Goal: Task Accomplishment & Management: Manage account settings

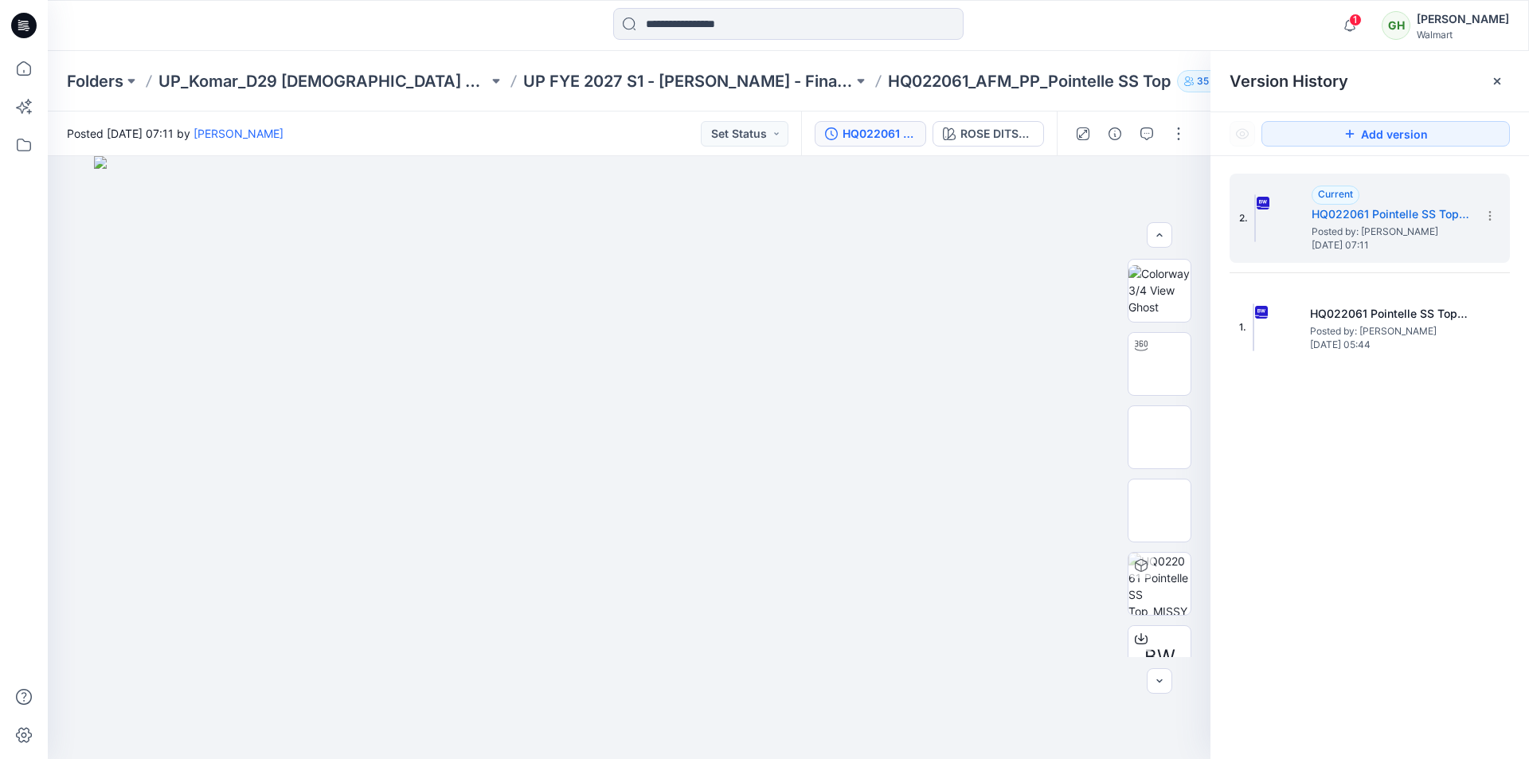
scroll to position [478, 0]
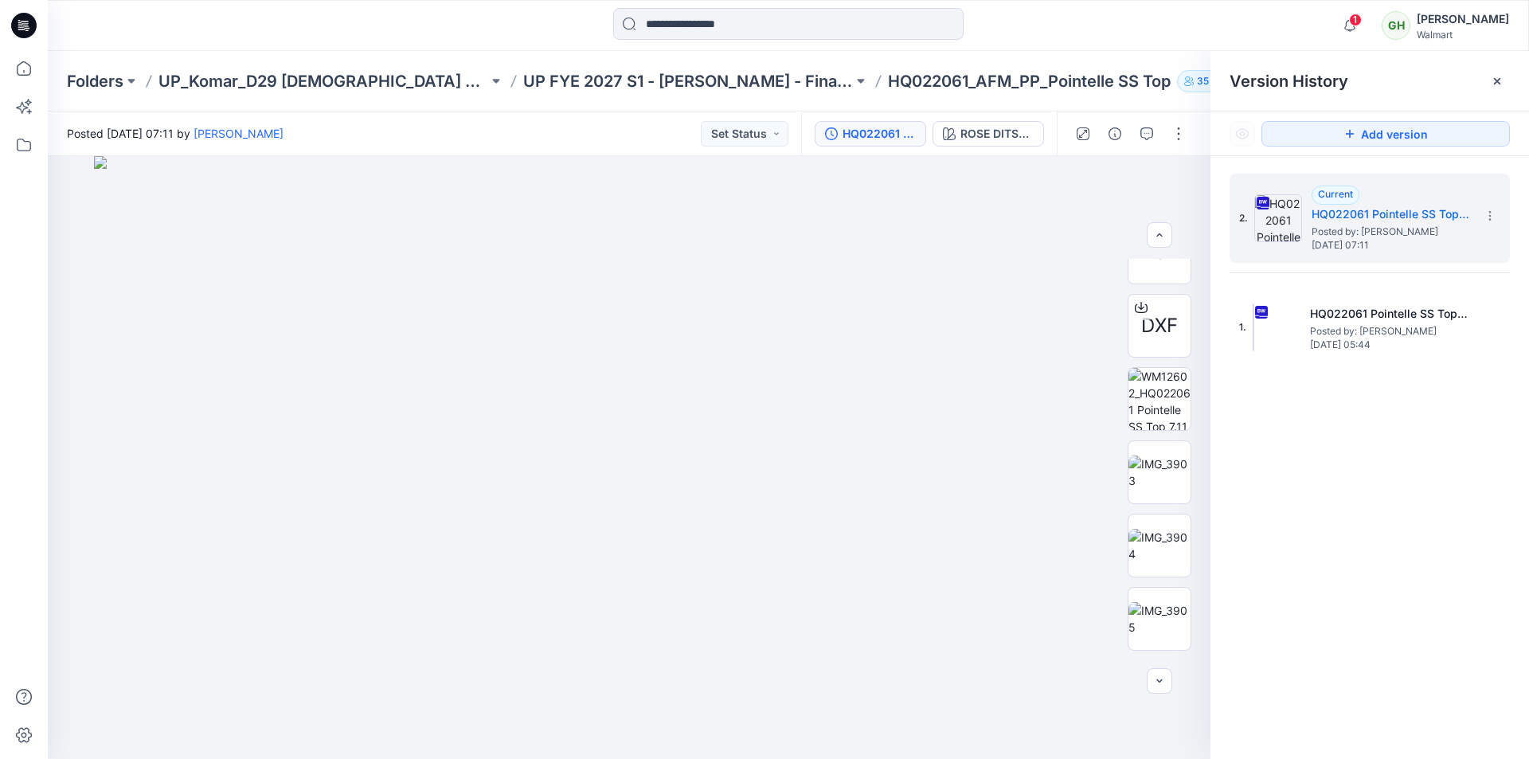
click at [41, 20] on div at bounding box center [23, 25] width 51 height 51
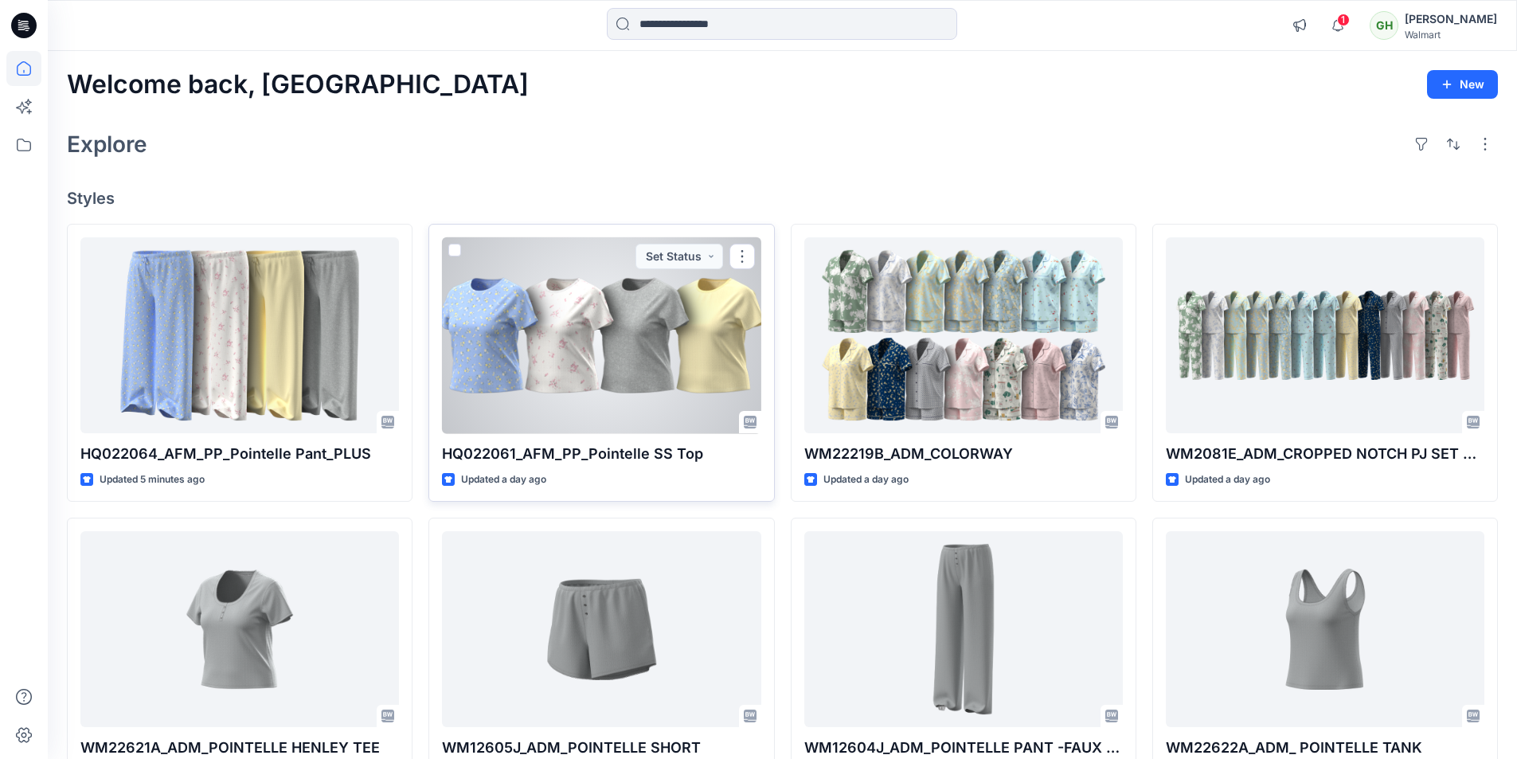
click at [590, 377] on div at bounding box center [601, 335] width 318 height 197
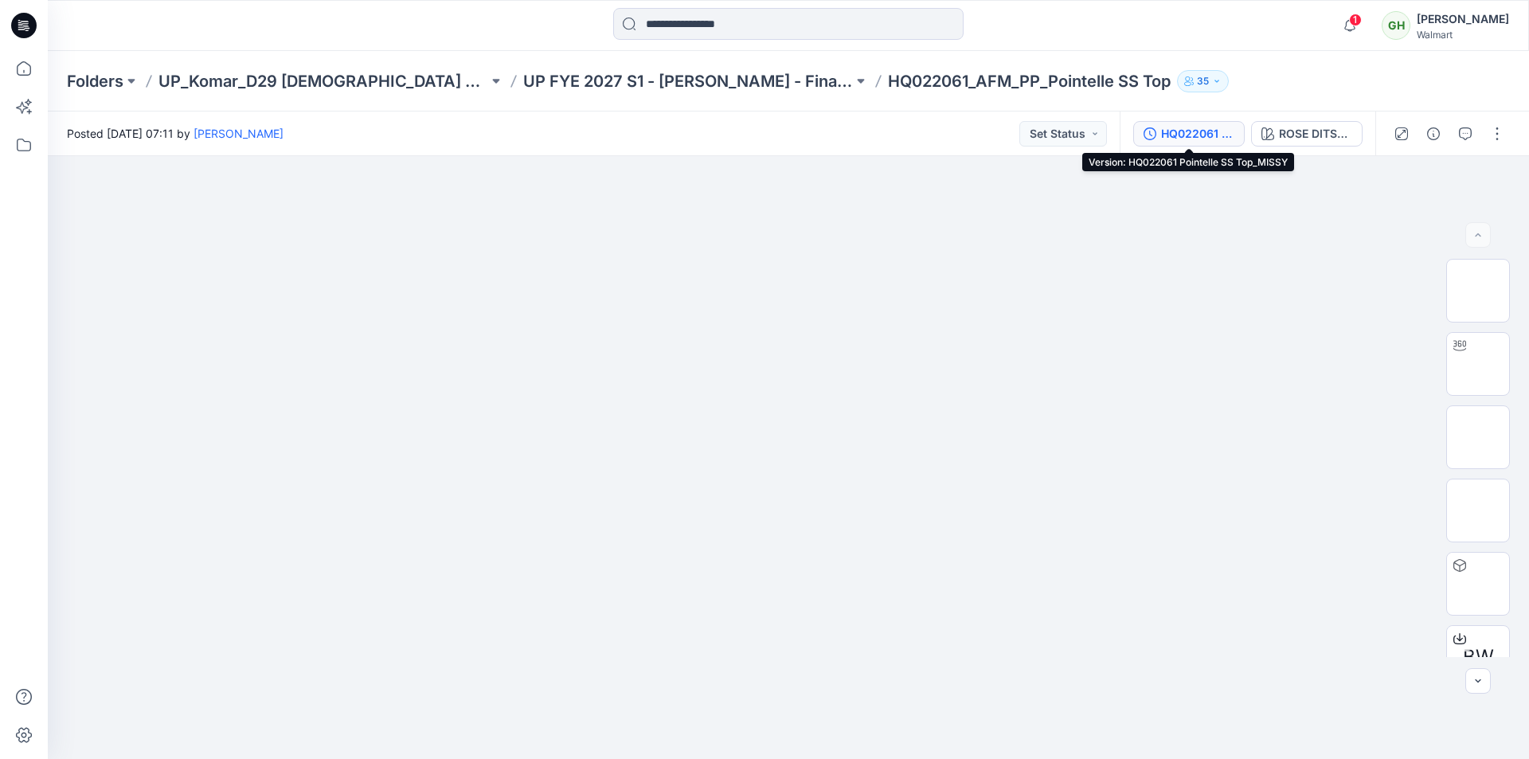
click at [1204, 134] on div "HQ022061 Pointelle SS Top_MISSY" at bounding box center [1197, 134] width 73 height 18
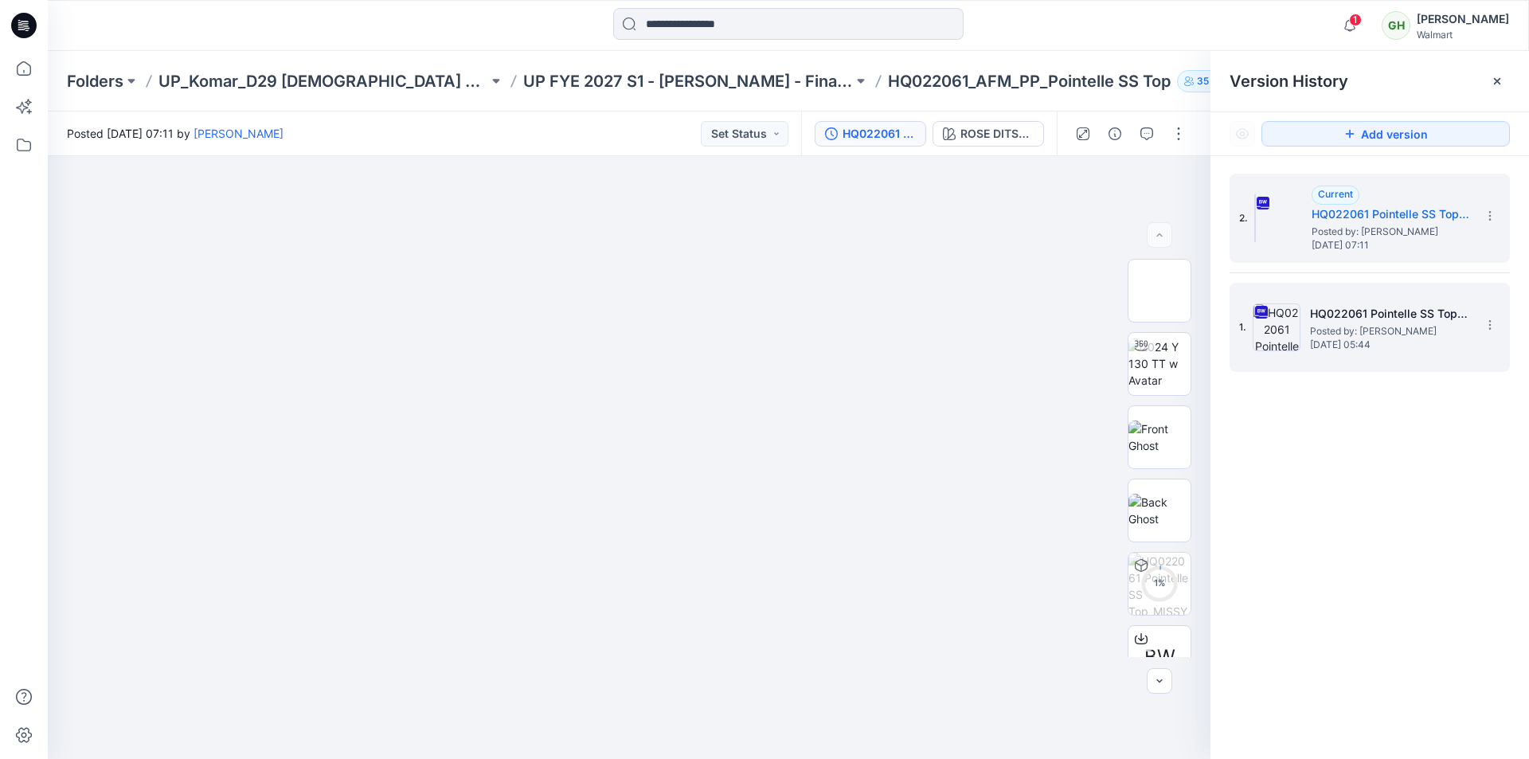
click at [1374, 330] on span "Posted by: [PERSON_NAME]" at bounding box center [1389, 331] width 159 height 16
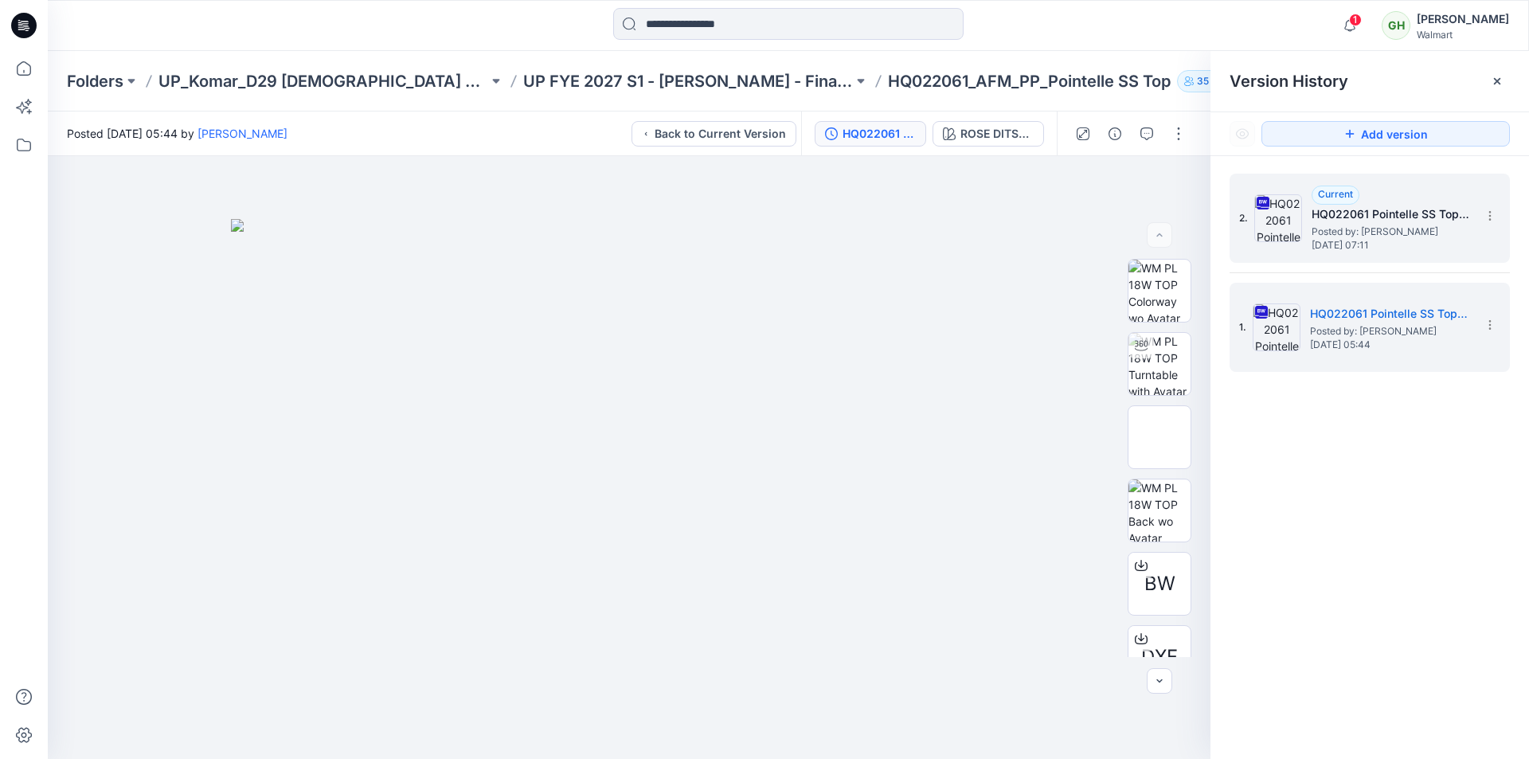
click at [1342, 259] on div "2. Current HQ022061 Pointelle SS Top_MISSY Posted by: Gayan Hettiarachchi Tuesd…" at bounding box center [1369, 218] width 280 height 89
click at [1371, 230] on span "Posted by: [PERSON_NAME]" at bounding box center [1390, 232] width 159 height 16
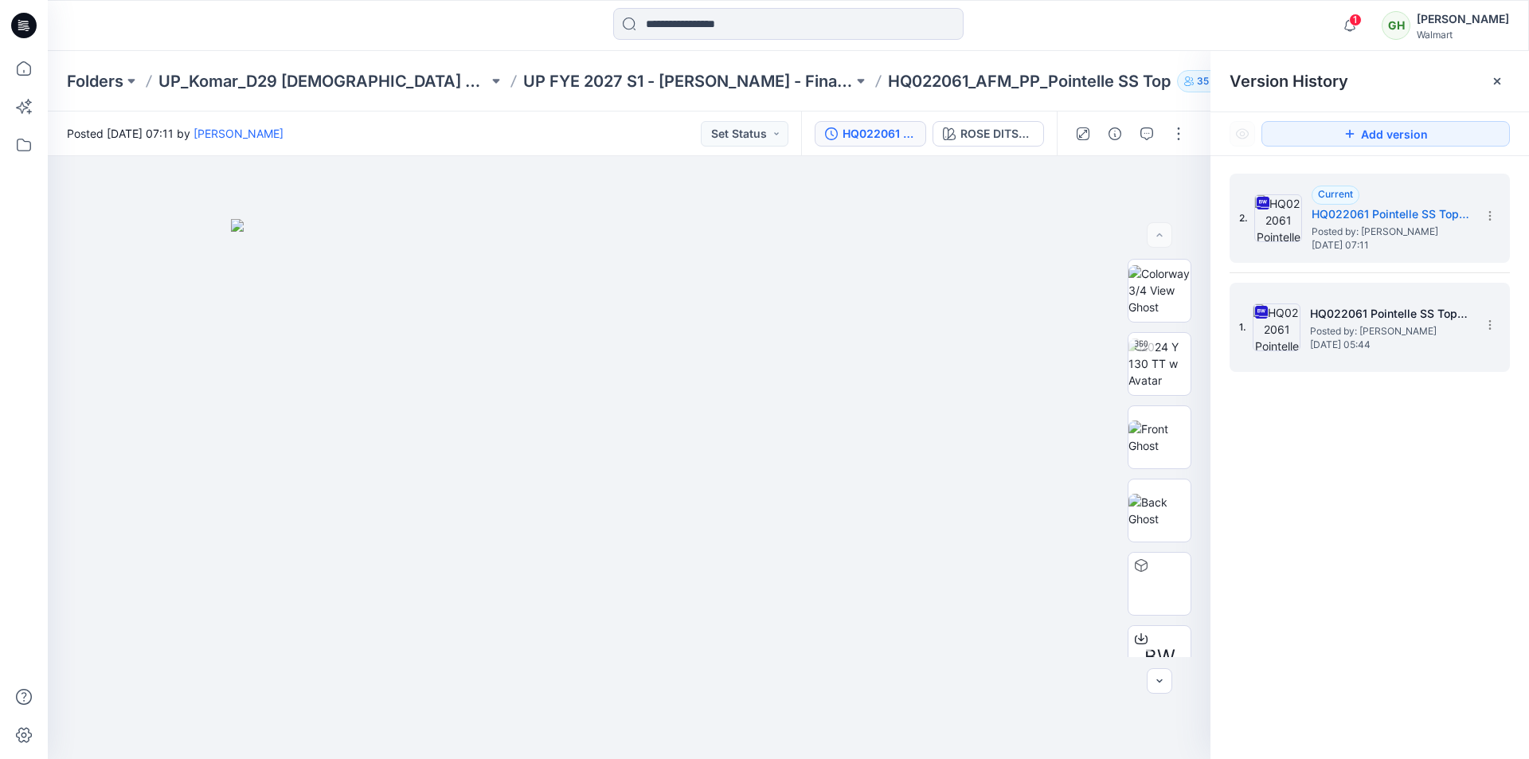
click at [1346, 327] on span "Posted by: [PERSON_NAME]" at bounding box center [1389, 331] width 159 height 16
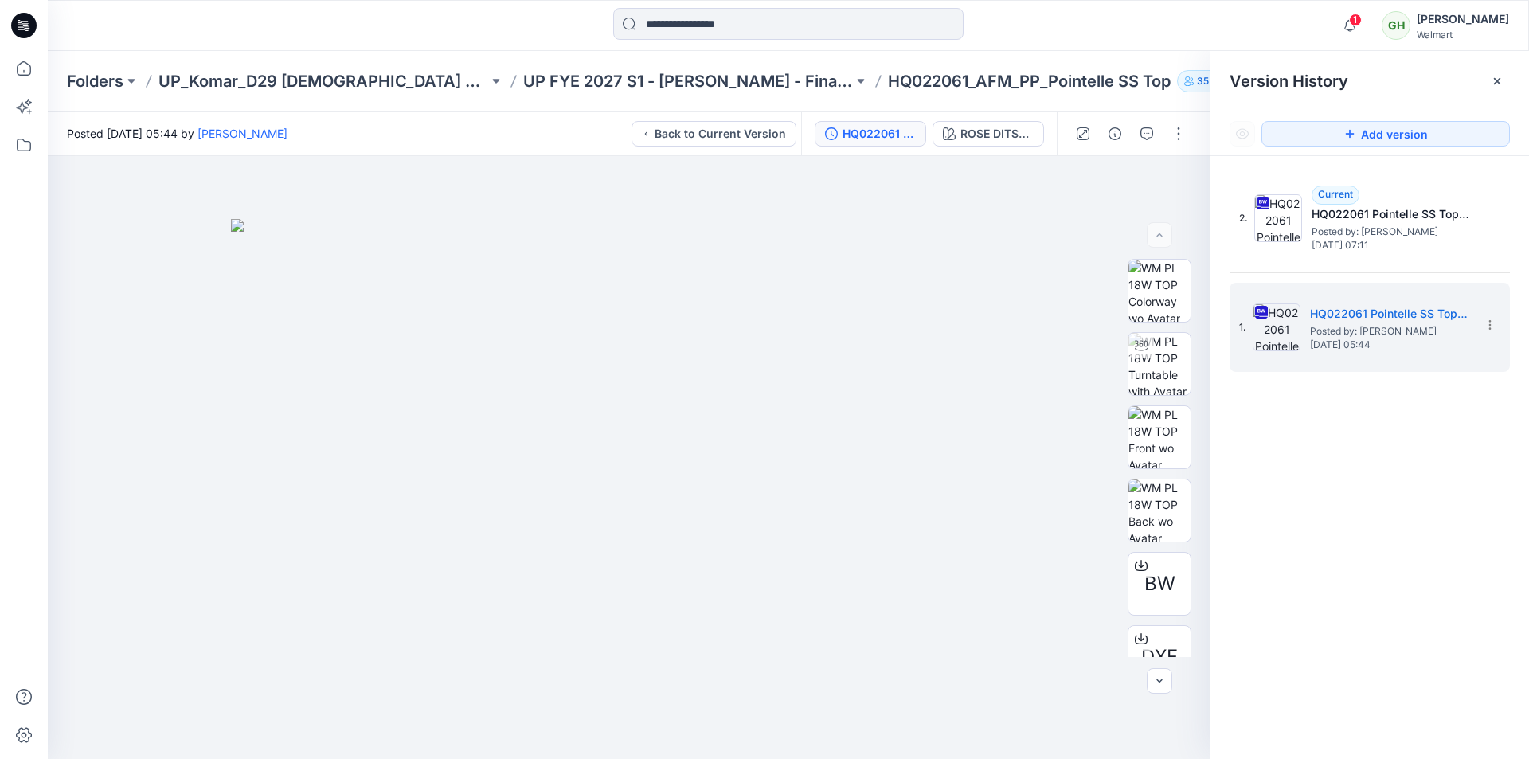
click at [29, 29] on icon at bounding box center [23, 25] width 25 height 25
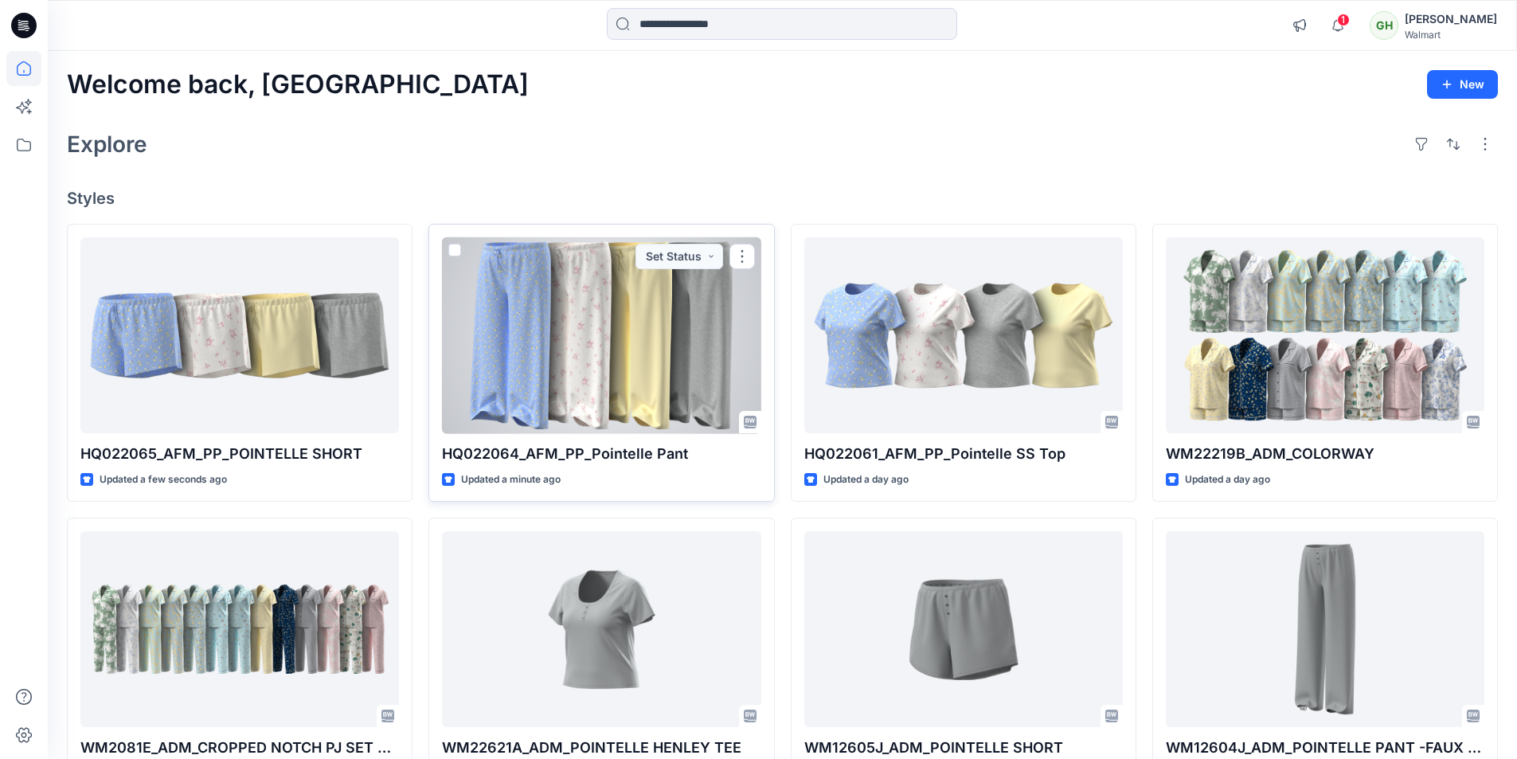
click at [556, 348] on div at bounding box center [601, 335] width 318 height 197
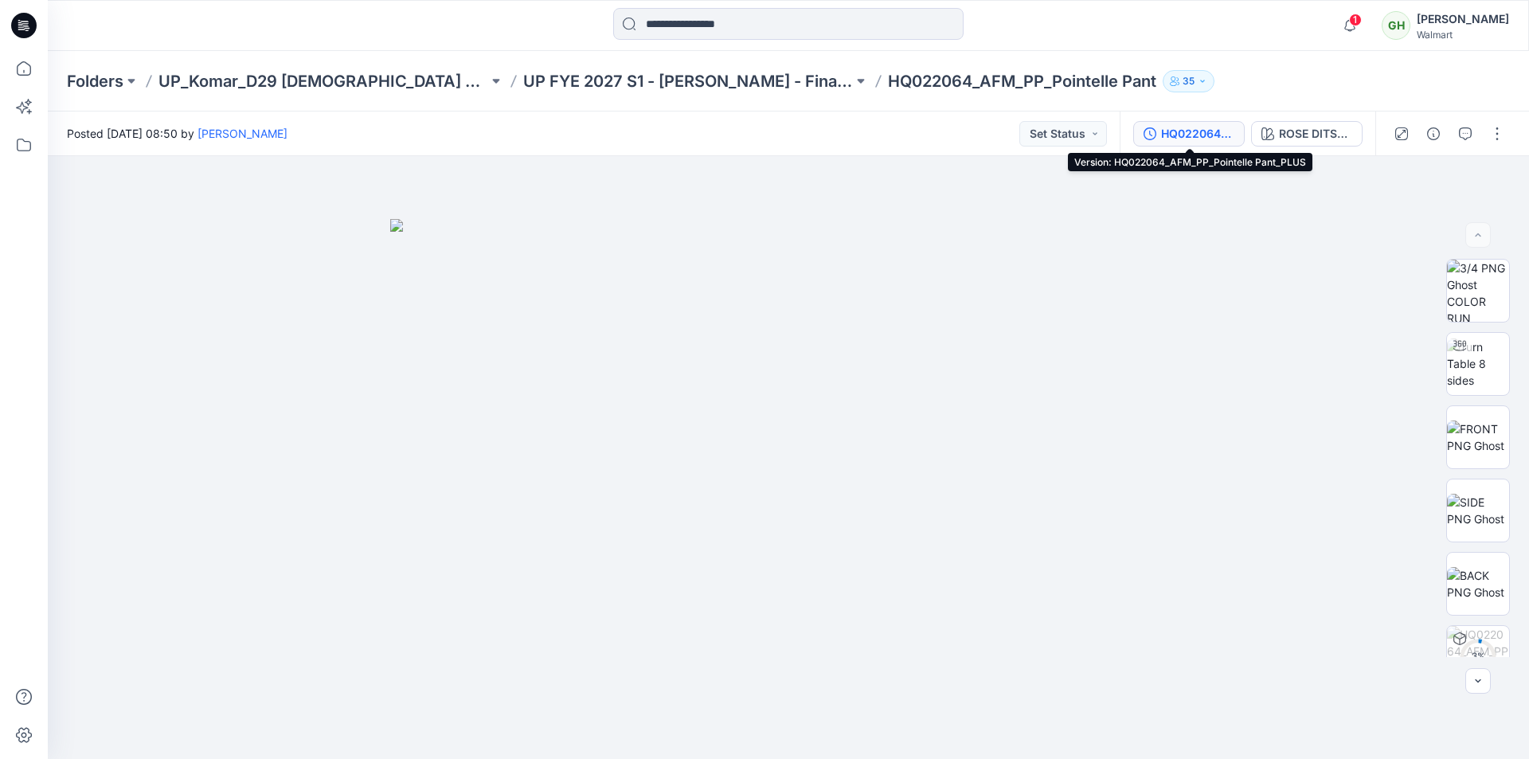
click at [1186, 135] on div "HQ022064_AFM_PP_Pointelle Pant_PLUS" at bounding box center [1197, 134] width 73 height 18
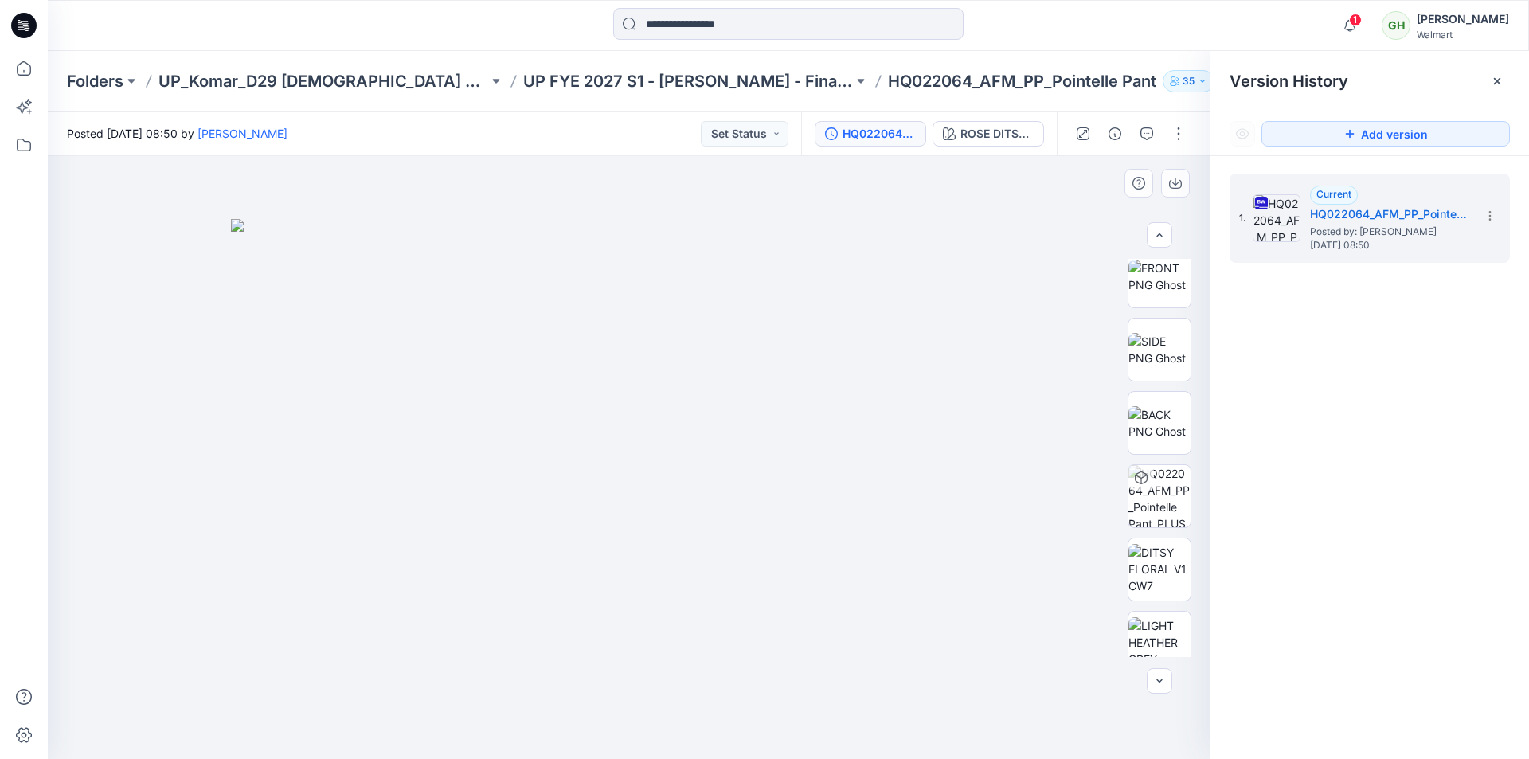
scroll to position [169, 0]
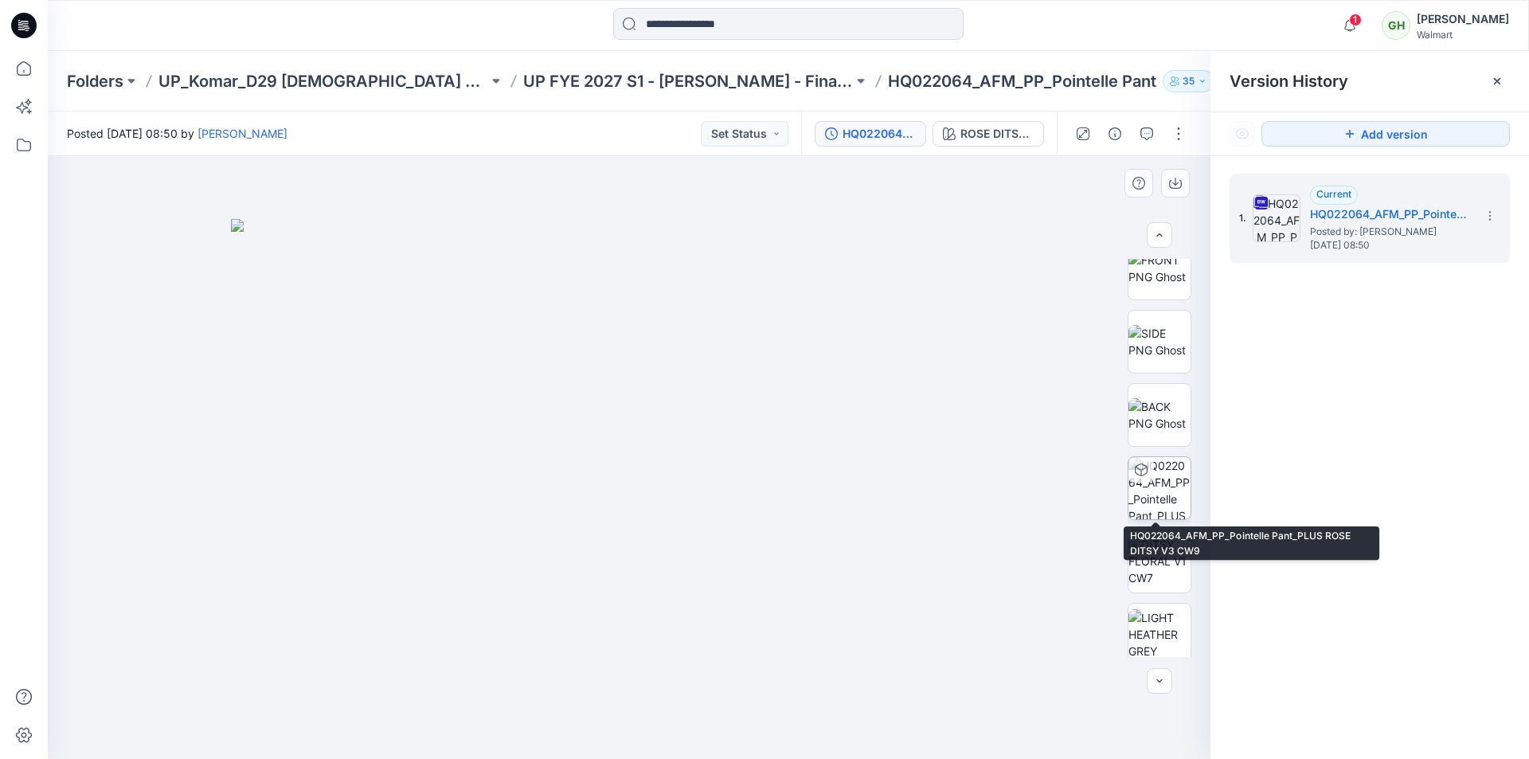
click at [1163, 467] on img at bounding box center [1159, 488] width 62 height 62
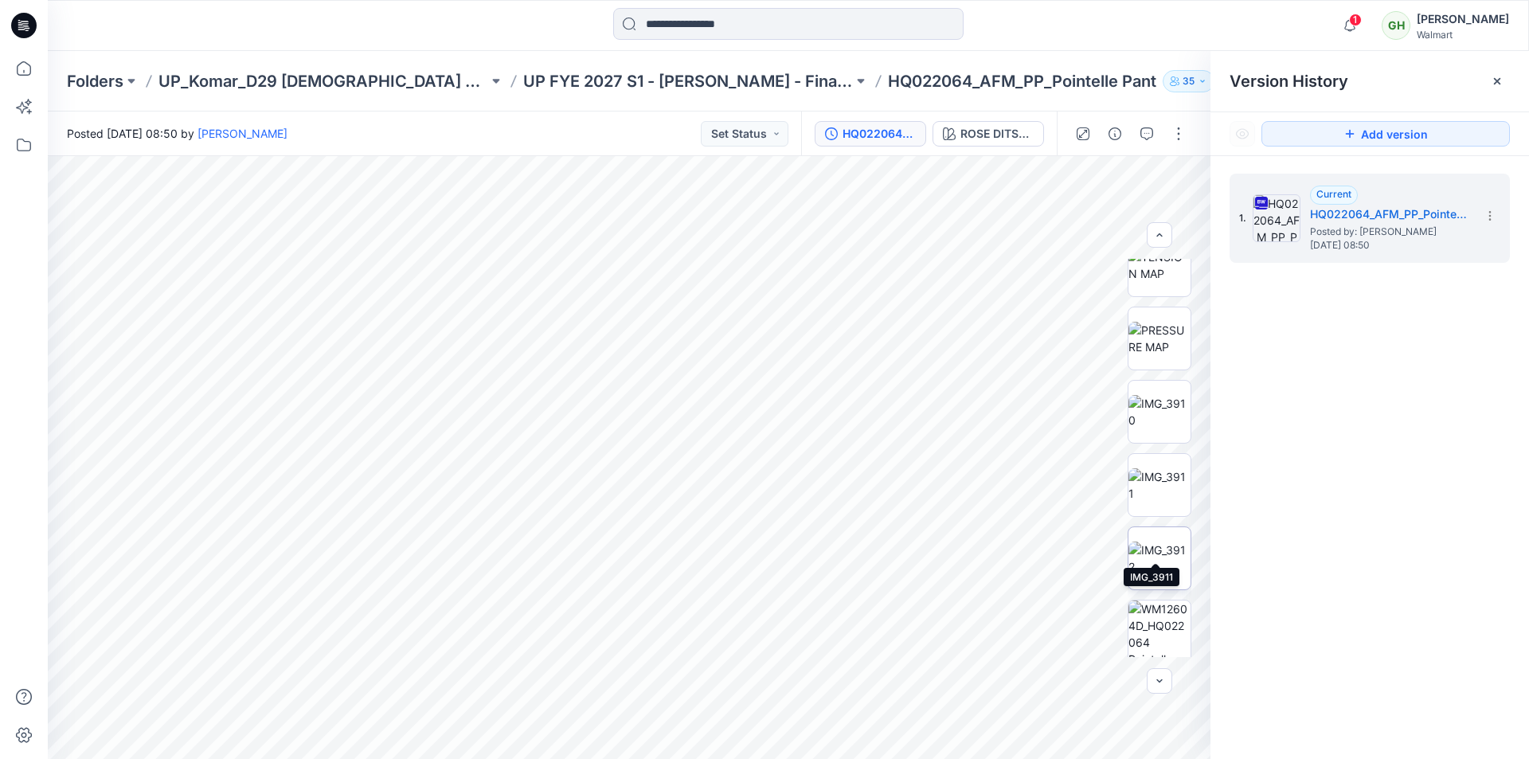
scroll to position [678, 0]
click at [1155, 475] on img at bounding box center [1159, 491] width 62 height 33
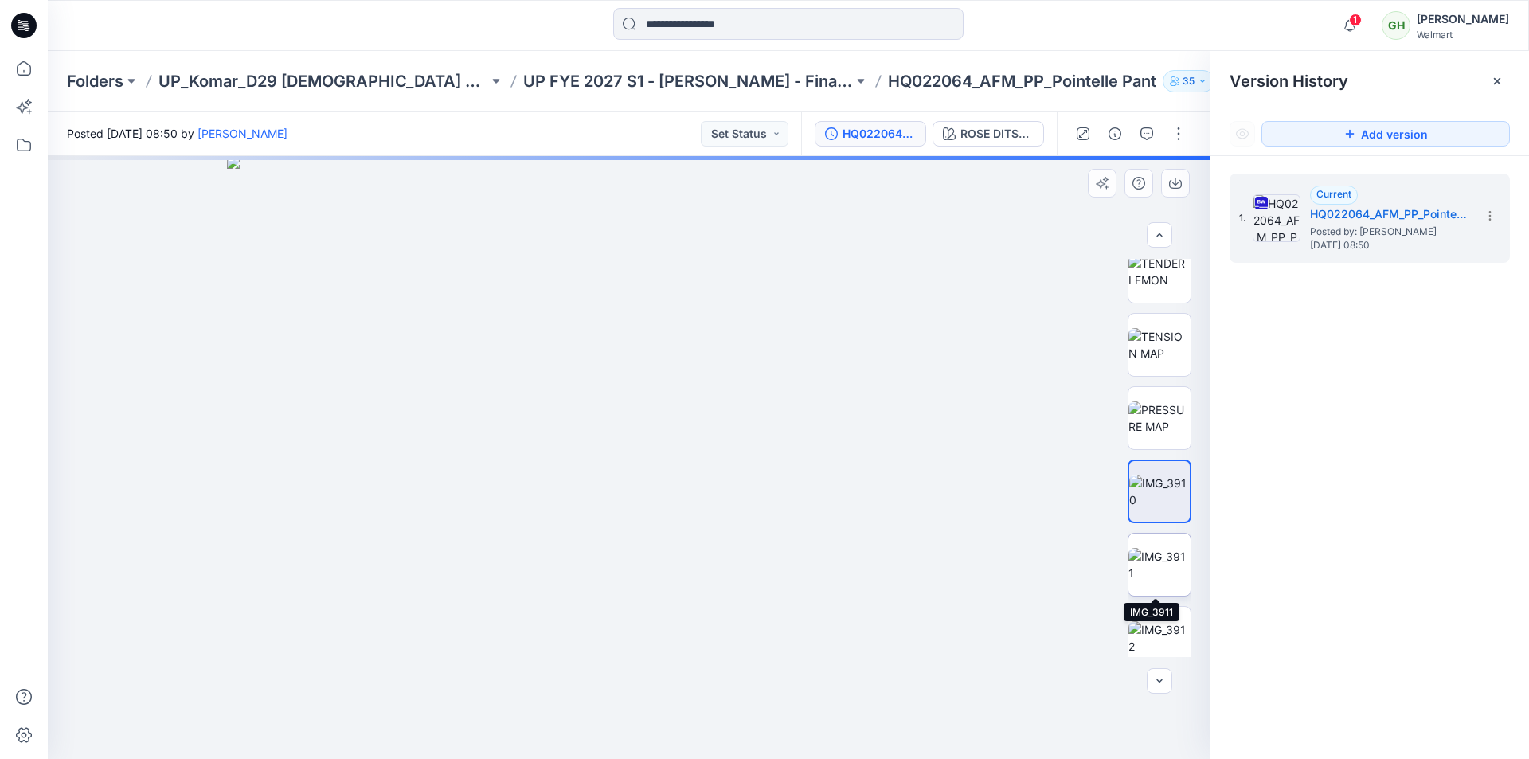
click at [1147, 558] on img at bounding box center [1159, 564] width 62 height 33
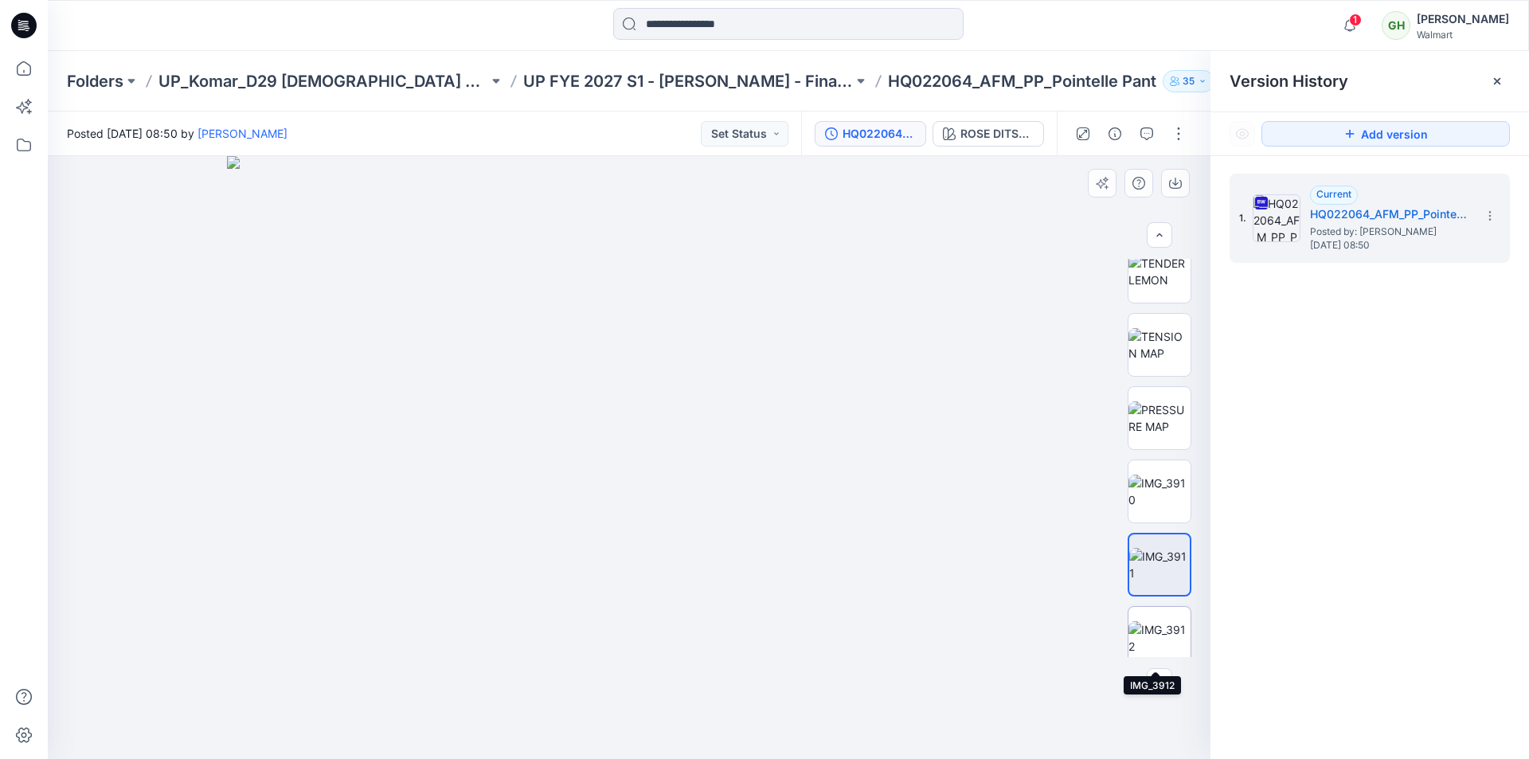
click at [1152, 626] on img at bounding box center [1159, 637] width 62 height 33
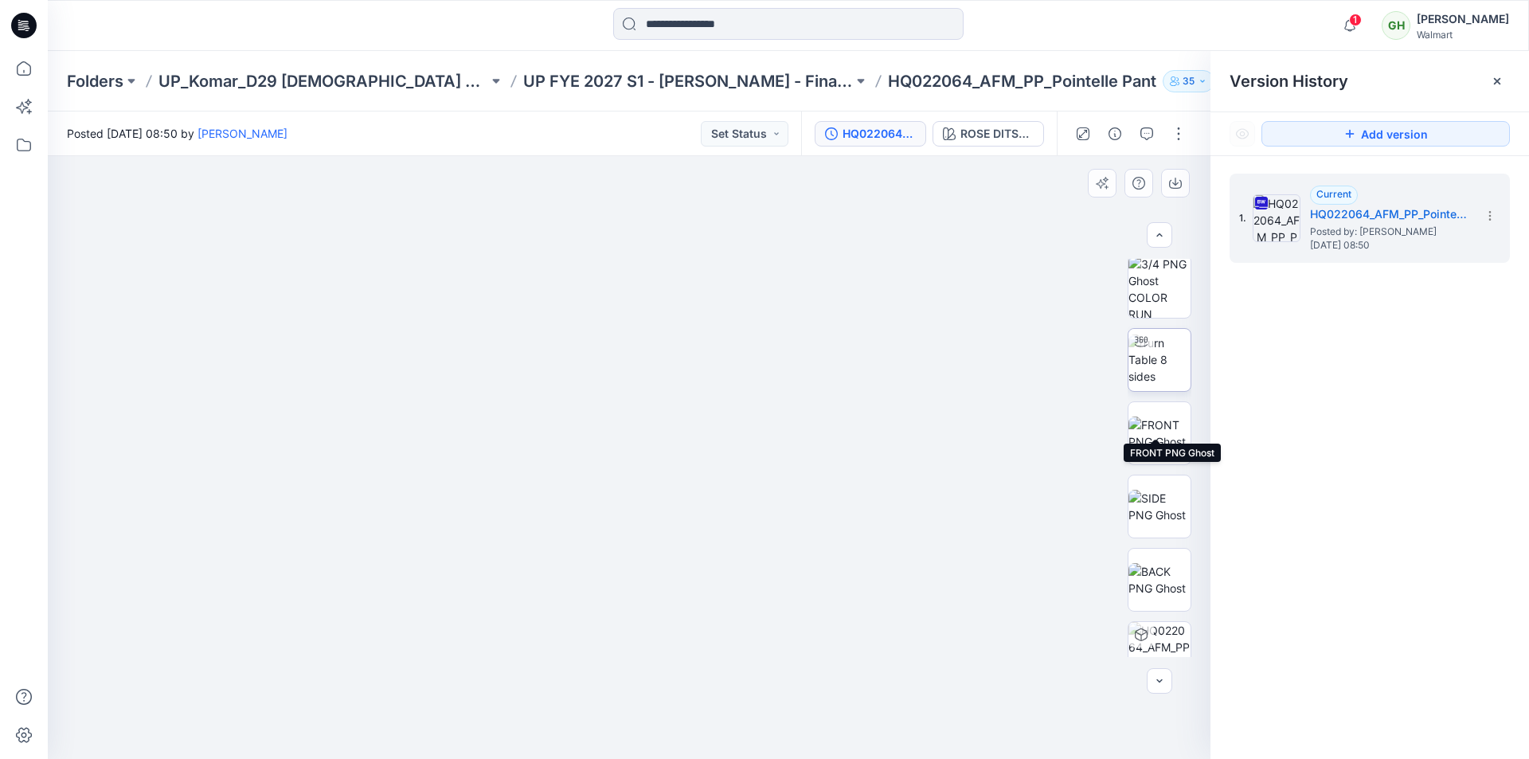
scroll to position [0, 0]
click at [21, 25] on icon at bounding box center [23, 25] width 25 height 25
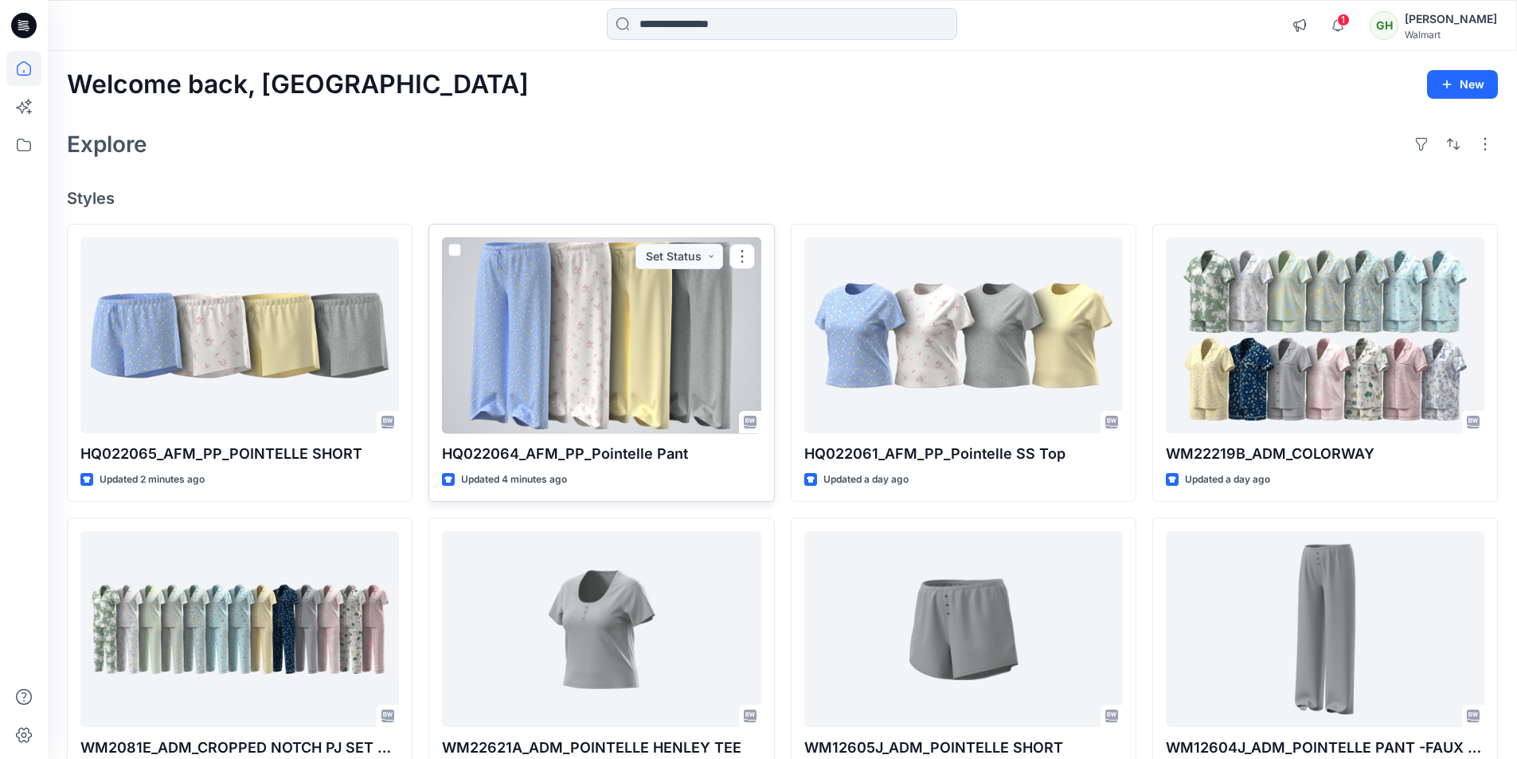
click at [644, 393] on div at bounding box center [601, 335] width 318 height 197
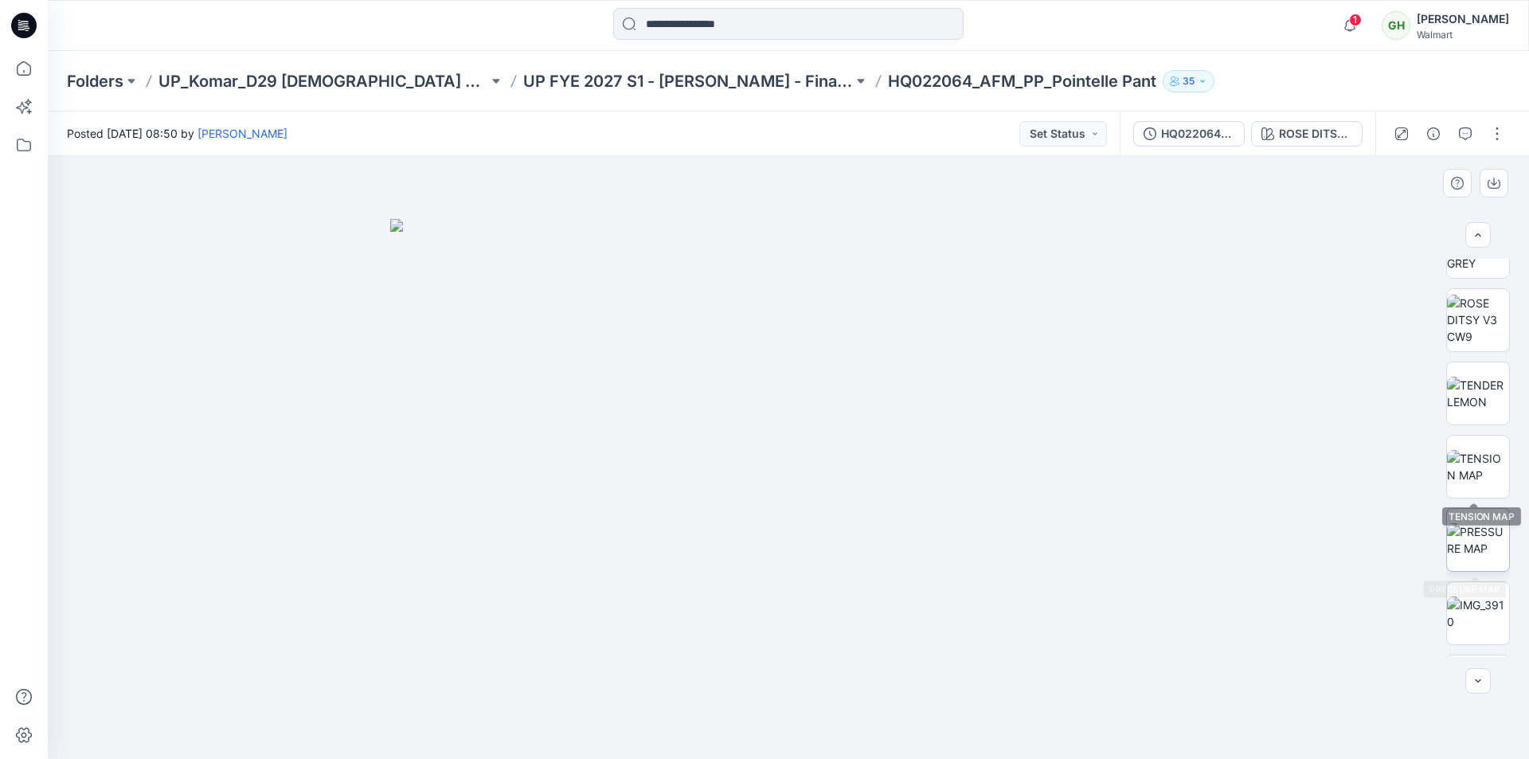
scroll to position [557, 0]
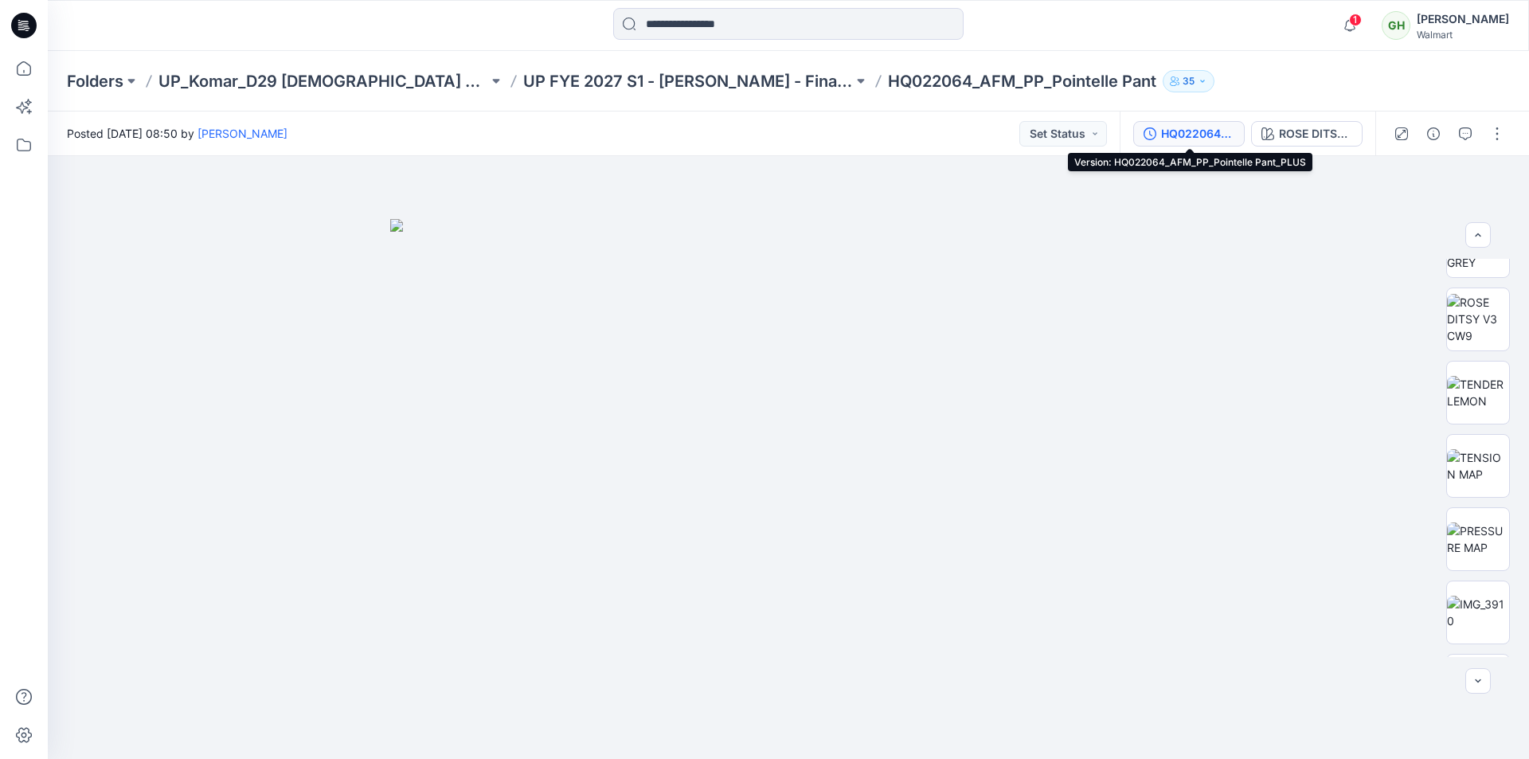
click at [1198, 127] on div "HQ022064_AFM_PP_Pointelle Pant_PLUS" at bounding box center [1197, 134] width 73 height 18
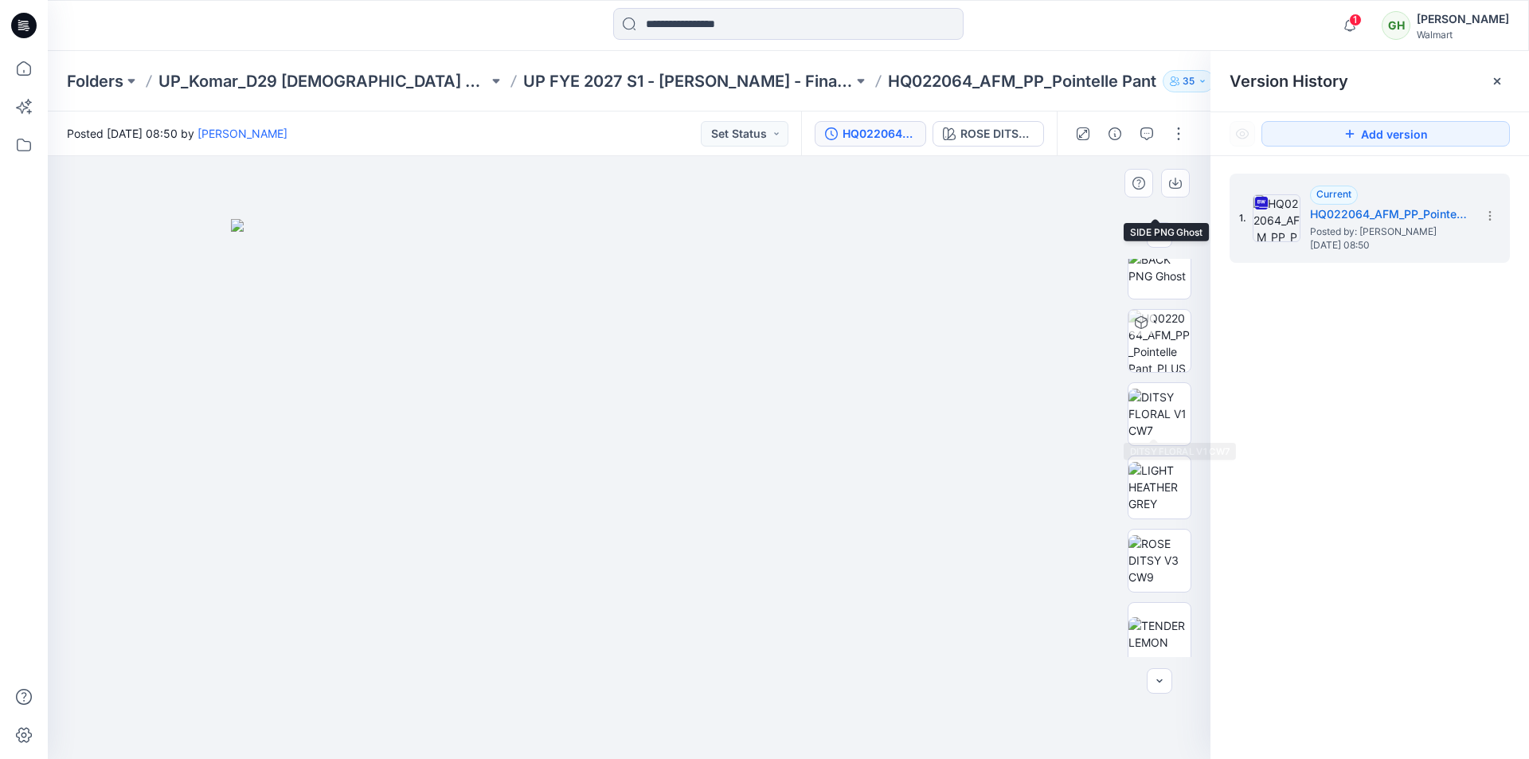
scroll to position [398, 0]
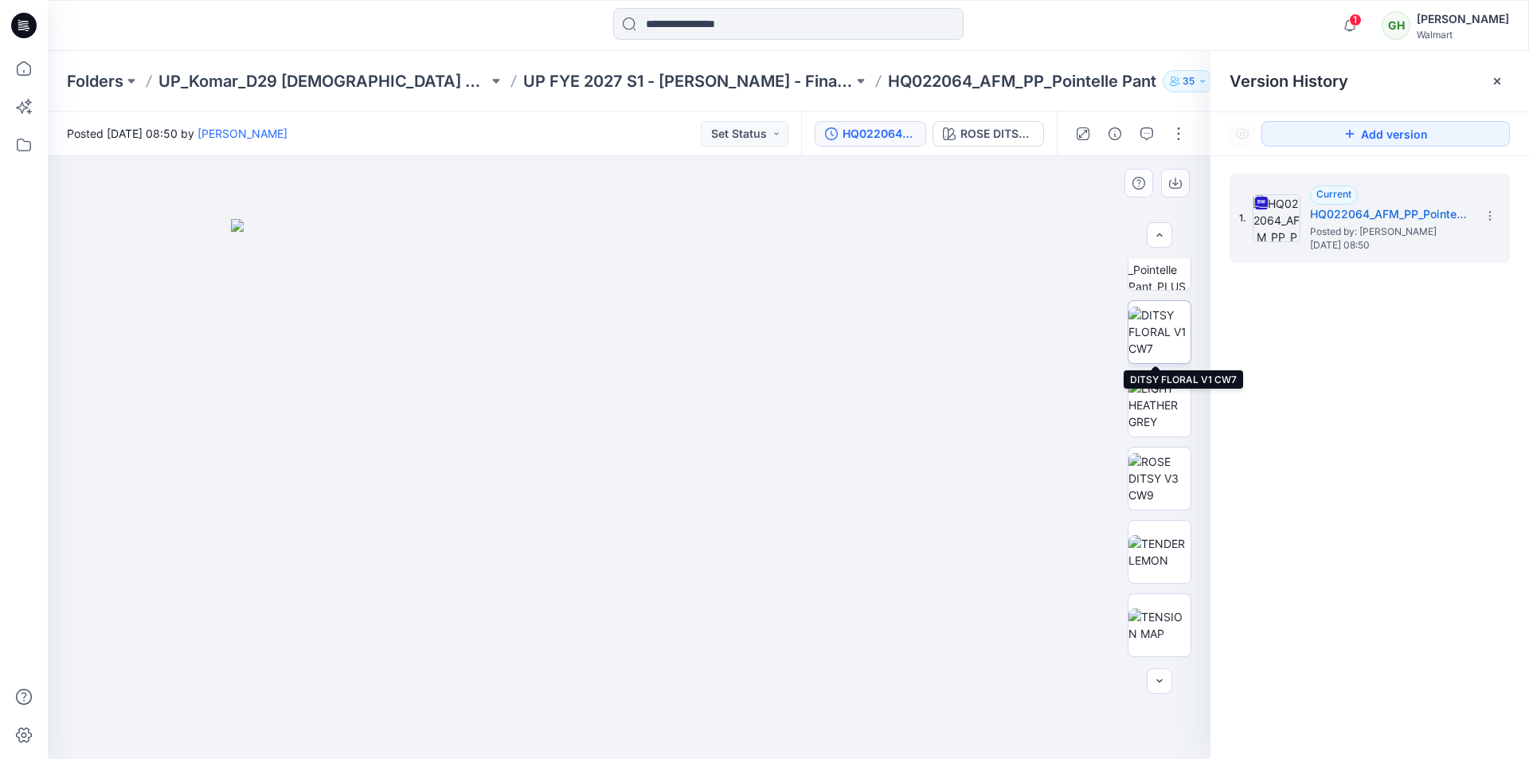
click at [1144, 339] on img at bounding box center [1159, 332] width 62 height 50
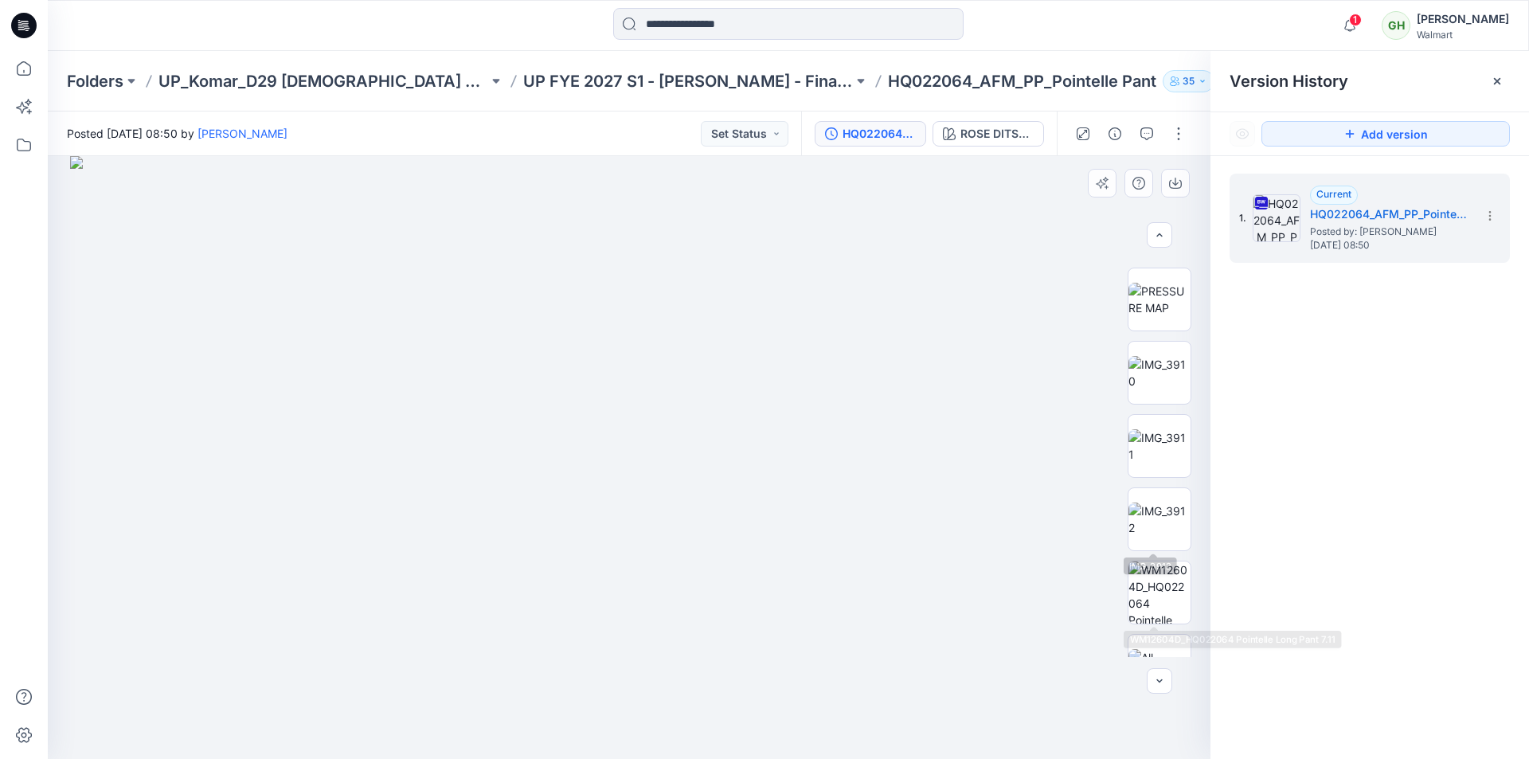
scroll to position [838, 0]
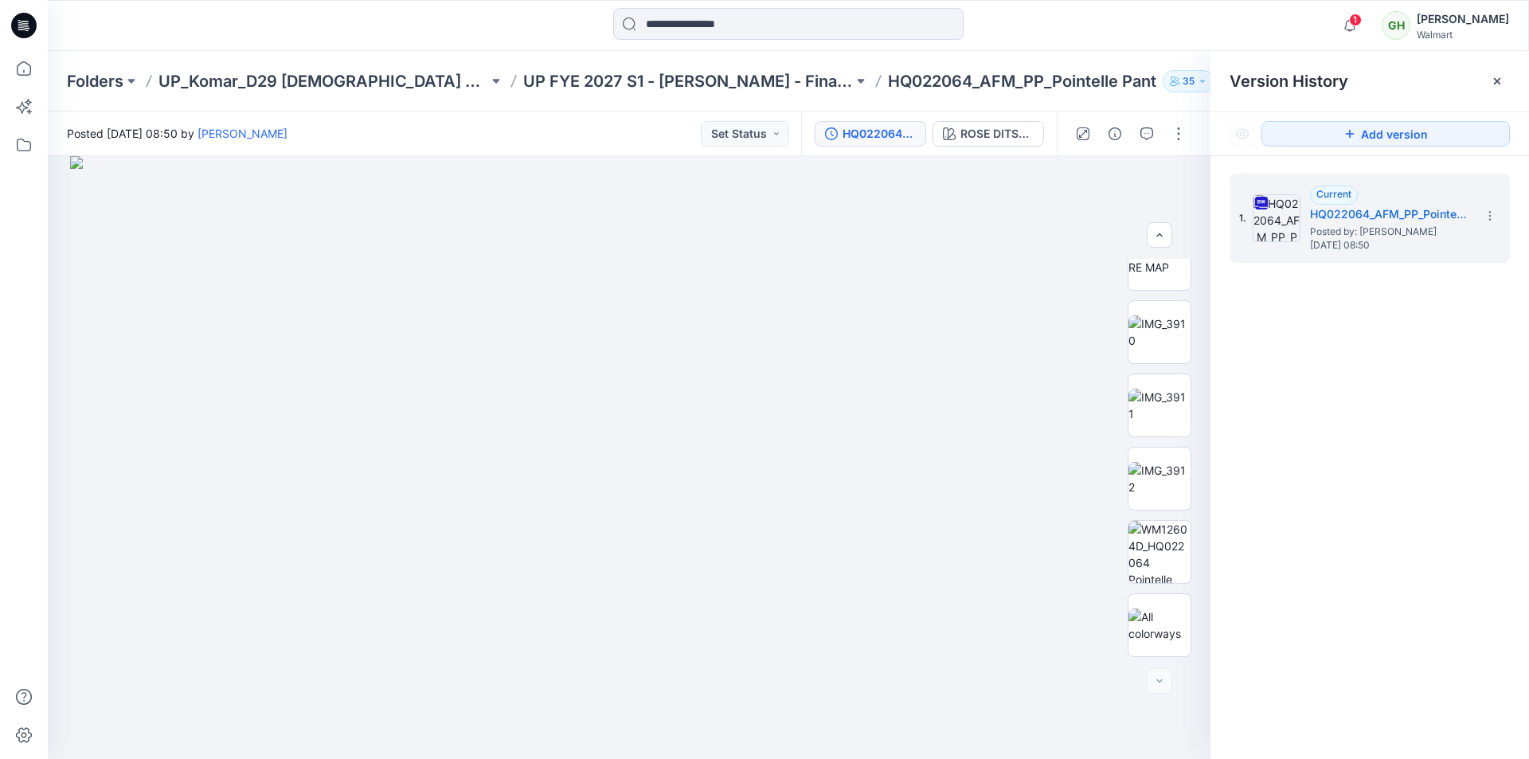
click at [30, 32] on icon at bounding box center [23, 25] width 25 height 25
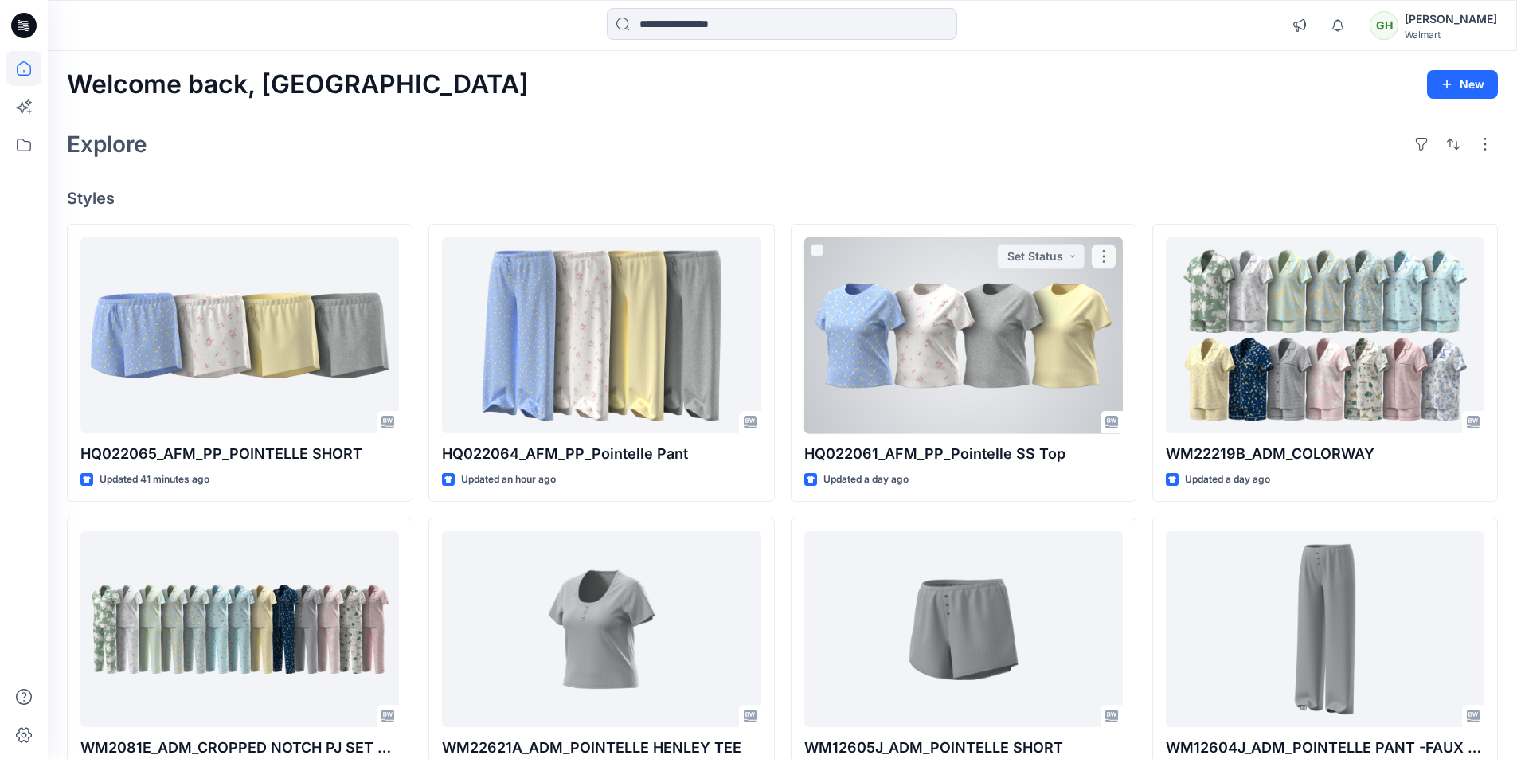
click at [961, 309] on div at bounding box center [963, 335] width 318 height 197
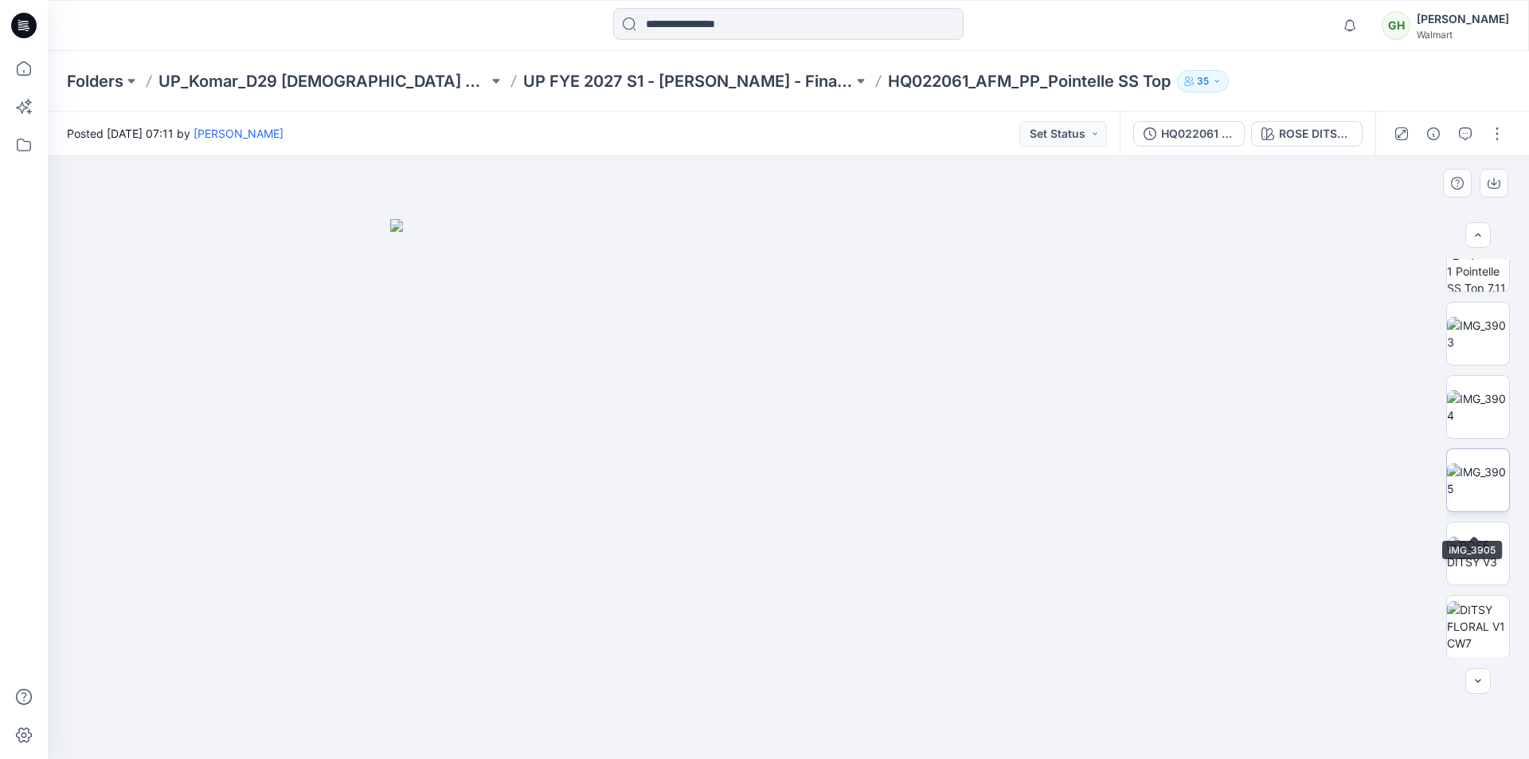
scroll to position [637, 0]
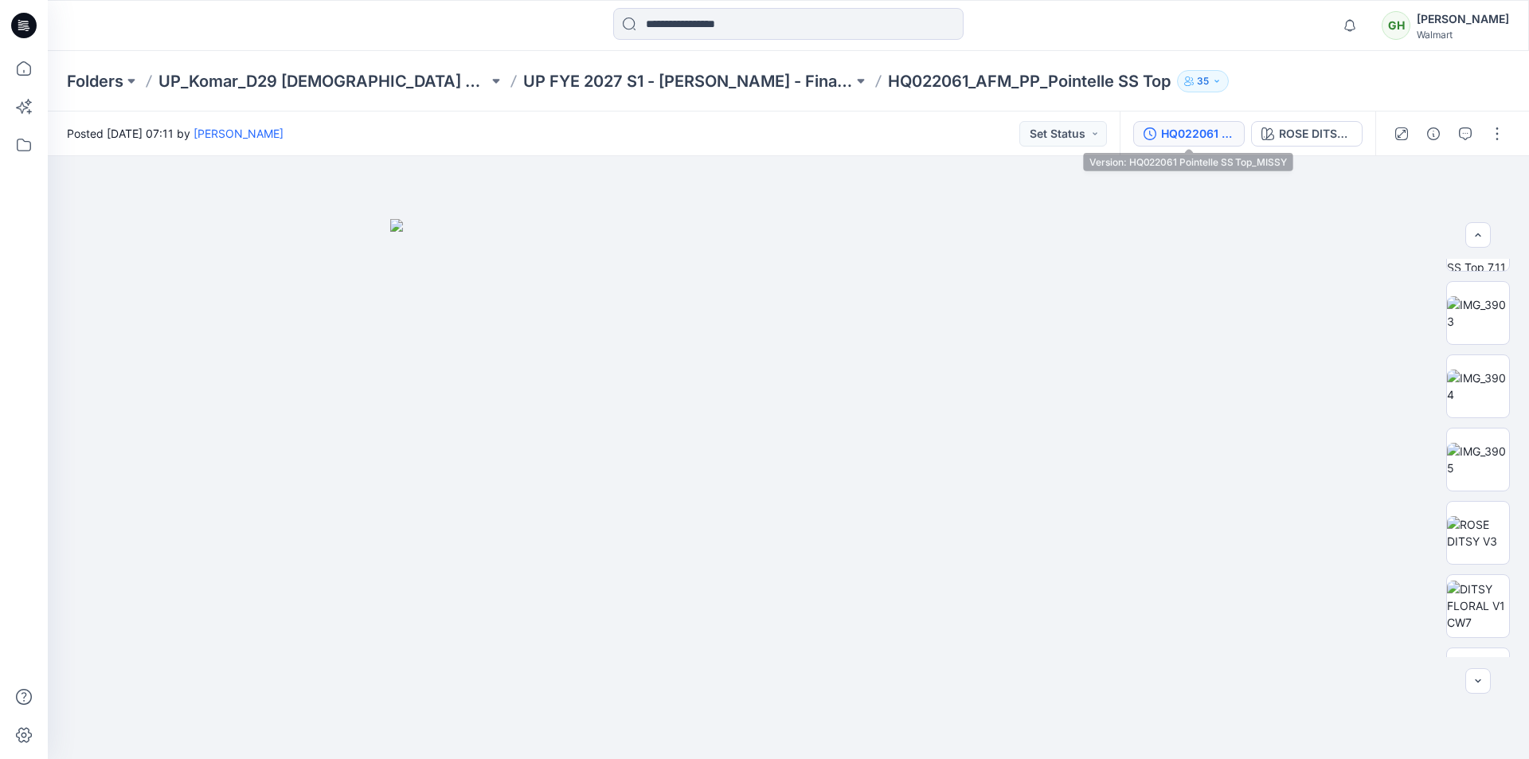
click at [1192, 133] on div "HQ022061 Pointelle SS Top_MISSY" at bounding box center [1197, 134] width 73 height 18
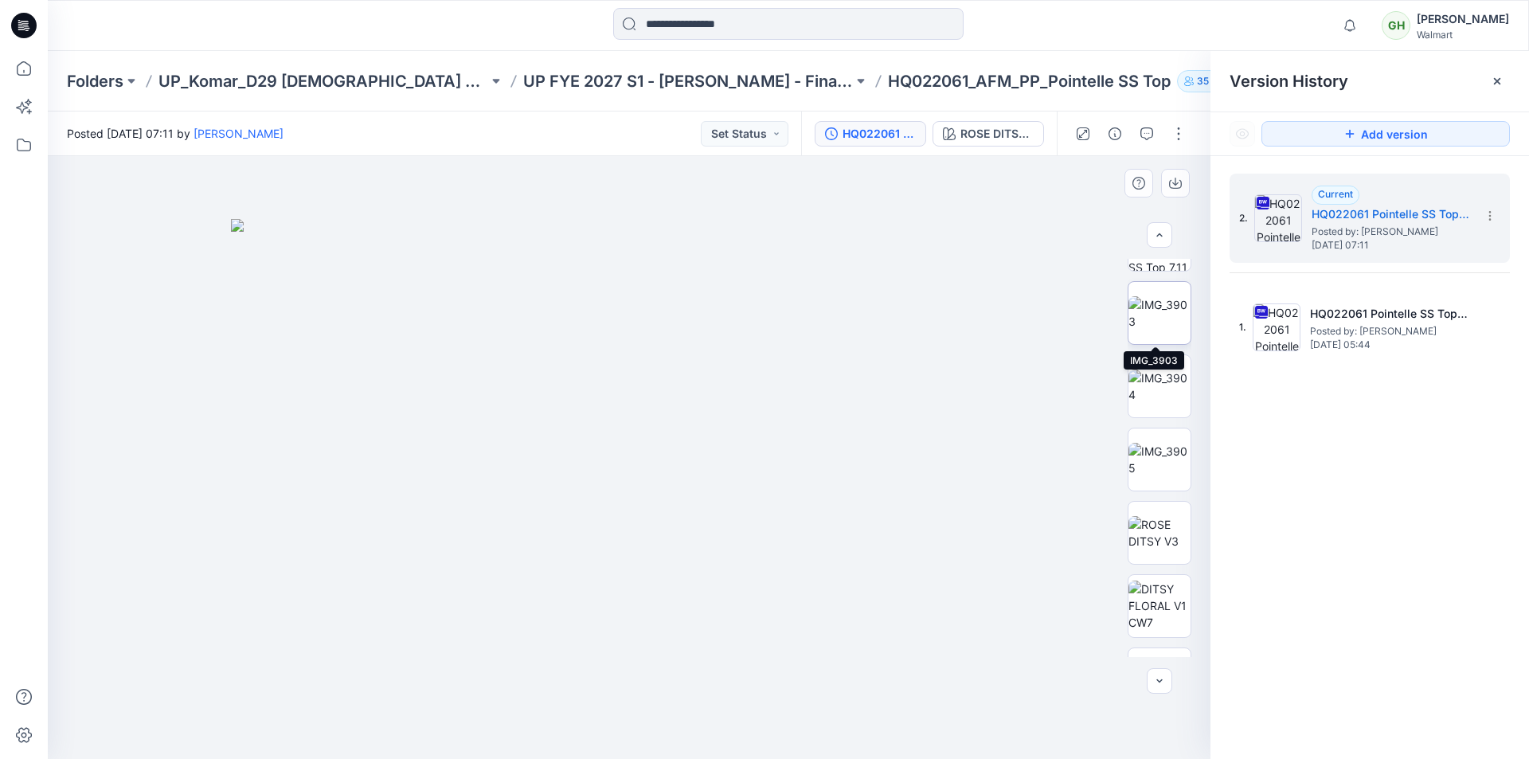
click at [1150, 318] on img at bounding box center [1159, 312] width 62 height 33
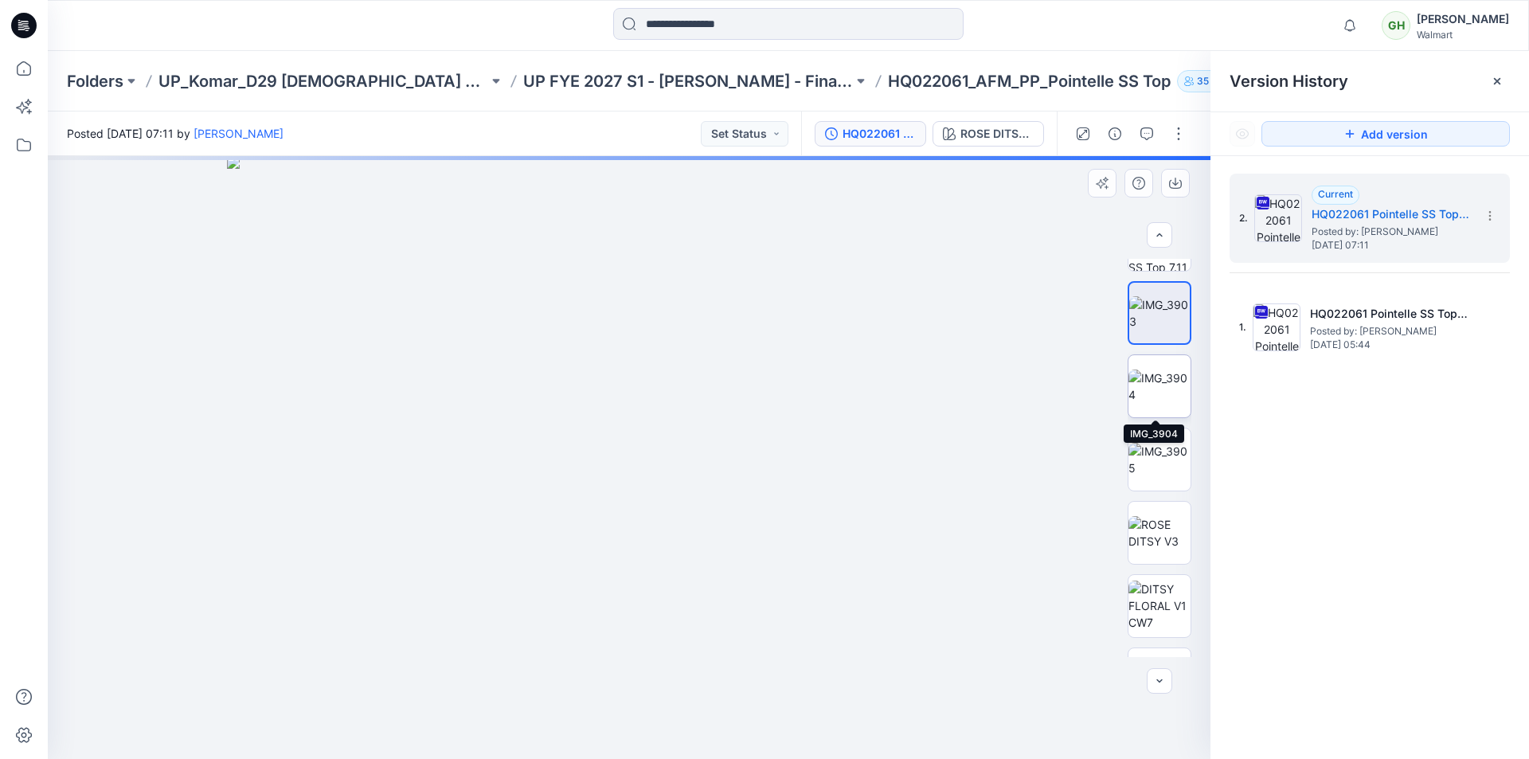
click at [1156, 390] on img at bounding box center [1159, 385] width 62 height 33
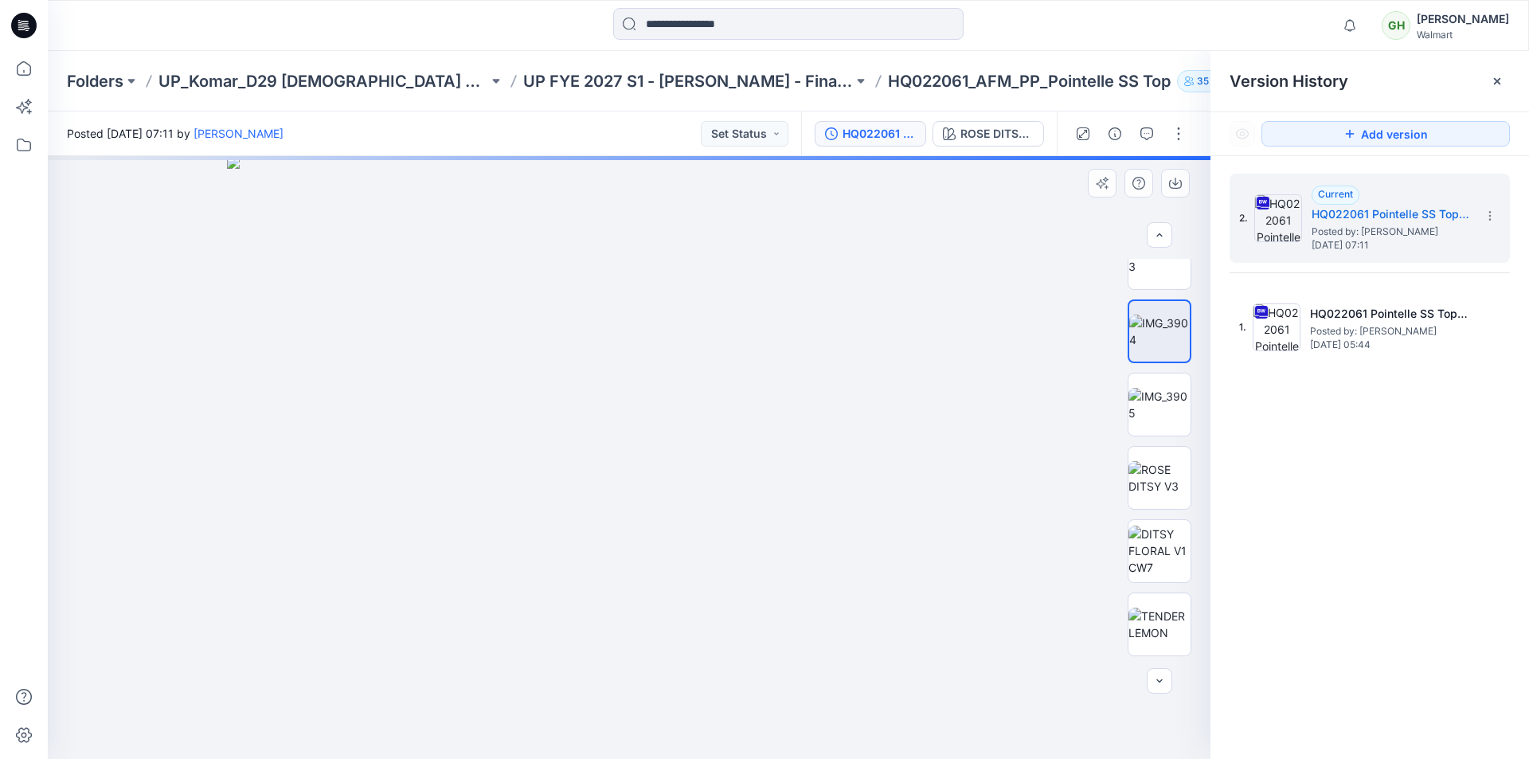
scroll to position [717, 0]
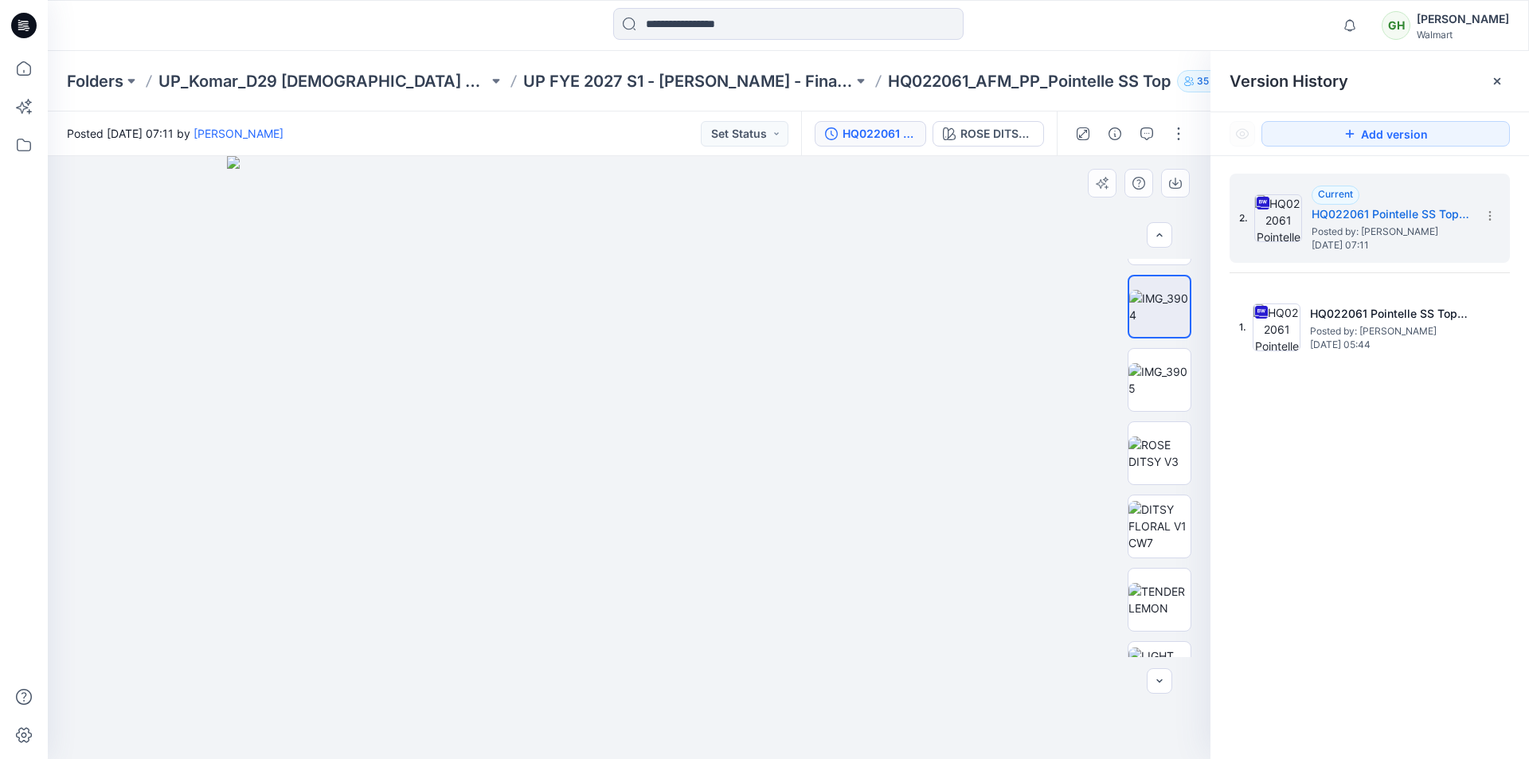
click at [775, 452] on img at bounding box center [628, 457] width 803 height 603
click at [1084, 138] on icon "button" at bounding box center [1082, 133] width 13 height 13
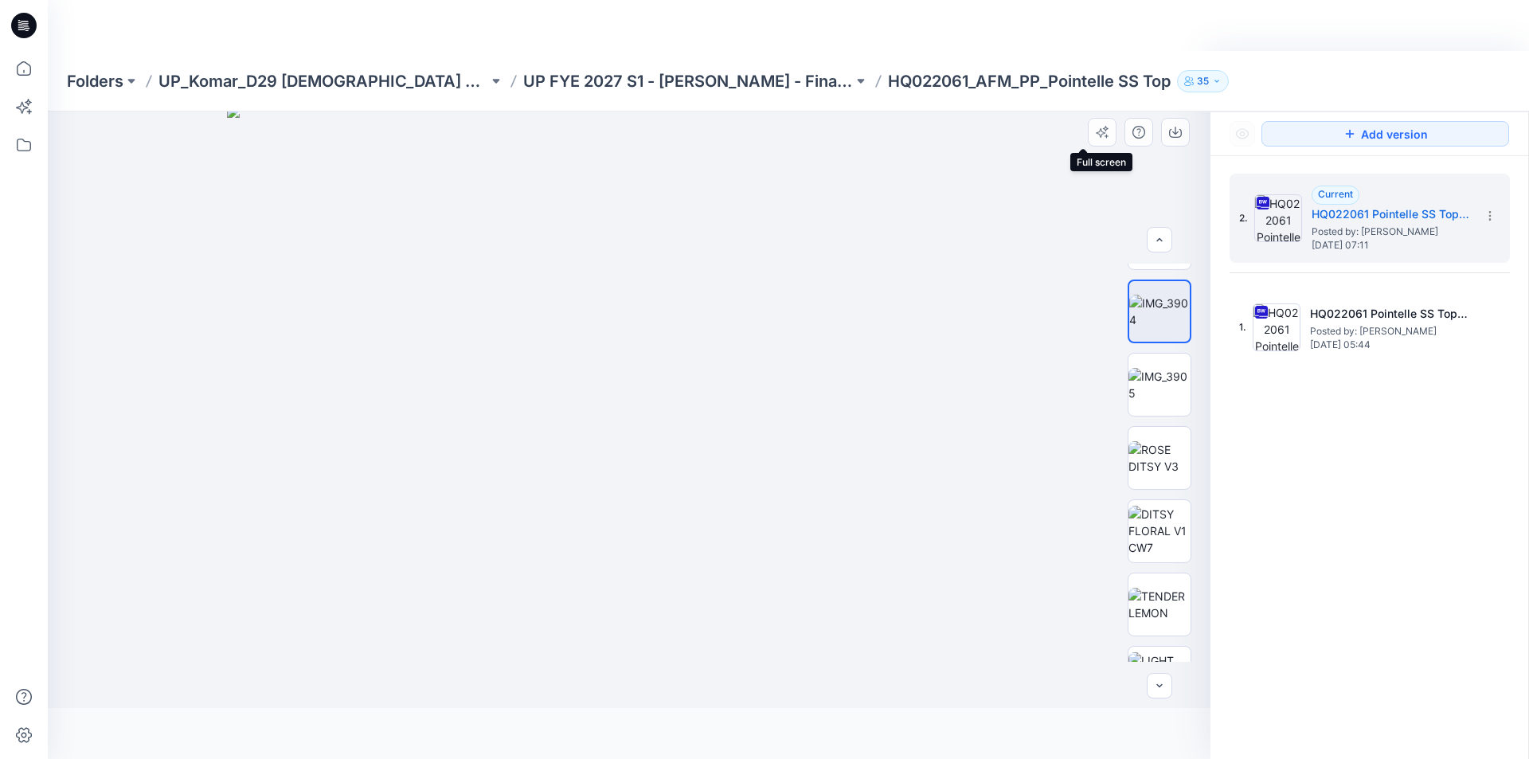
scroll to position [497, 0]
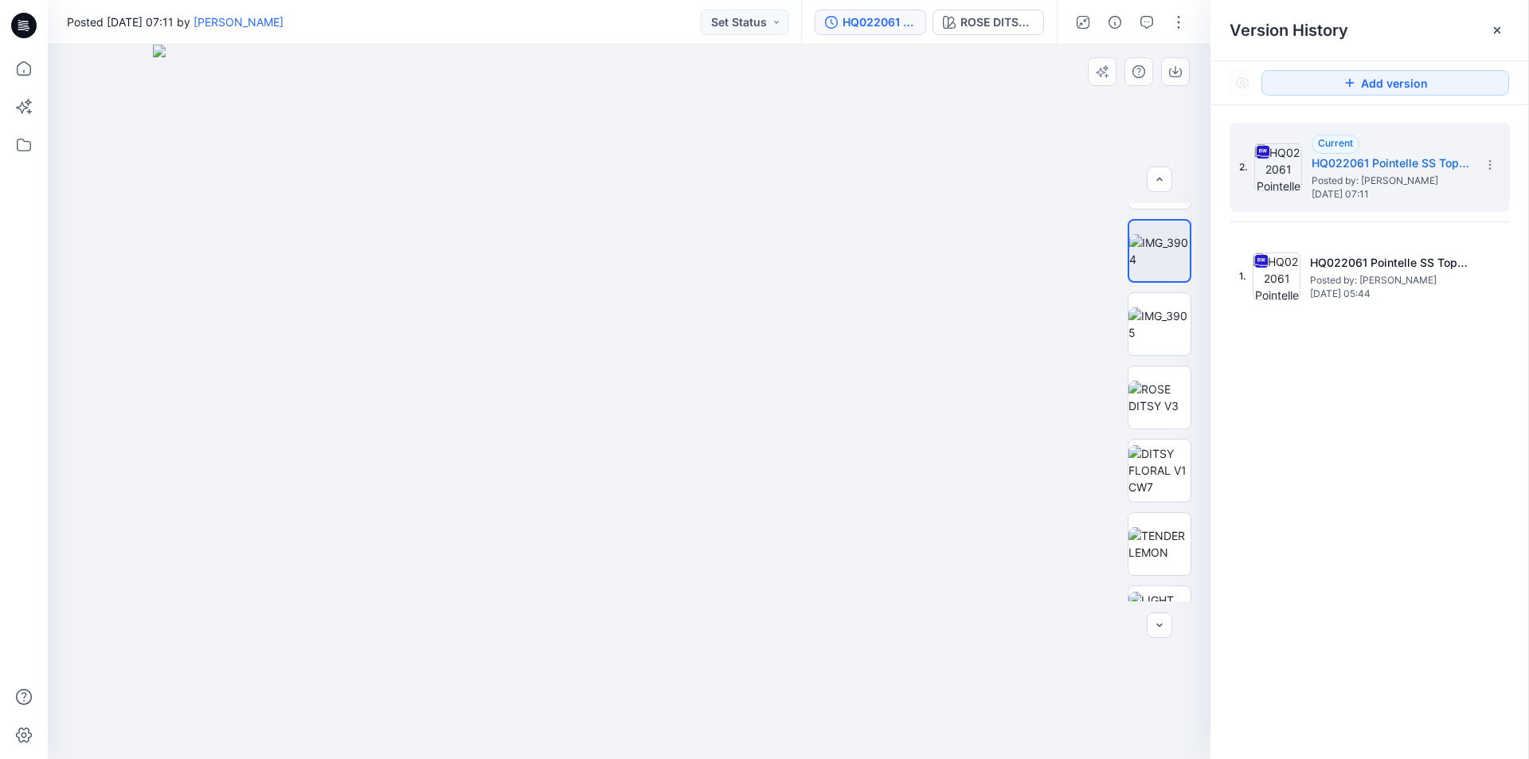
click at [857, 405] on img at bounding box center [629, 402] width 952 height 714
click at [1079, 25] on icon "button" at bounding box center [1083, 22] width 9 height 9
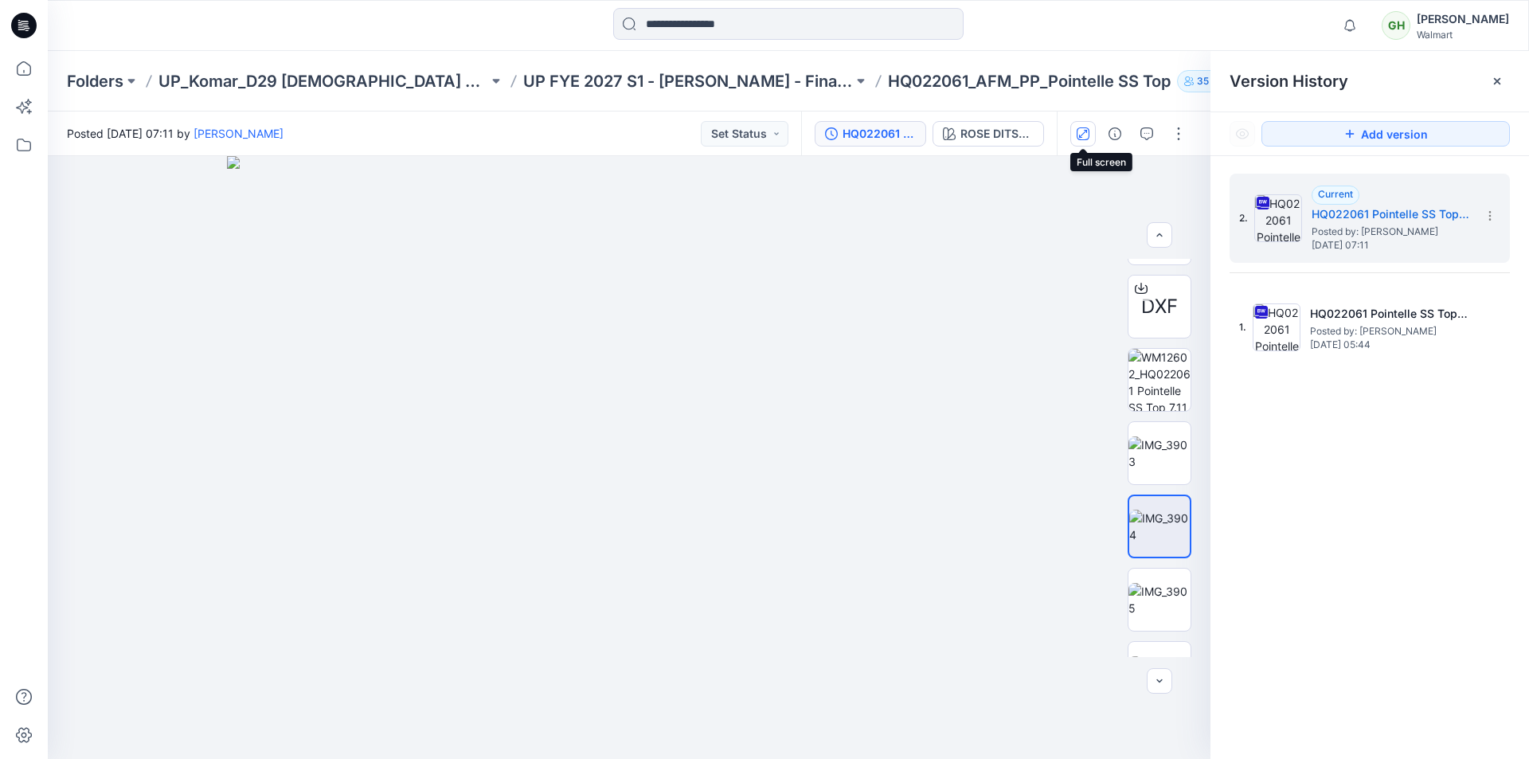
scroll to position [717, 0]
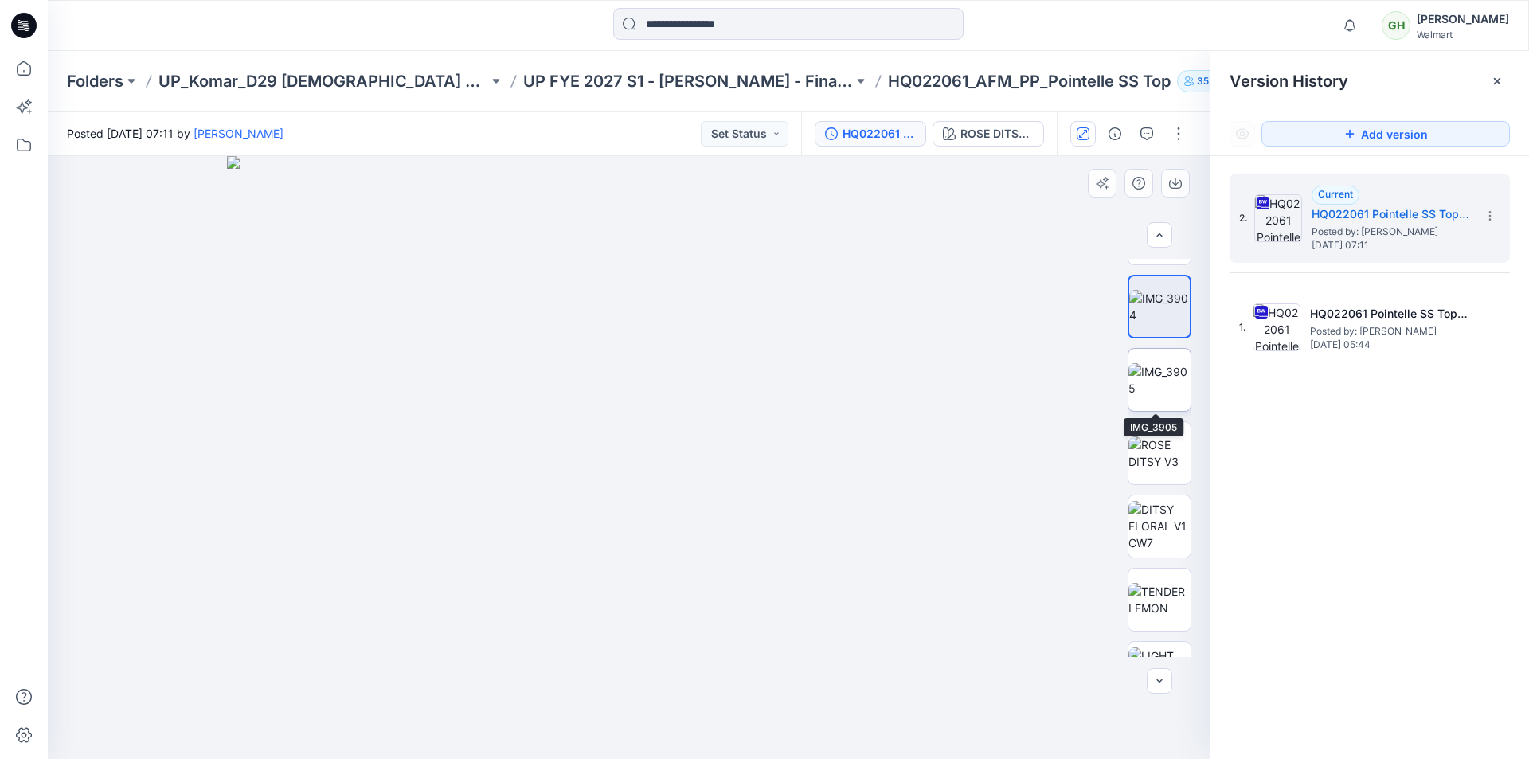
click at [1170, 369] on img at bounding box center [1159, 379] width 62 height 33
click at [1145, 303] on img at bounding box center [1159, 306] width 62 height 33
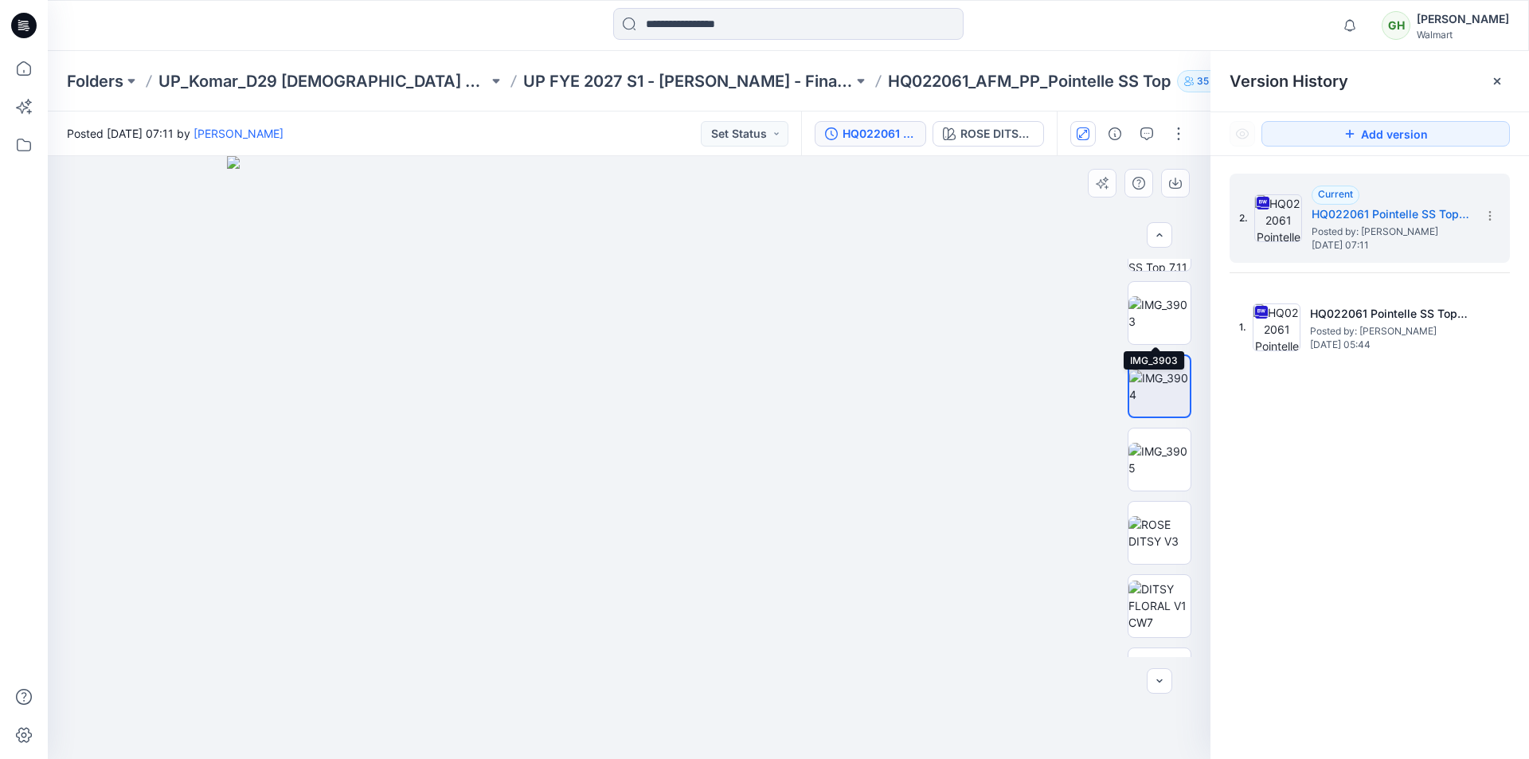
click at [1147, 300] on img at bounding box center [1159, 312] width 62 height 33
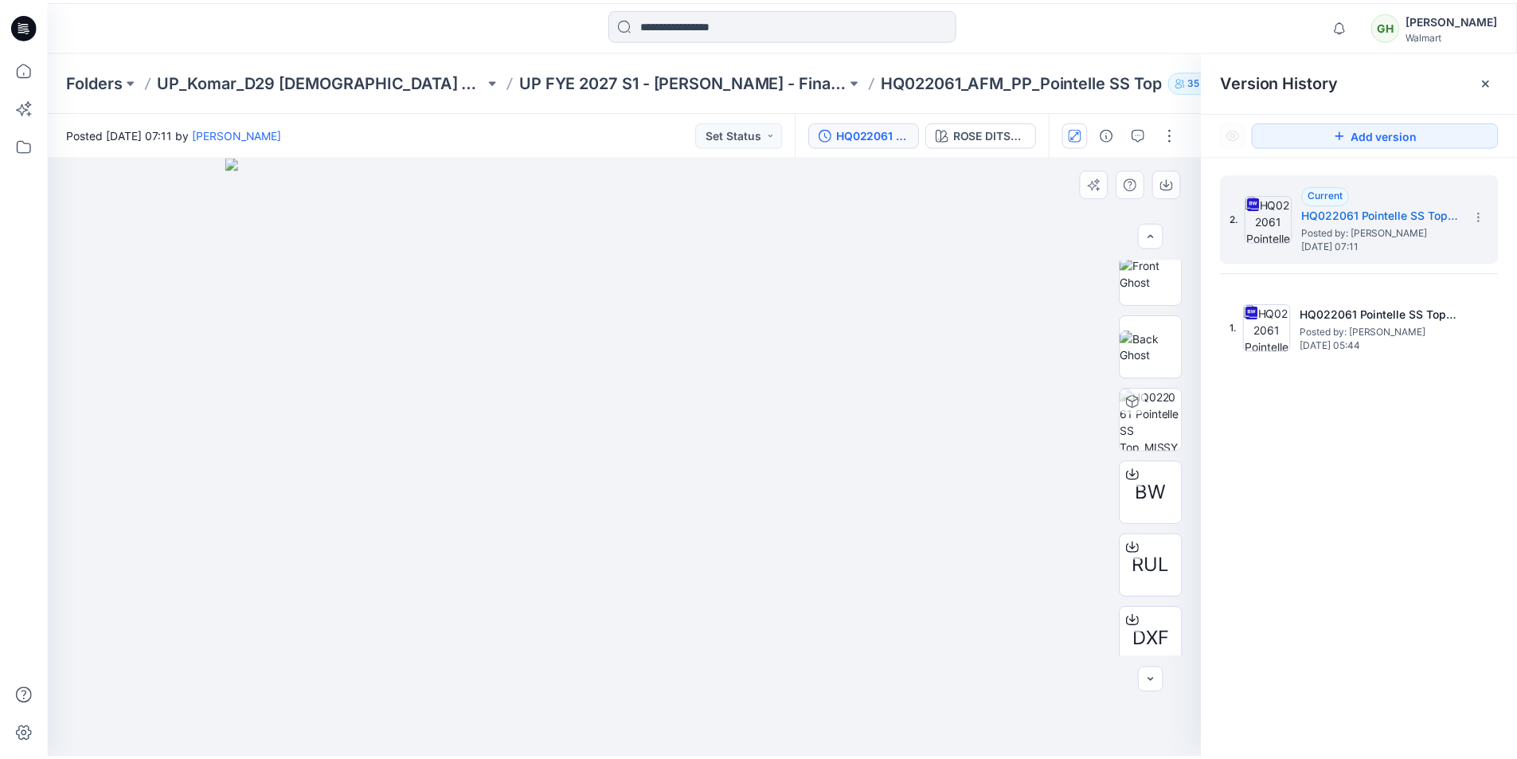
scroll to position [159, 0]
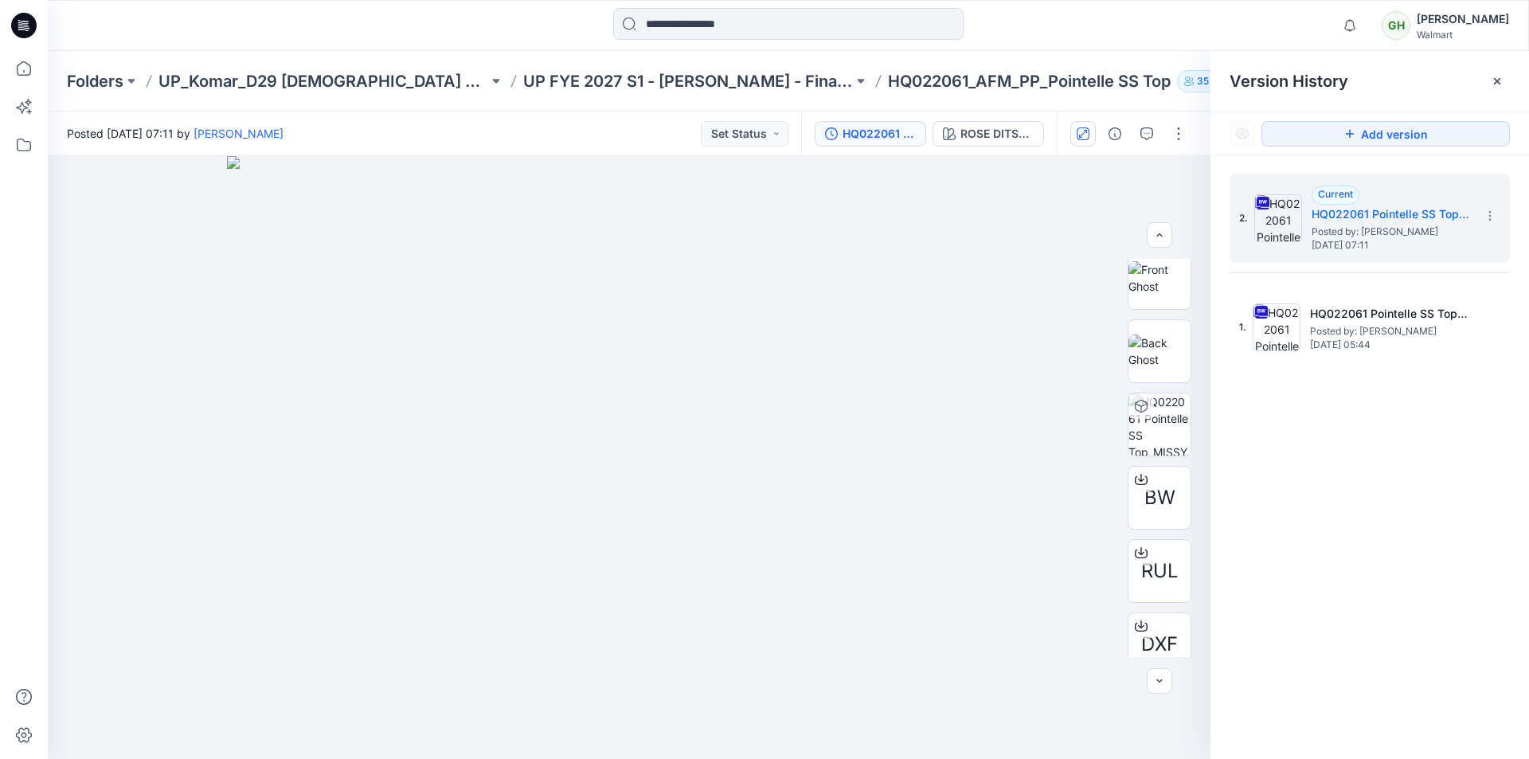
click at [40, 26] on div at bounding box center [23, 25] width 51 height 51
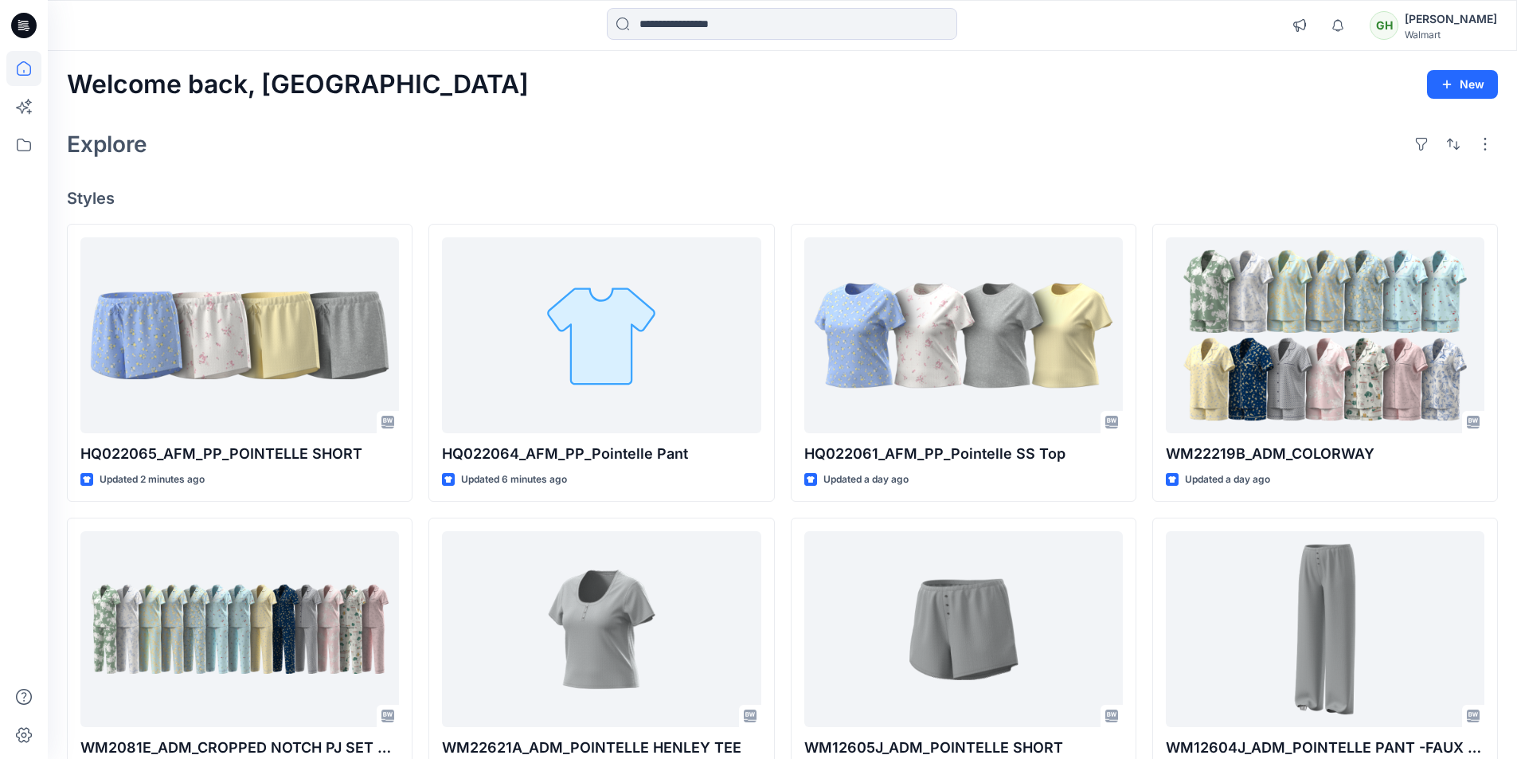
click at [935, 193] on h4 "Styles" at bounding box center [782, 198] width 1431 height 19
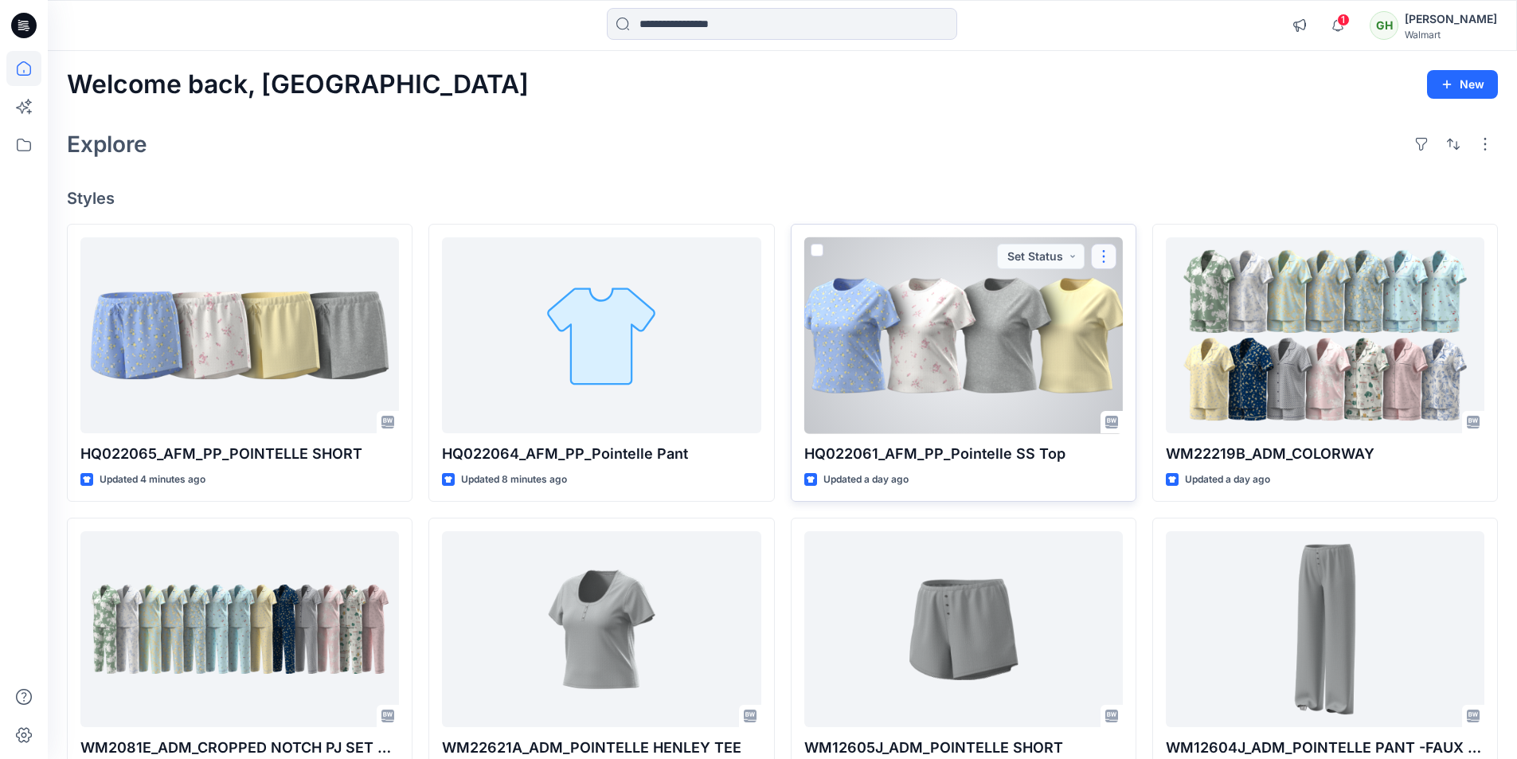
click at [1111, 251] on button "button" at bounding box center [1103, 256] width 25 height 25
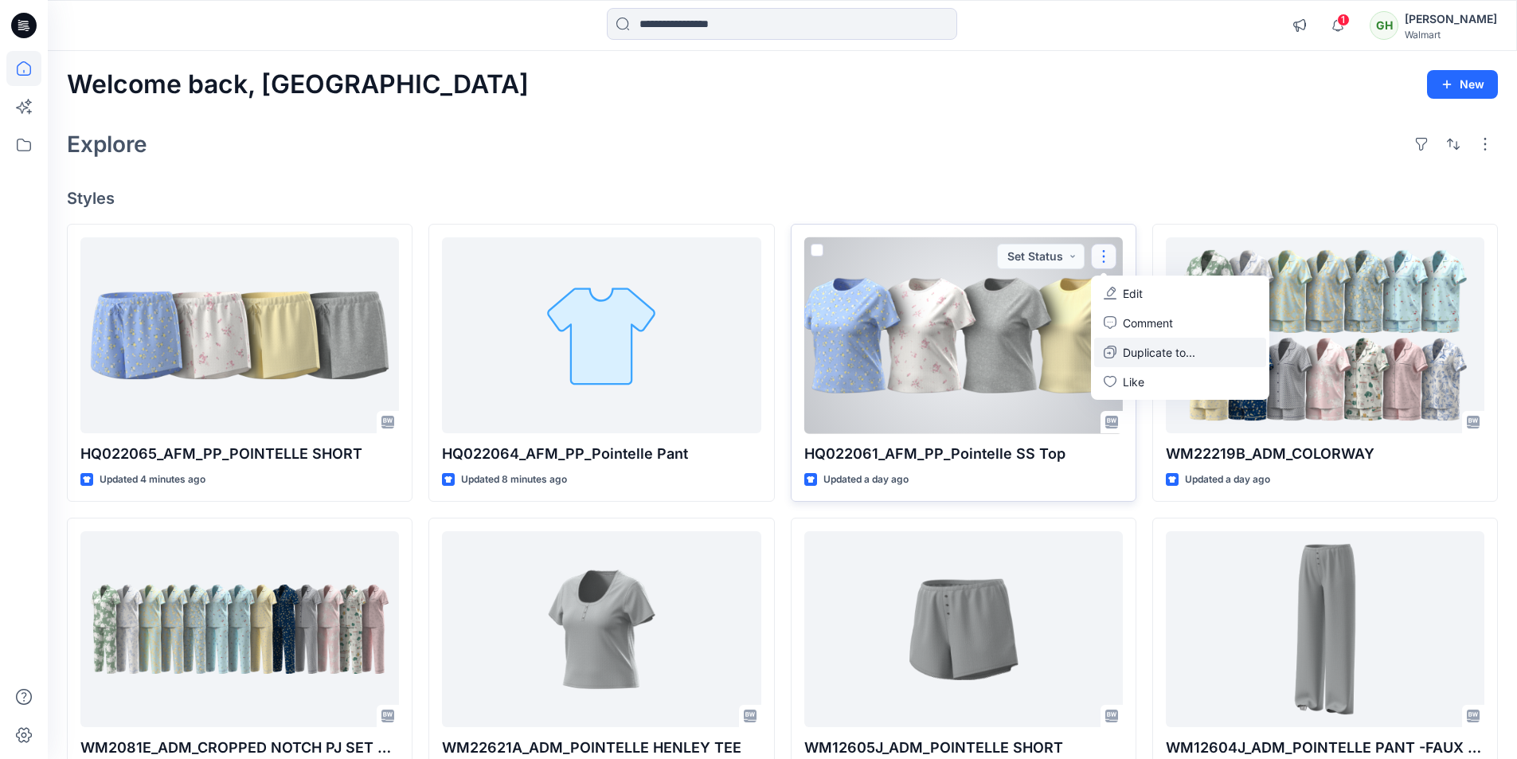
click at [1171, 356] on p "Duplicate to..." at bounding box center [1159, 352] width 72 height 17
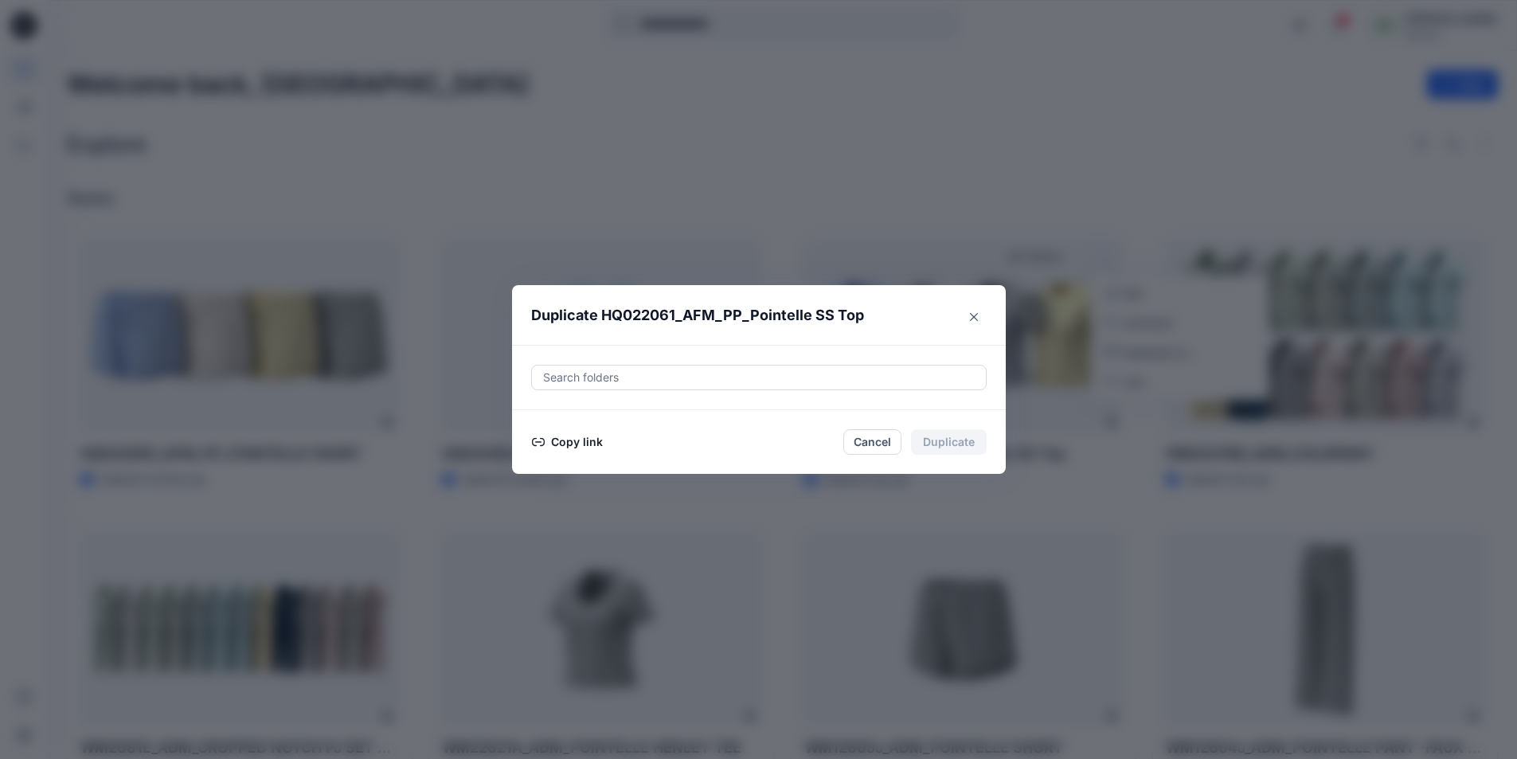
click at [714, 379] on div at bounding box center [758, 377] width 435 height 19
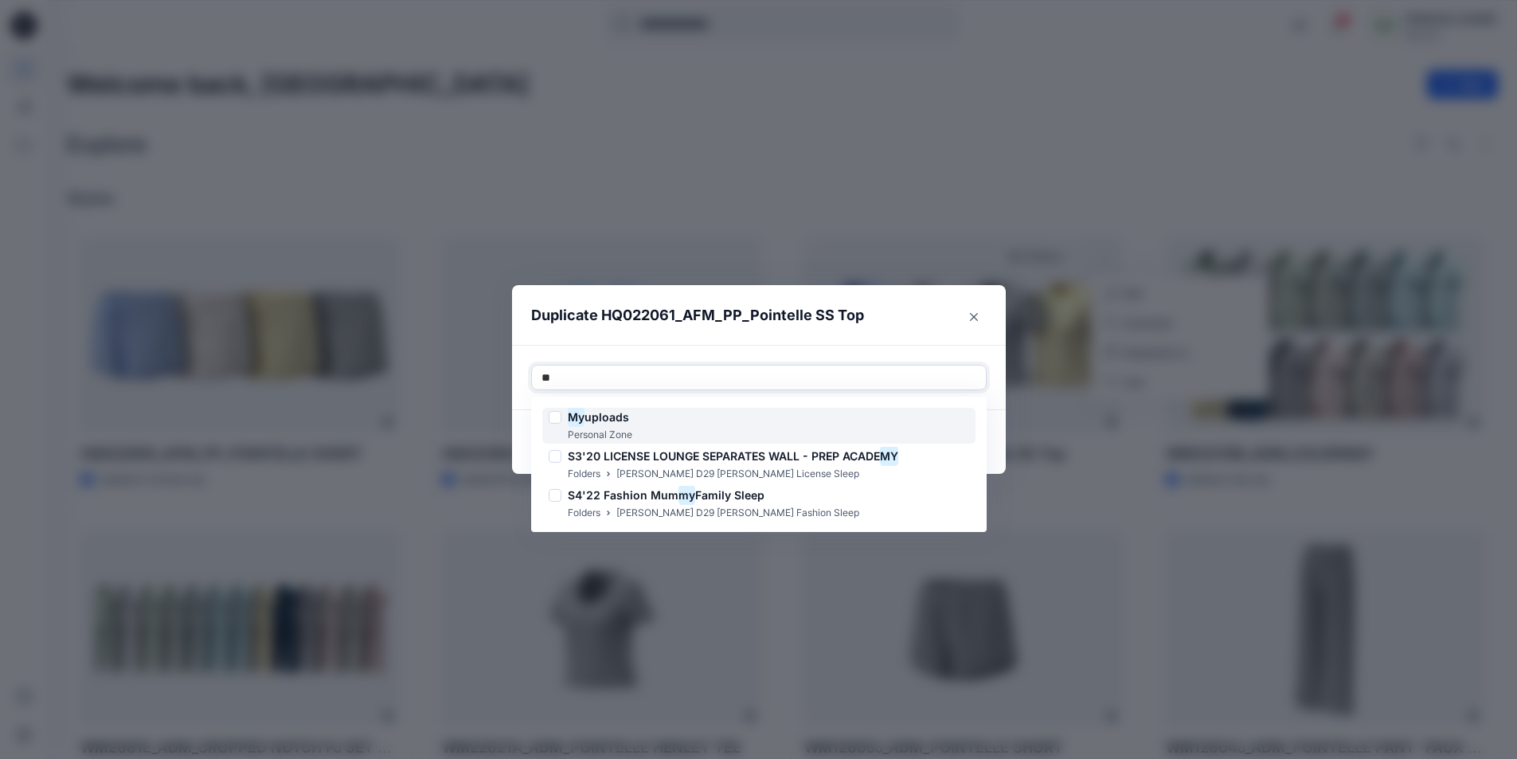
click at [593, 417] on span "uploads" at bounding box center [606, 417] width 45 height 14
type input "*"
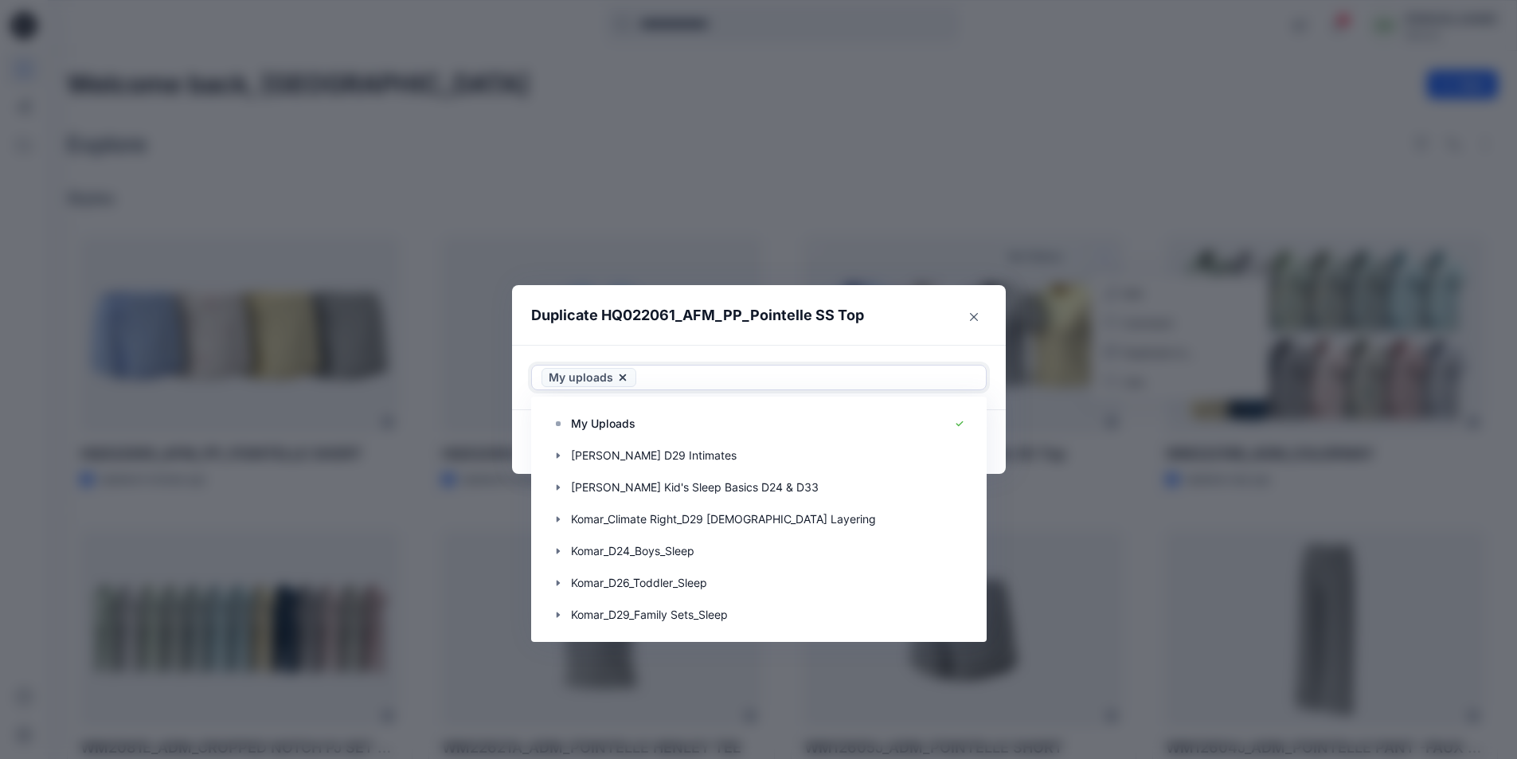
click at [808, 304] on p "Duplicate HQ022061_AFM_PP_Pointelle SS Top" at bounding box center [697, 315] width 333 height 22
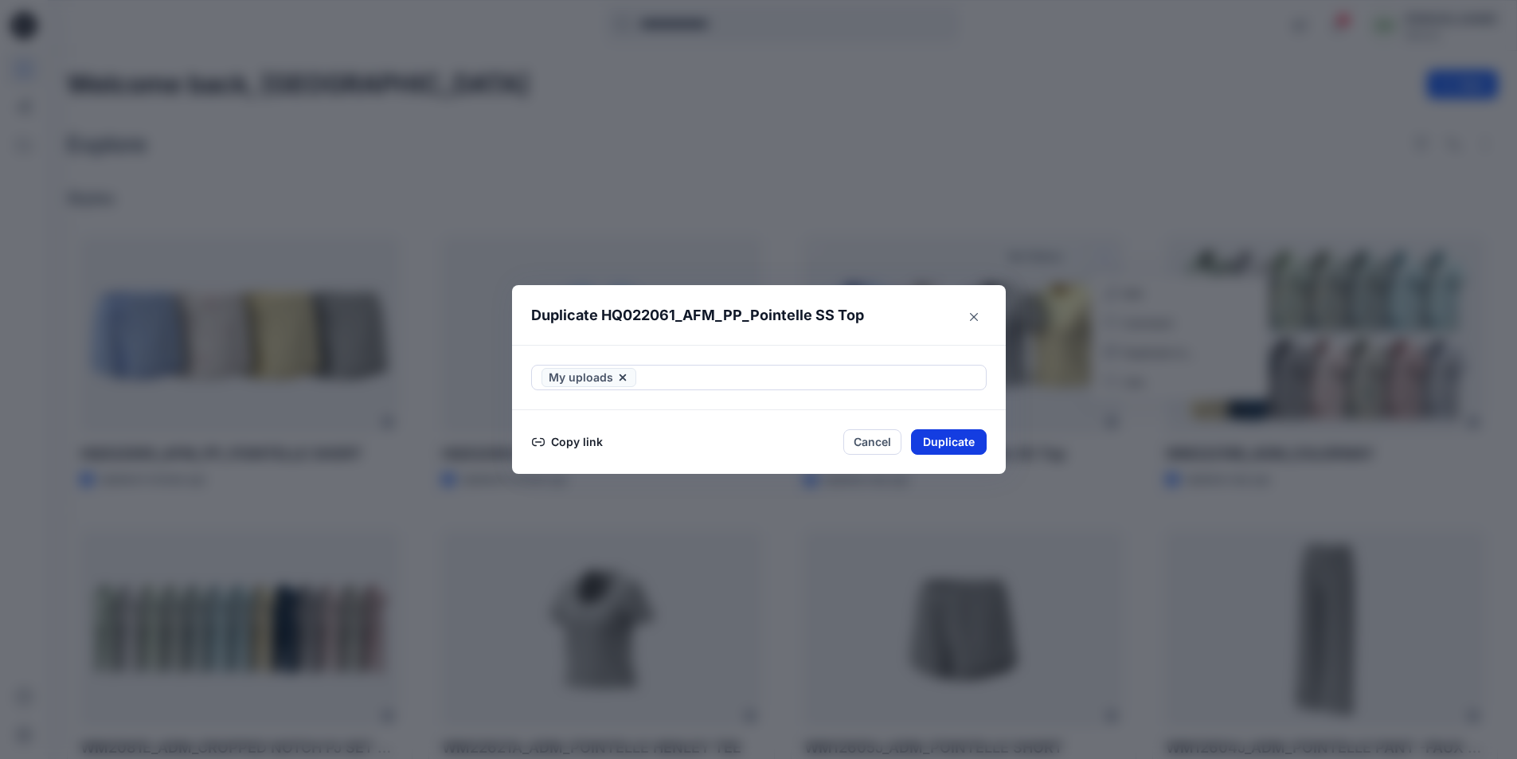
click at [971, 439] on button "Duplicate" at bounding box center [949, 441] width 76 height 25
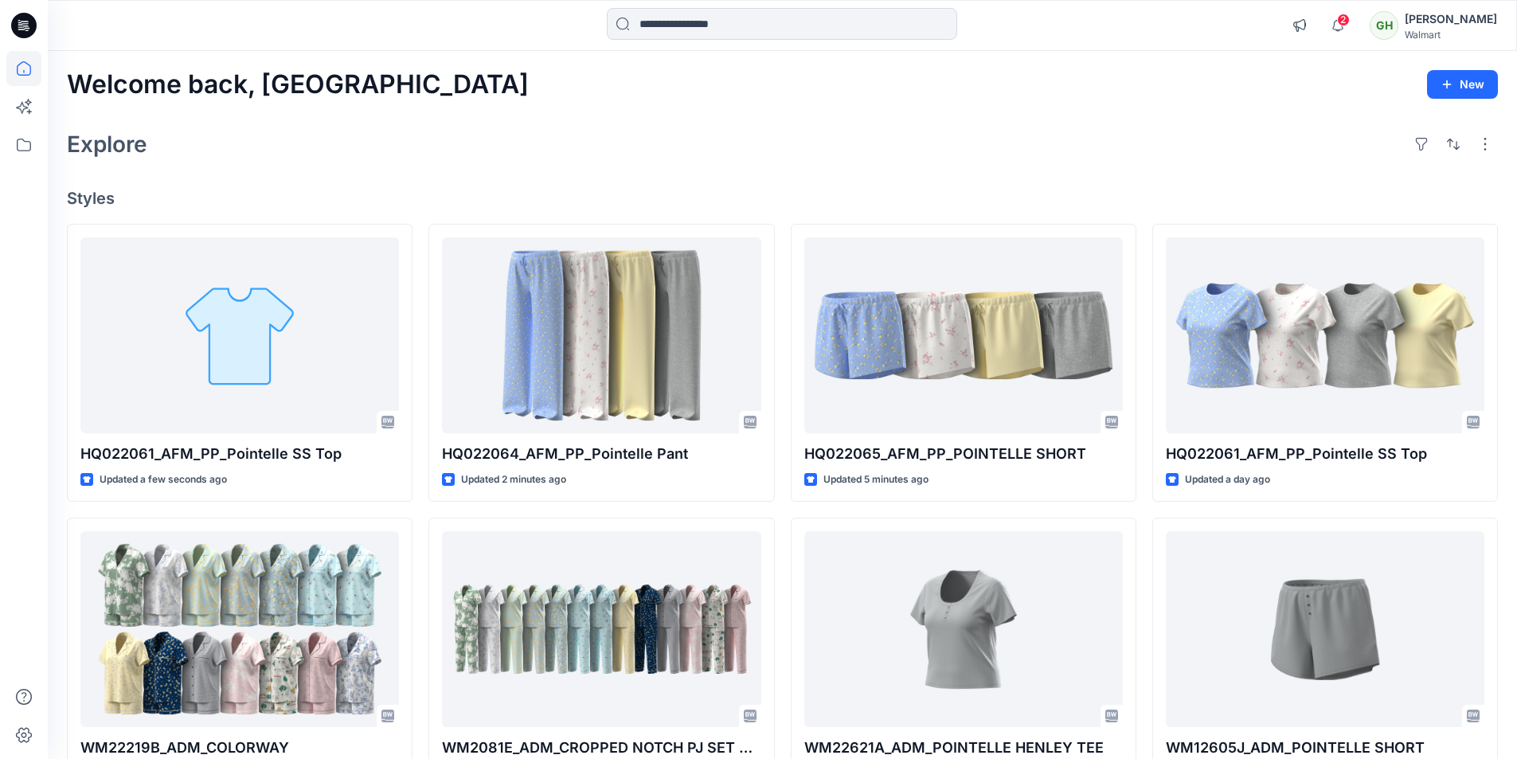
click at [24, 29] on icon at bounding box center [23, 25] width 25 height 25
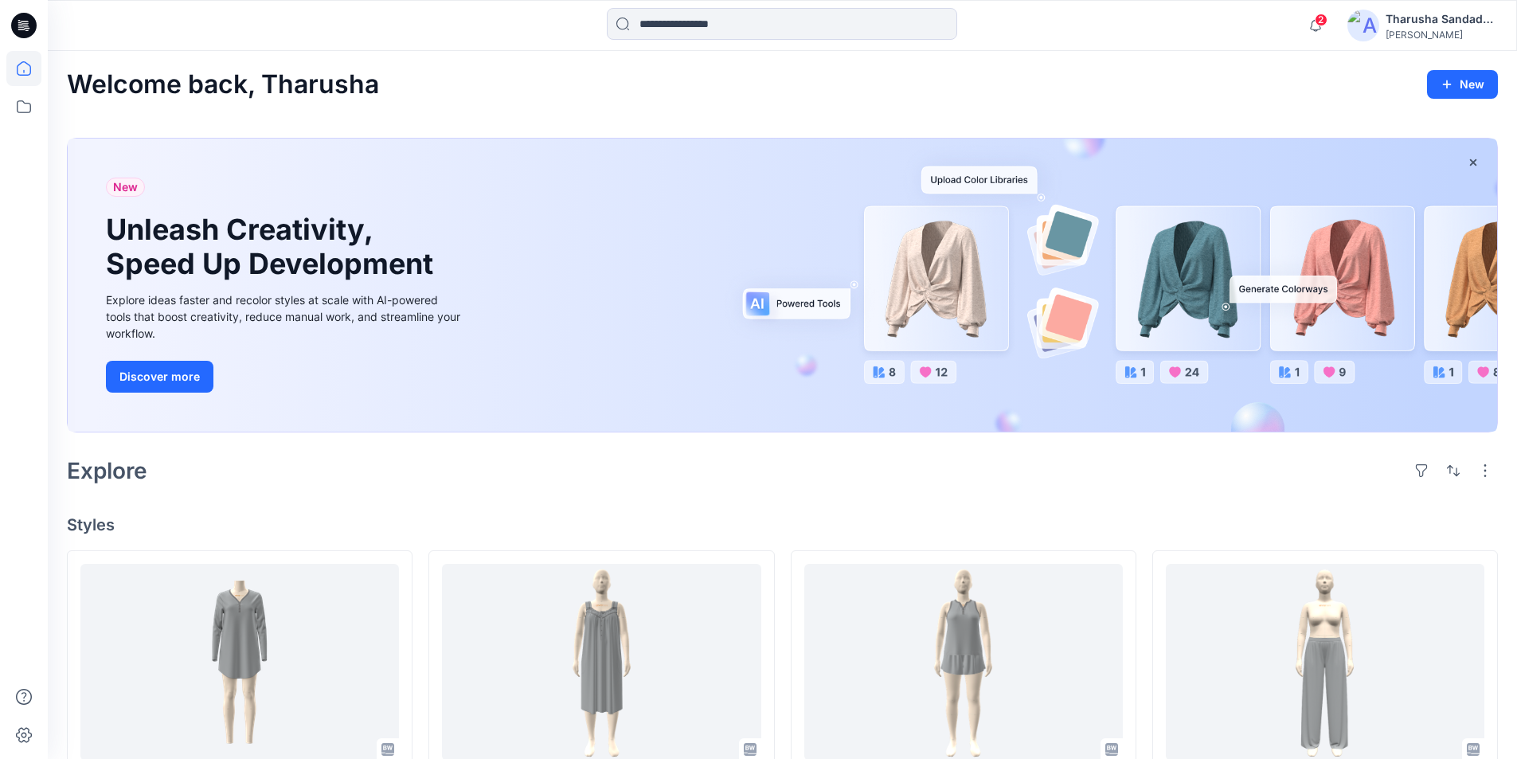
click at [1319, 23] on span "2" at bounding box center [1320, 20] width 13 height 13
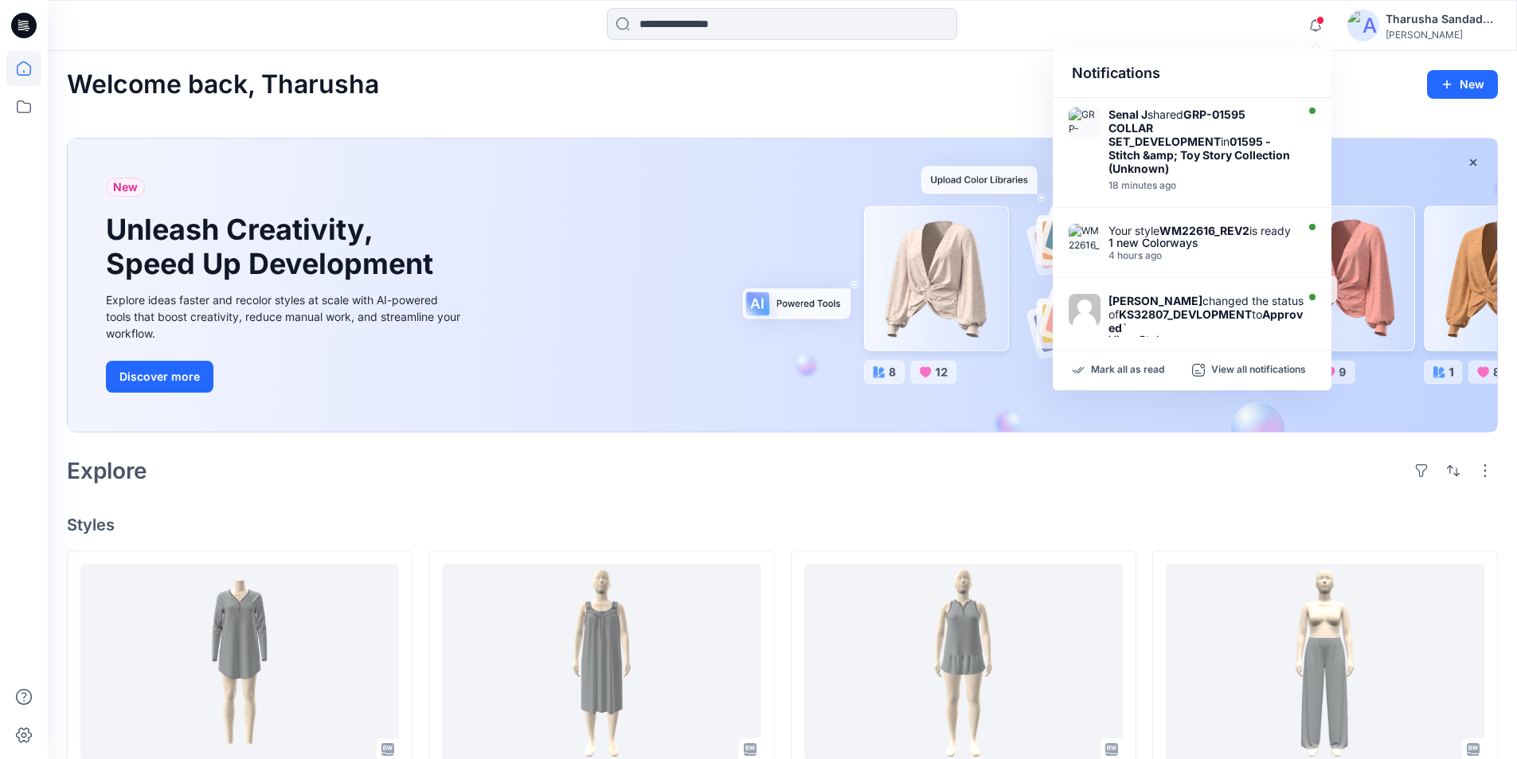
click at [1146, 383] on div "Mark all as read View all notifications" at bounding box center [1192, 370] width 279 height 40
click at [1146, 381] on div "Mark all as read View all notifications" at bounding box center [1192, 370] width 279 height 40
click at [1145, 378] on div "Mark all as read View all notifications" at bounding box center [1192, 370] width 279 height 40
click at [1143, 377] on div "Mark all as read View all notifications" at bounding box center [1192, 370] width 279 height 40
click at [1135, 369] on p "Mark all as read" at bounding box center [1127, 370] width 73 height 14
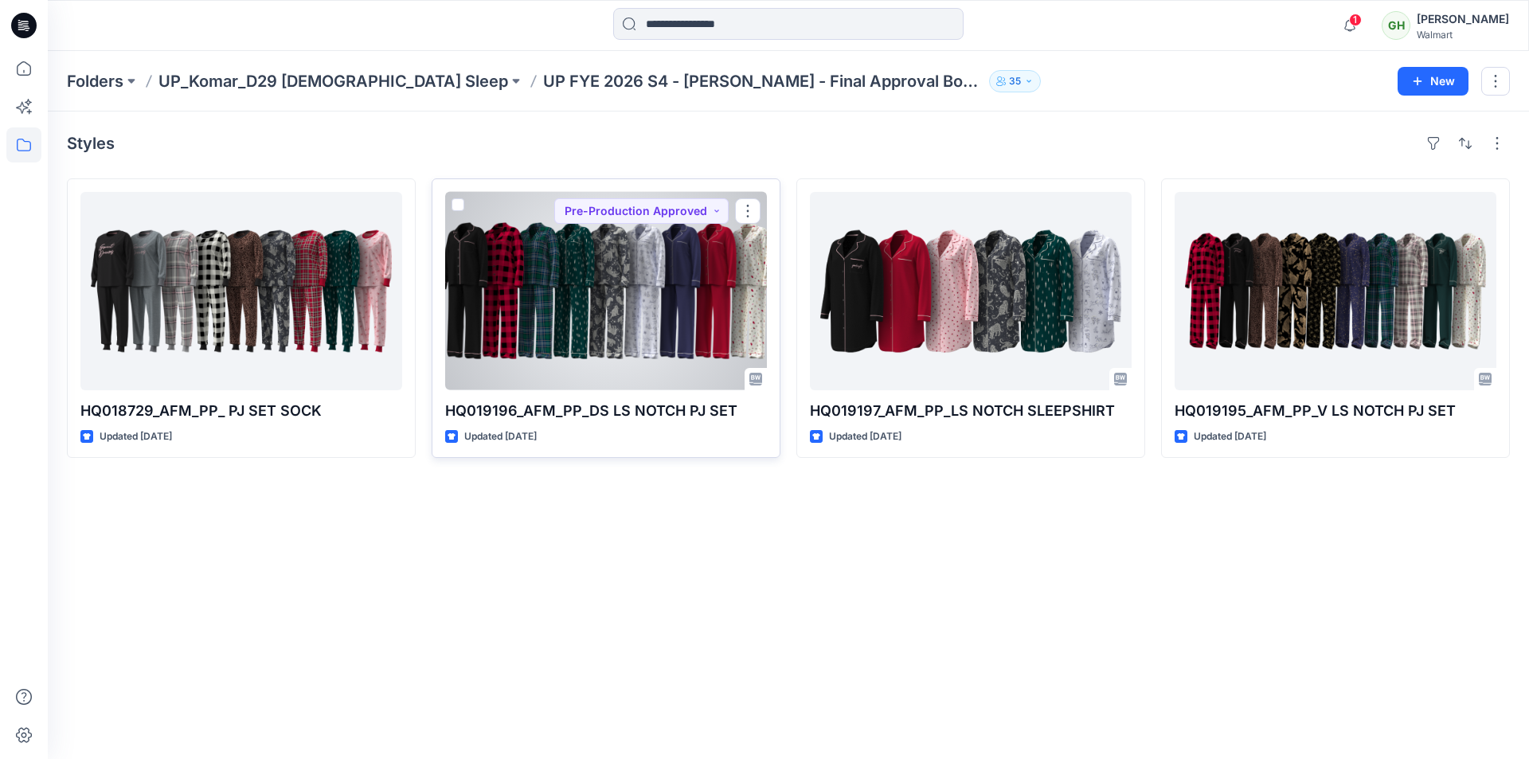
drag, startPoint x: 525, startPoint y: 332, endPoint x: 547, endPoint y: 332, distance: 21.5
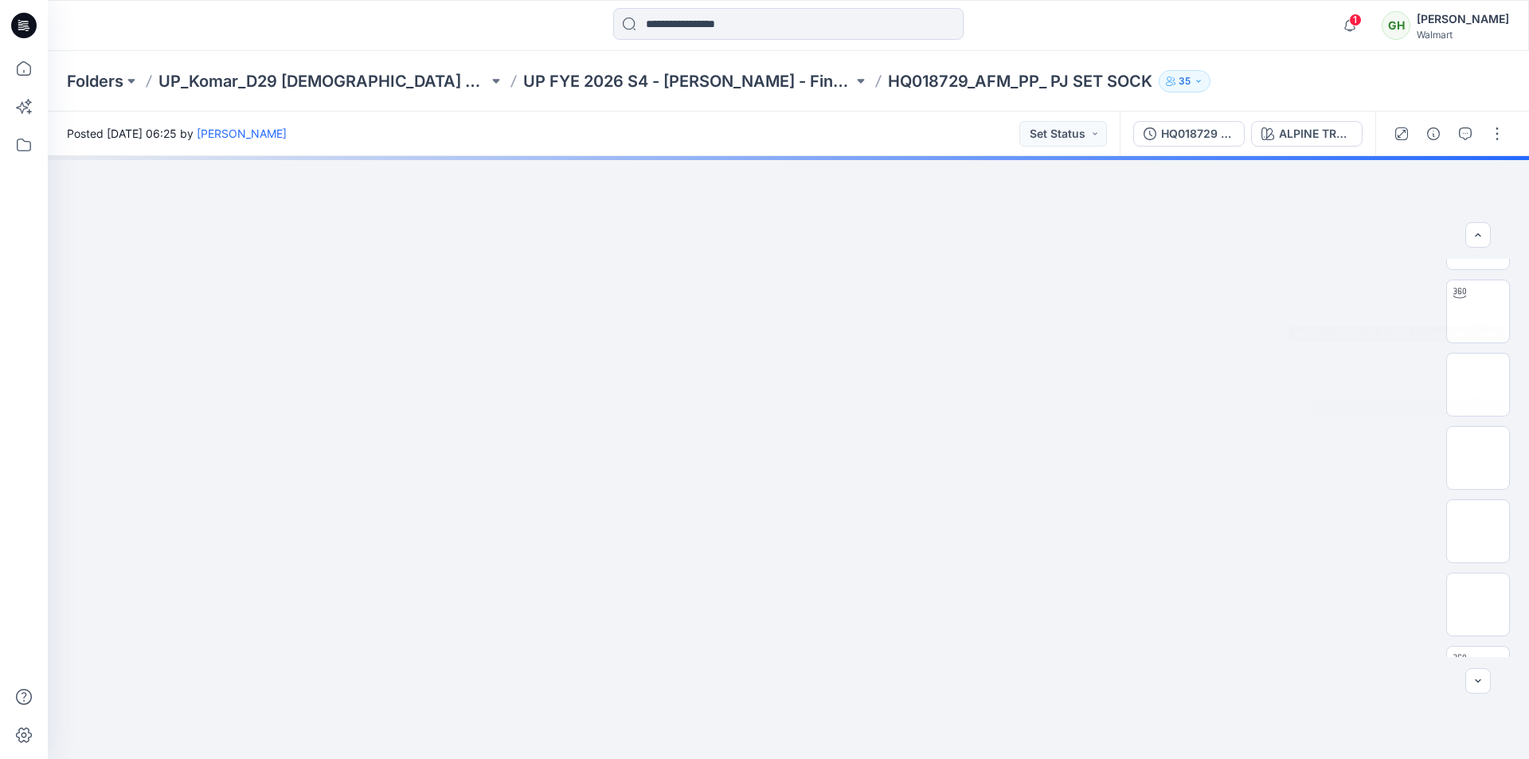
scroll to position [80, 0]
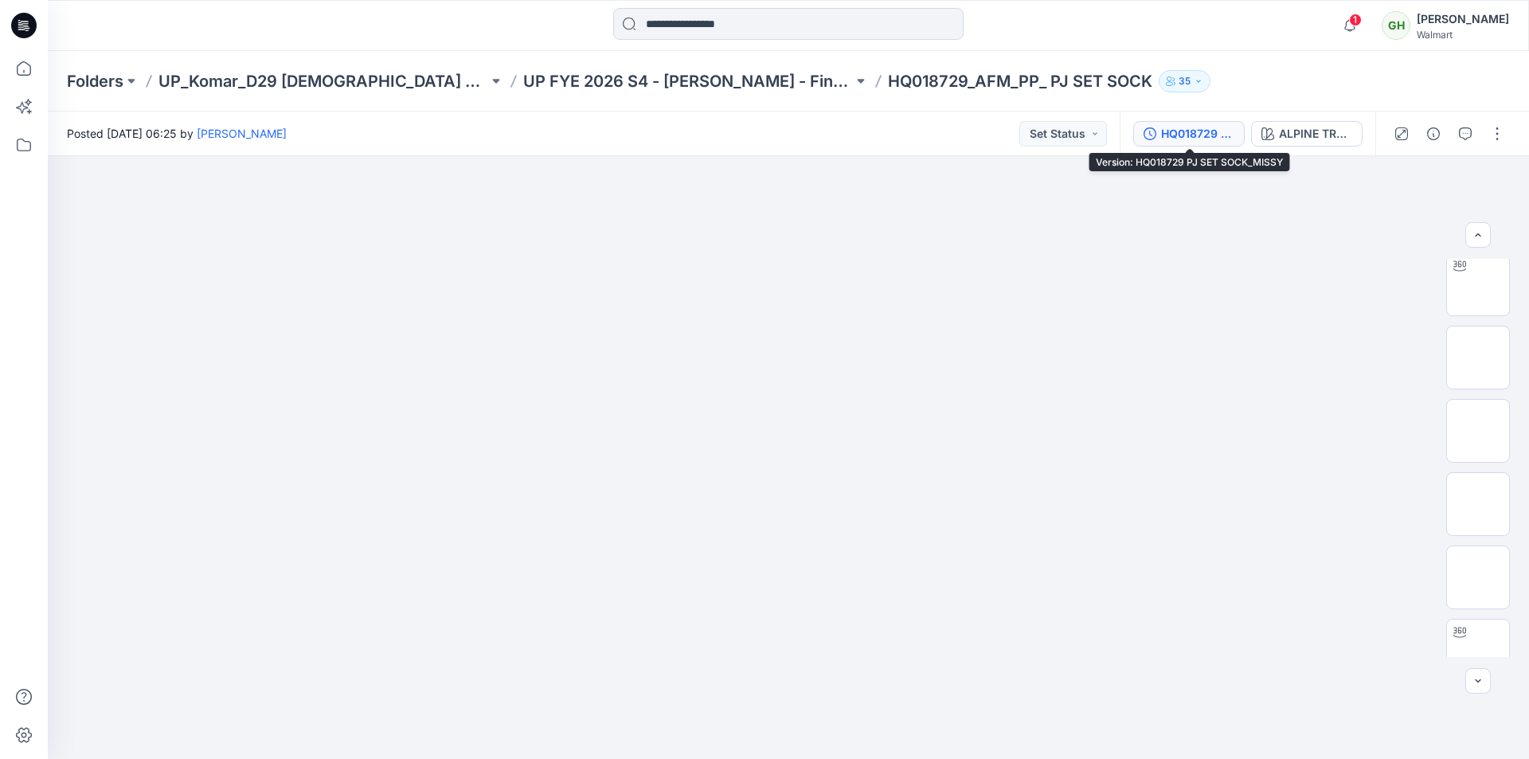
click at [1213, 128] on div "HQ018729 PJ SET SOCK_MISSY" at bounding box center [1197, 134] width 73 height 18
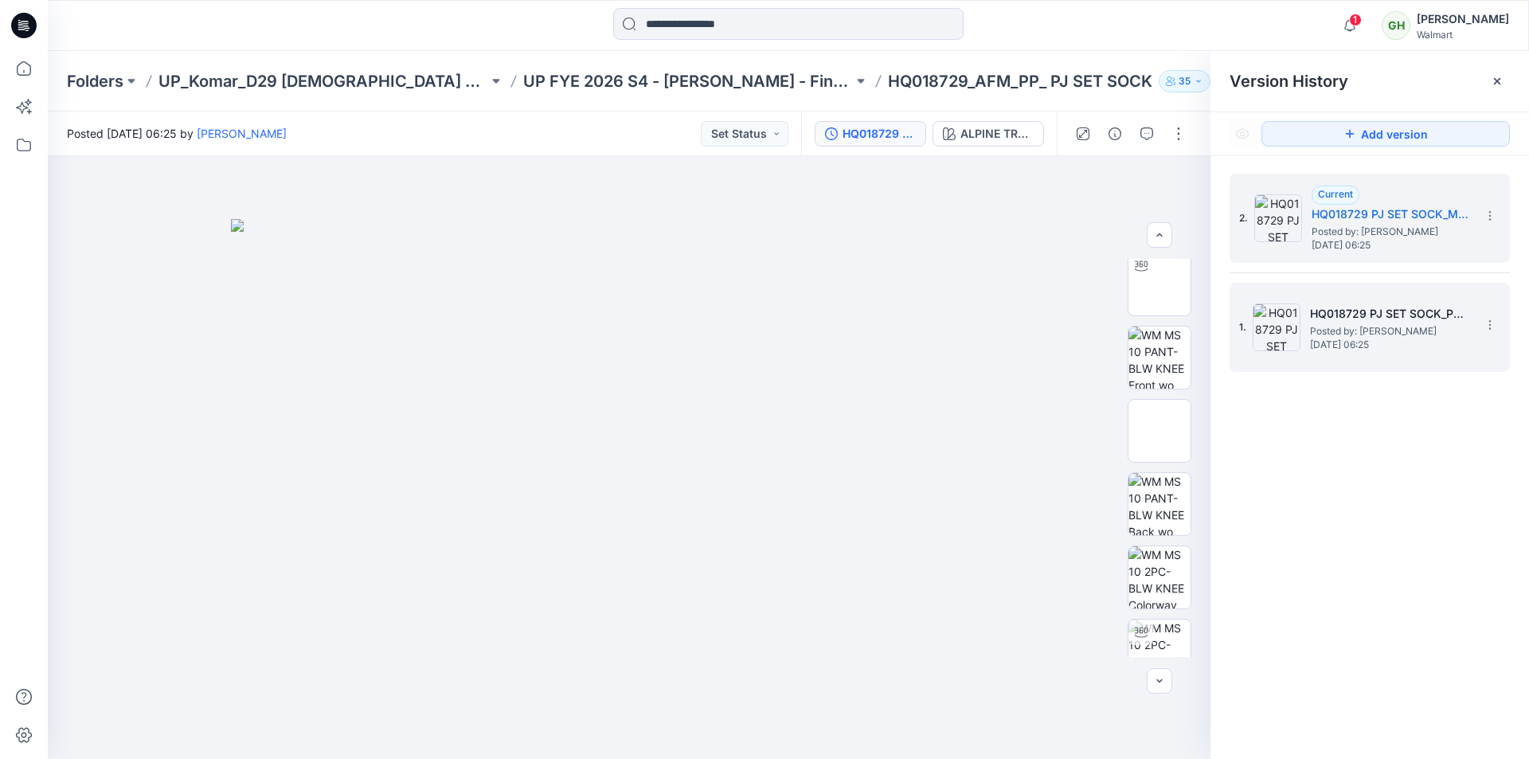
click at [1347, 316] on h5 "HQ018729 PJ SET SOCK_PLUS" at bounding box center [1389, 313] width 159 height 19
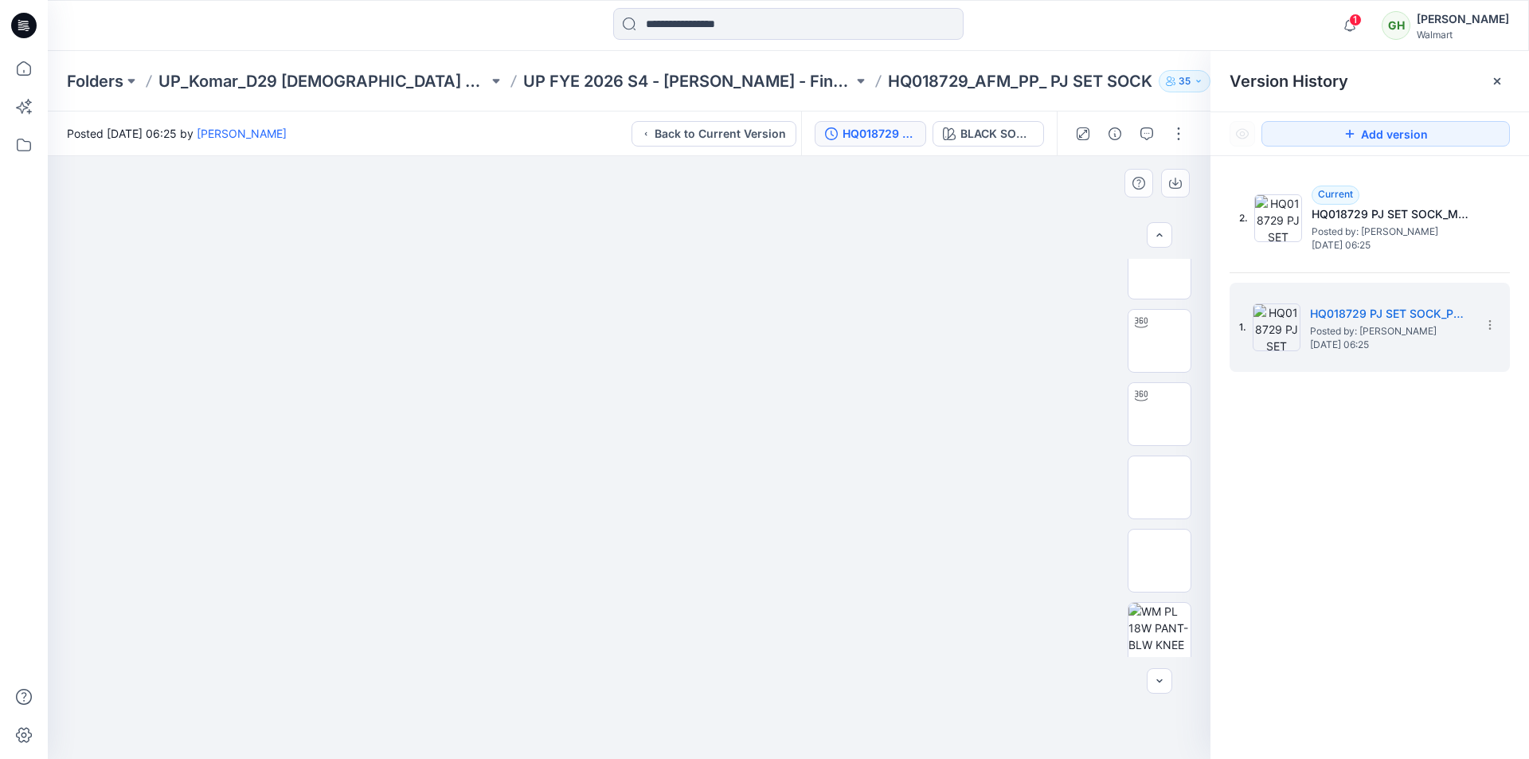
scroll to position [0, 0]
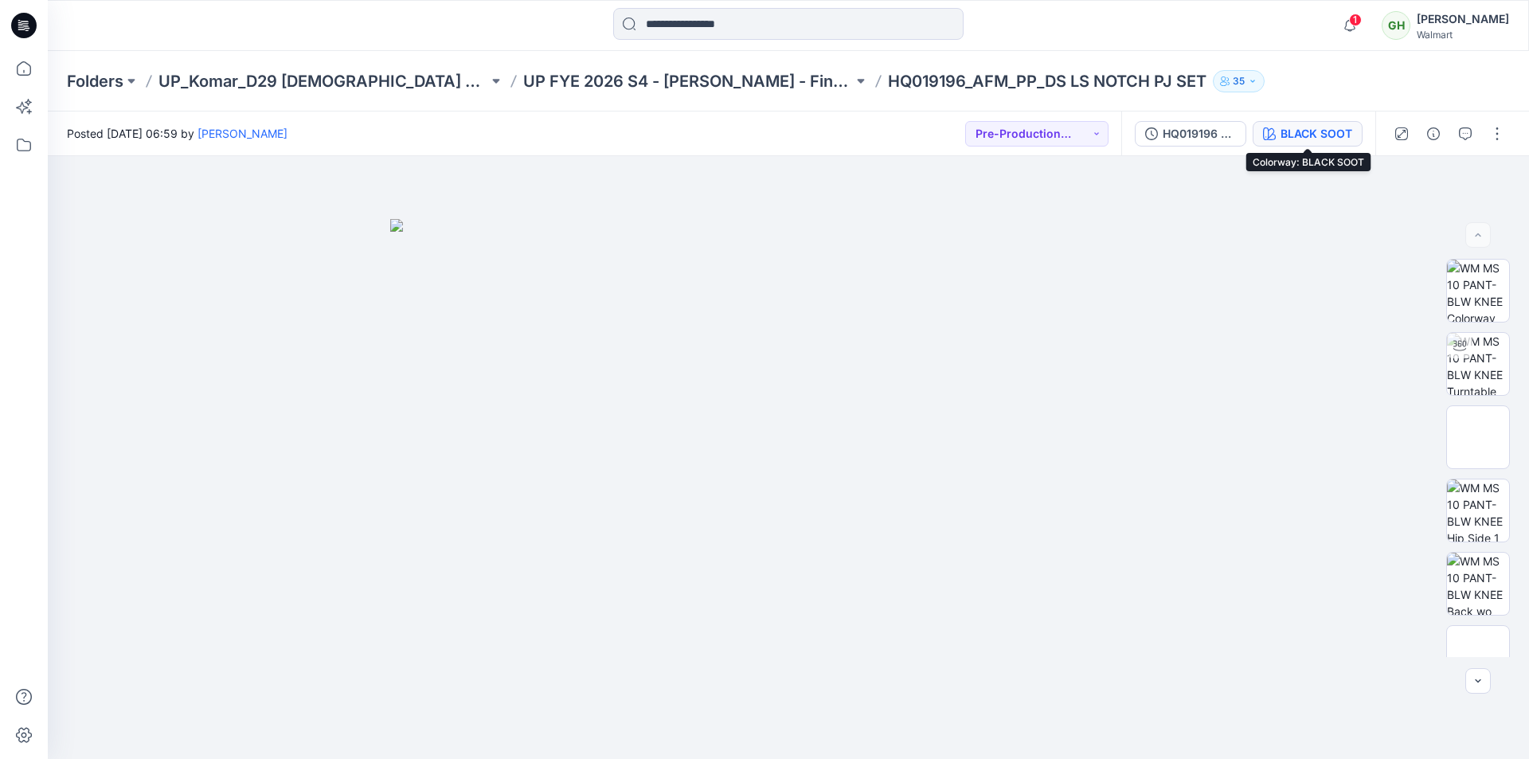
click at [1338, 136] on div "BLACK SOOT" at bounding box center [1316, 134] width 72 height 18
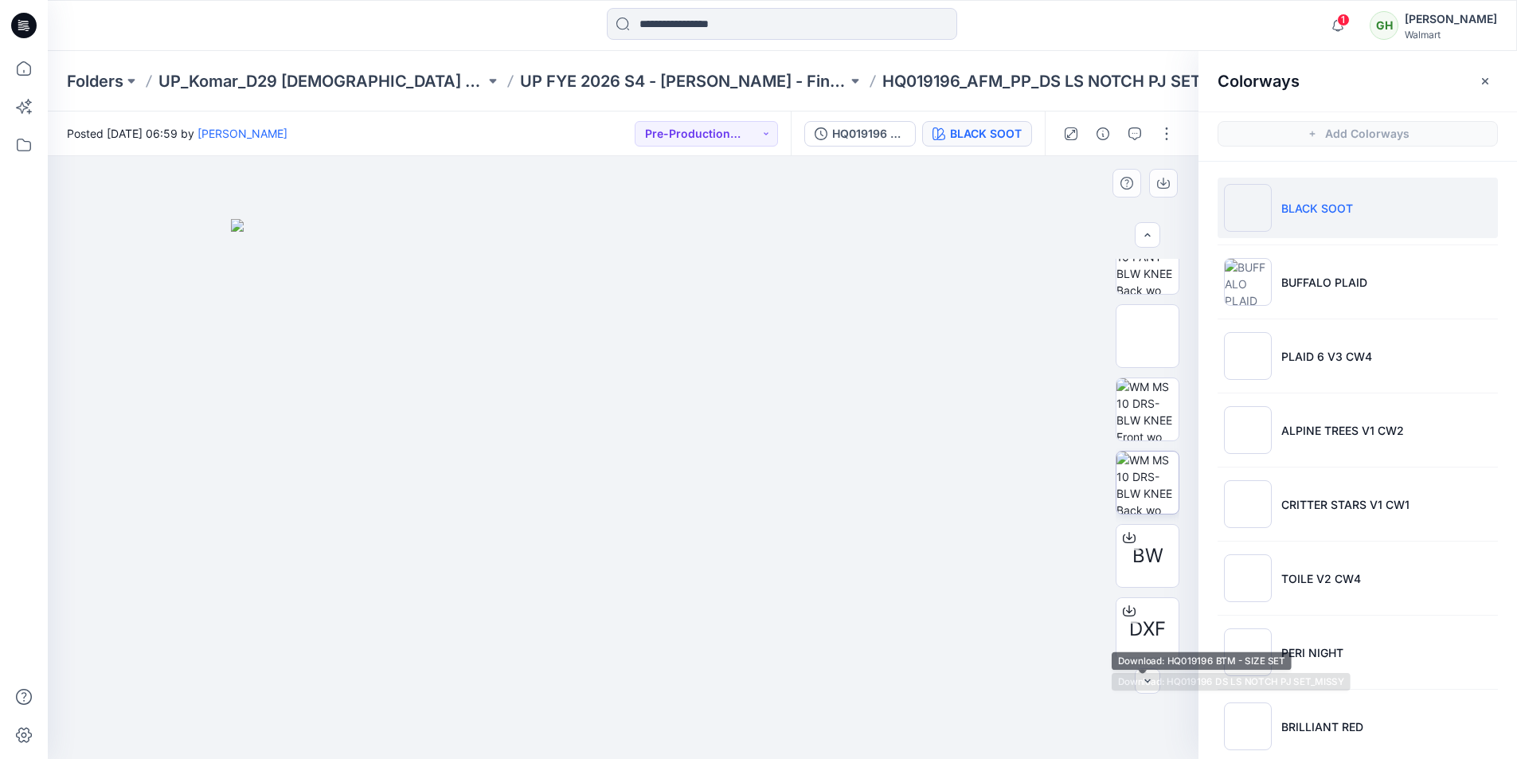
scroll to position [210, 0]
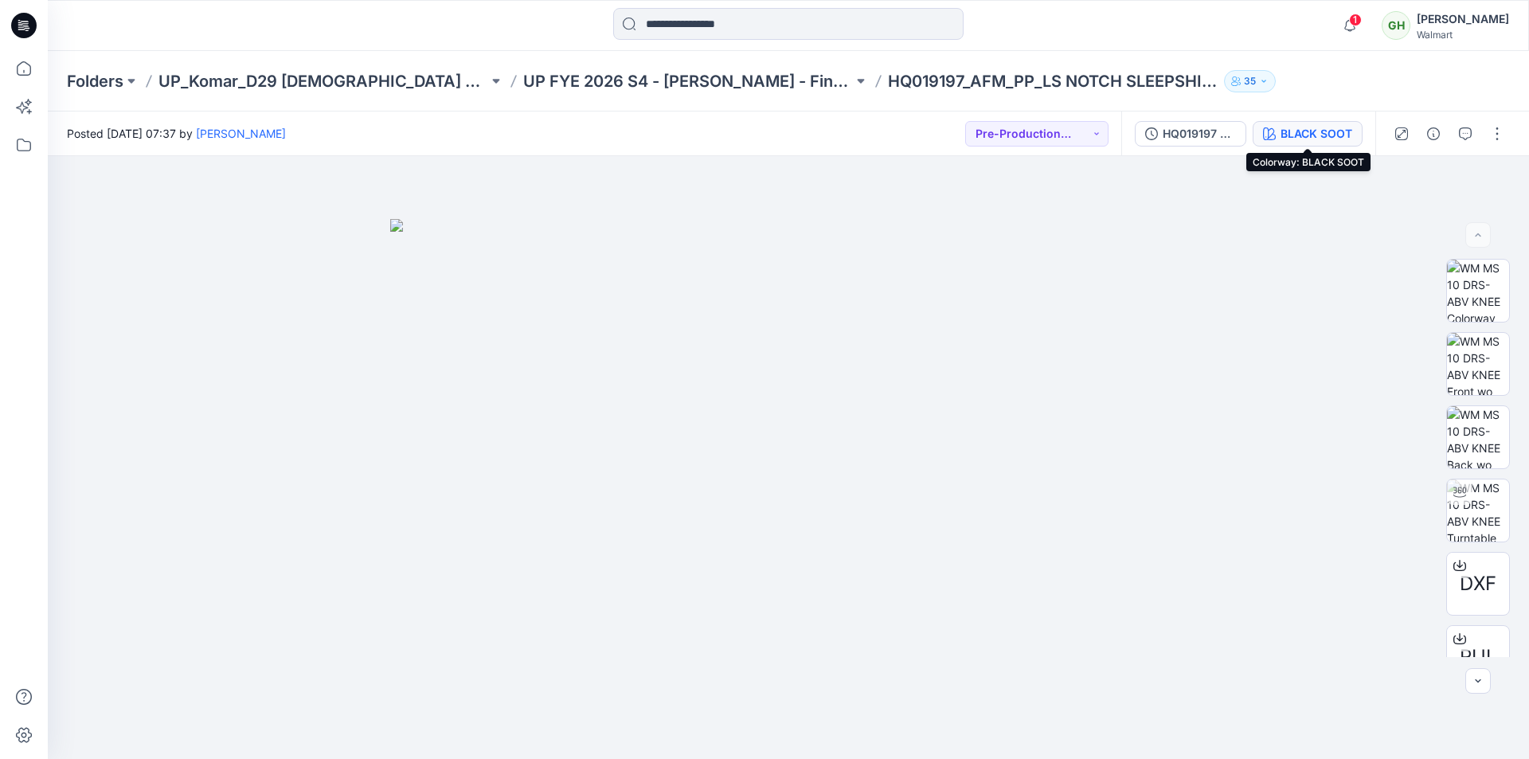
click at [1322, 143] on button "BLACK SOOT" at bounding box center [1307, 133] width 110 height 25
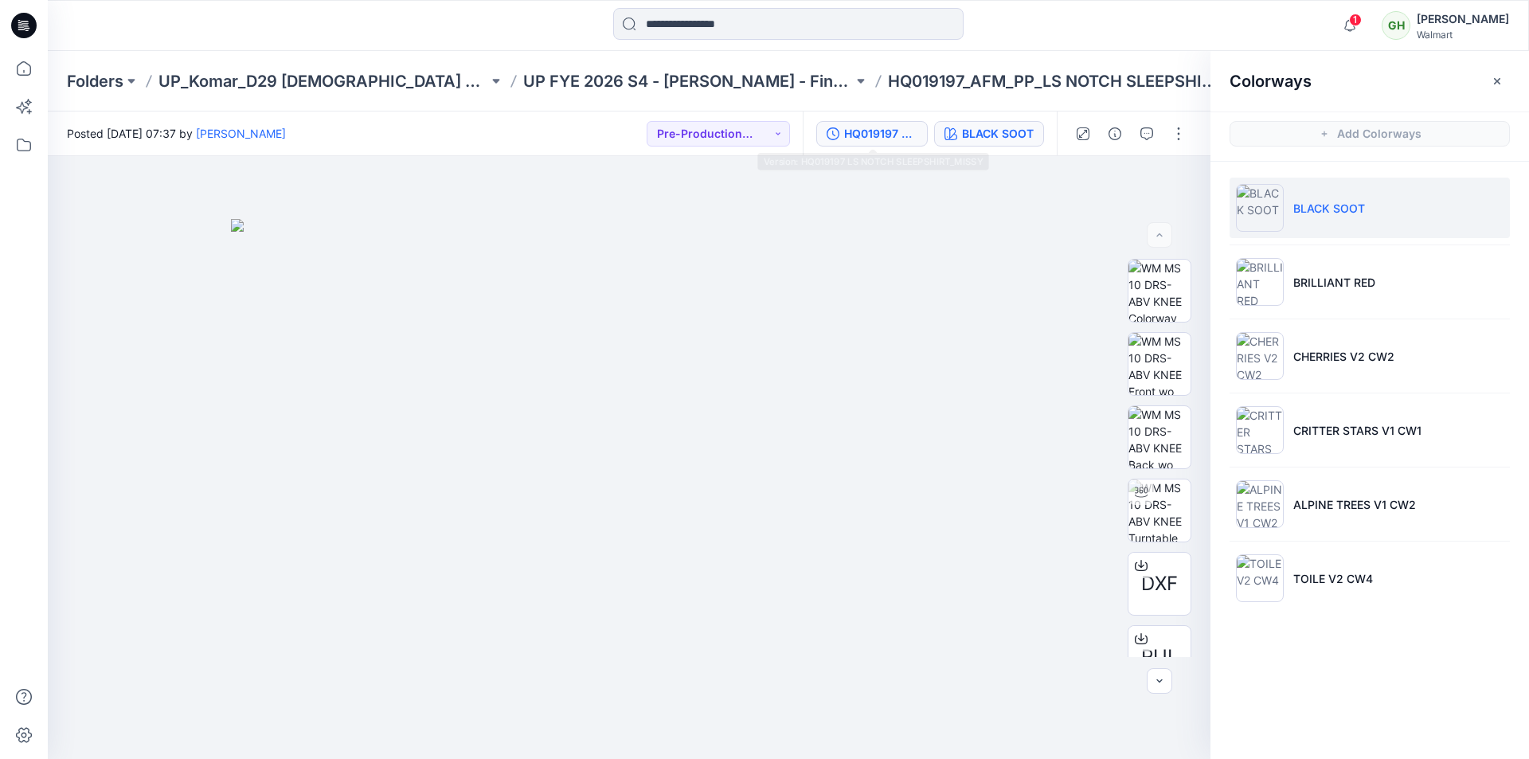
click at [872, 144] on button "HQ019197 LS NOTCH SLEEPSHIRT_MISSY" at bounding box center [871, 133] width 111 height 25
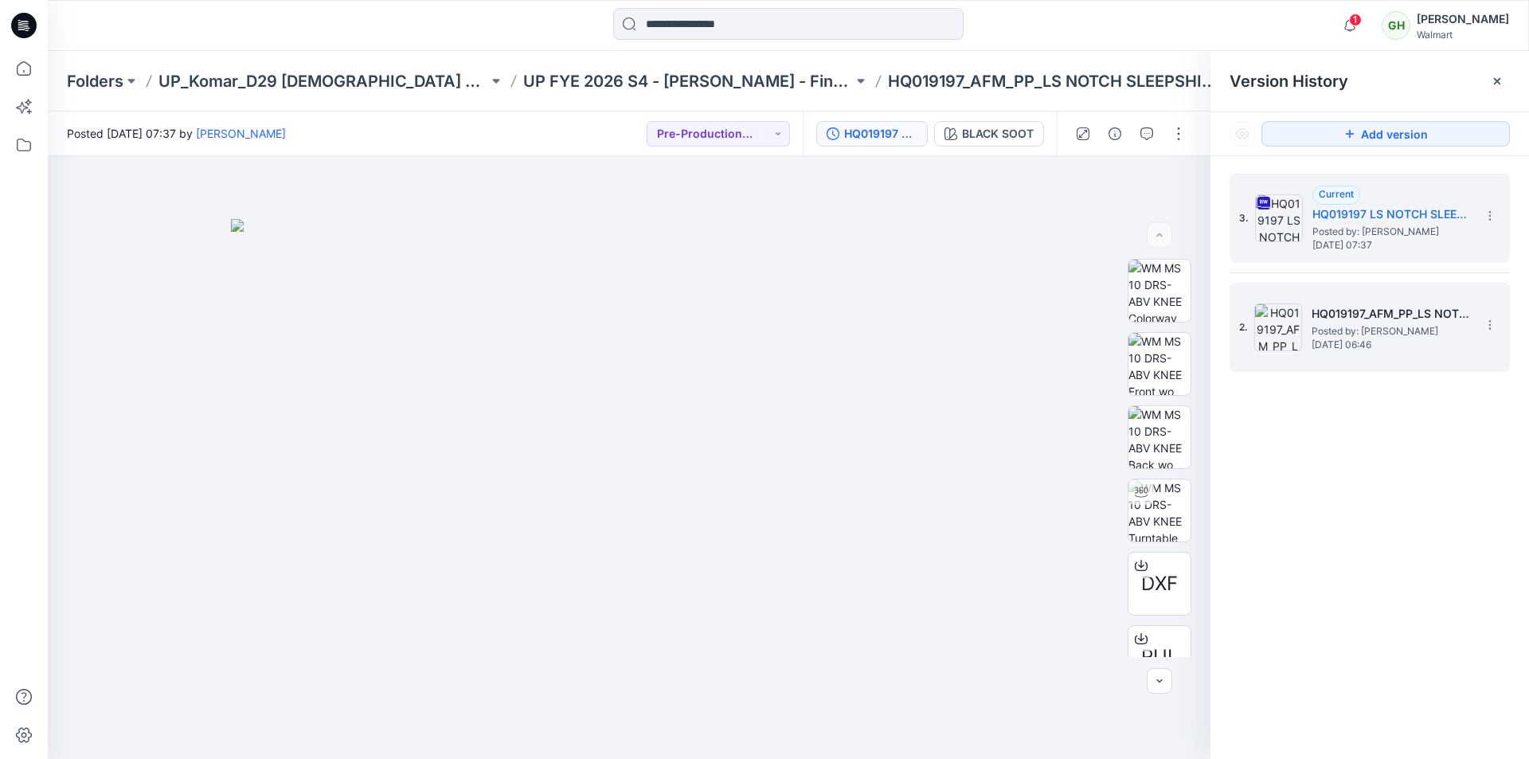
click at [1343, 327] on span "Posted by: [PERSON_NAME]" at bounding box center [1390, 331] width 159 height 16
click at [1357, 231] on span "Posted by: [PERSON_NAME]" at bounding box center [1391, 232] width 159 height 16
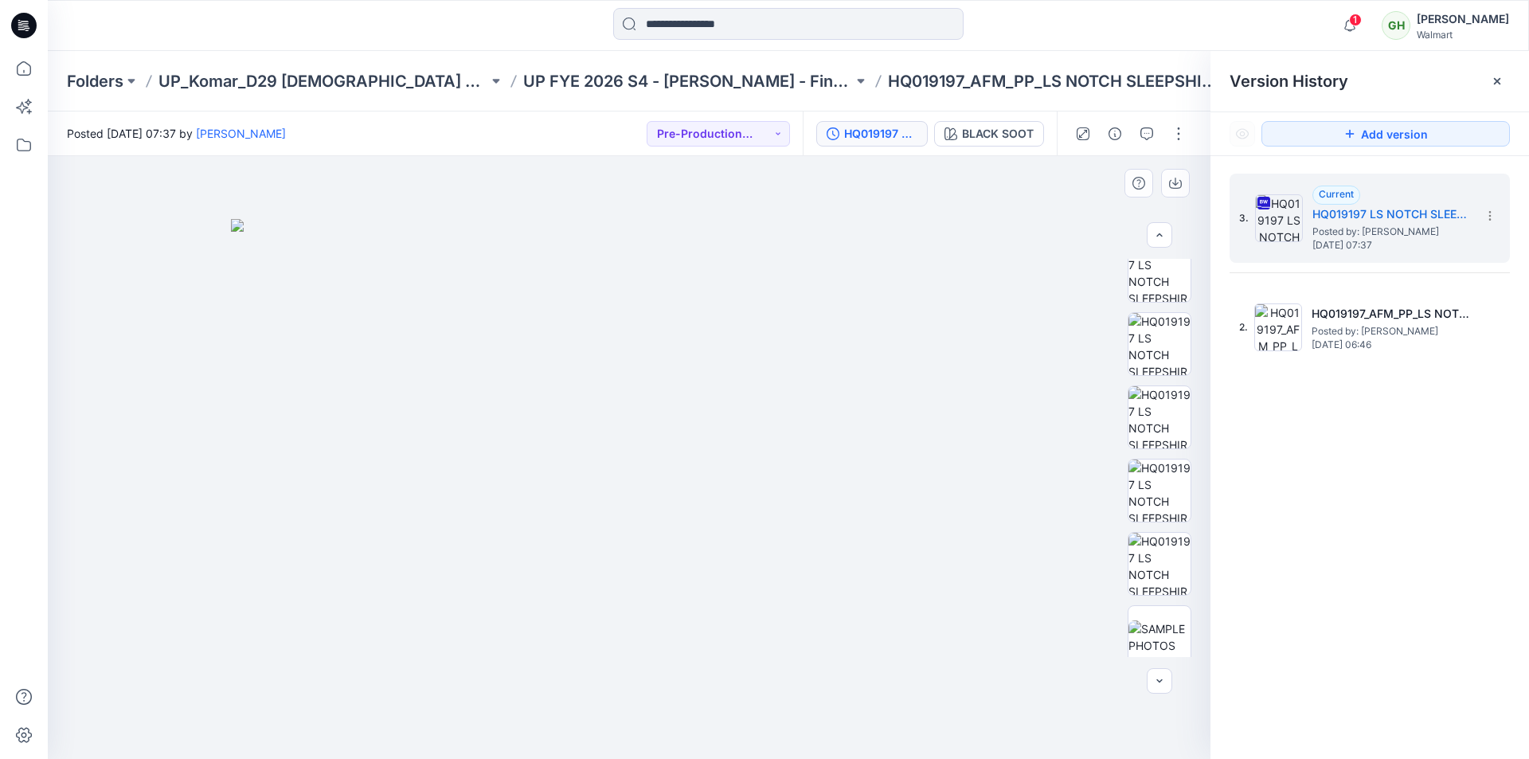
scroll to position [838, 0]
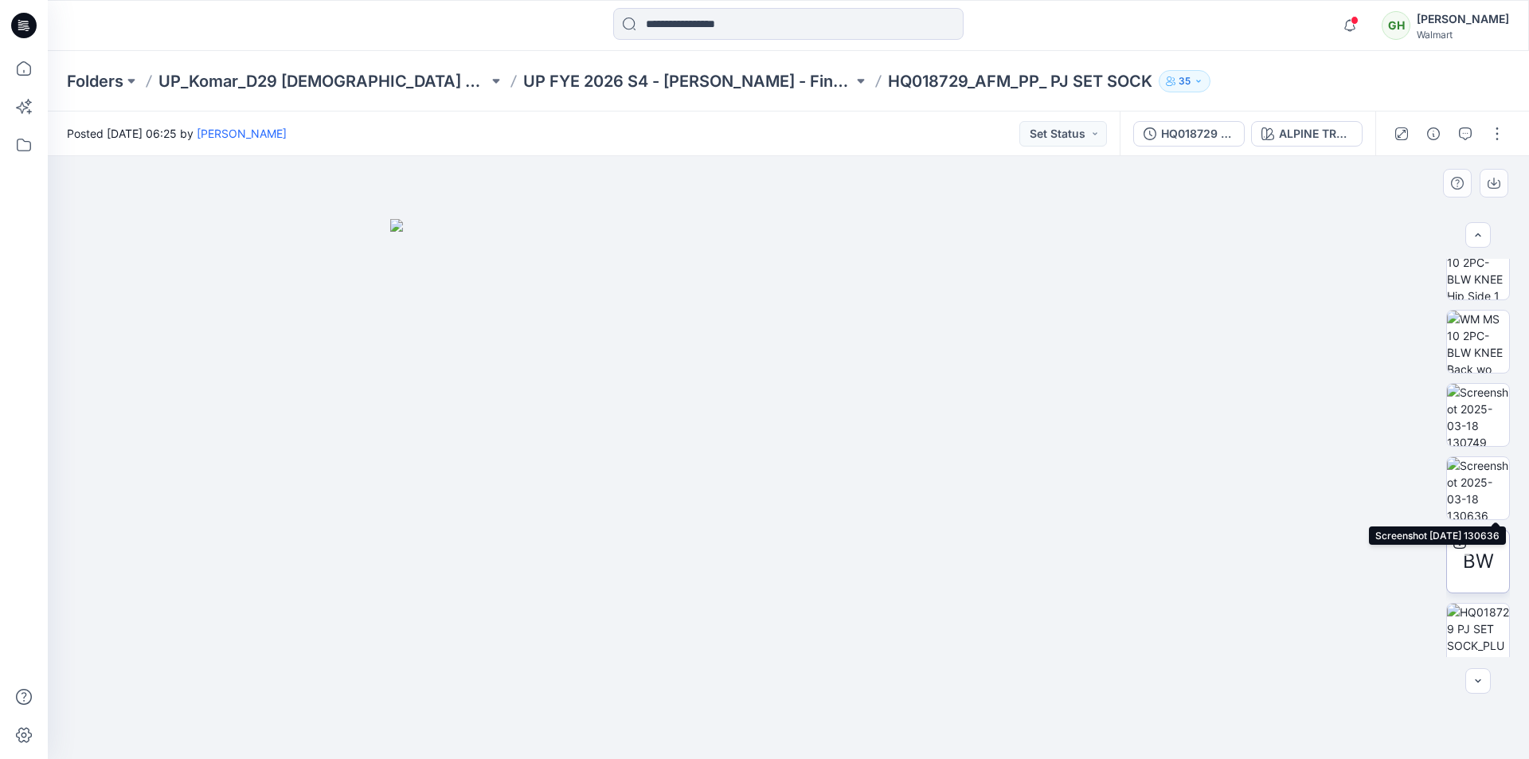
scroll to position [637, 0]
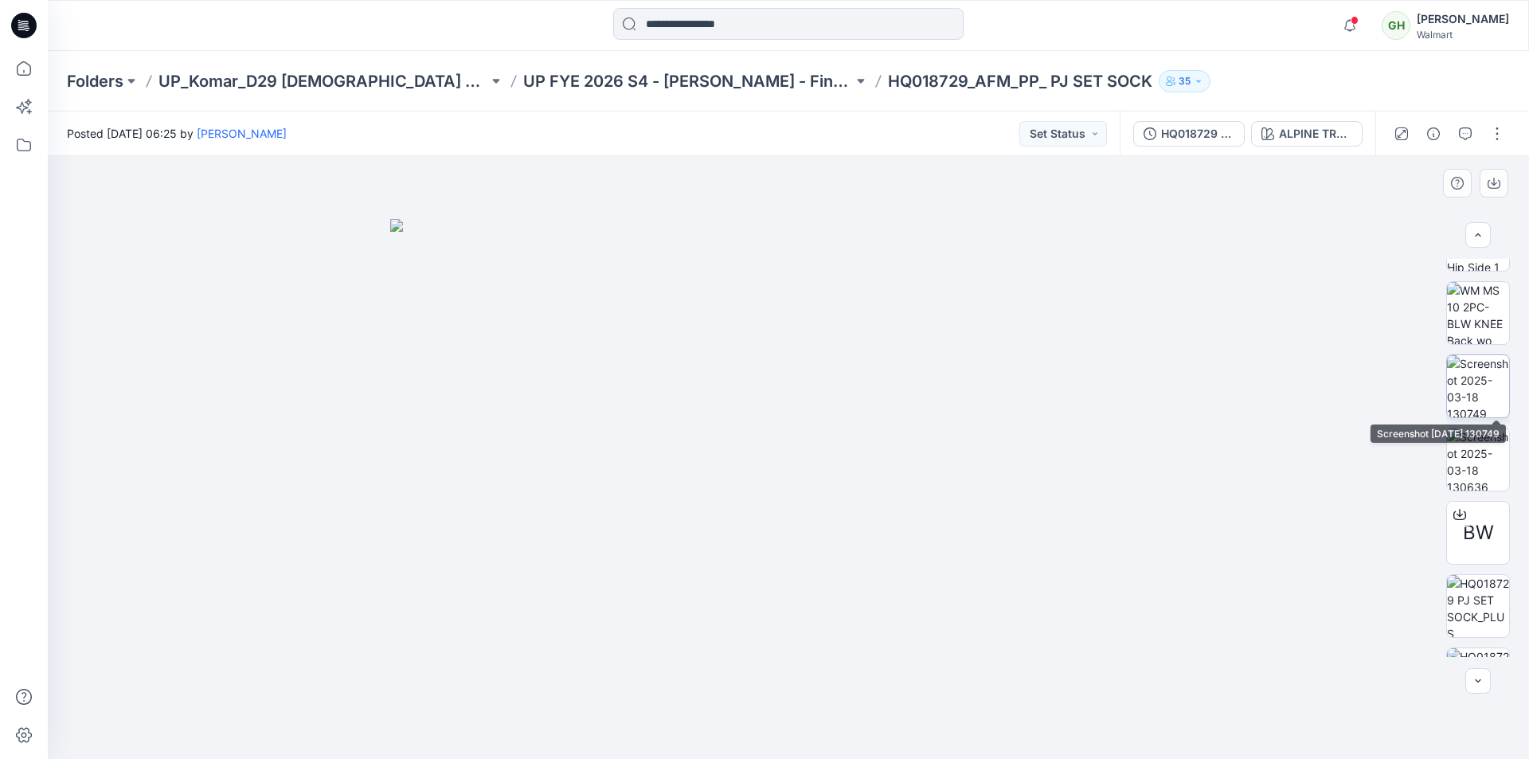
click at [1473, 405] on img at bounding box center [1478, 386] width 62 height 62
click at [1471, 451] on img at bounding box center [1478, 459] width 62 height 62
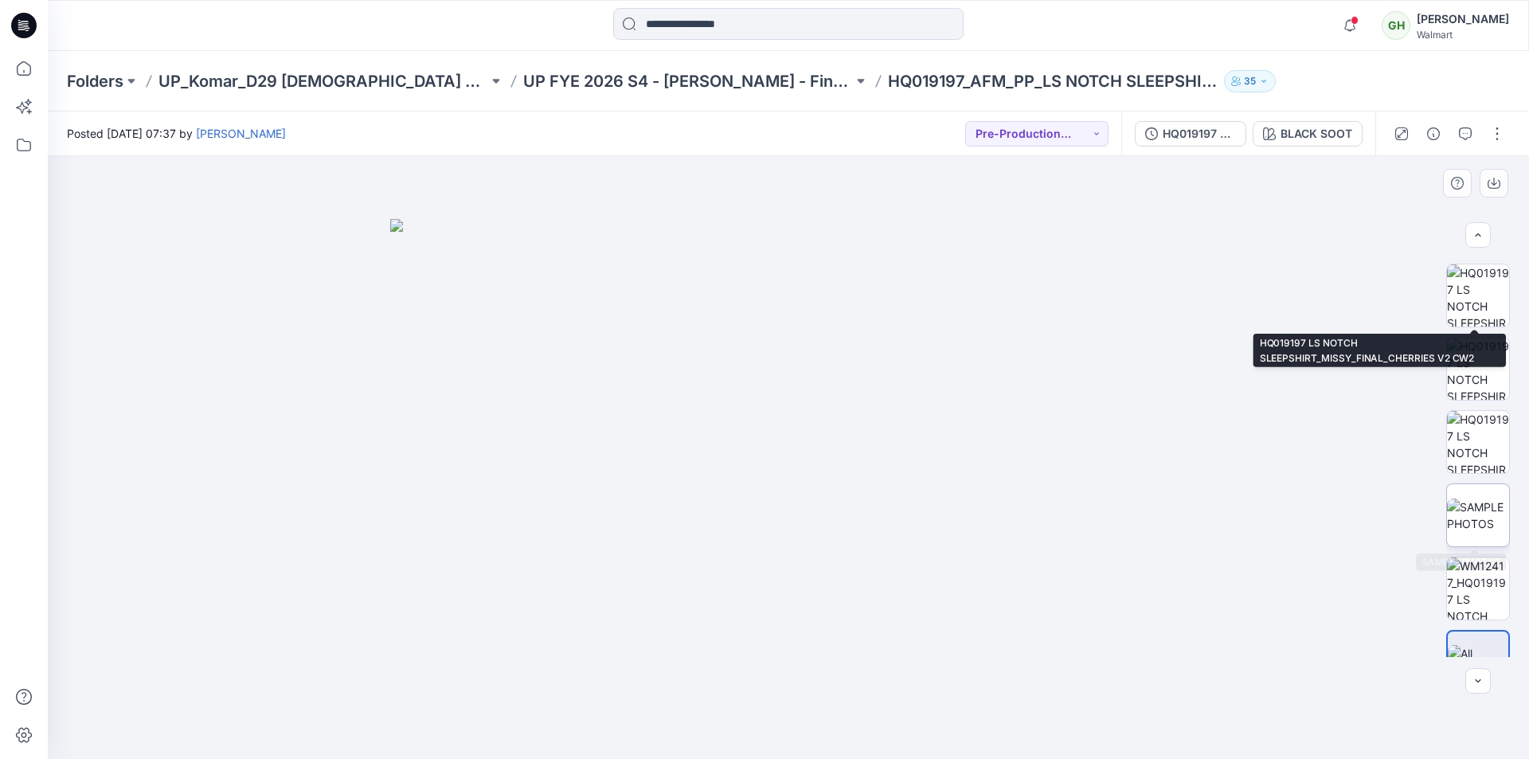
scroll to position [838, 0]
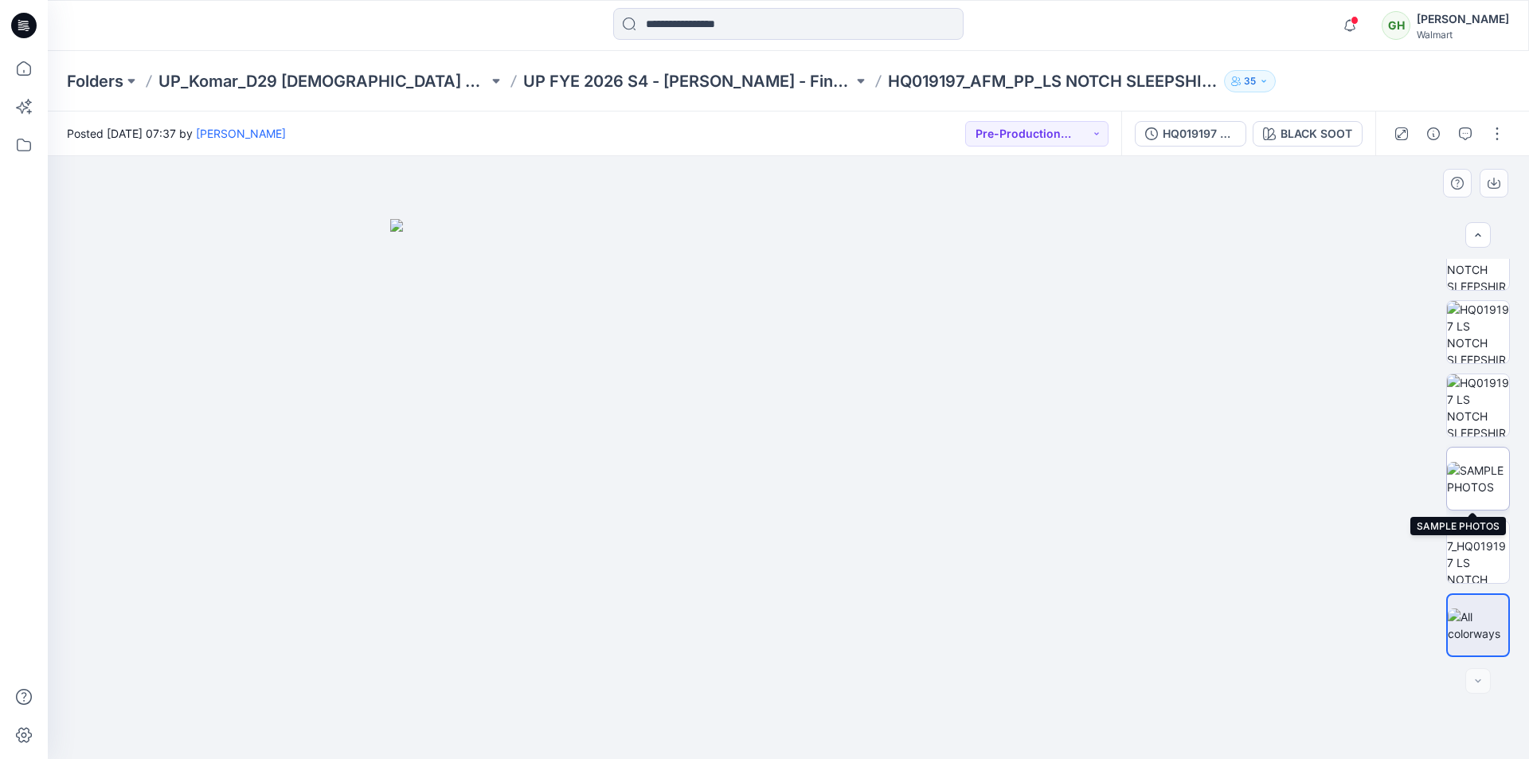
click at [1478, 467] on img at bounding box center [1478, 478] width 62 height 33
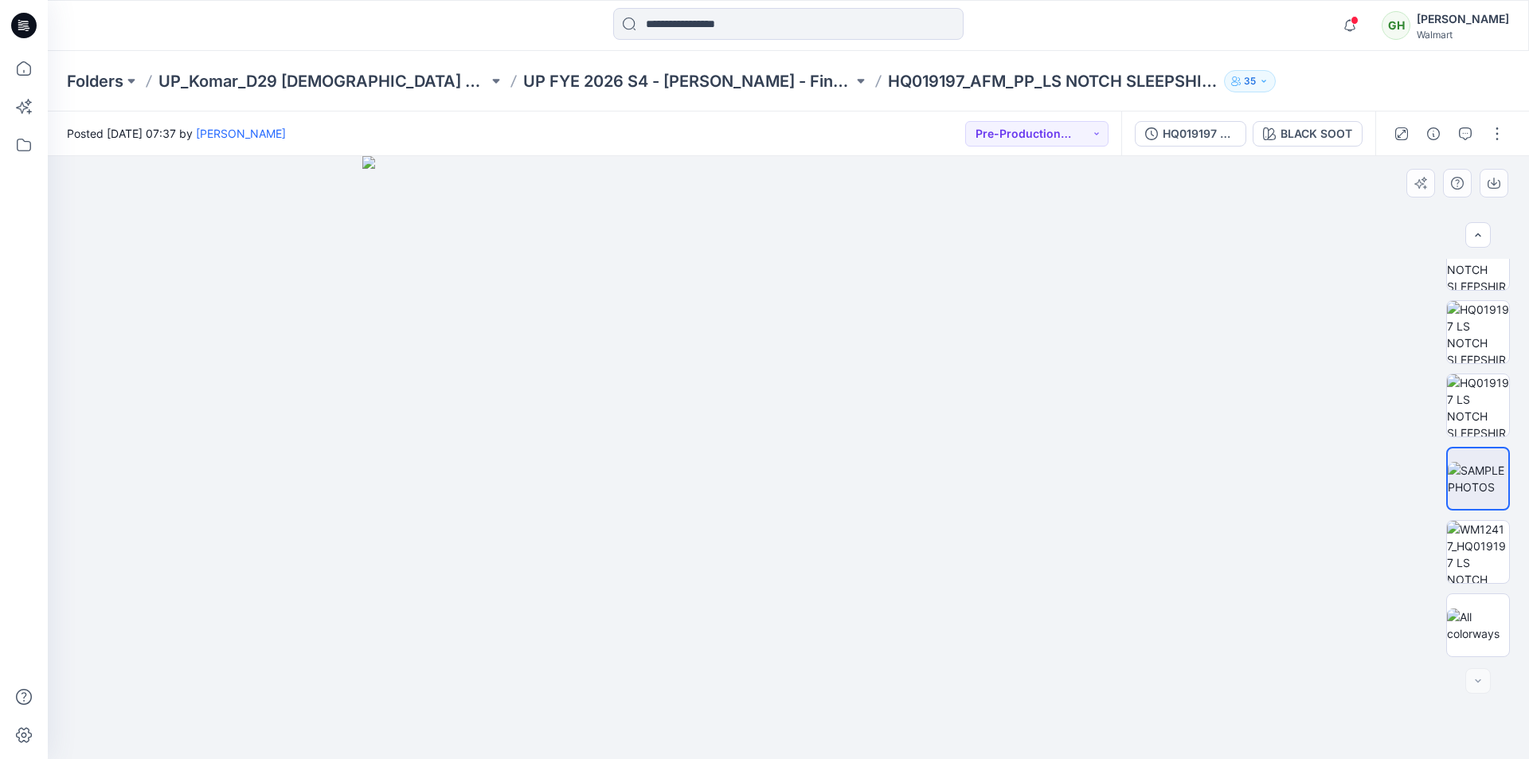
click at [1058, 454] on img at bounding box center [788, 457] width 853 height 603
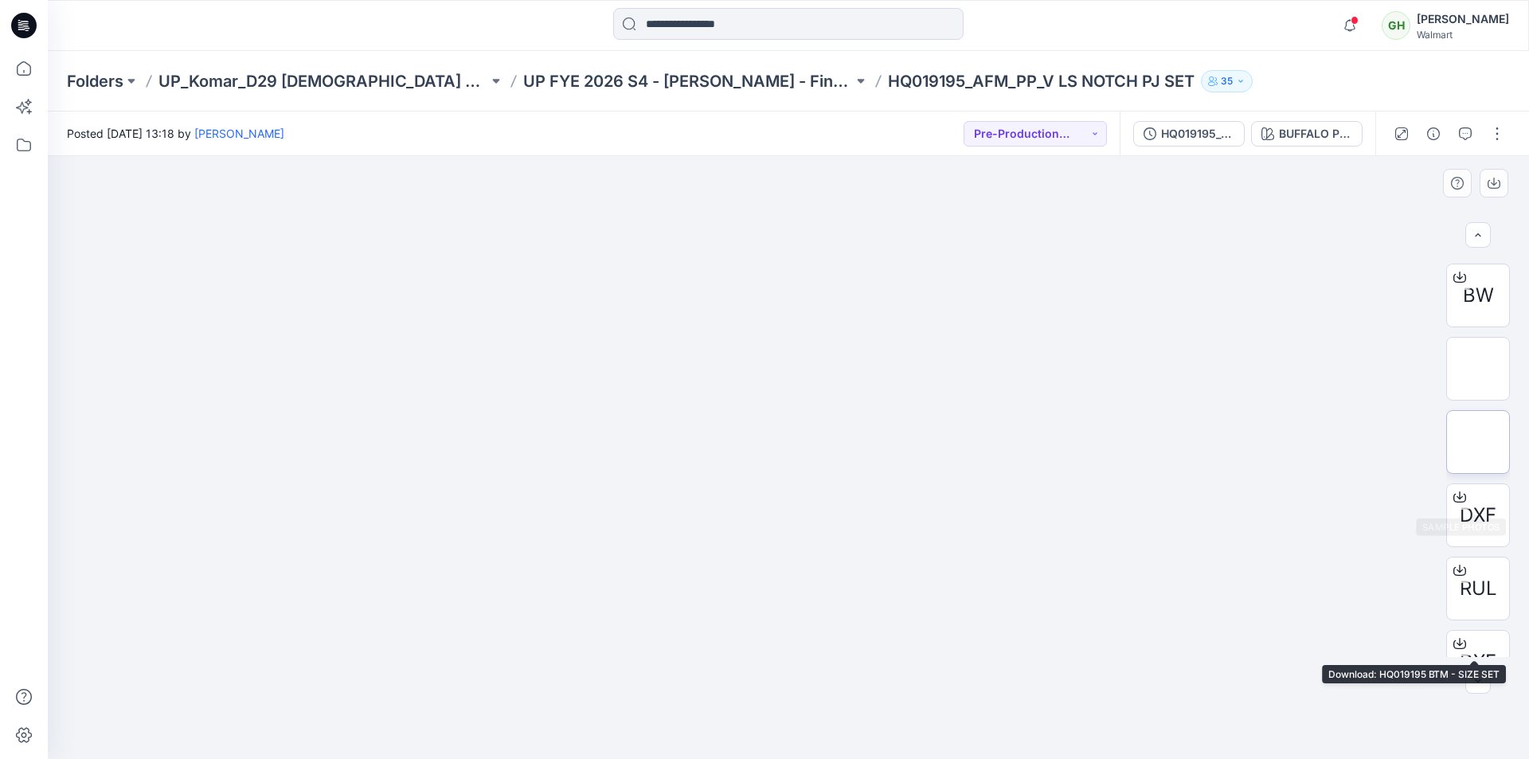
scroll to position [596, 0]
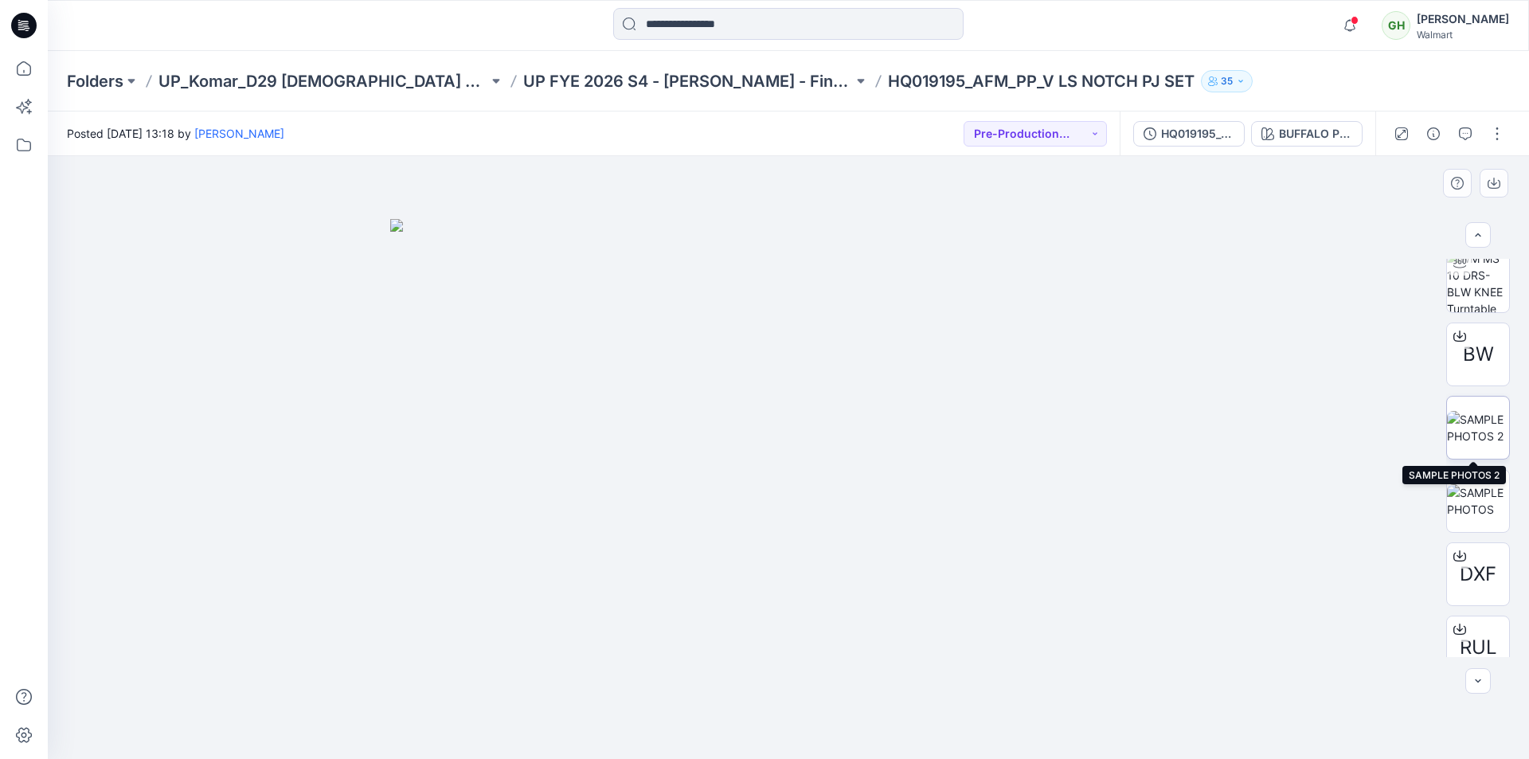
click at [1481, 422] on img at bounding box center [1478, 427] width 62 height 33
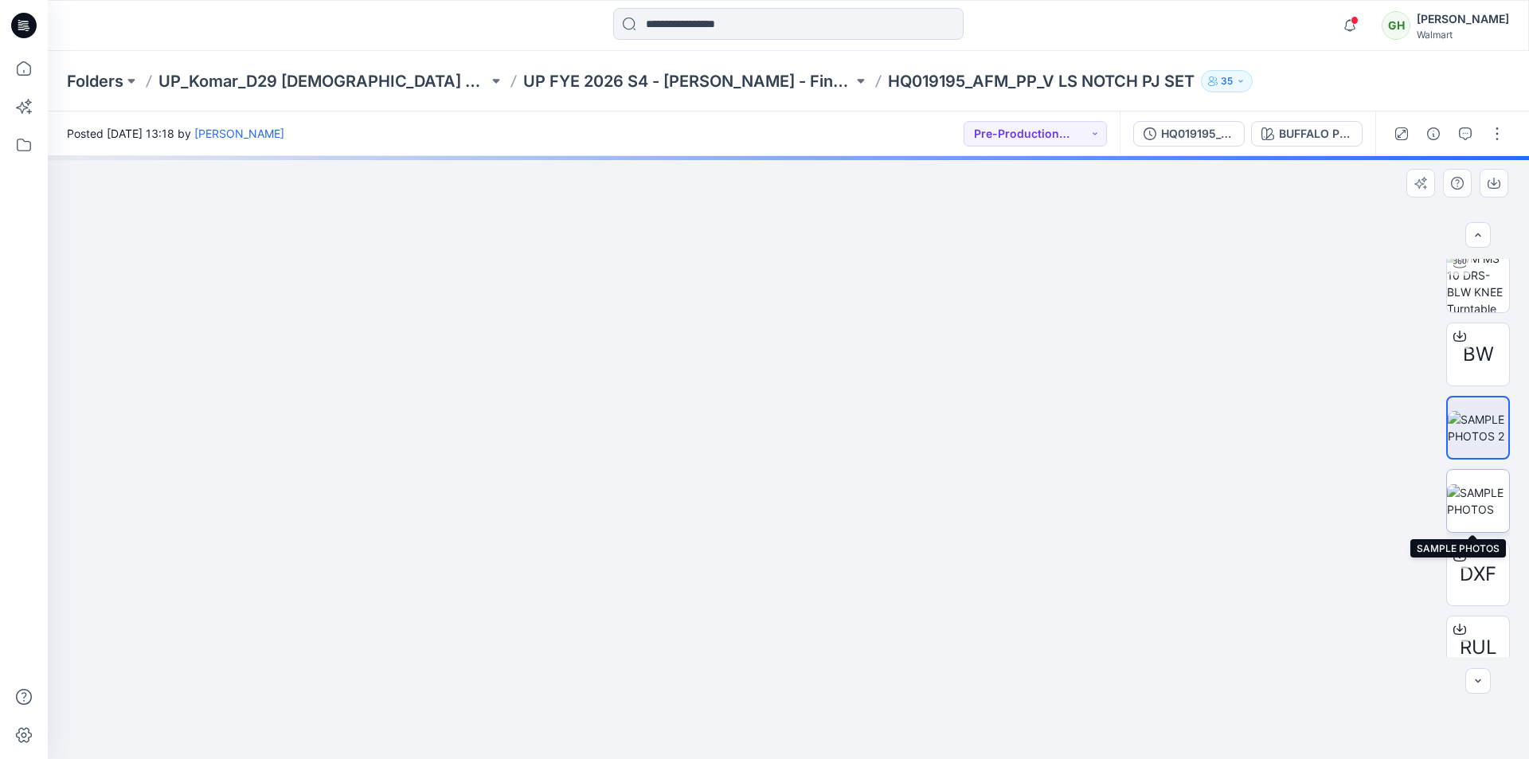
click at [1472, 506] on img at bounding box center [1478, 500] width 62 height 33
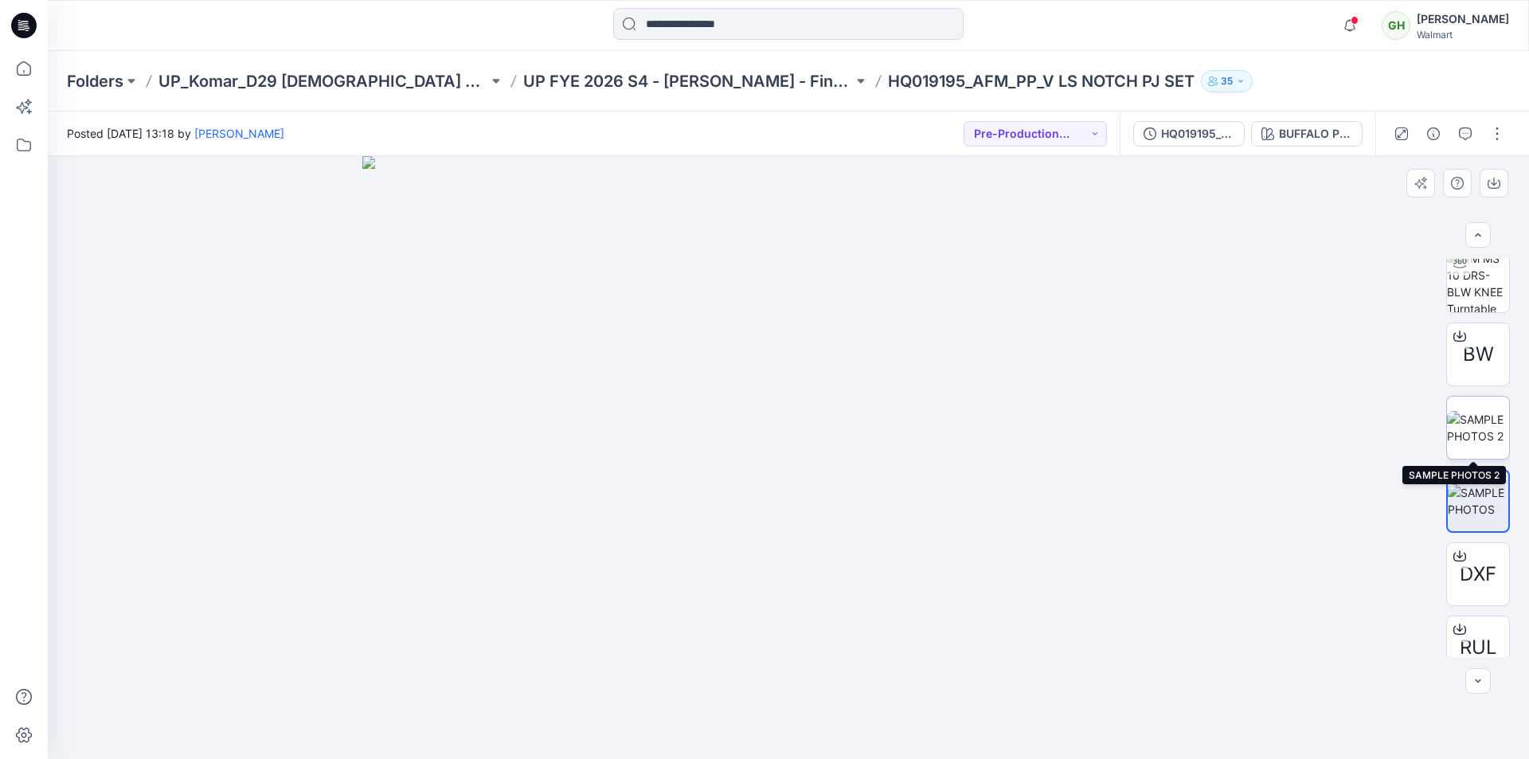
click at [1491, 420] on img at bounding box center [1478, 427] width 62 height 33
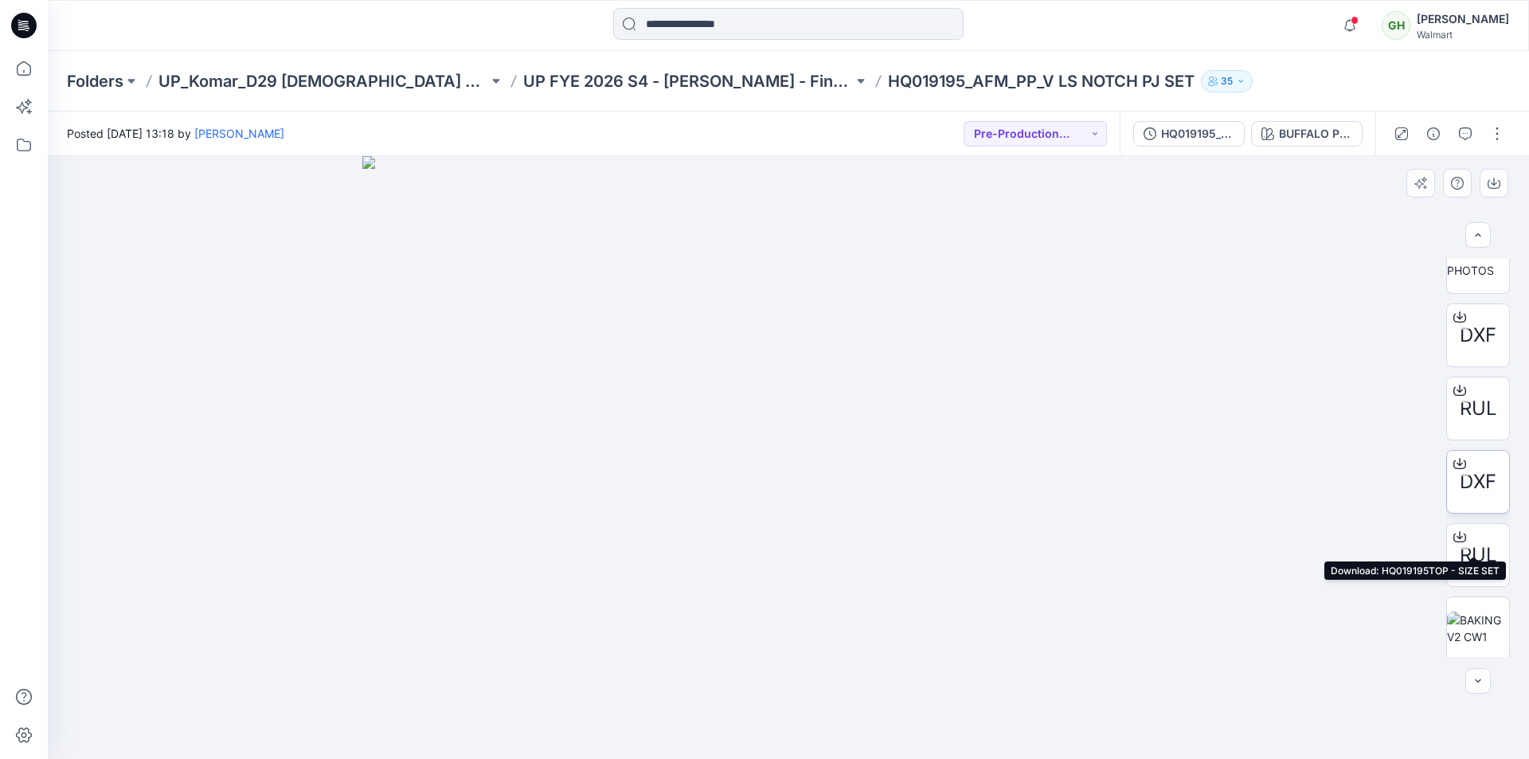
scroll to position [675, 0]
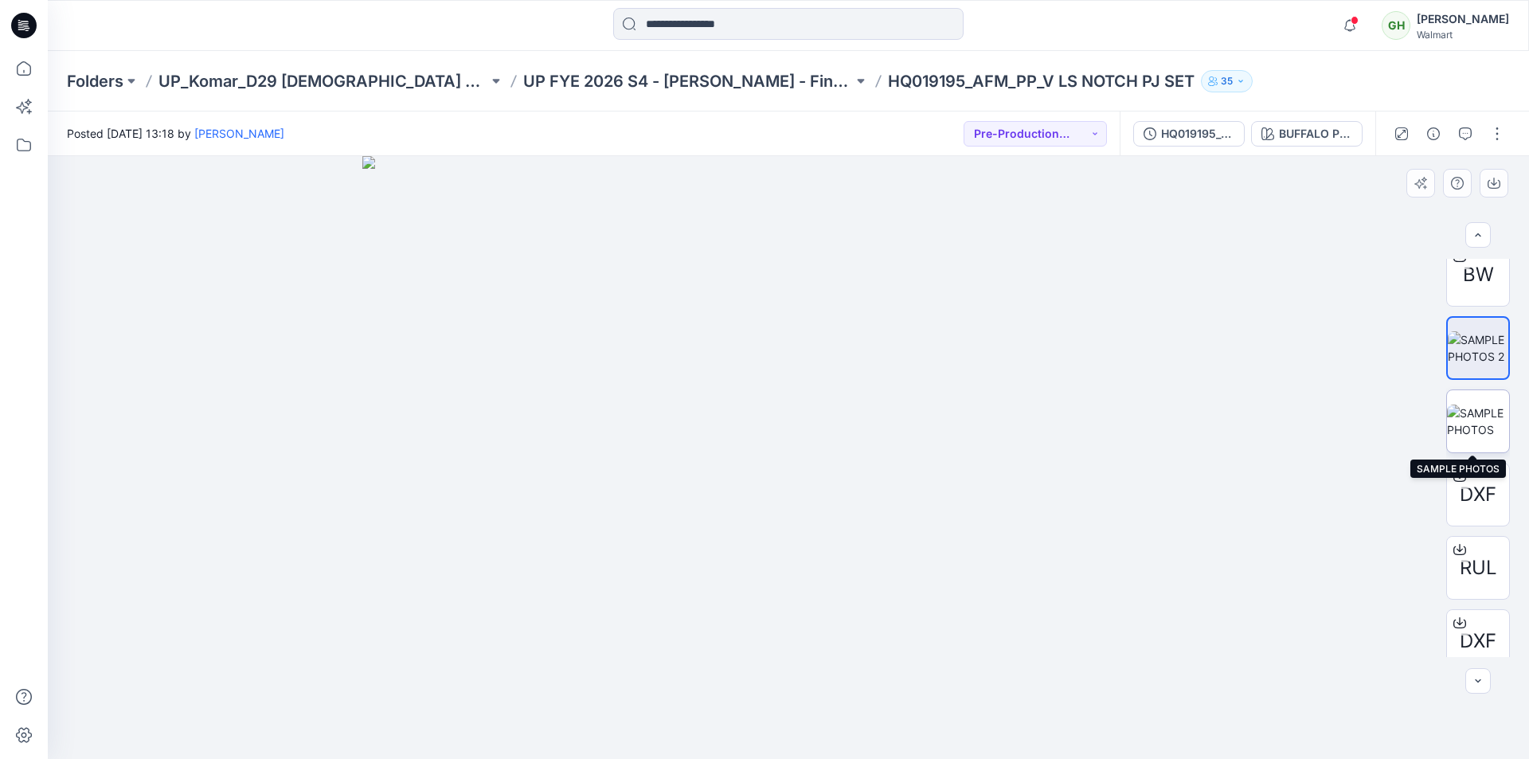
click at [1476, 415] on img at bounding box center [1478, 420] width 62 height 33
drag, startPoint x: 539, startPoint y: 342, endPoint x: 576, endPoint y: 369, distance: 45.1
click at [487, 353] on img at bounding box center [788, 457] width 853 height 603
click at [633, 378] on img at bounding box center [788, 457] width 853 height 603
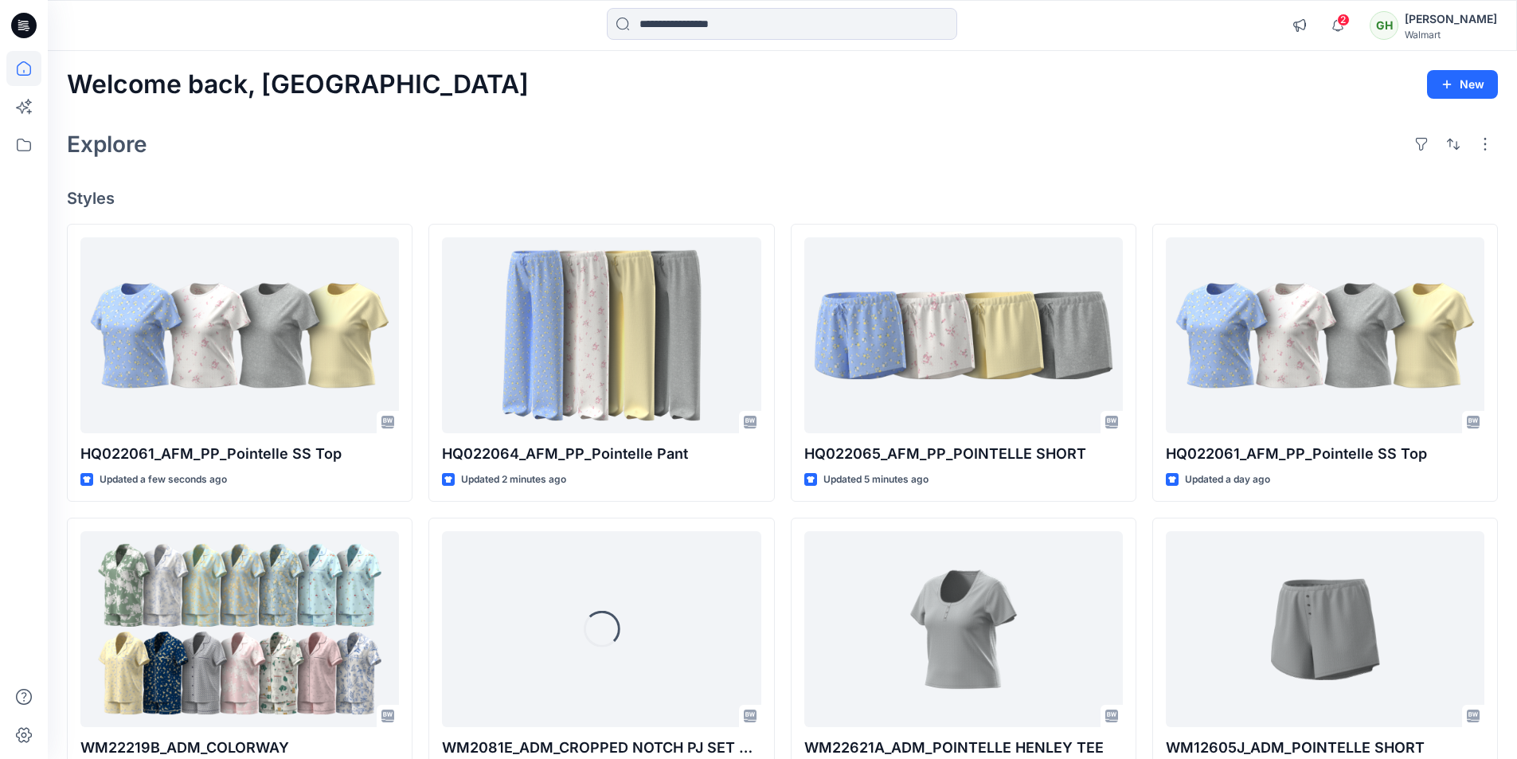
click at [891, 162] on div "Explore" at bounding box center [782, 144] width 1431 height 38
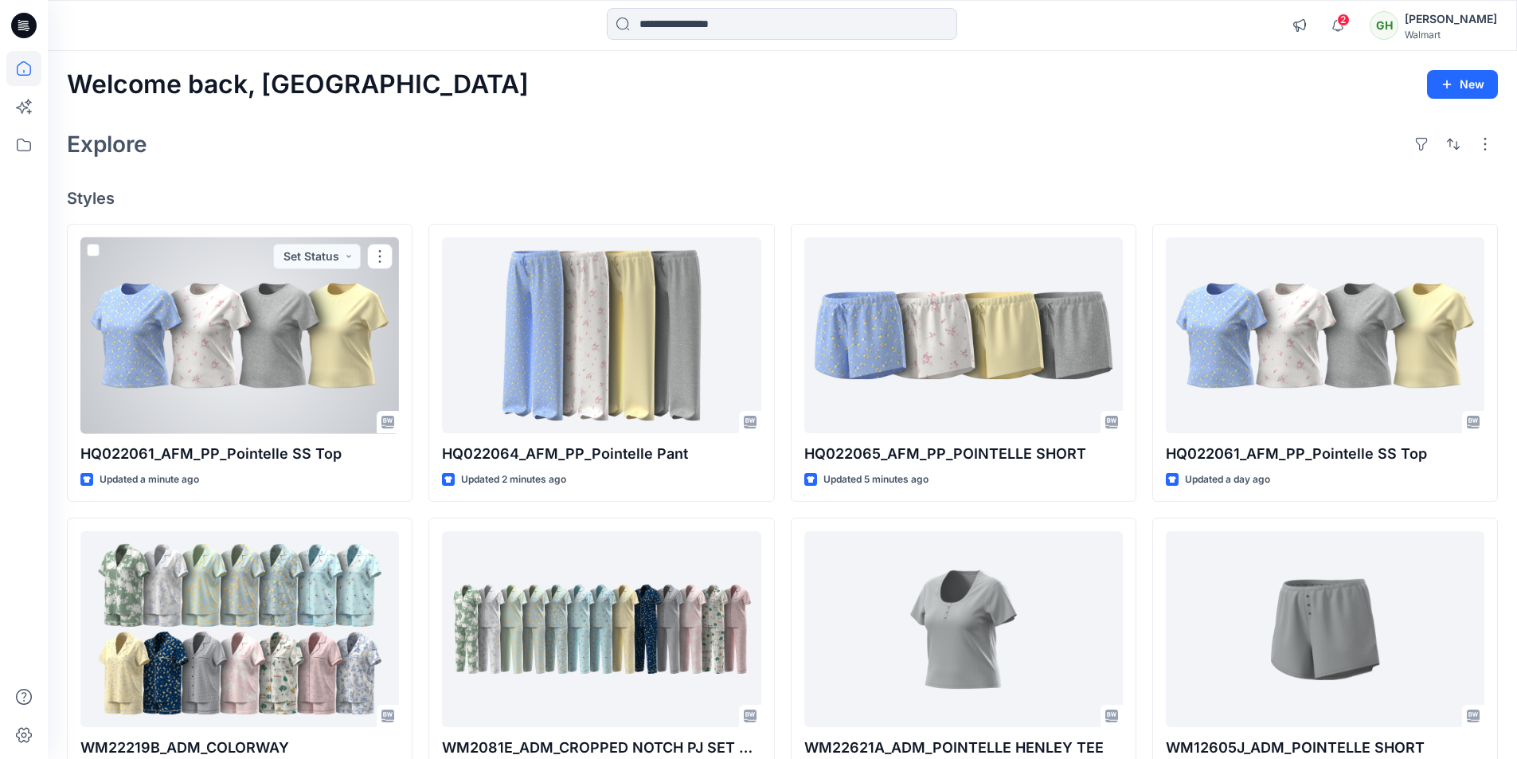
click at [227, 333] on div at bounding box center [239, 335] width 318 height 197
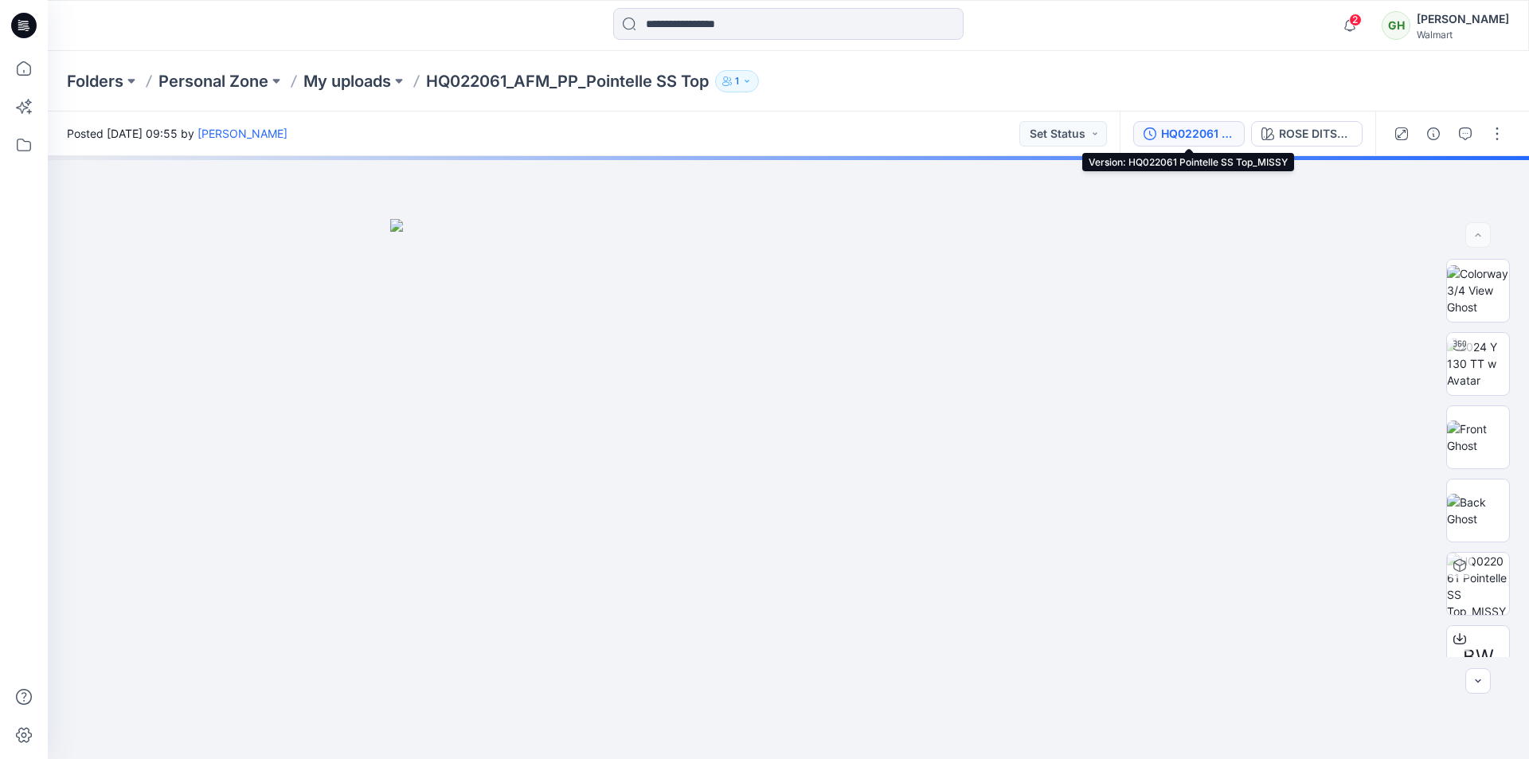
click at [1189, 131] on div "HQ022061 Pointelle SS Top_MISSY" at bounding box center [1197, 134] width 73 height 18
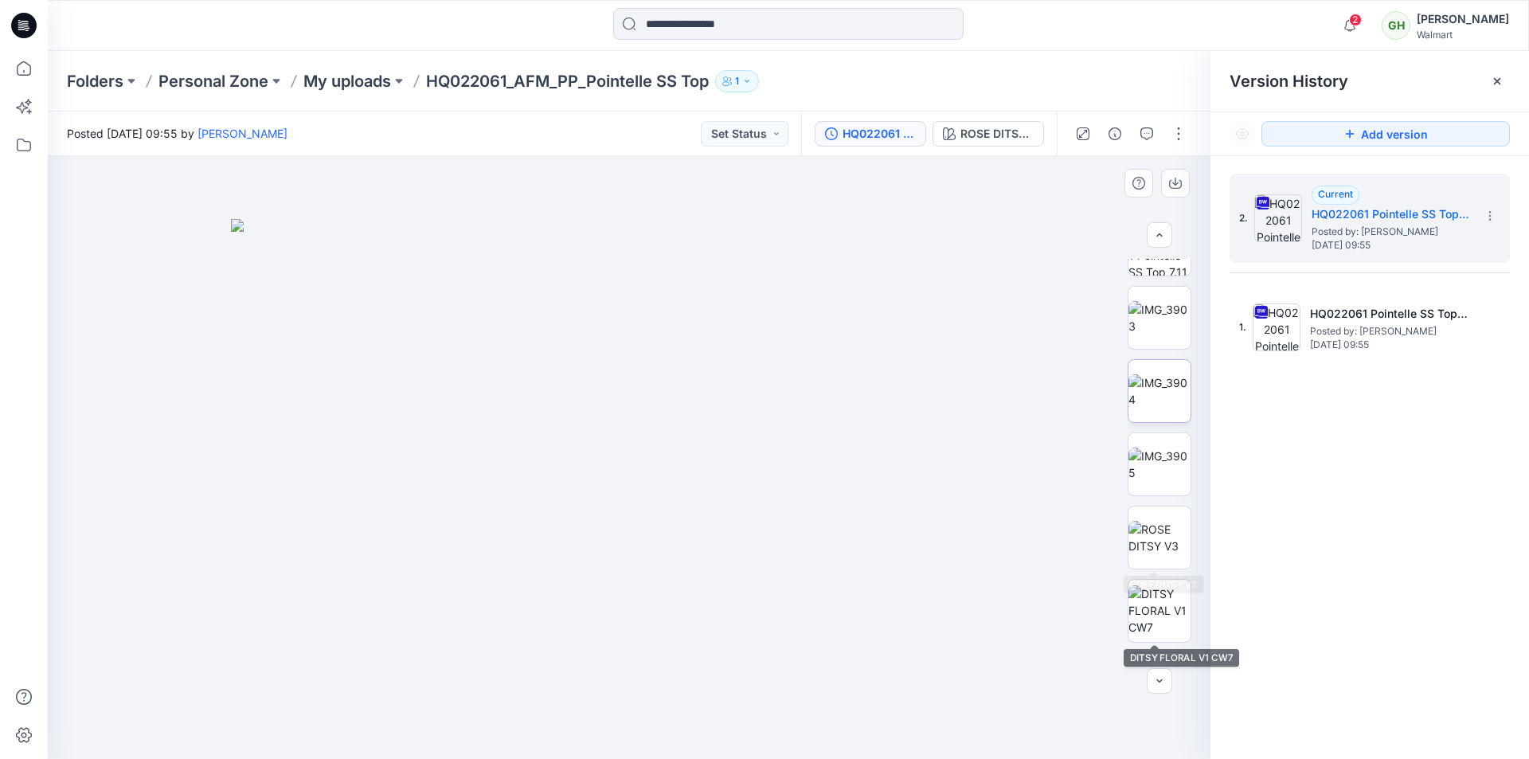
scroll to position [557, 0]
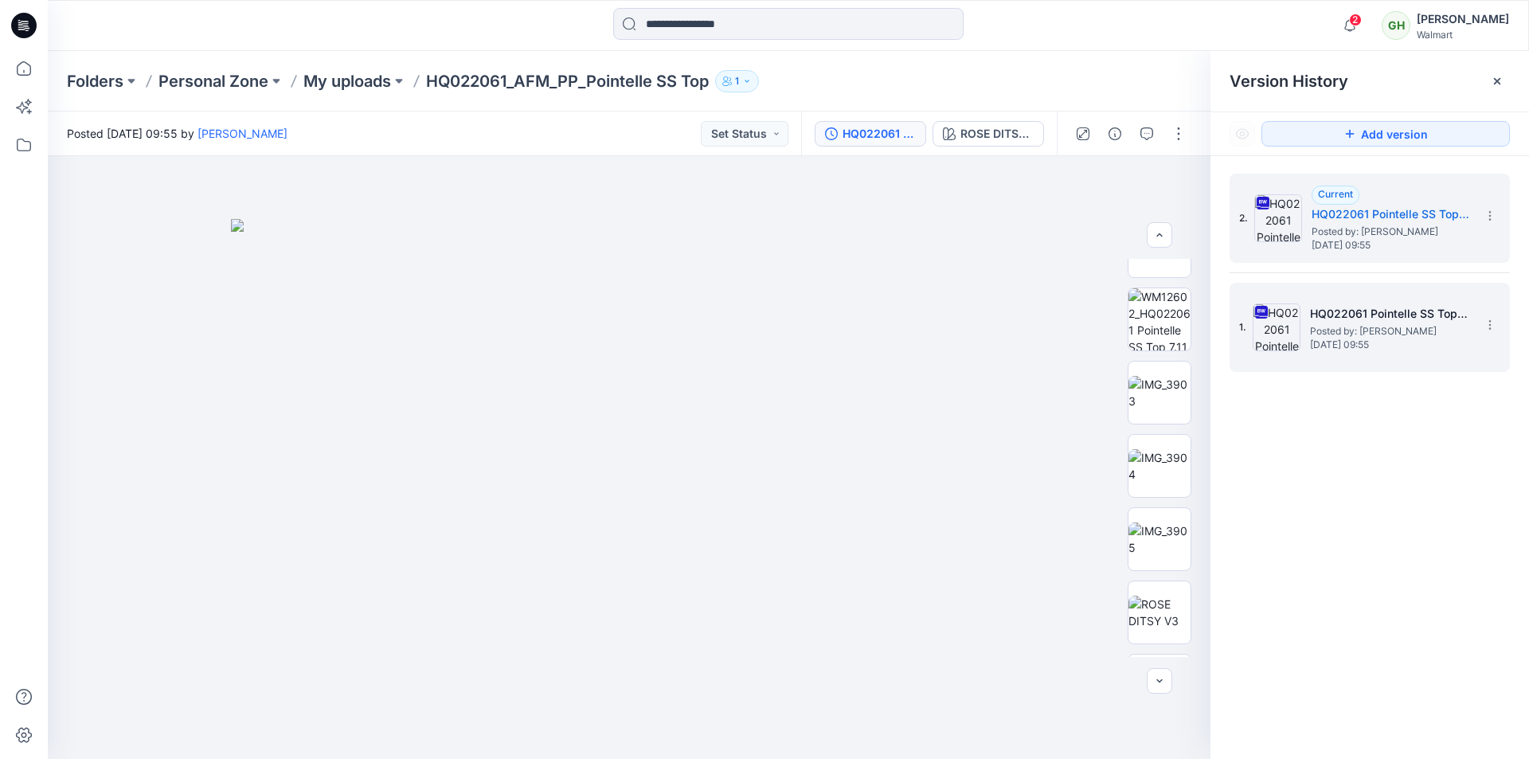
click at [1359, 326] on span "Posted by: [PERSON_NAME]" at bounding box center [1389, 331] width 159 height 16
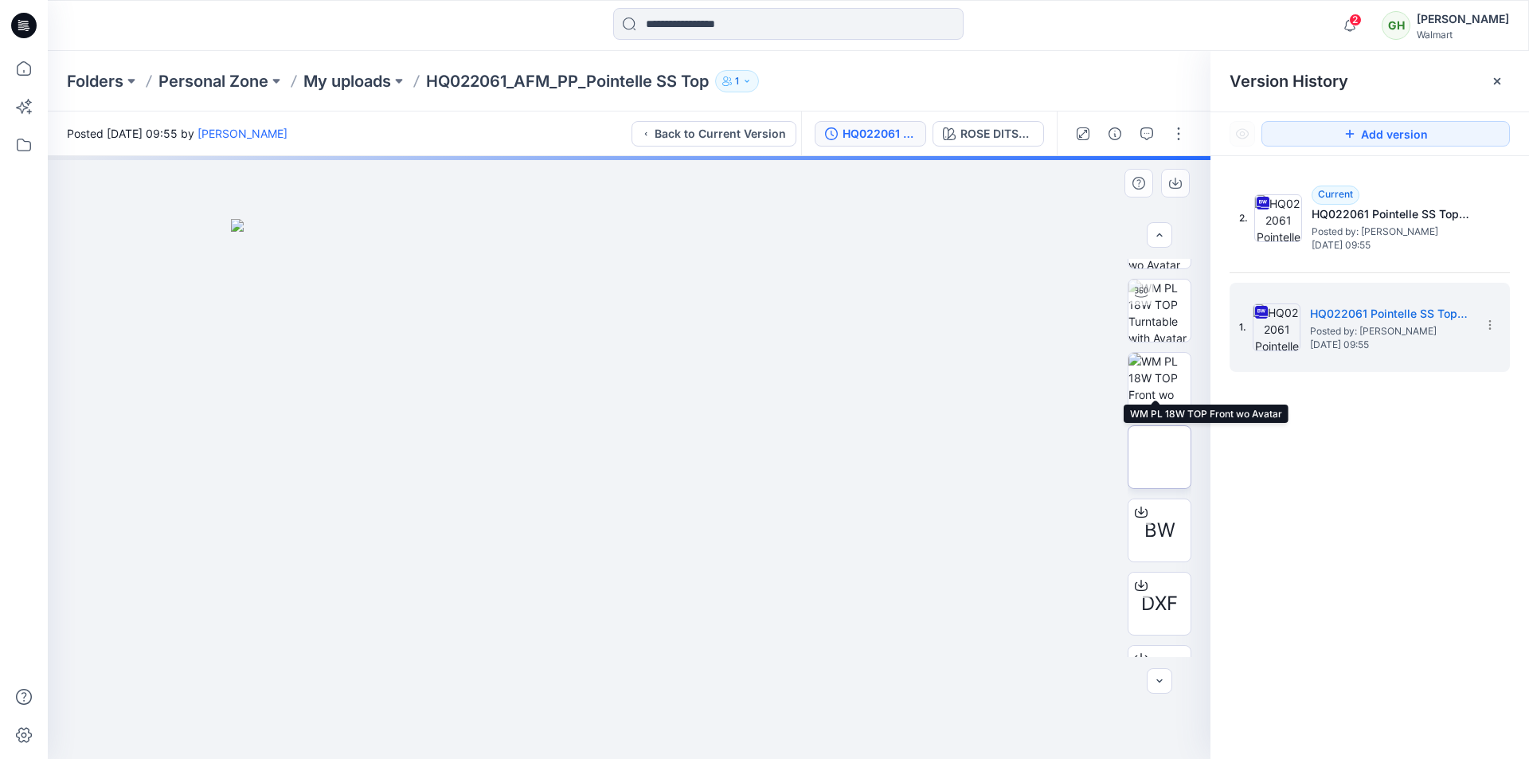
scroll to position [80, 0]
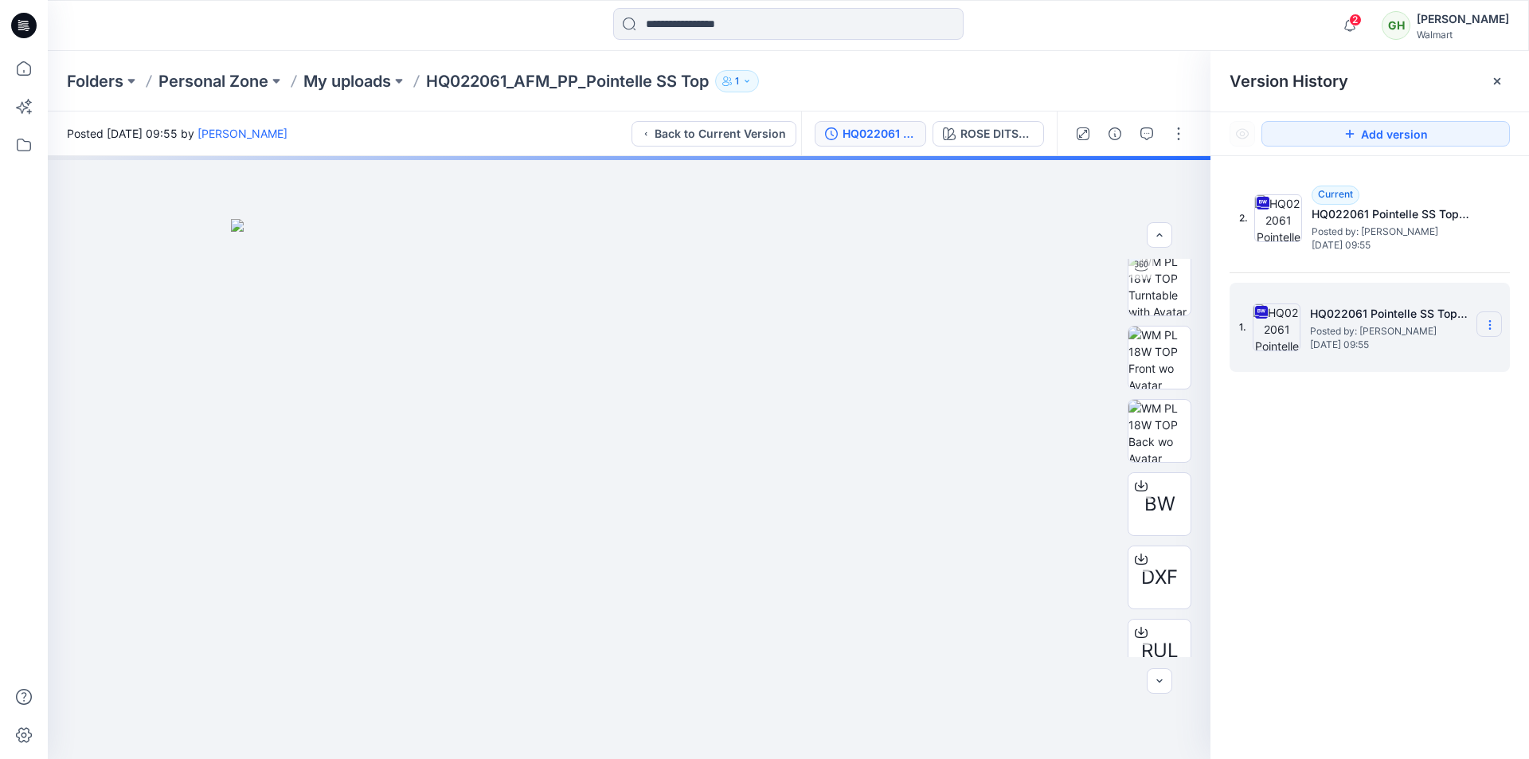
click at [1490, 327] on icon at bounding box center [1489, 324] width 13 height 13
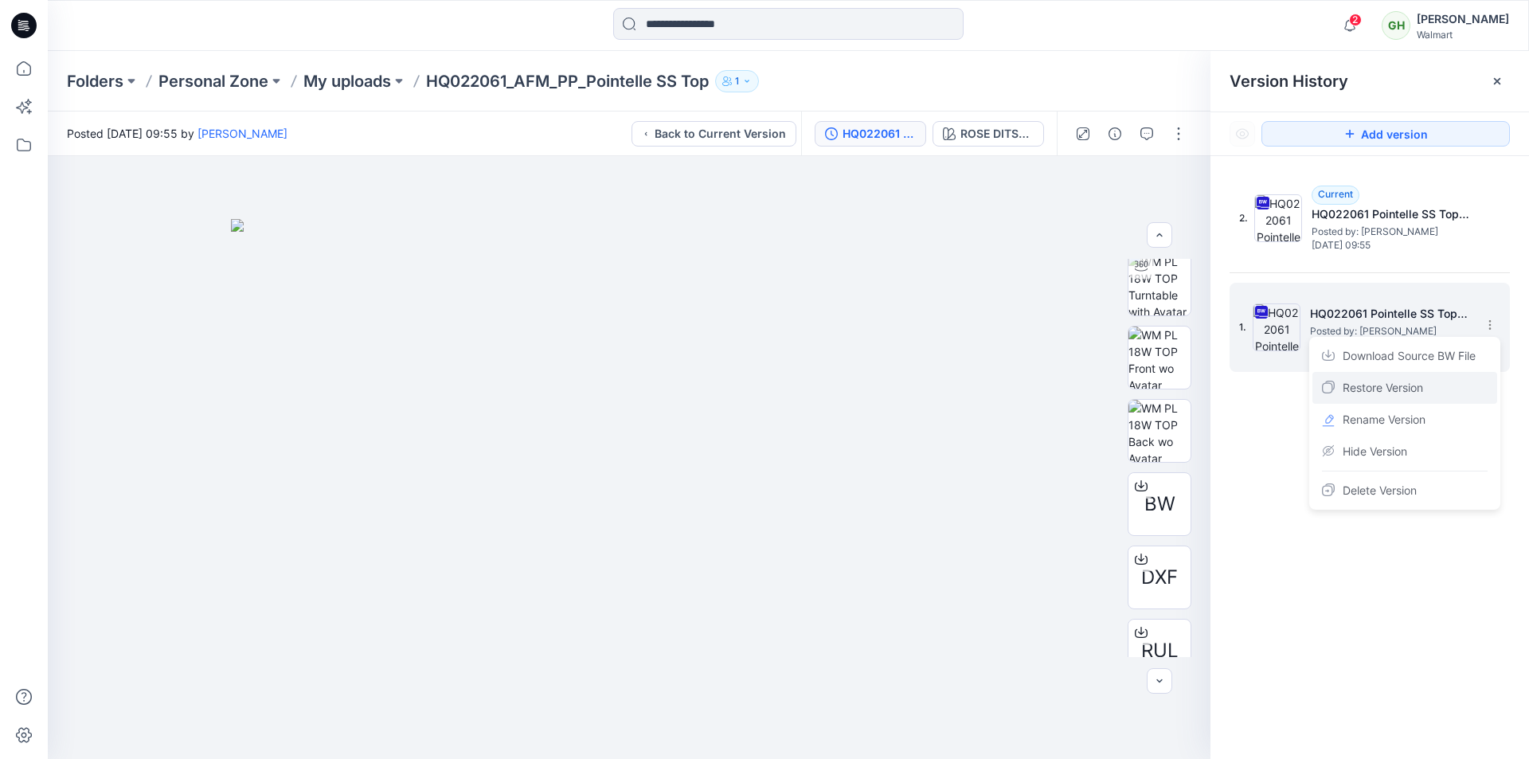
click at [1383, 391] on span "Restore Version" at bounding box center [1382, 387] width 80 height 19
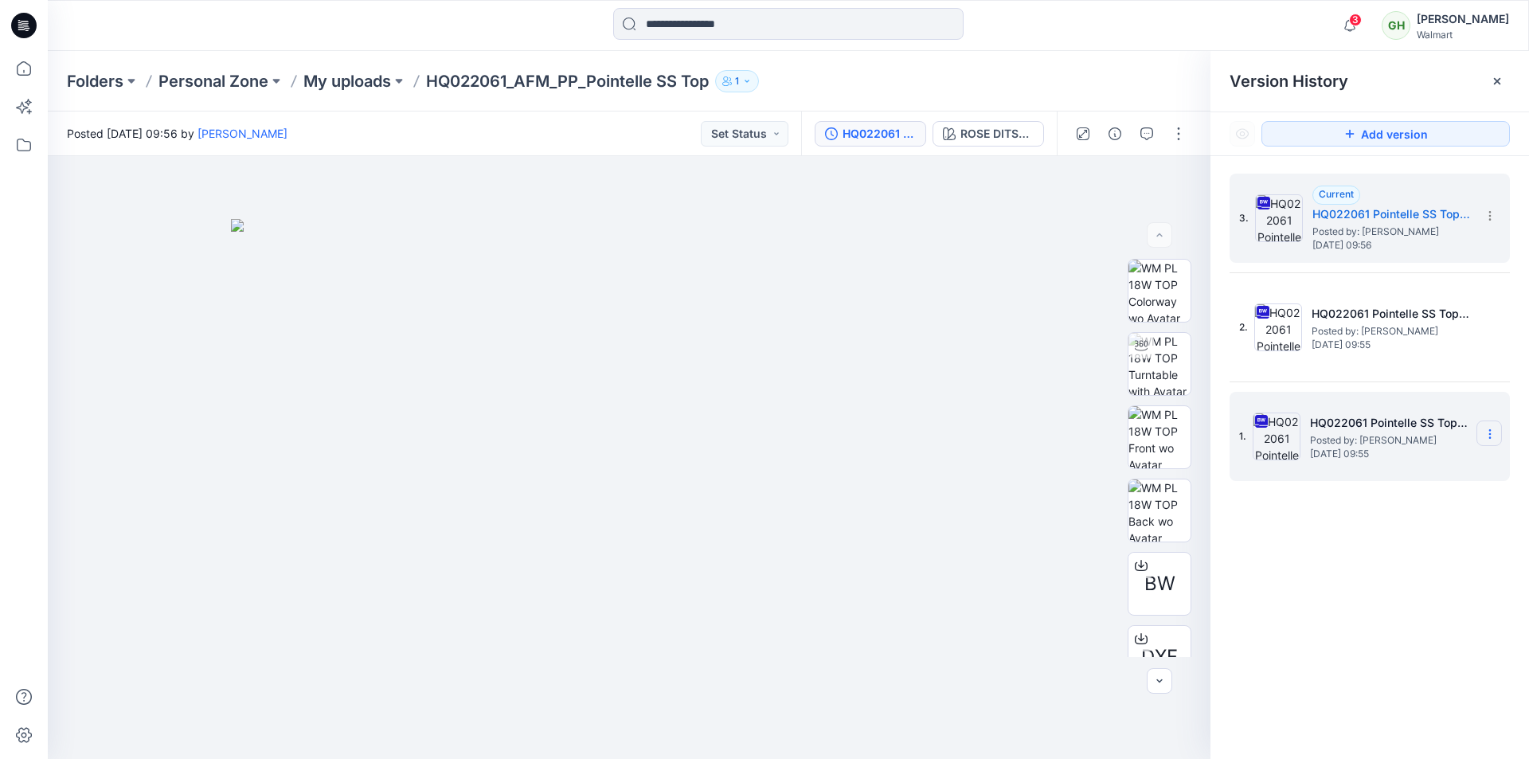
click at [0, 0] on icon at bounding box center [0, 0] width 0 height 0
click at [1357, 600] on span "Delete Version" at bounding box center [1379, 599] width 74 height 19
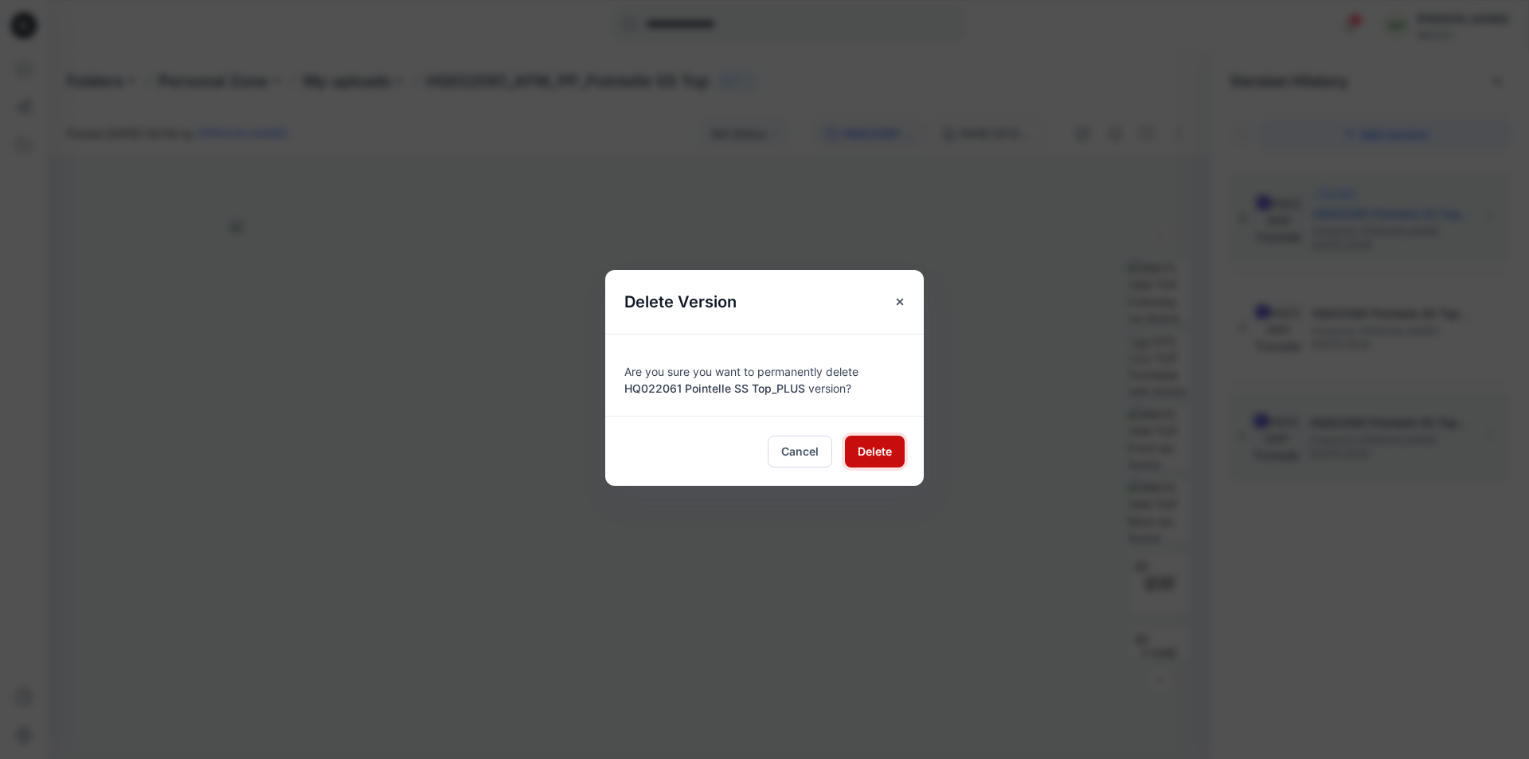
click at [890, 455] on span "Delete" at bounding box center [874, 451] width 34 height 17
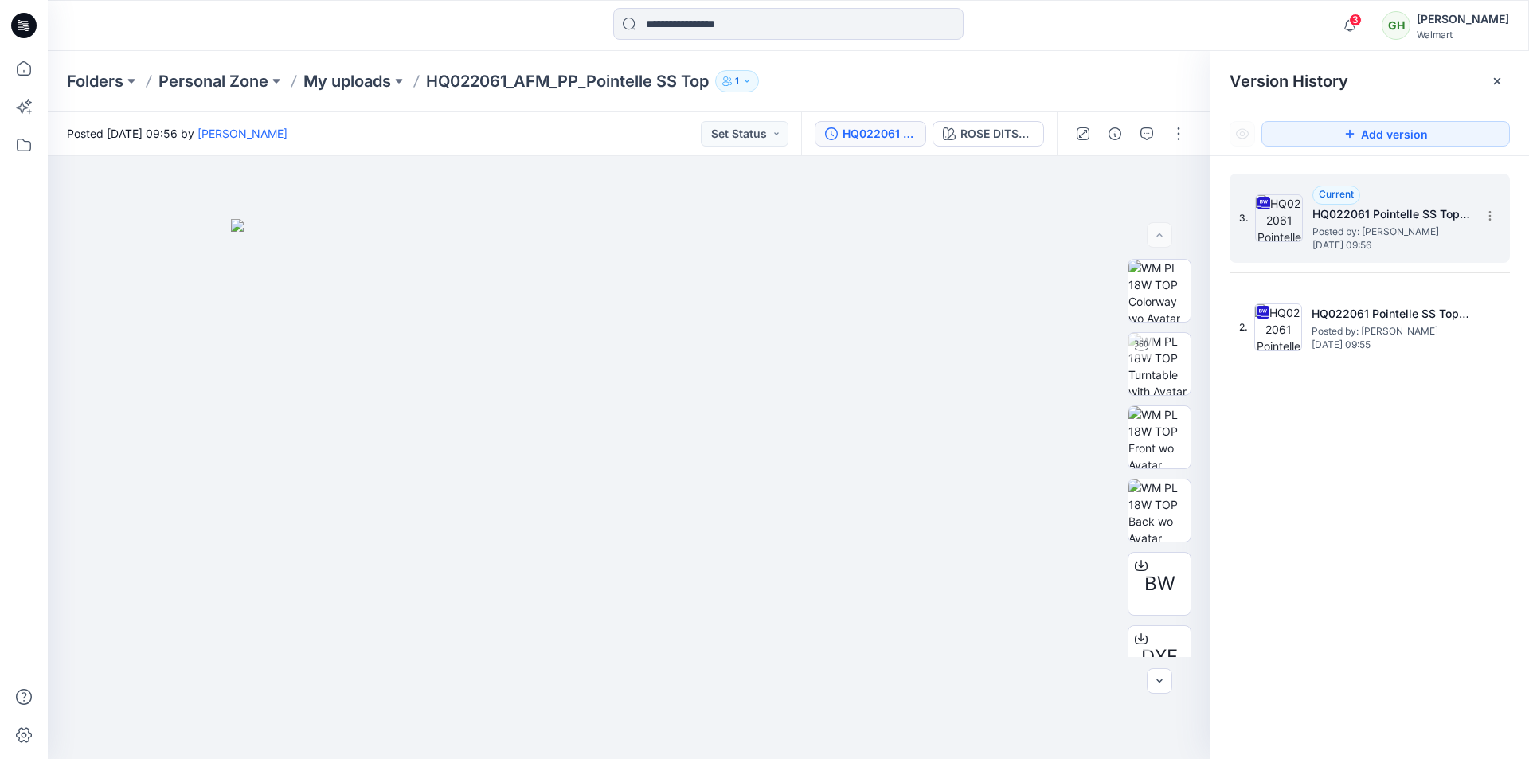
click at [1345, 234] on span "Posted by: [PERSON_NAME]" at bounding box center [1391, 232] width 159 height 16
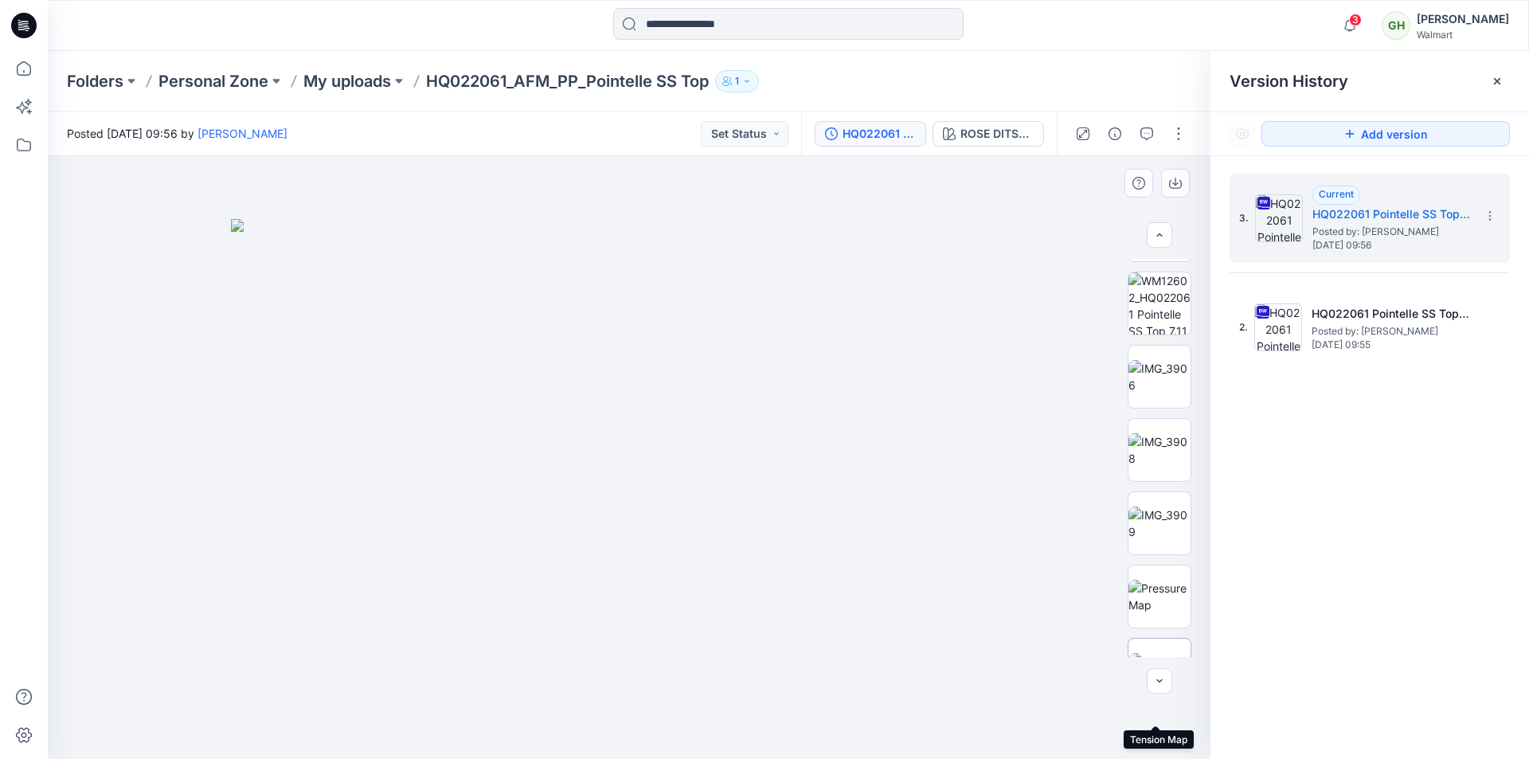
scroll to position [478, 0]
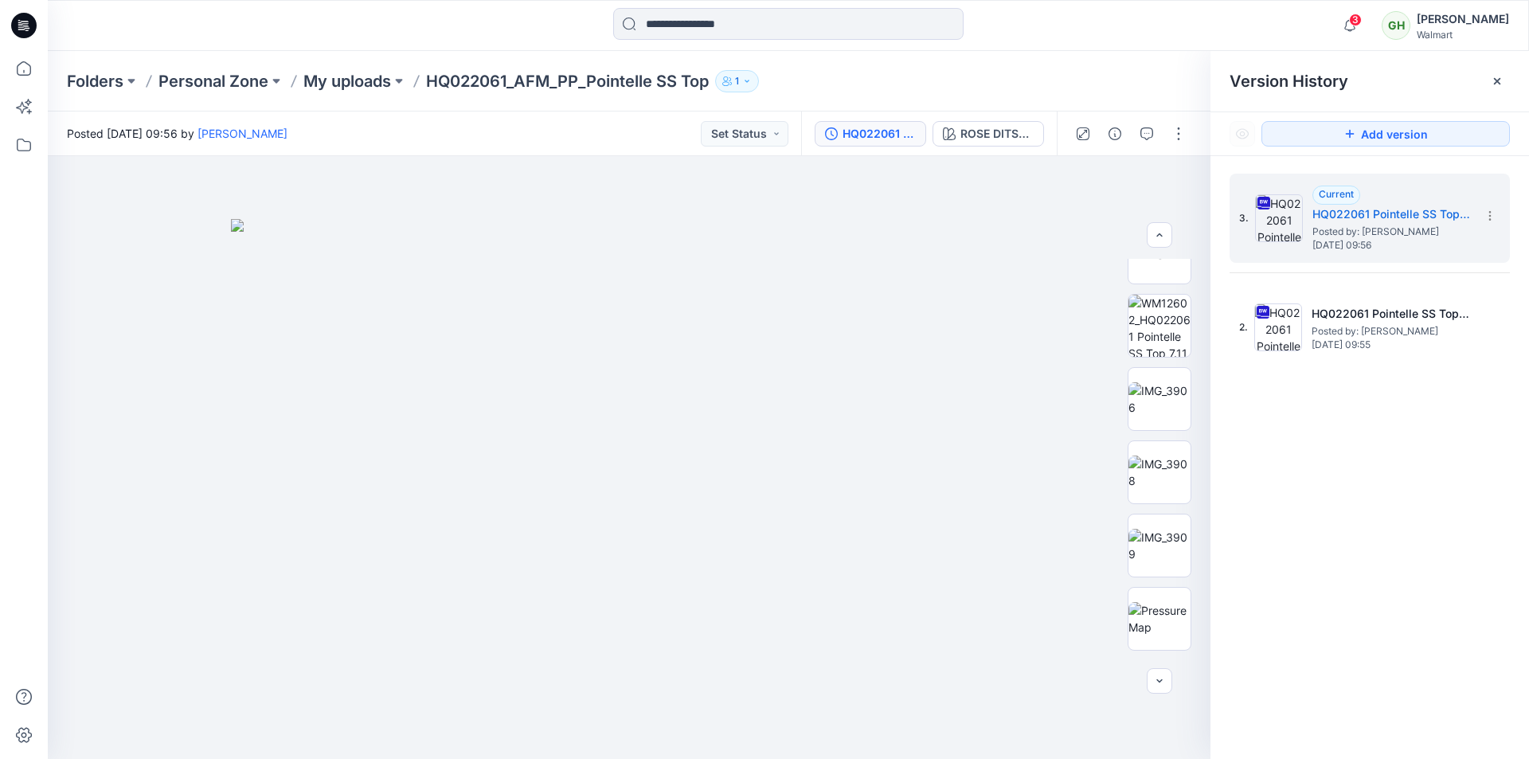
click at [1126, 61] on div "Folders Personal Zone My uploads HQ022061_AFM_PP_Pointelle SS Top 1" at bounding box center [788, 81] width 1481 height 61
click at [32, 22] on icon at bounding box center [23, 25] width 25 height 25
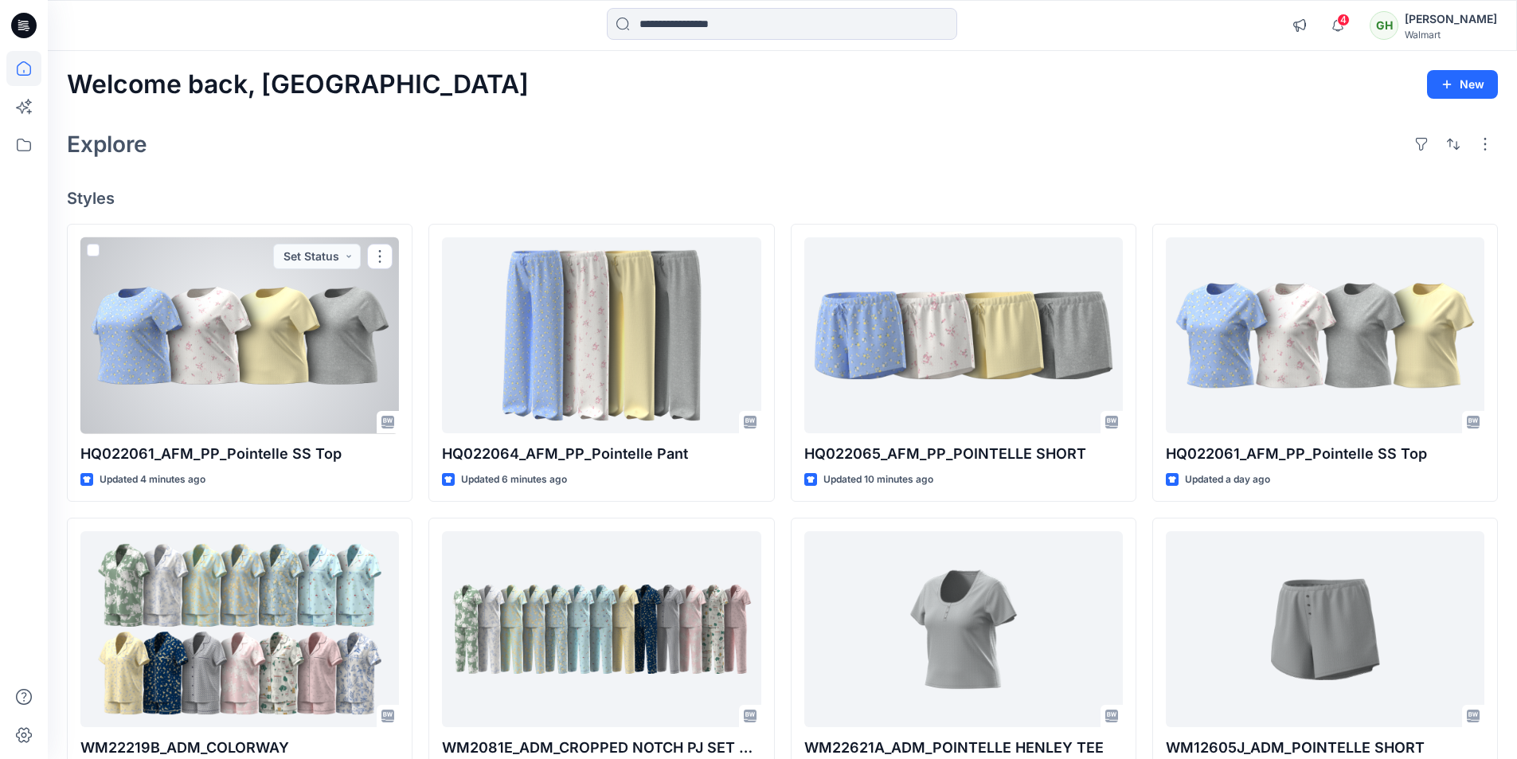
click at [217, 339] on div at bounding box center [239, 335] width 318 height 197
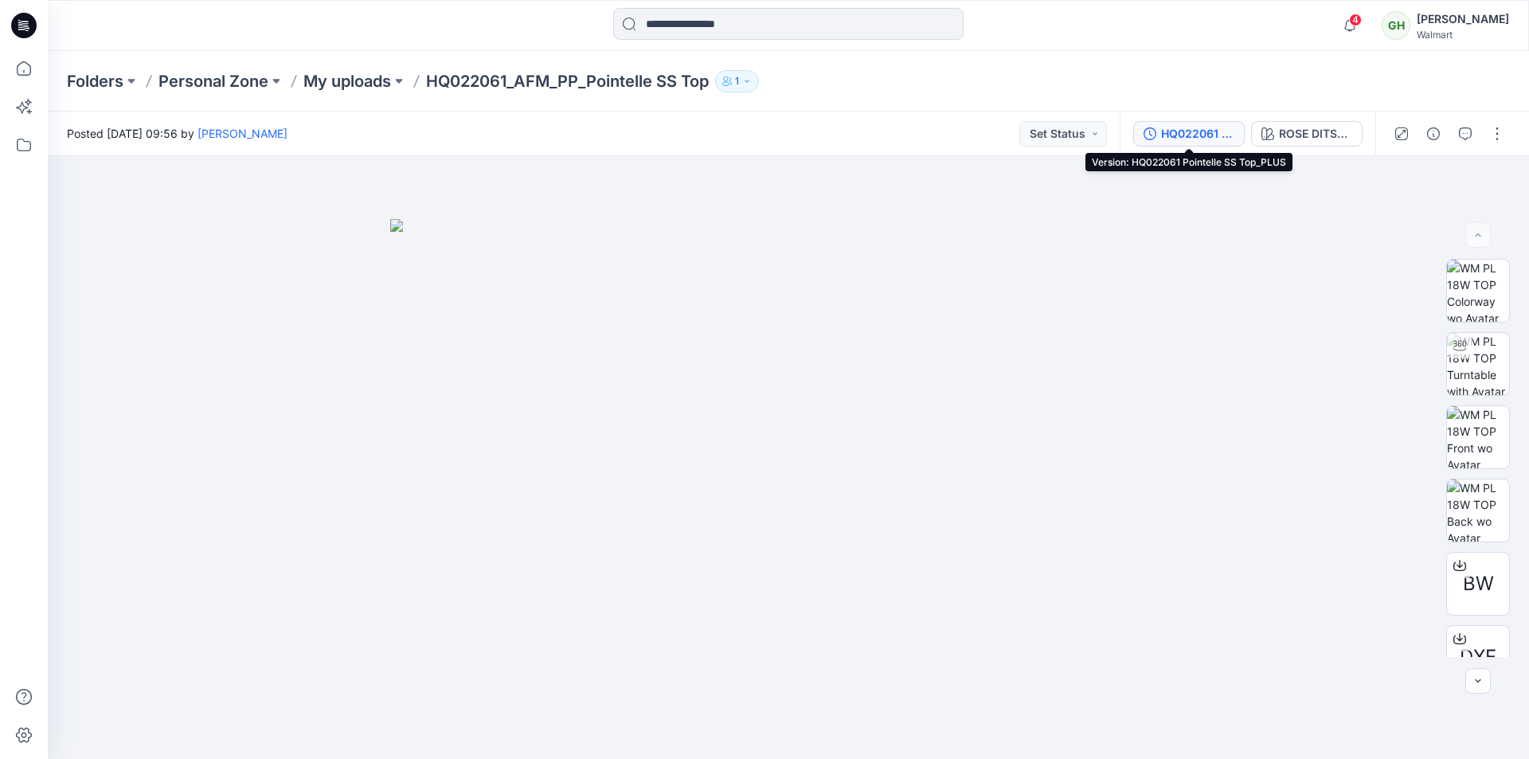
click at [1190, 137] on div "HQ022061 Pointelle SS Top_PLUS" at bounding box center [1197, 134] width 73 height 18
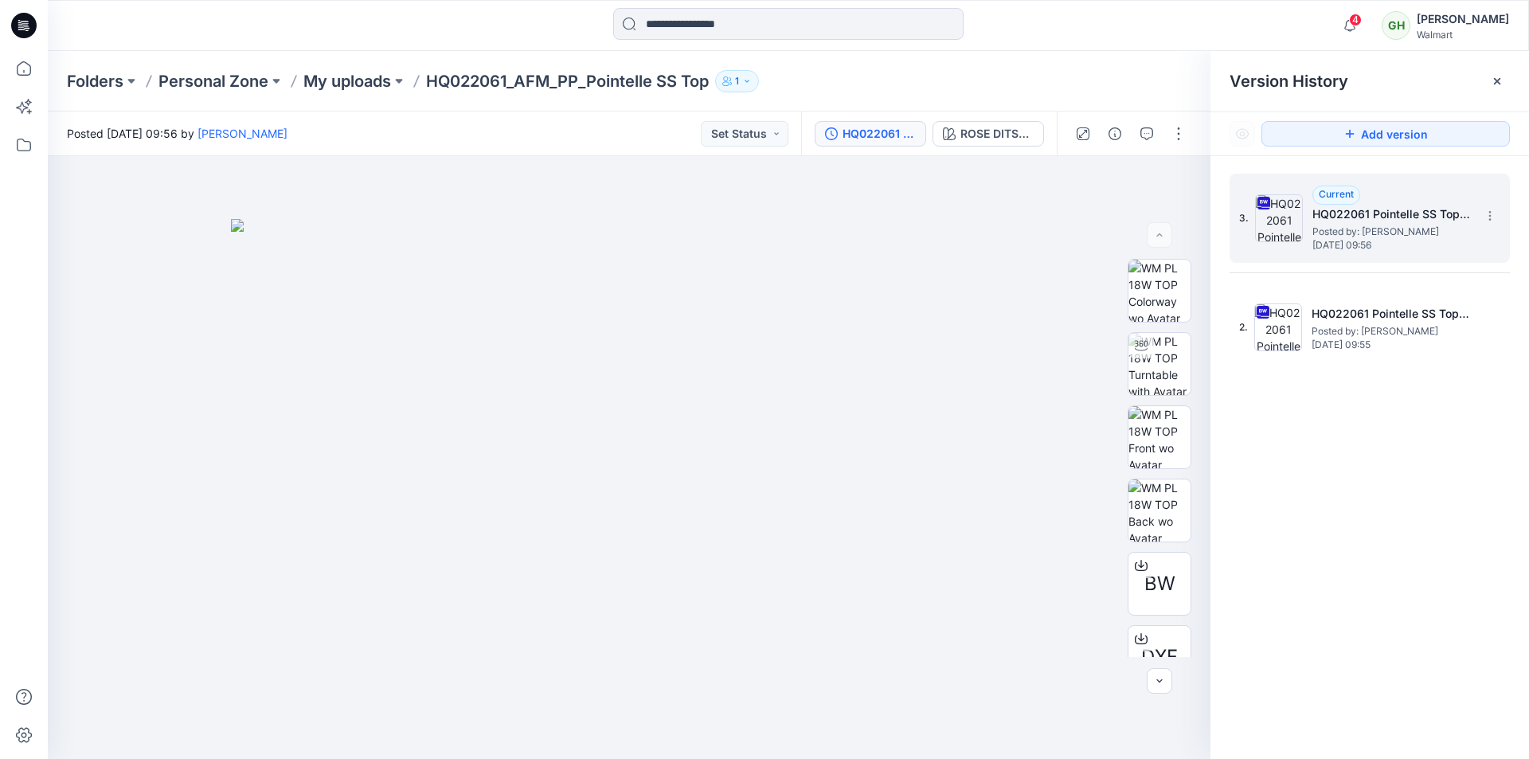
click at [1370, 236] on span "Posted by: [PERSON_NAME]" at bounding box center [1391, 232] width 159 height 16
click at [1177, 143] on button "button" at bounding box center [1178, 133] width 25 height 25
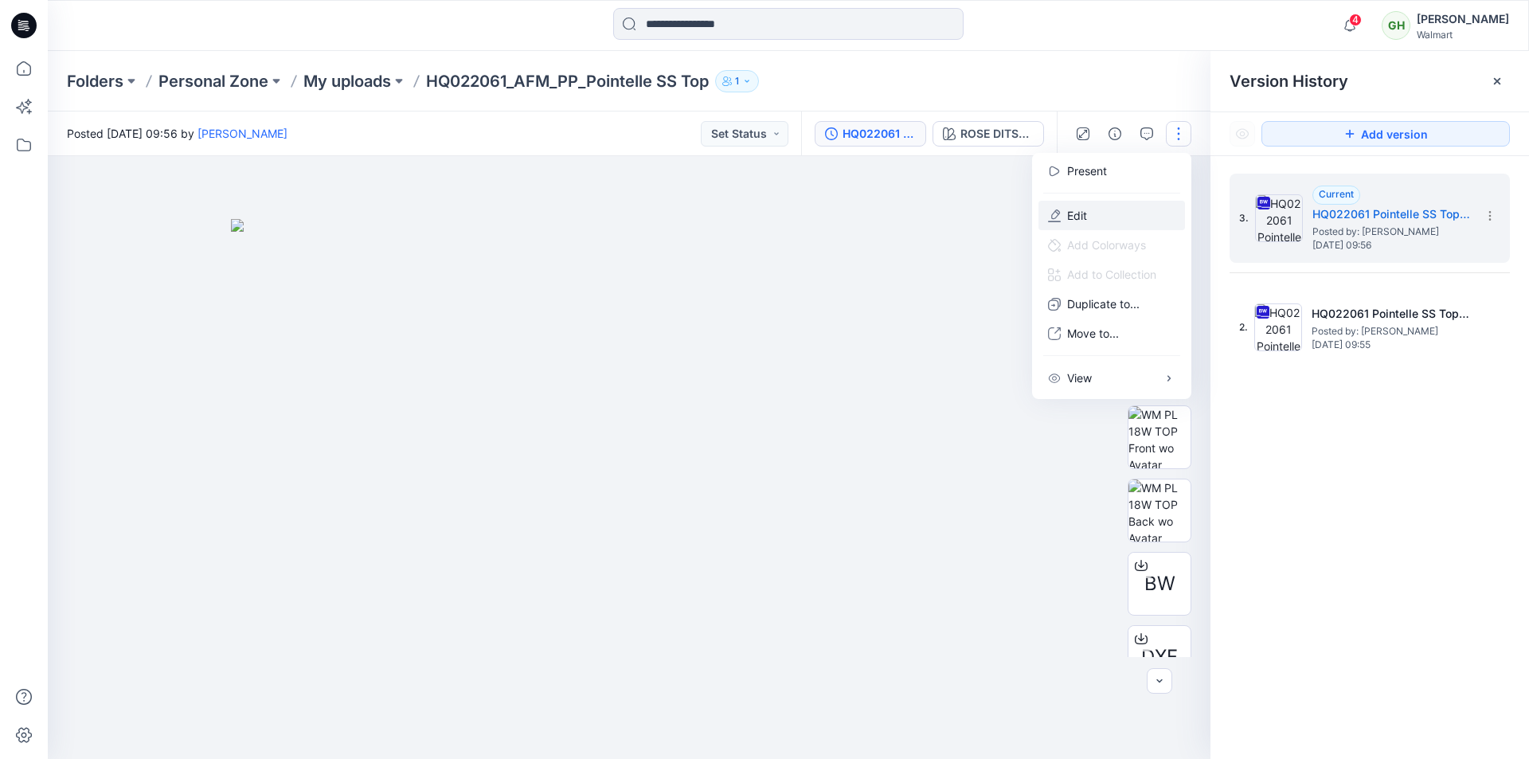
click at [1134, 213] on button "Edit" at bounding box center [1111, 215] width 146 height 29
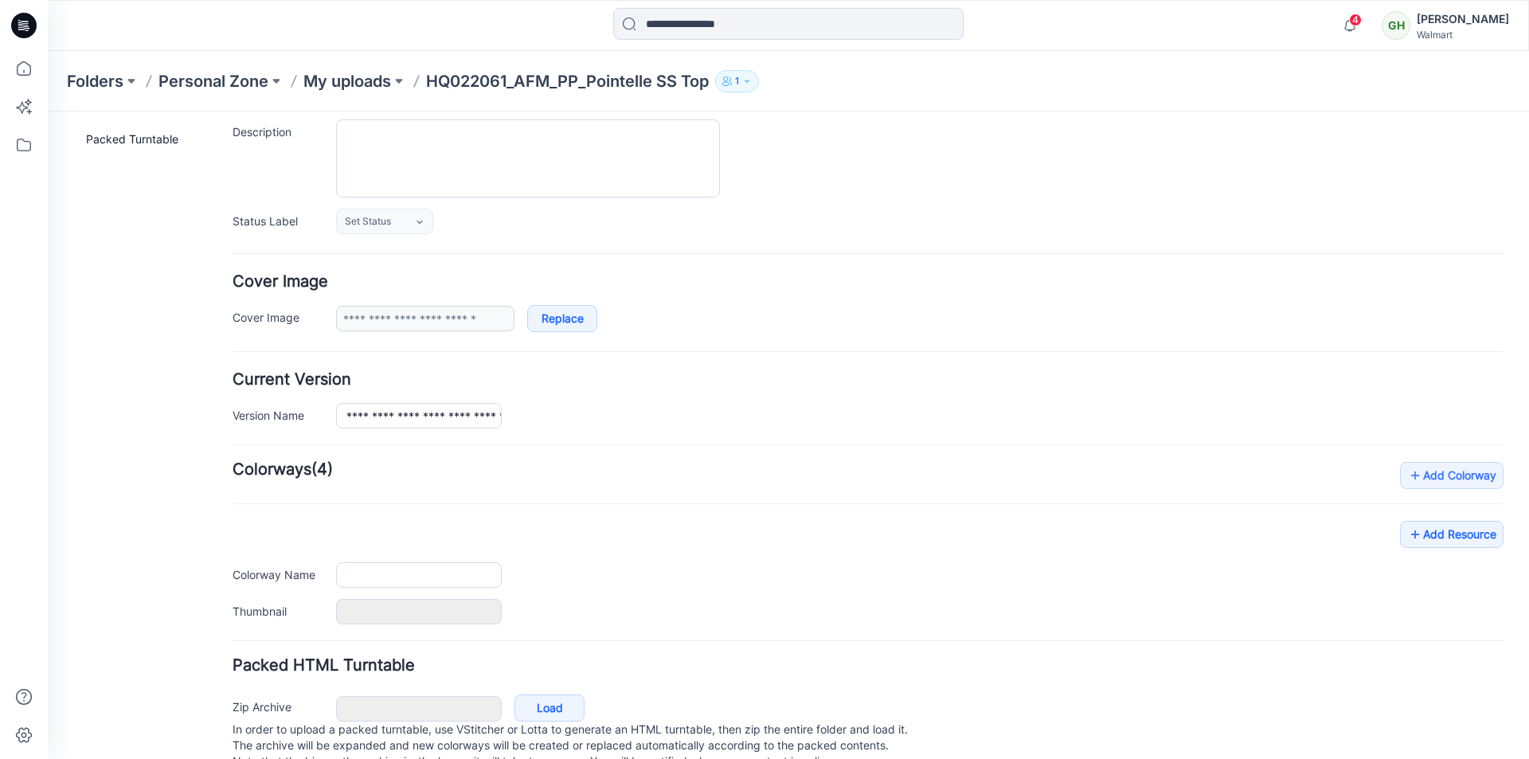
type input "**********"
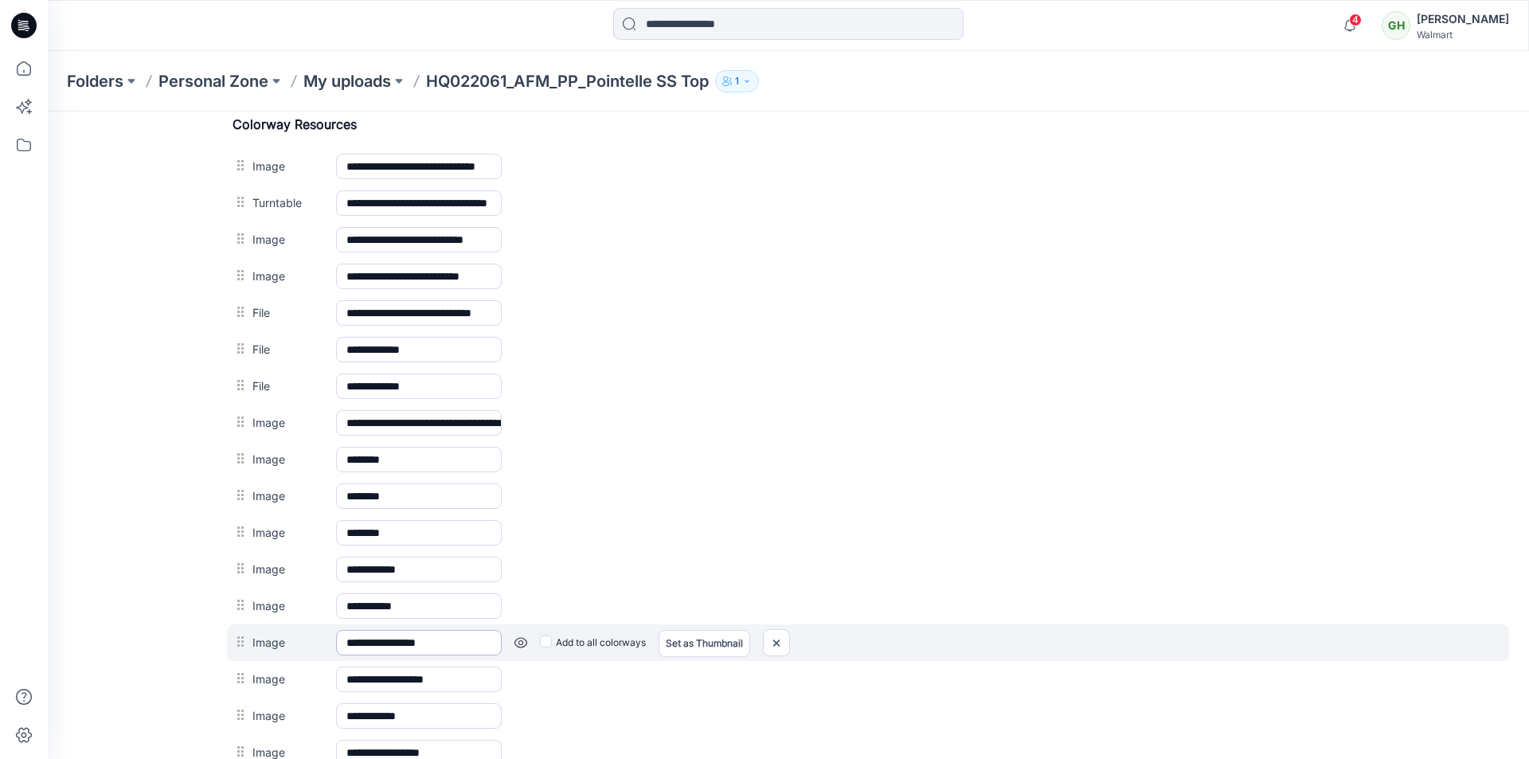
scroll to position [752, 0]
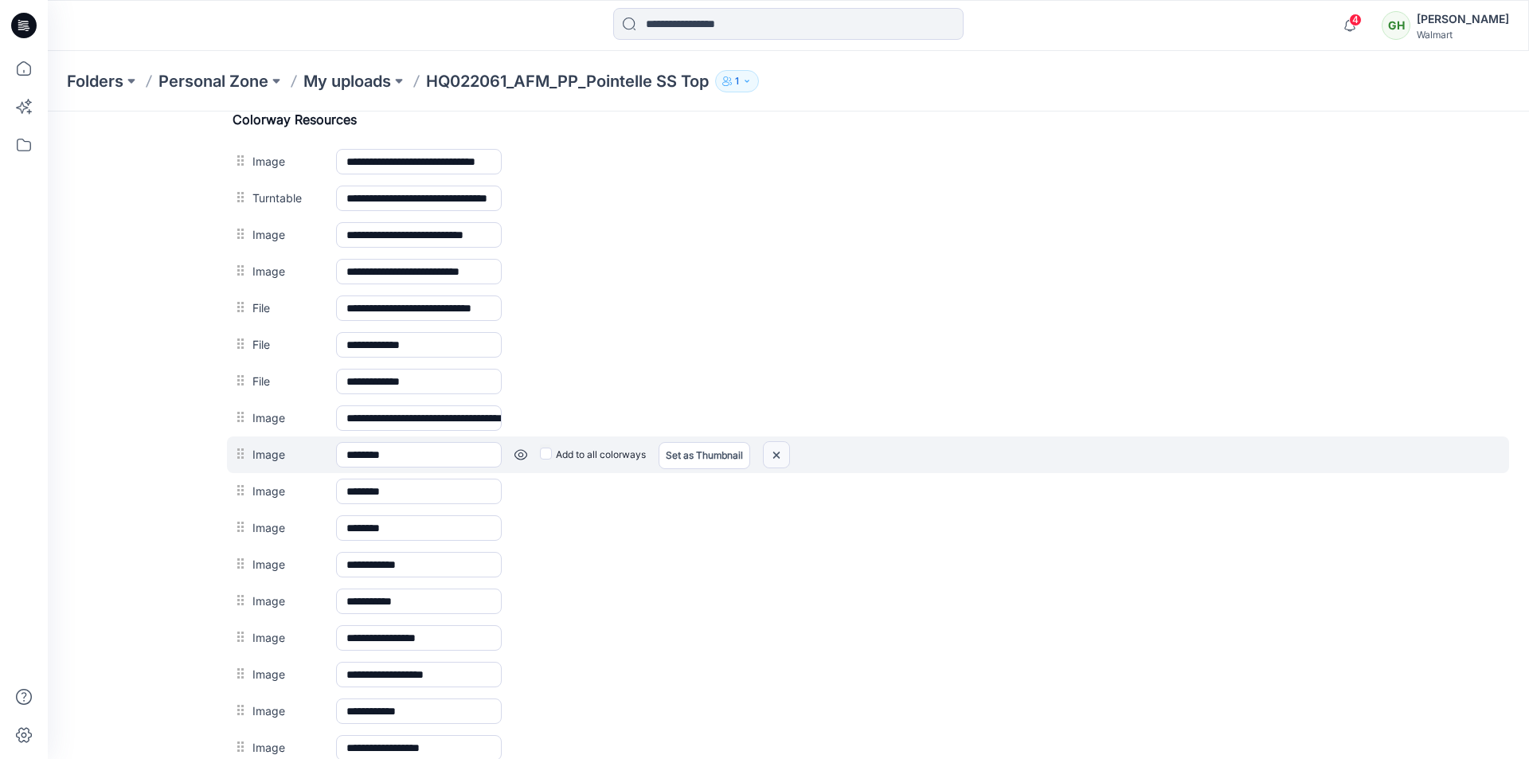
drag, startPoint x: 779, startPoint y: 457, endPoint x: 878, endPoint y: 197, distance: 278.7
click at [48, 111] on img at bounding box center [48, 111] width 0 height 0
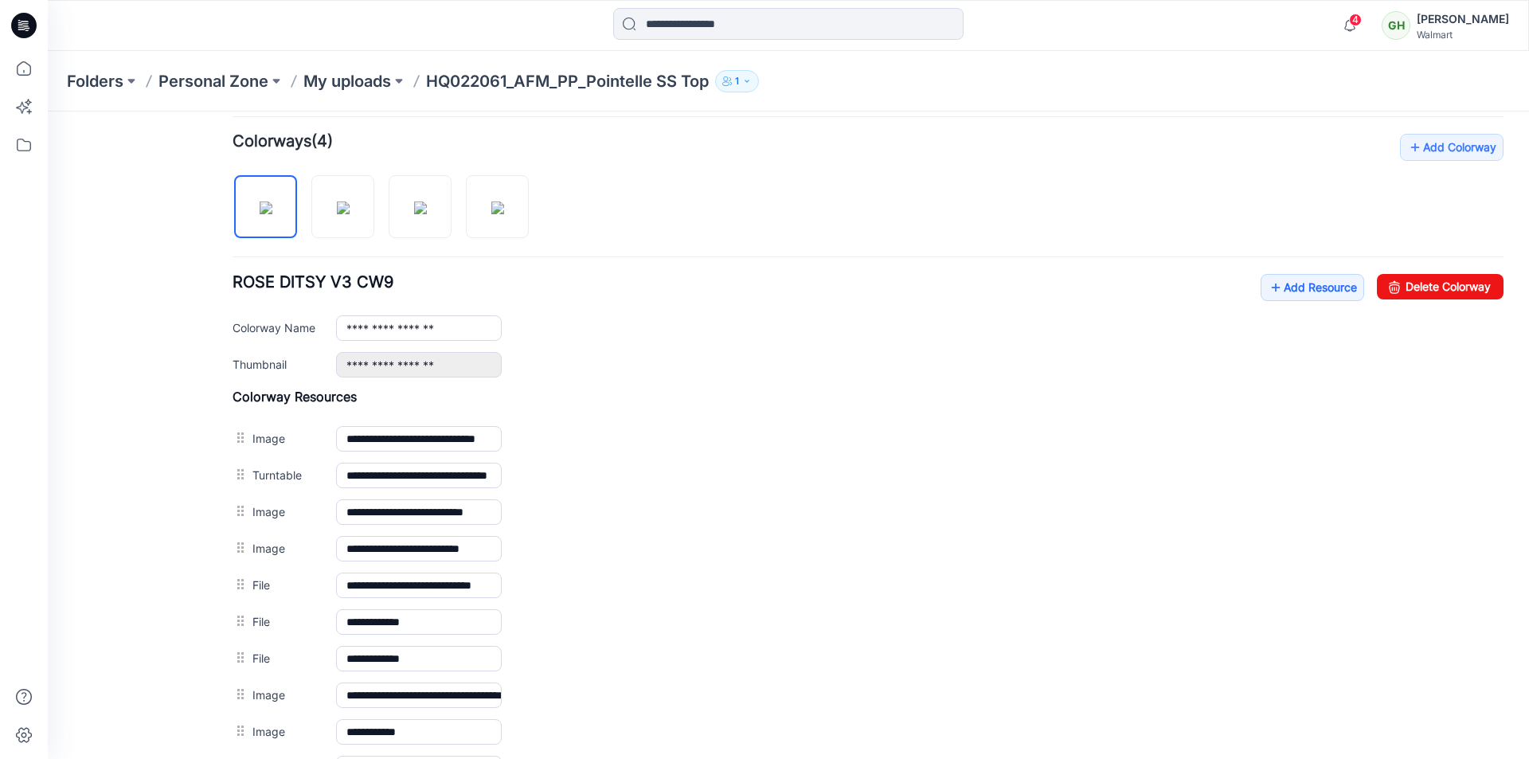
scroll to position [434, 0]
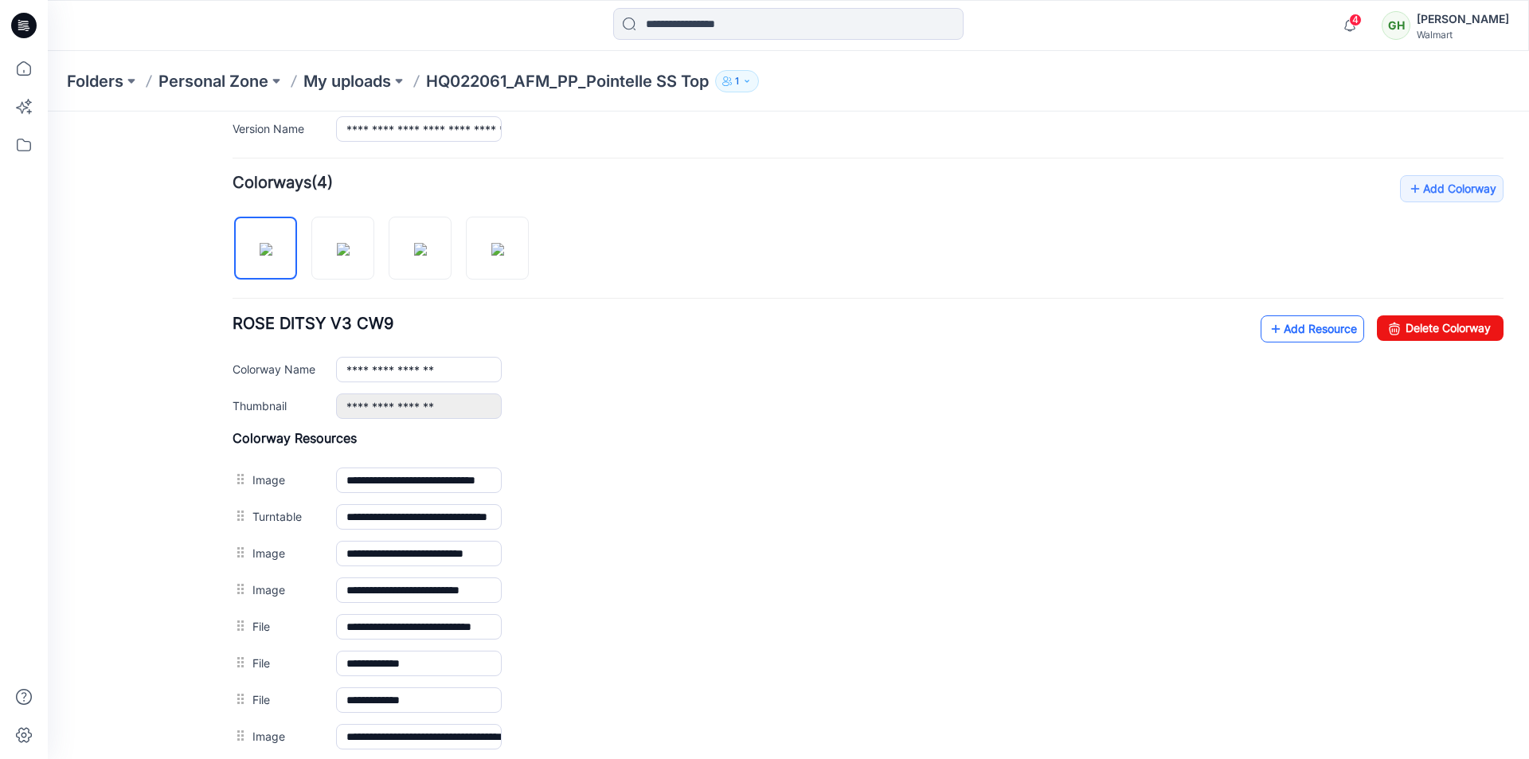
click at [1295, 333] on link "Add Resource" at bounding box center [1312, 328] width 104 height 27
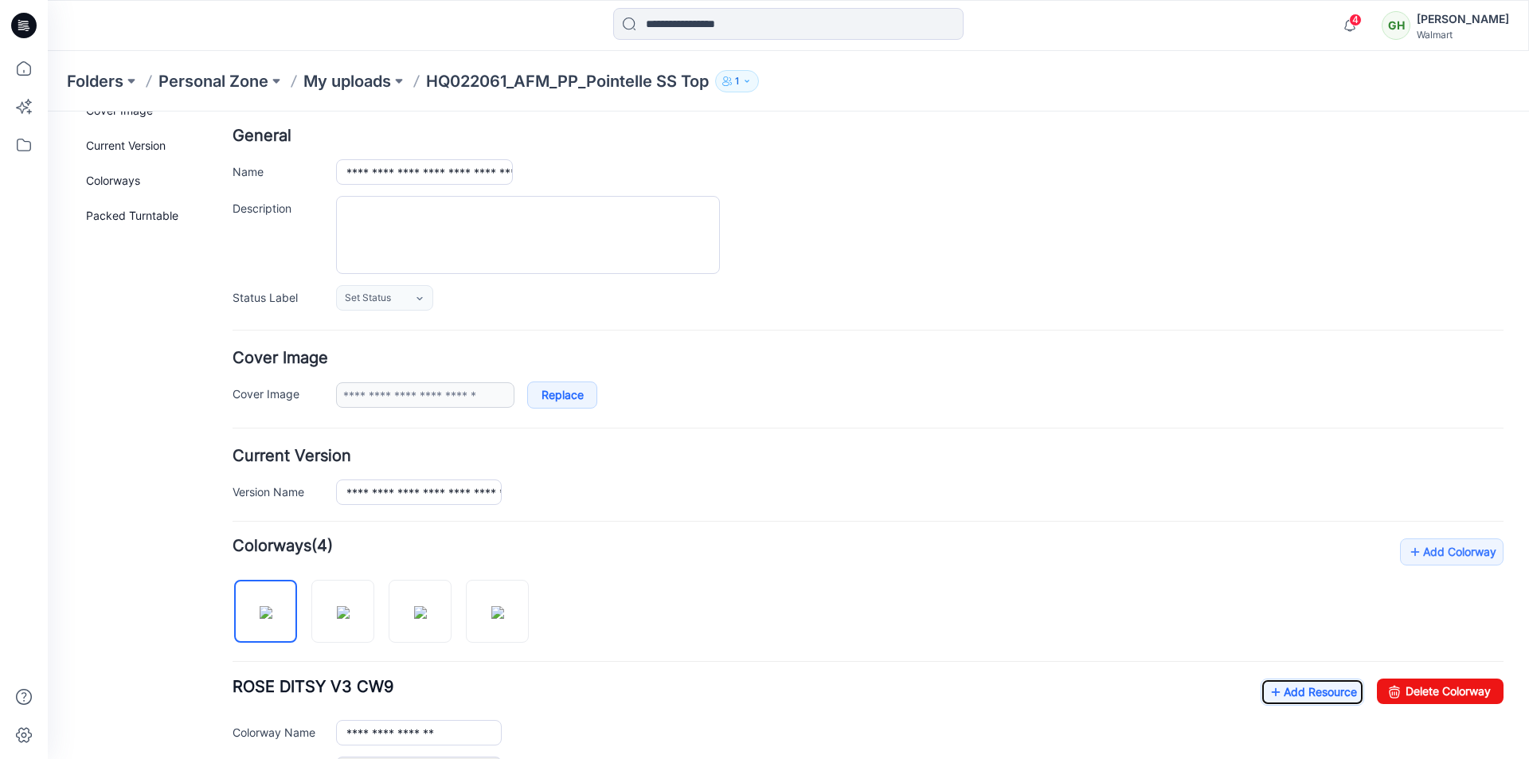
scroll to position [0, 0]
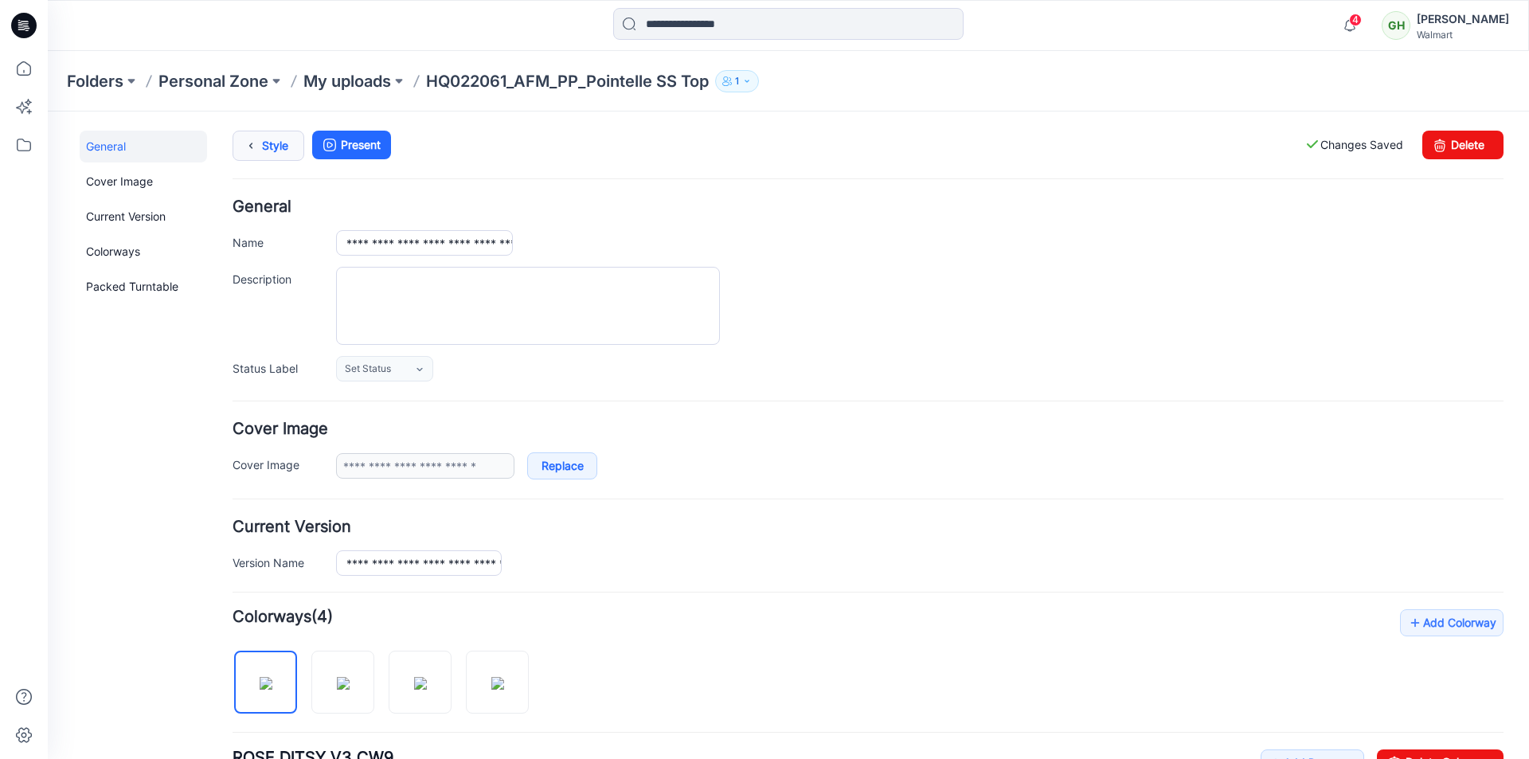
click at [260, 146] on icon at bounding box center [251, 145] width 22 height 29
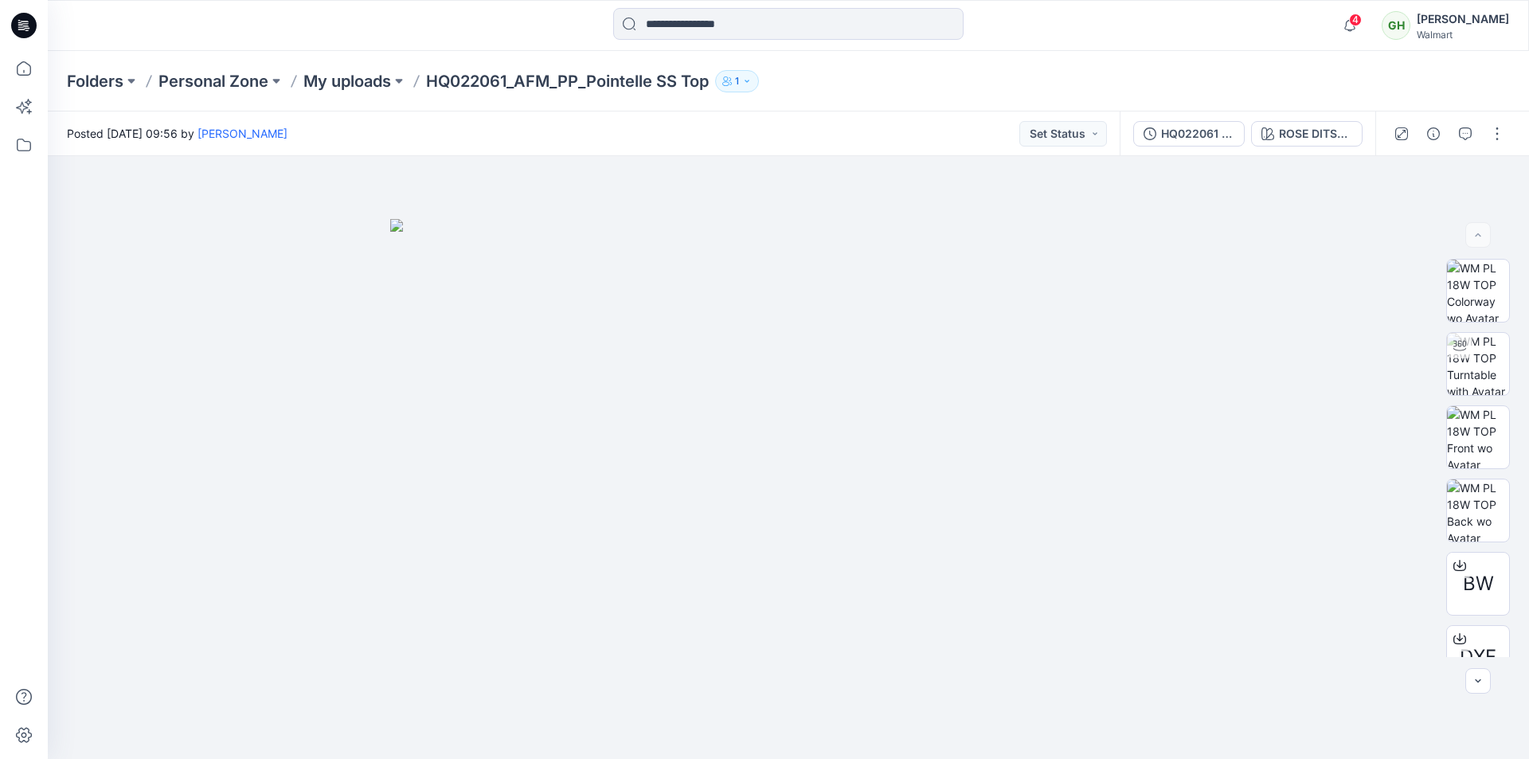
drag, startPoint x: 1088, startPoint y: 86, endPoint x: 1103, endPoint y: 83, distance: 15.5
click at [1093, 84] on div "Folders Personal Zone My uploads HQ022061_AFM_PP_Pointelle SS Top 1" at bounding box center [726, 81] width 1318 height 22
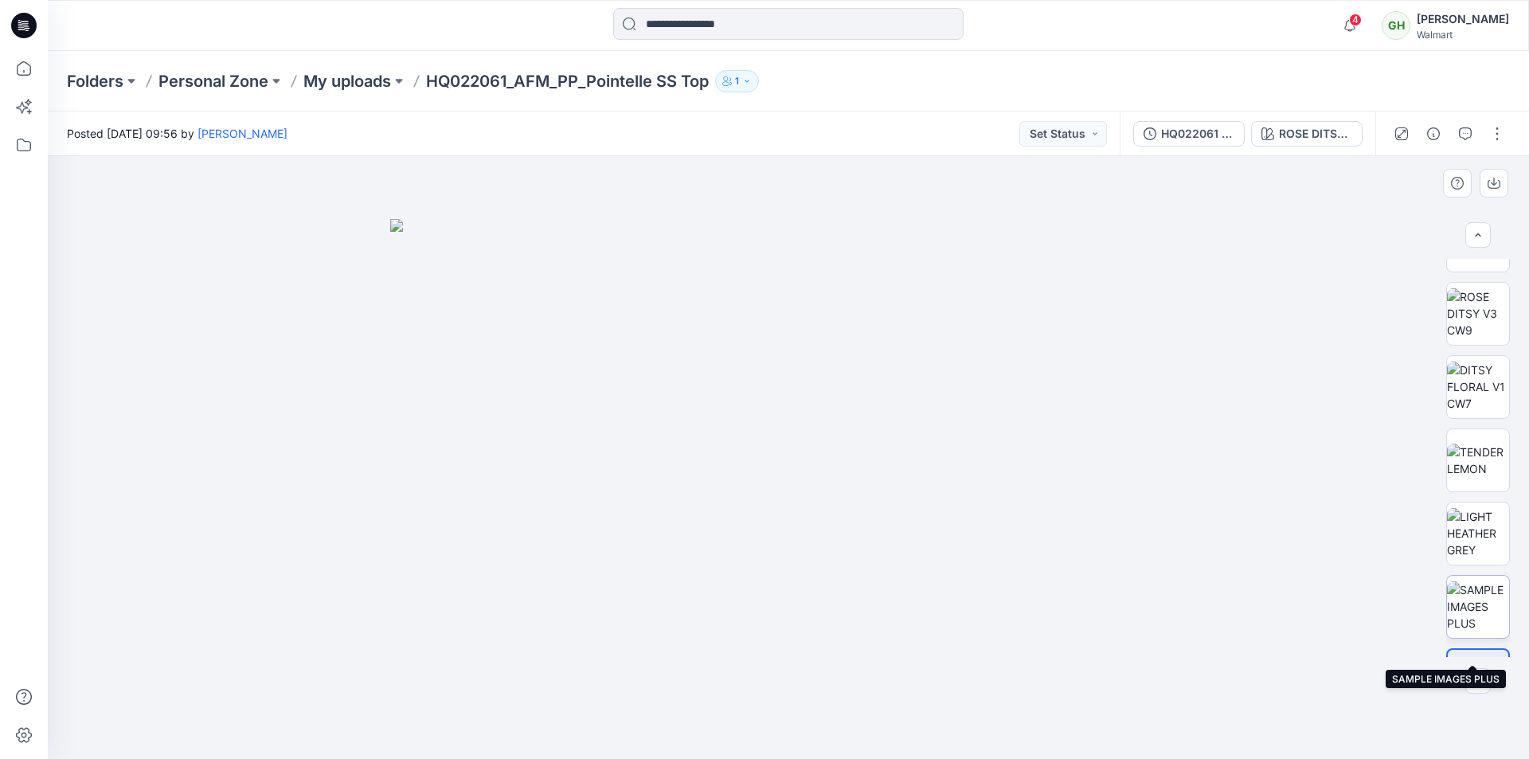
scroll to position [685, 0]
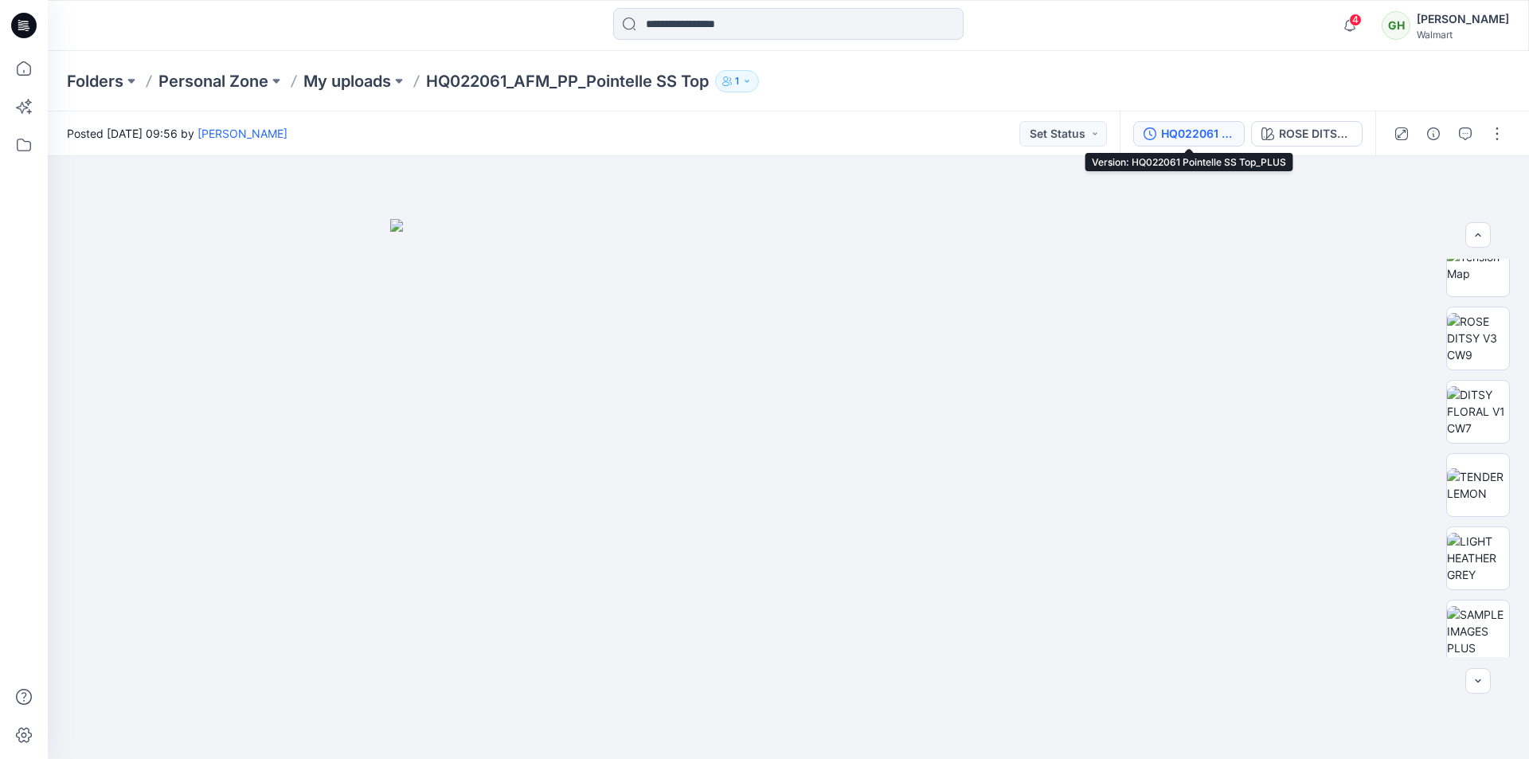
click at [1189, 142] on div "HQ022061 Pointelle SS Top_PLUS" at bounding box center [1197, 134] width 73 height 18
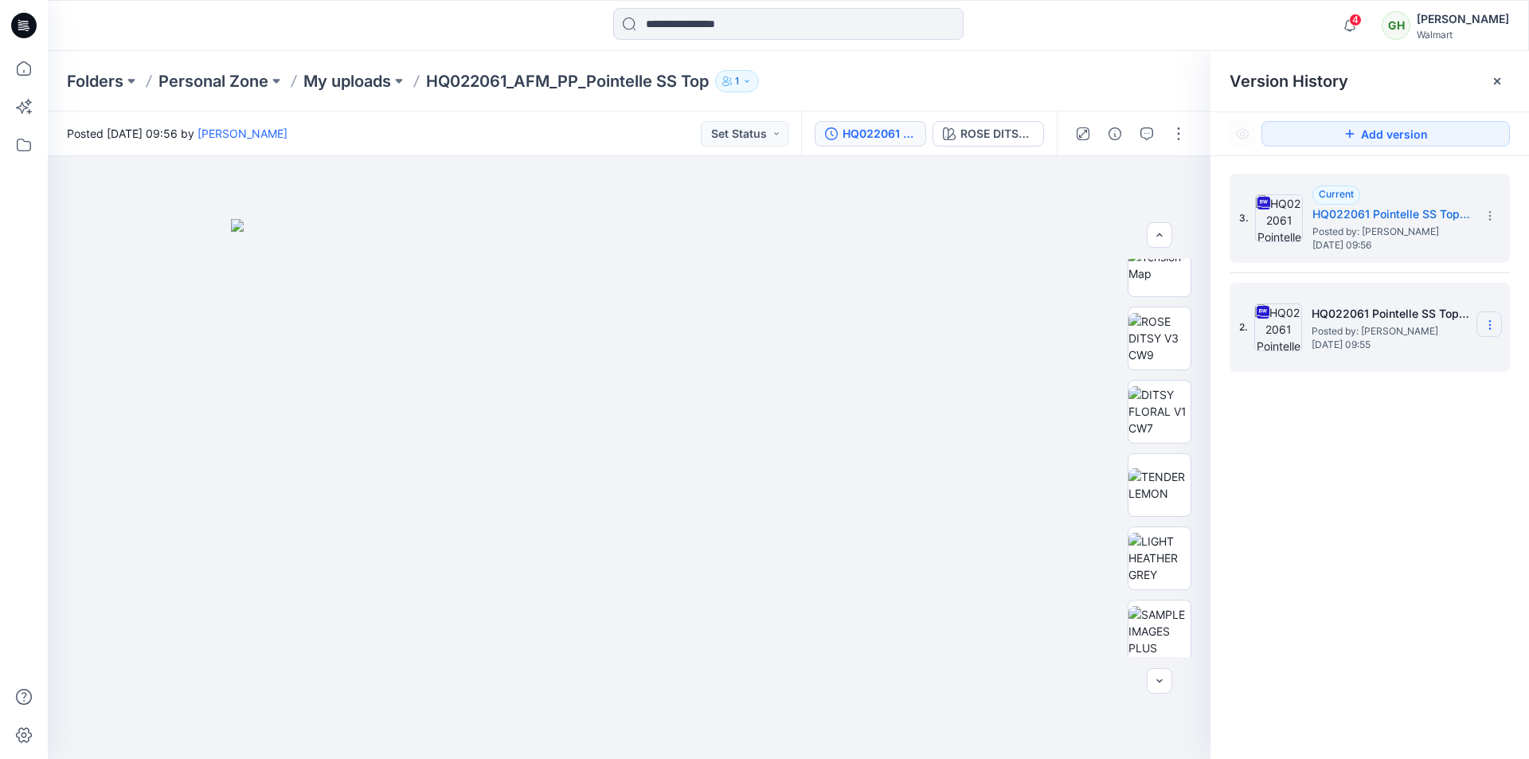
click at [1492, 326] on icon at bounding box center [1489, 324] width 13 height 13
click at [1377, 393] on span "Restore Version" at bounding box center [1382, 387] width 80 height 19
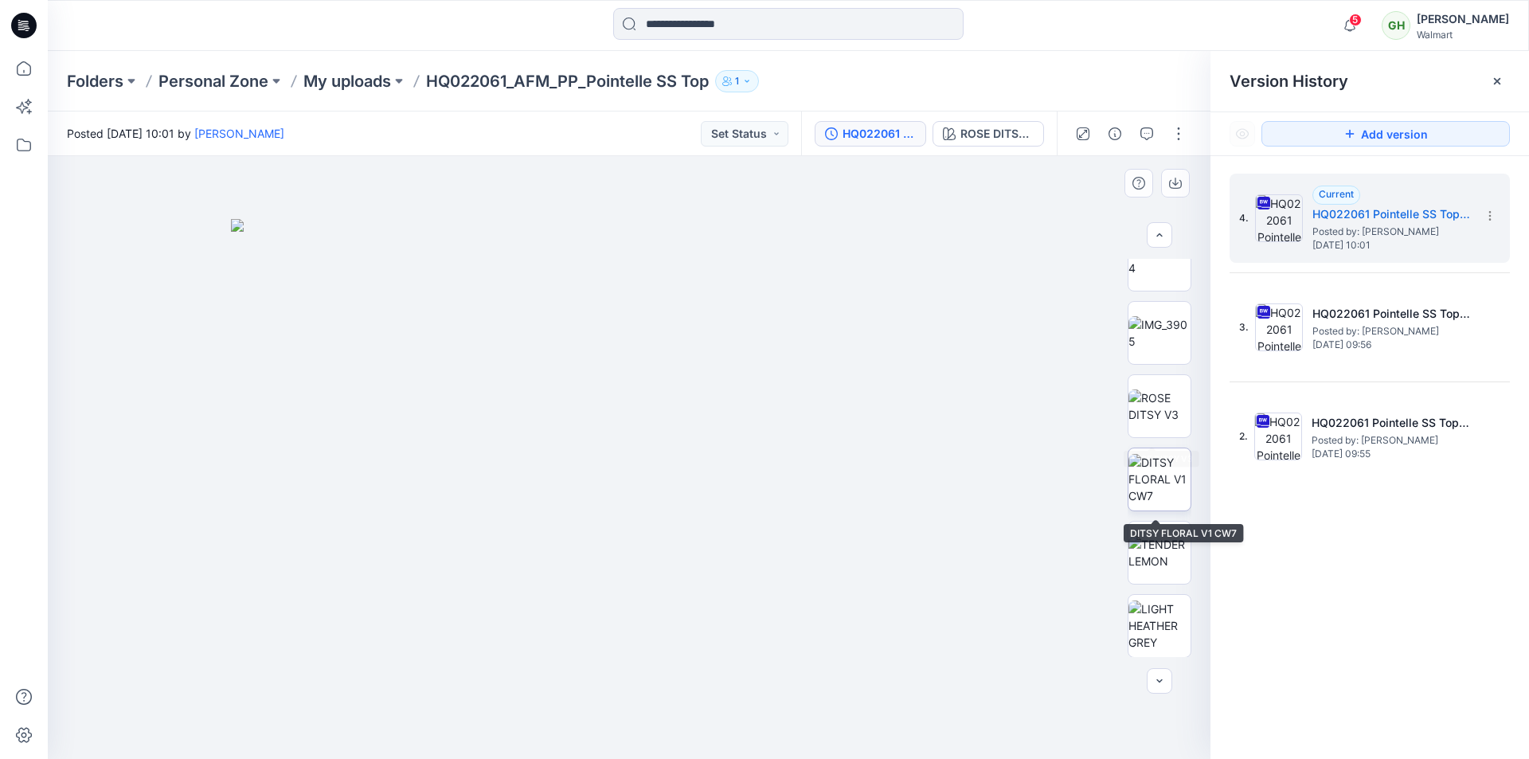
scroll to position [717, 0]
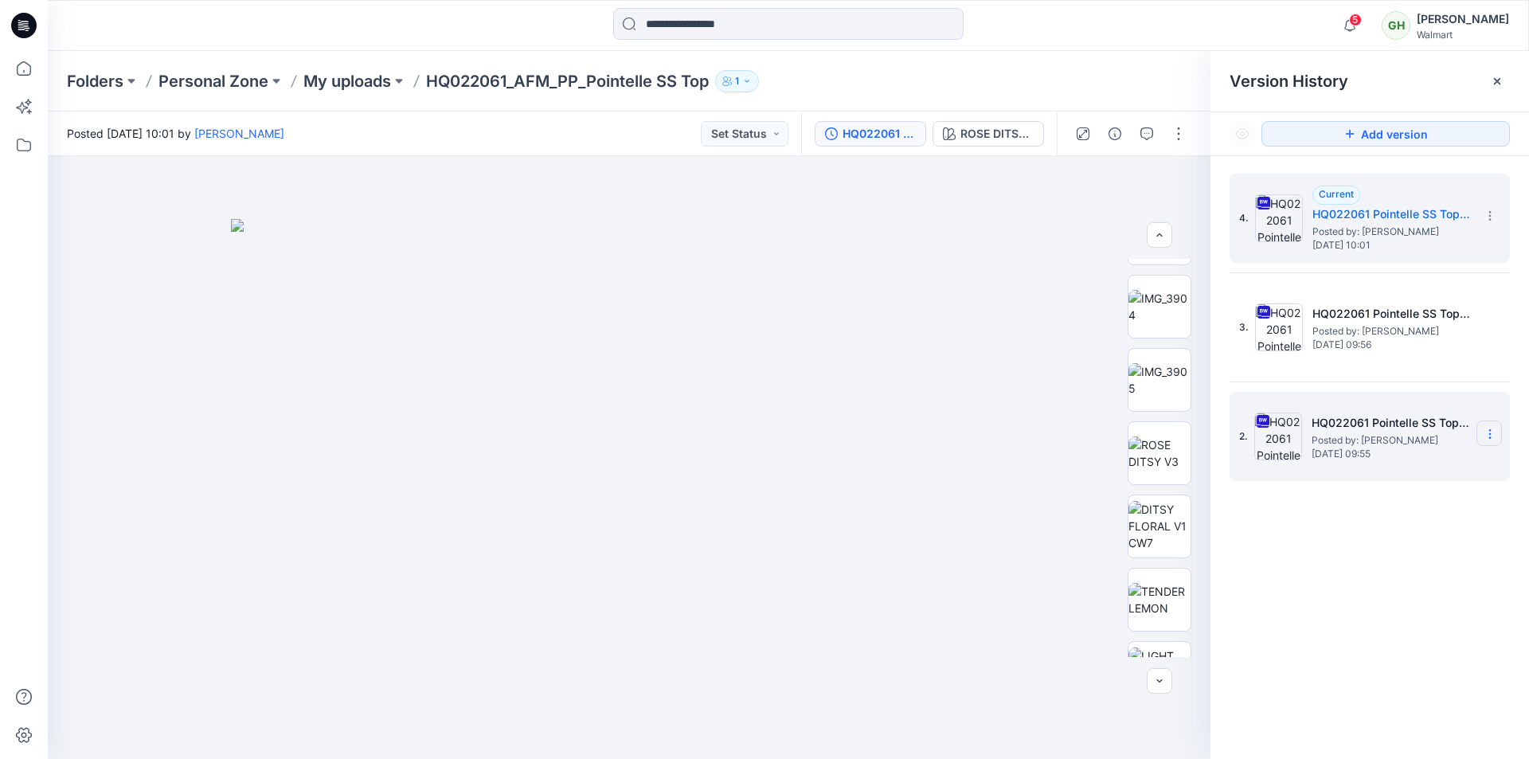
click at [0, 0] on section at bounding box center [0, 0] width 0 height 0
click at [1416, 596] on span "Delete Version" at bounding box center [1379, 599] width 74 height 19
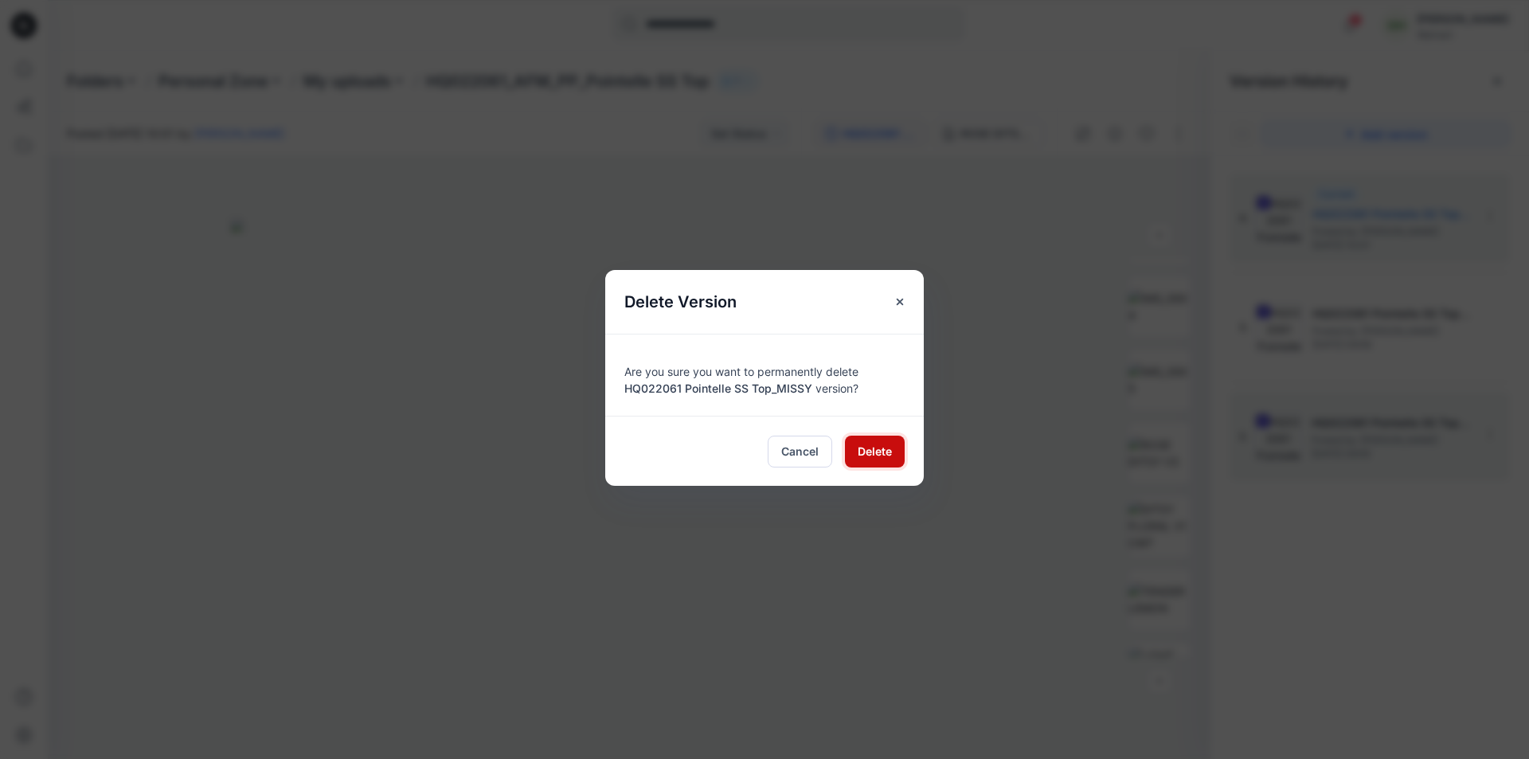
click at [869, 447] on span "Delete" at bounding box center [874, 451] width 34 height 17
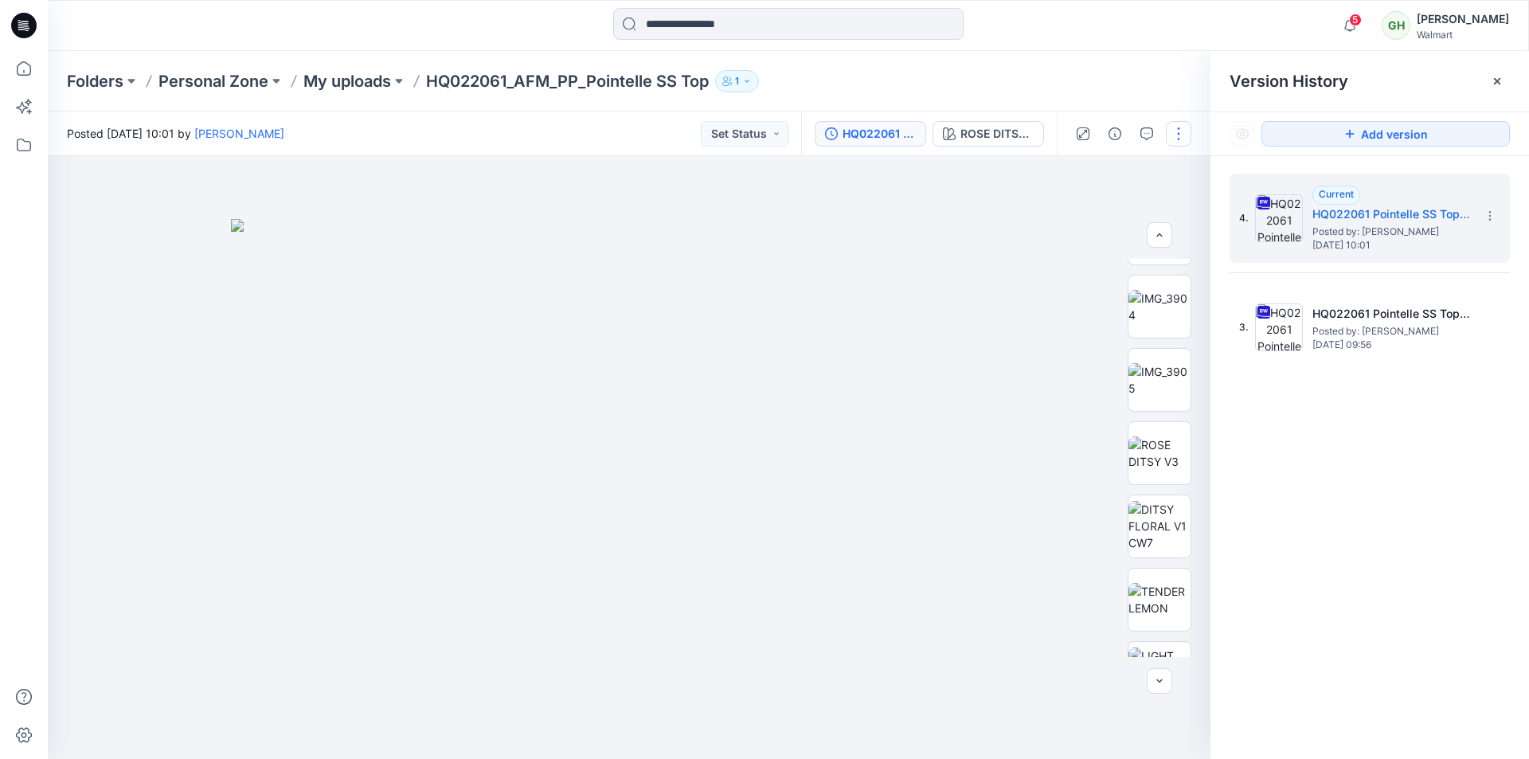
click at [1182, 140] on button "button" at bounding box center [1178, 133] width 25 height 25
click at [1084, 215] on p "Edit" at bounding box center [1077, 215] width 20 height 17
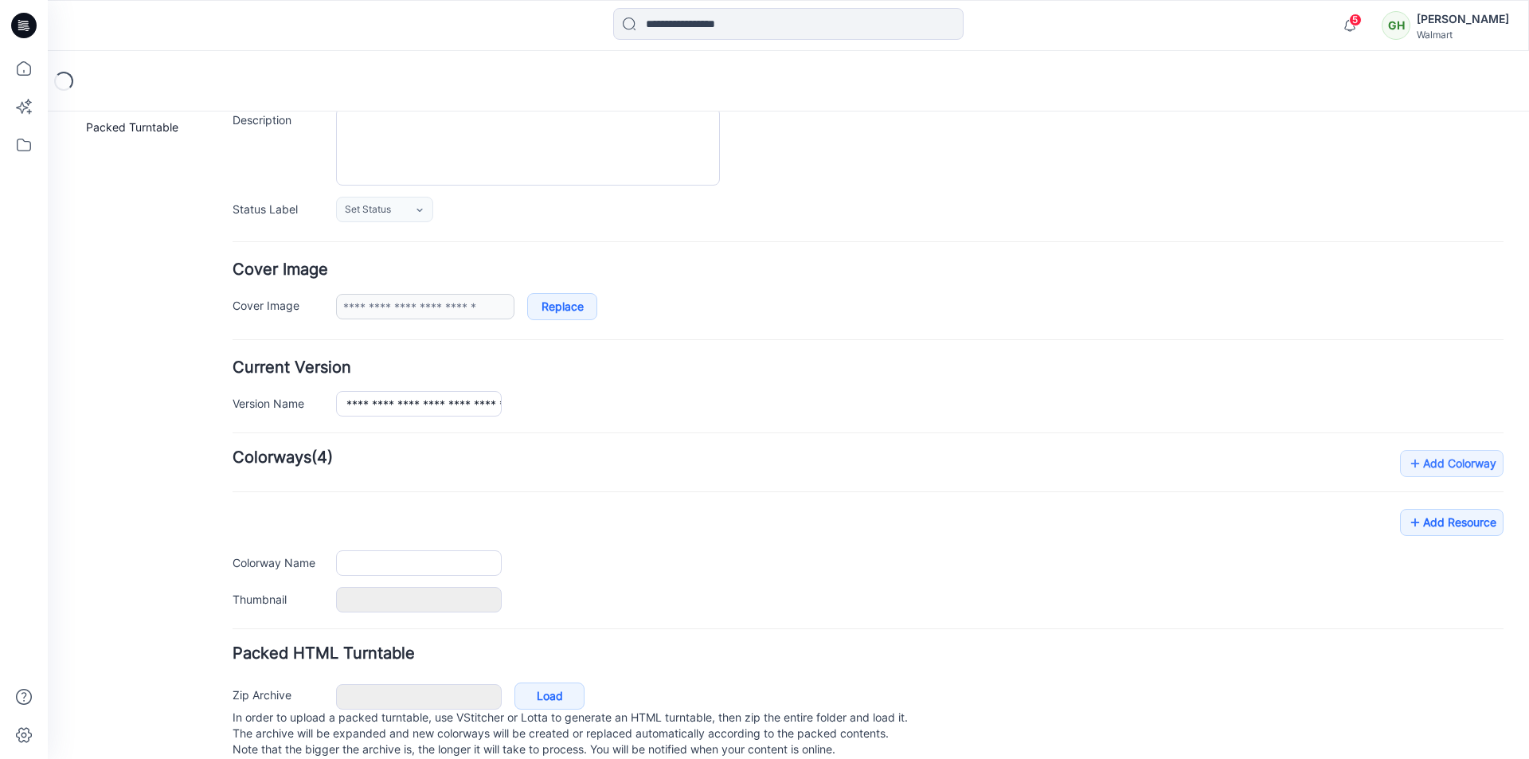
type input "**********"
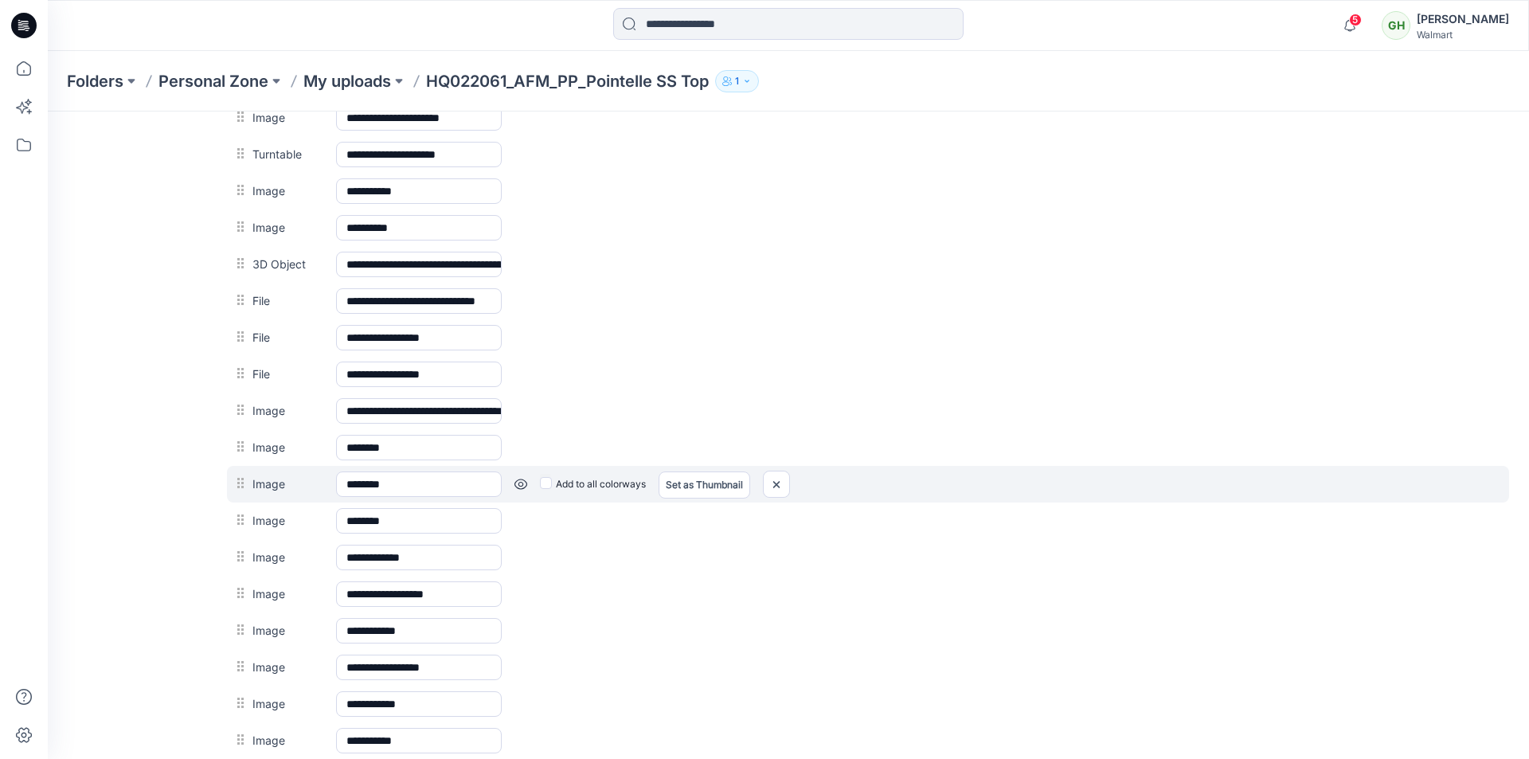
scroll to position [832, 0]
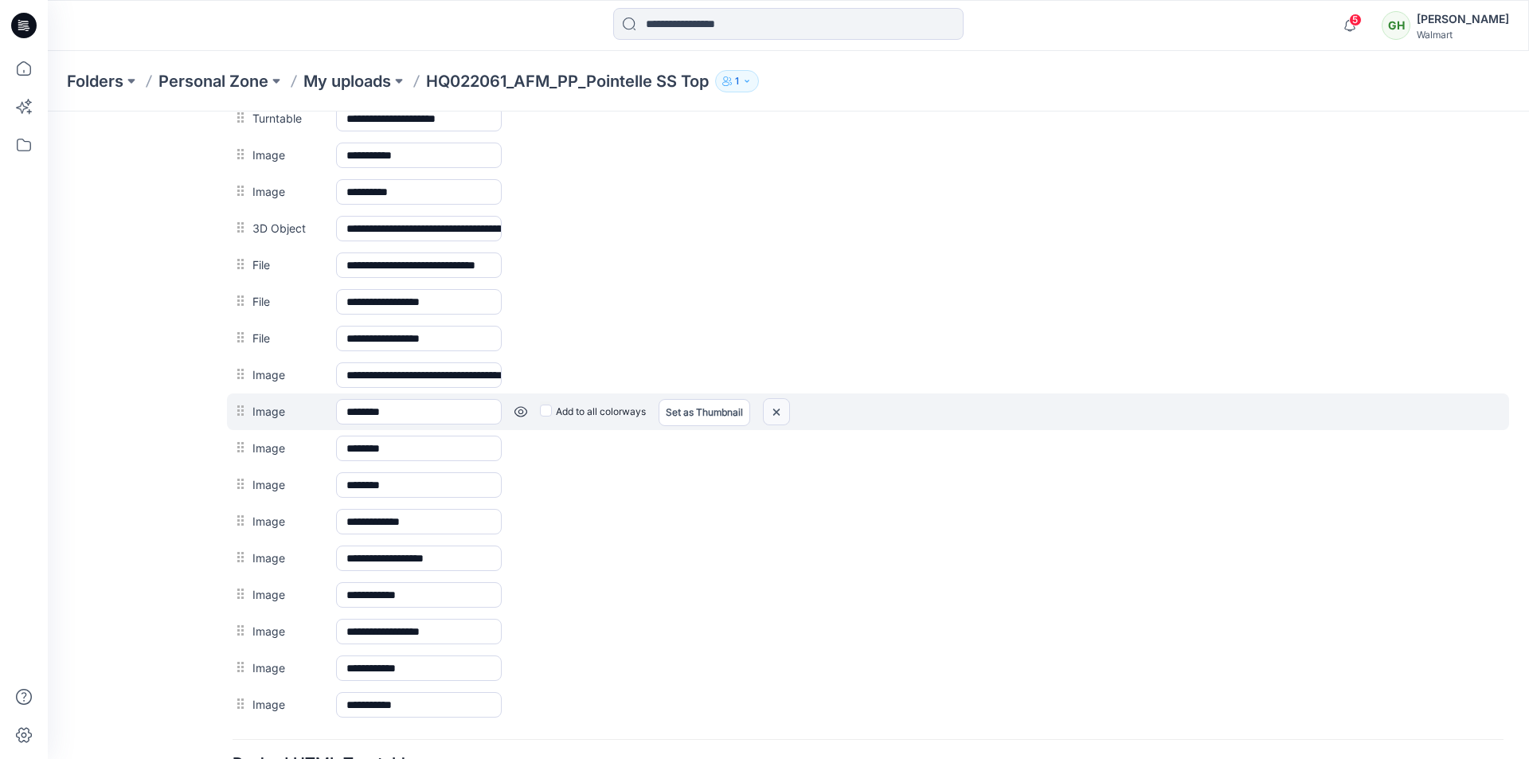
click at [48, 111] on img at bounding box center [48, 111] width 0 height 0
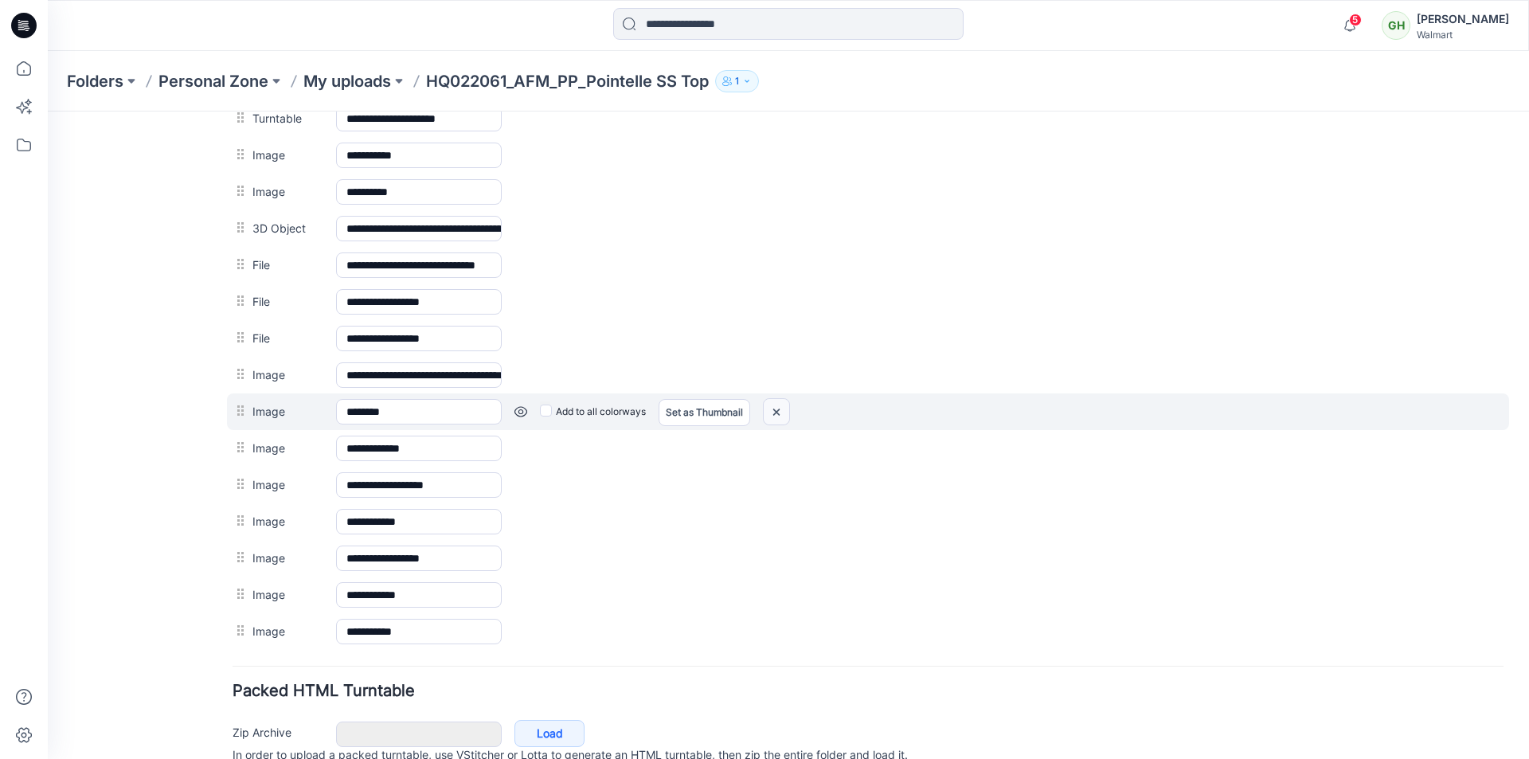
drag, startPoint x: 779, startPoint y: 415, endPoint x: 886, endPoint y: 192, distance: 247.1
click at [48, 111] on img at bounding box center [48, 111] width 0 height 0
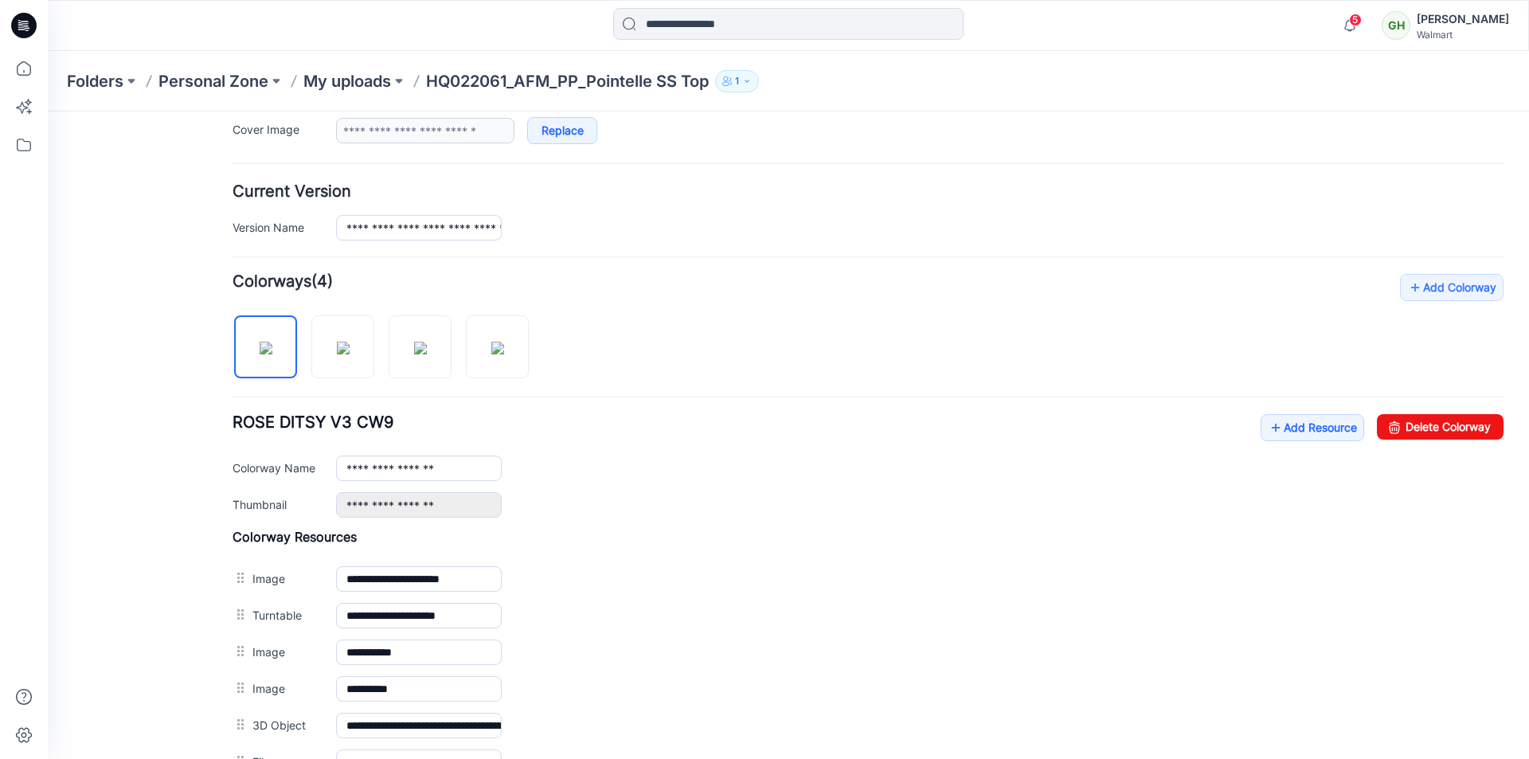
scroll to position [275, 0]
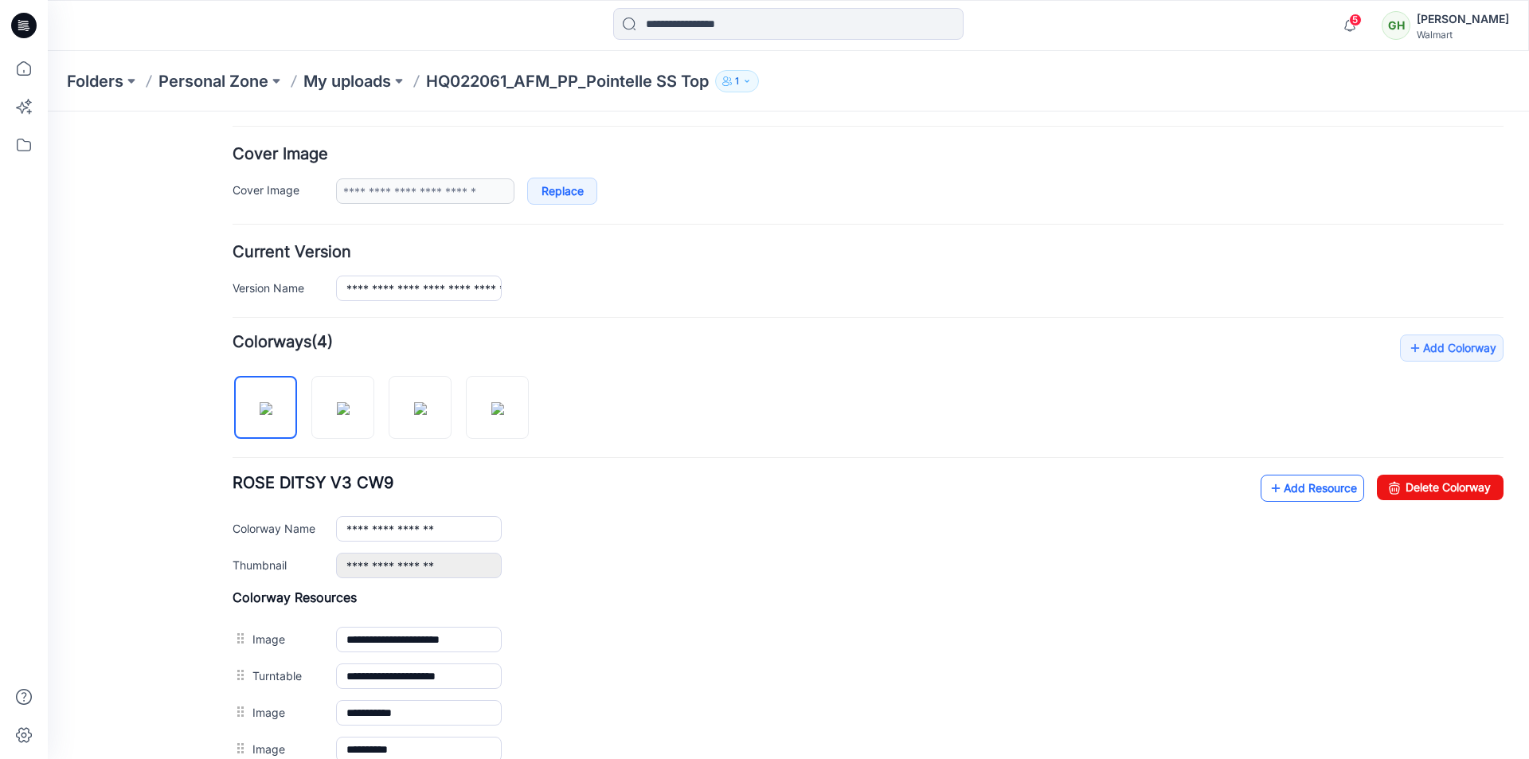
click at [1286, 478] on link "Add Resource" at bounding box center [1312, 488] width 104 height 27
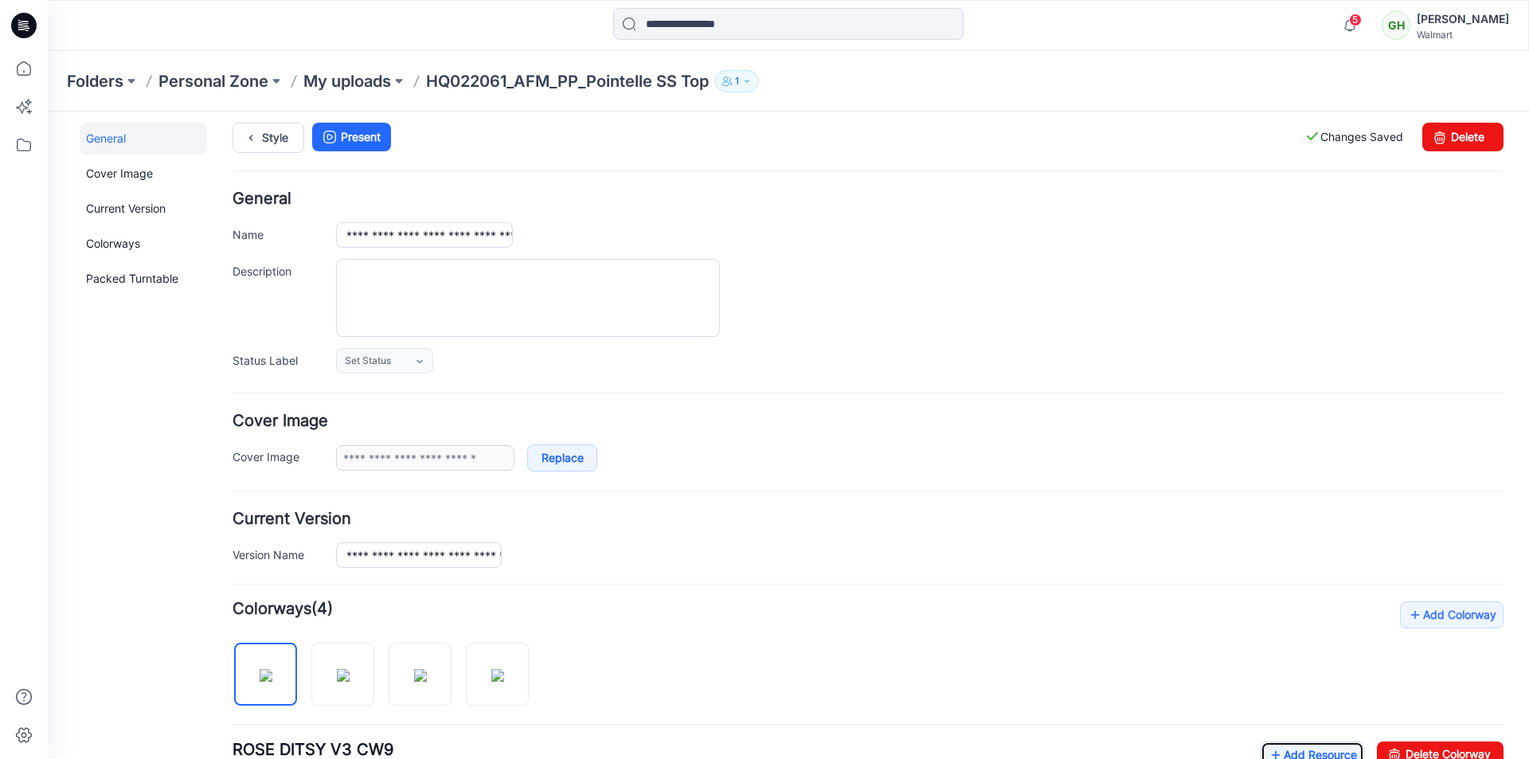
scroll to position [0, 0]
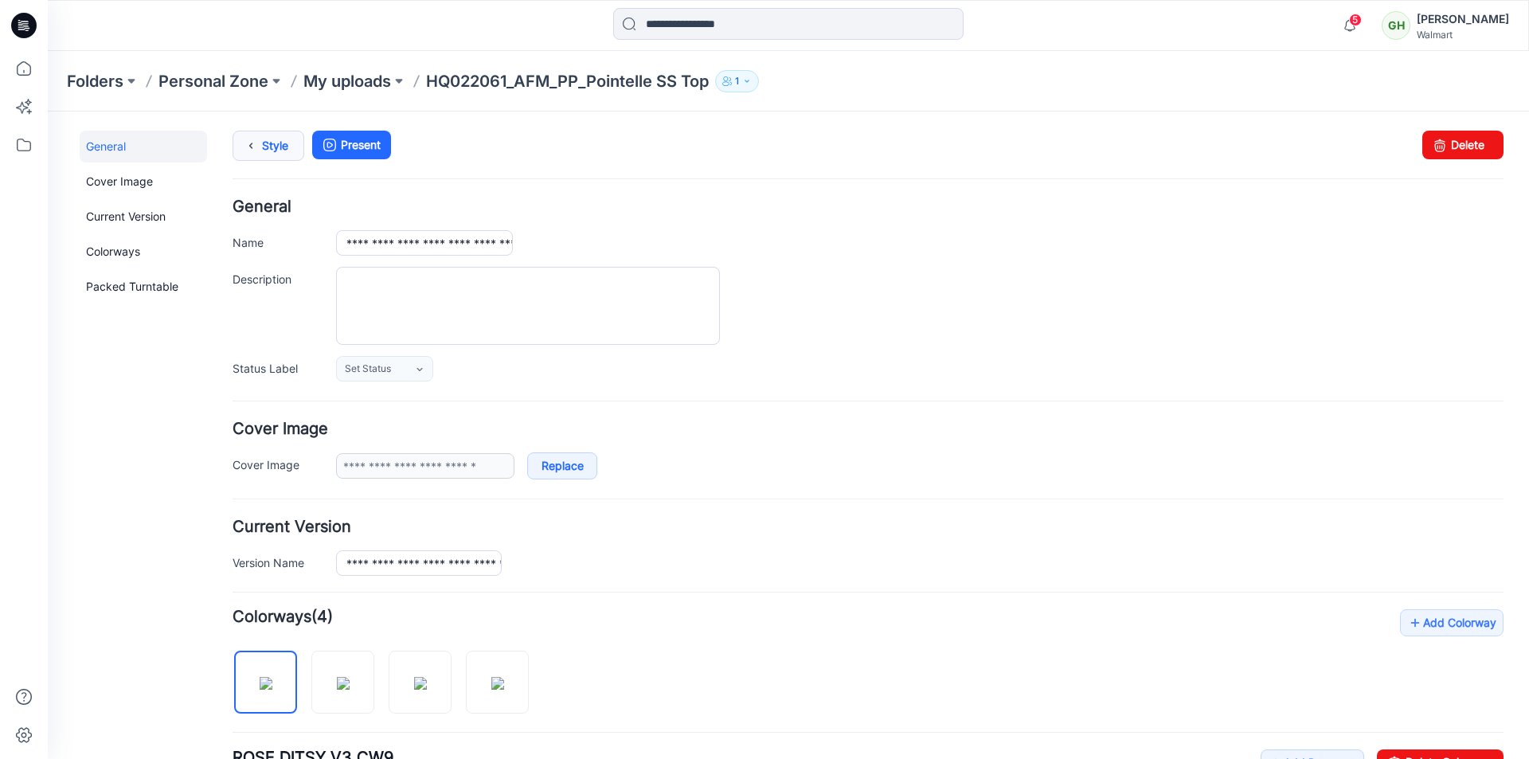
click at [276, 150] on link "Style" at bounding box center [268, 146] width 72 height 30
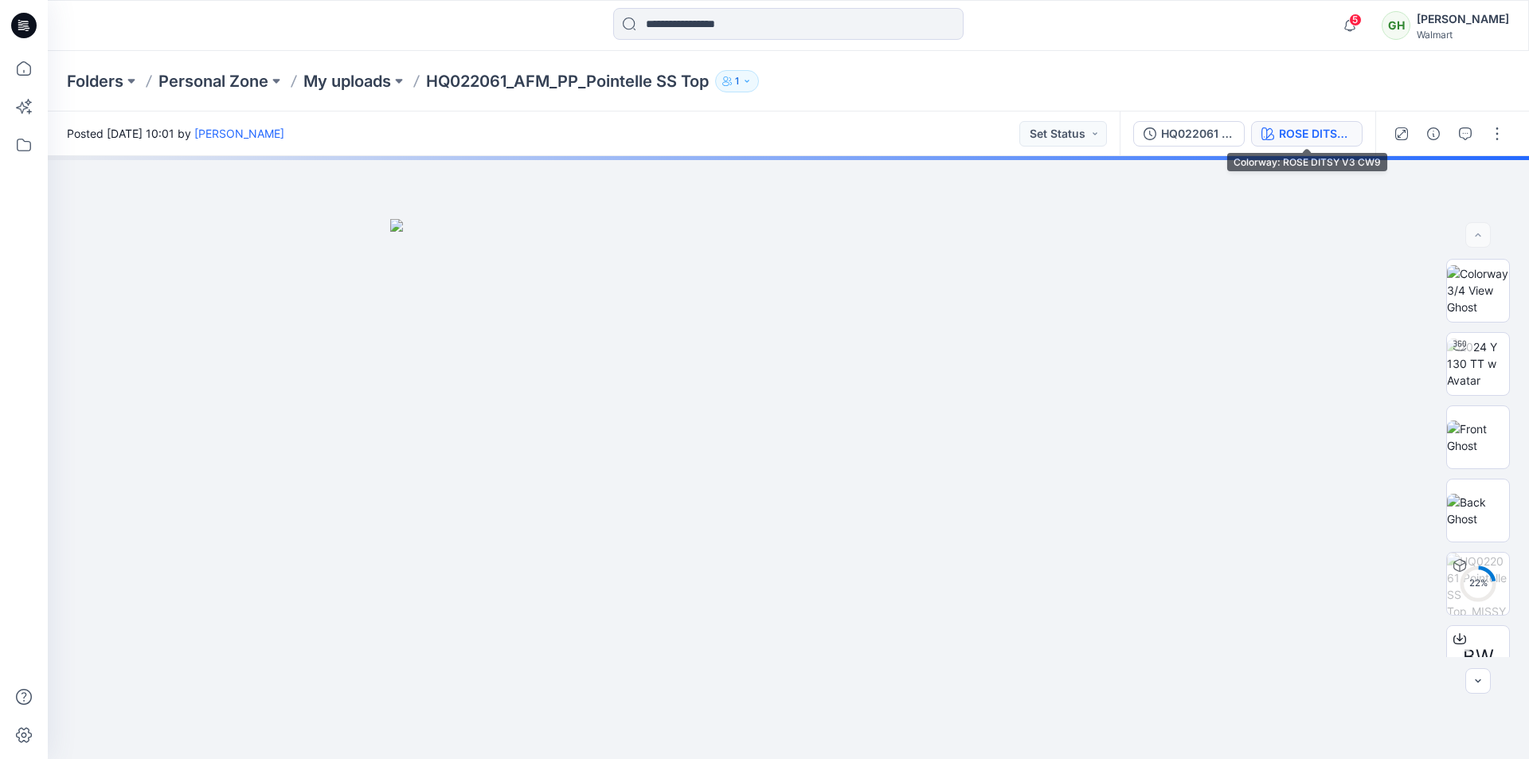
click at [1310, 136] on div "ROSE DITSY V3 CW9" at bounding box center [1315, 134] width 73 height 18
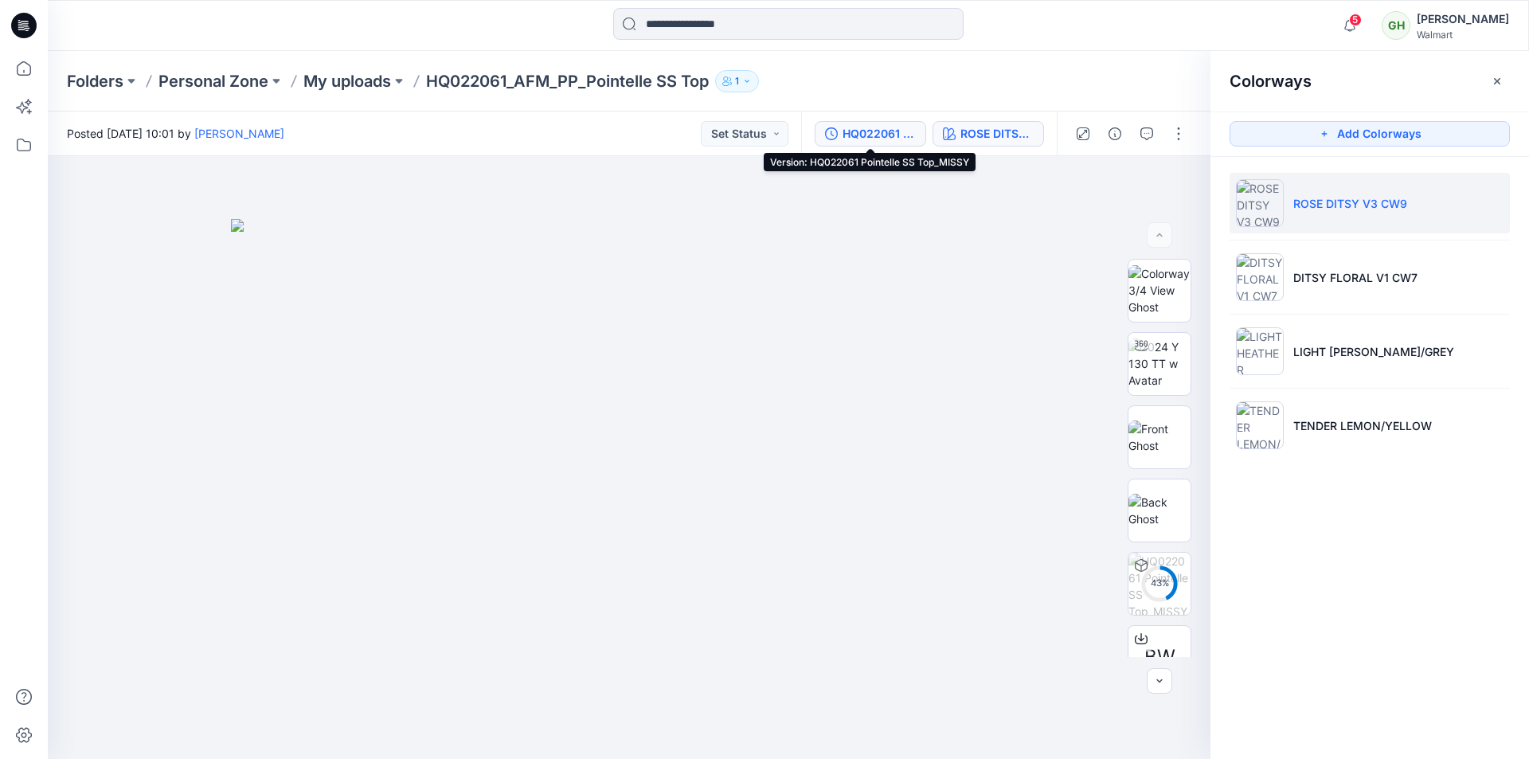
click at [857, 131] on div "HQ022061 Pointelle SS Top_MISSY" at bounding box center [878, 134] width 73 height 18
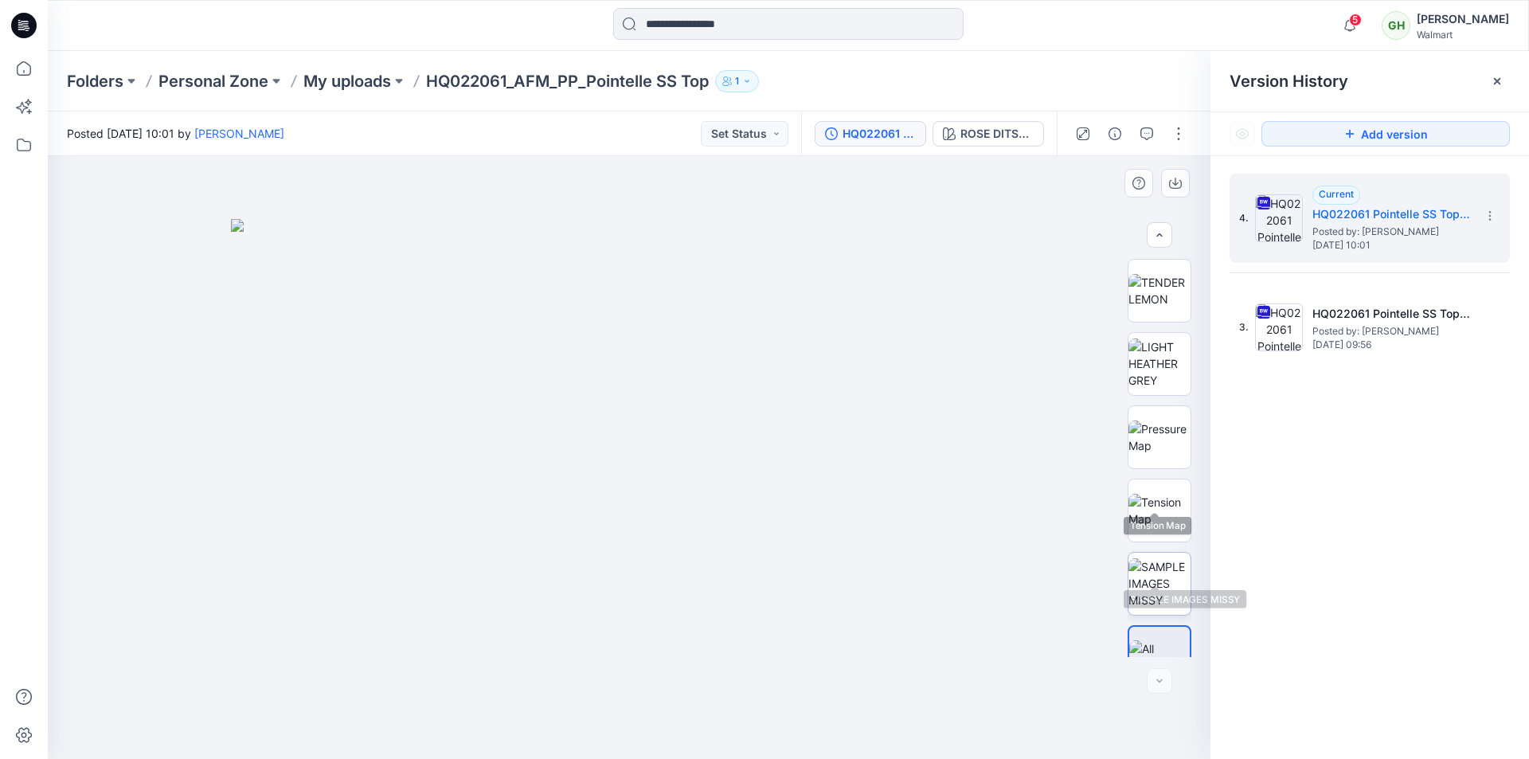
scroll to position [838, 0]
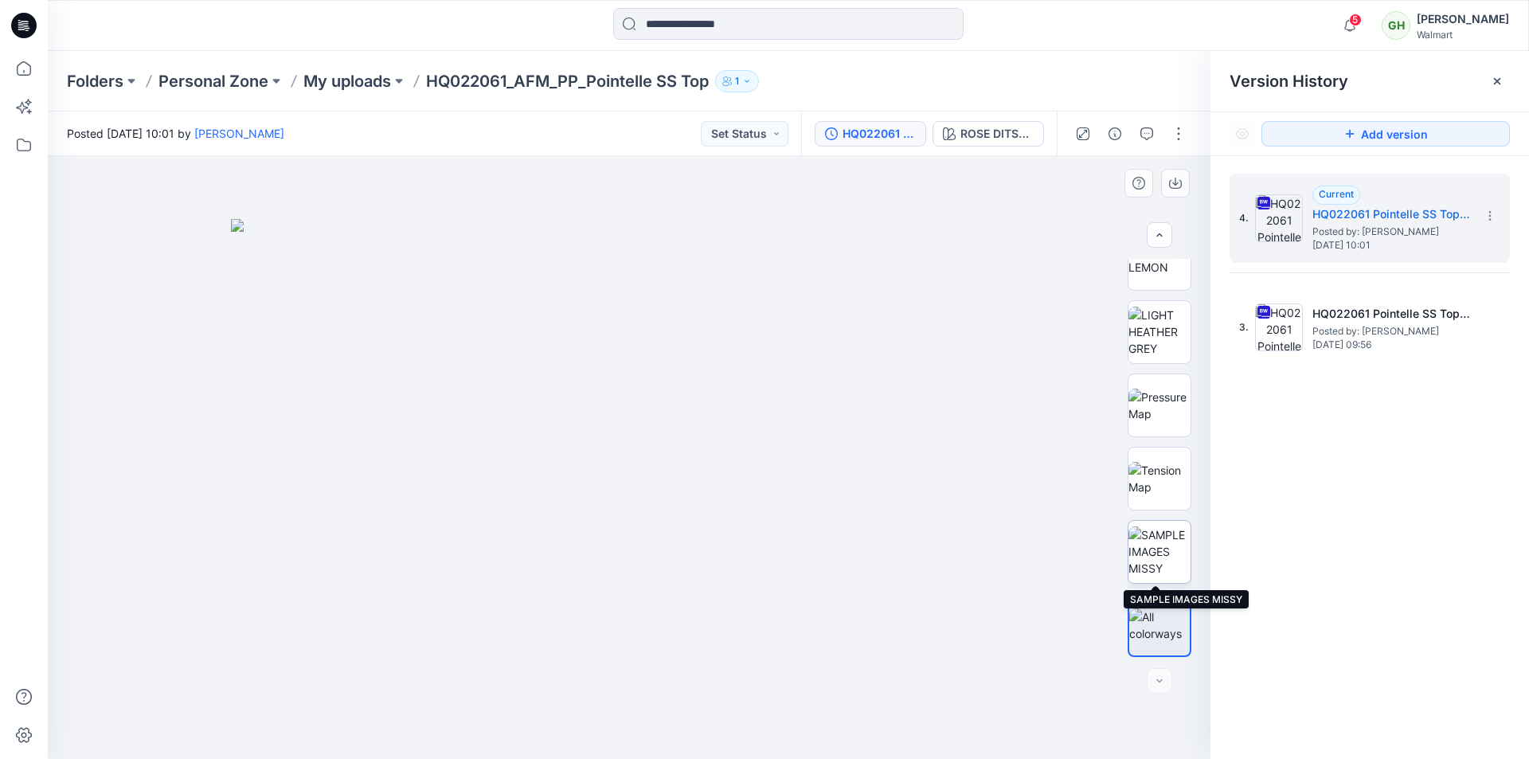
click at [1161, 559] on img at bounding box center [1159, 551] width 62 height 50
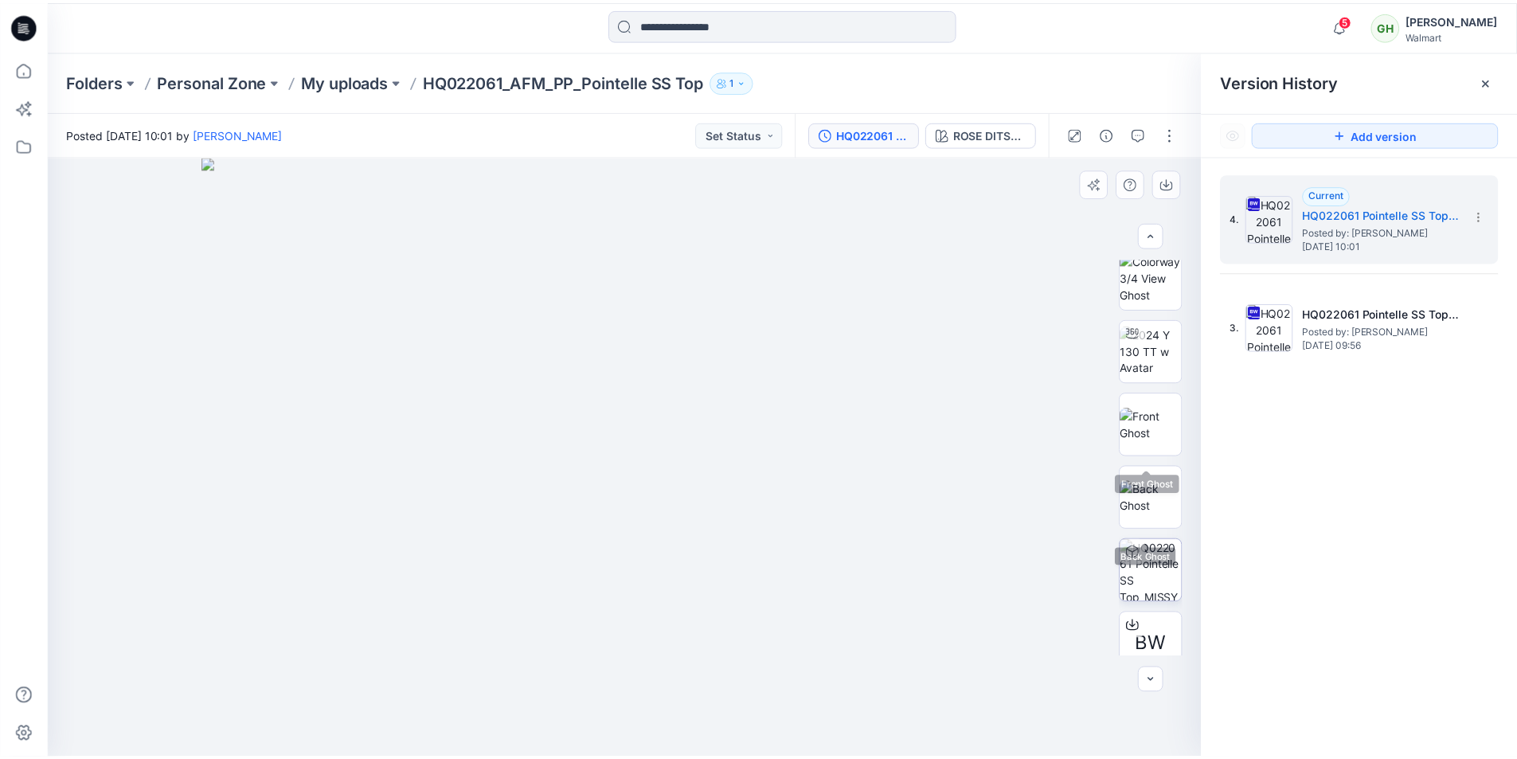
scroll to position [0, 0]
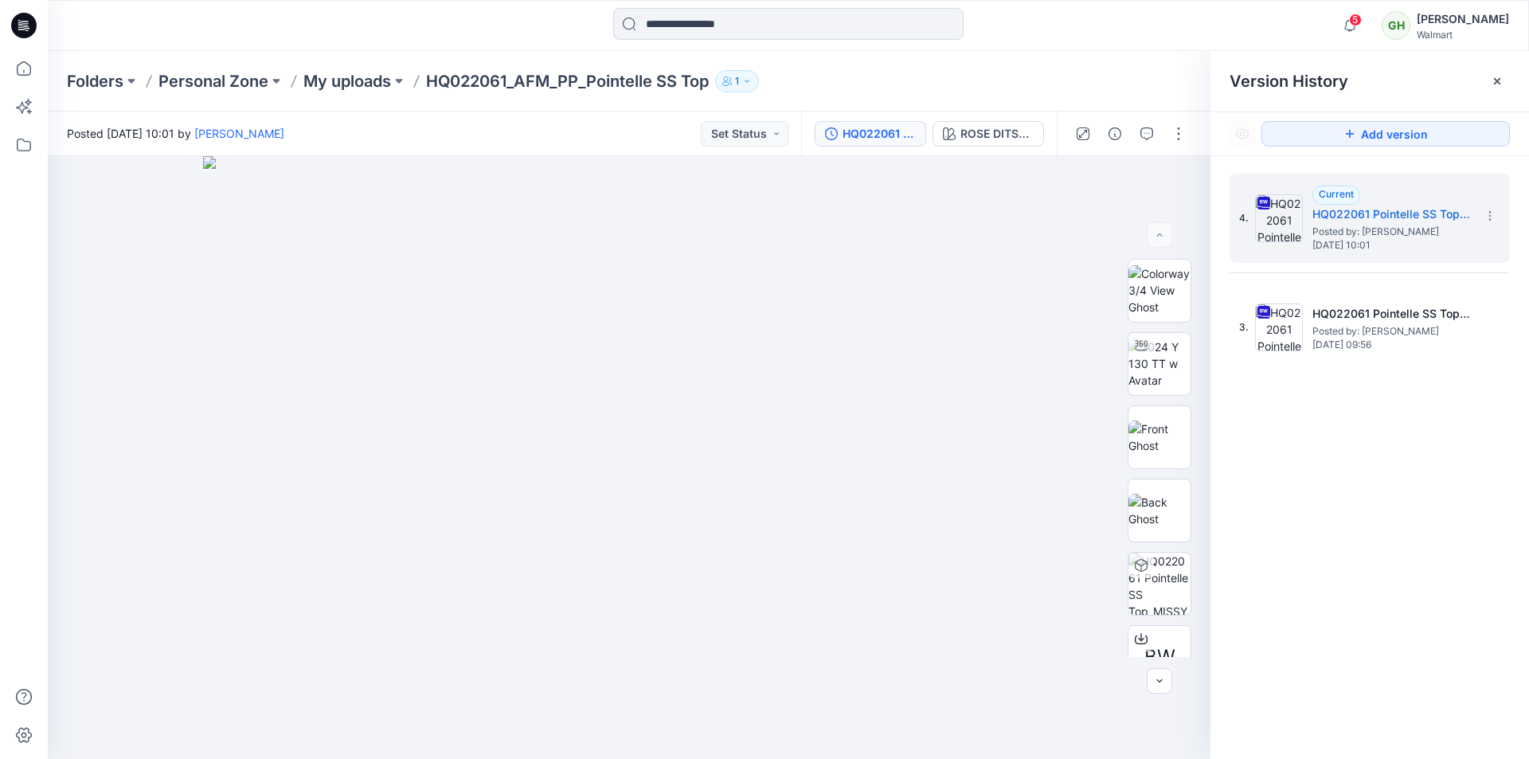
click at [37, 30] on div at bounding box center [23, 25] width 51 height 51
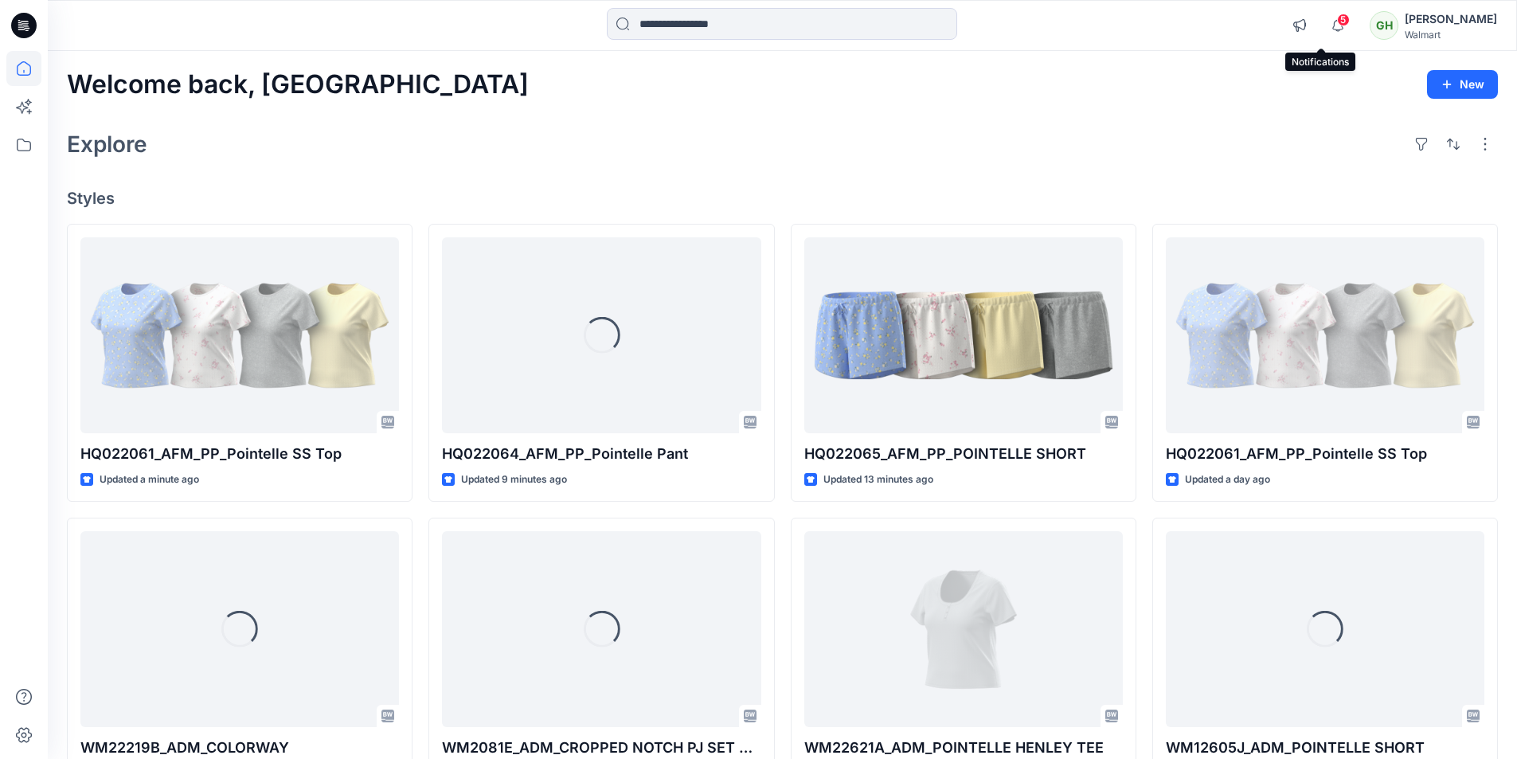
click at [1337, 24] on span "5" at bounding box center [1343, 20] width 13 height 13
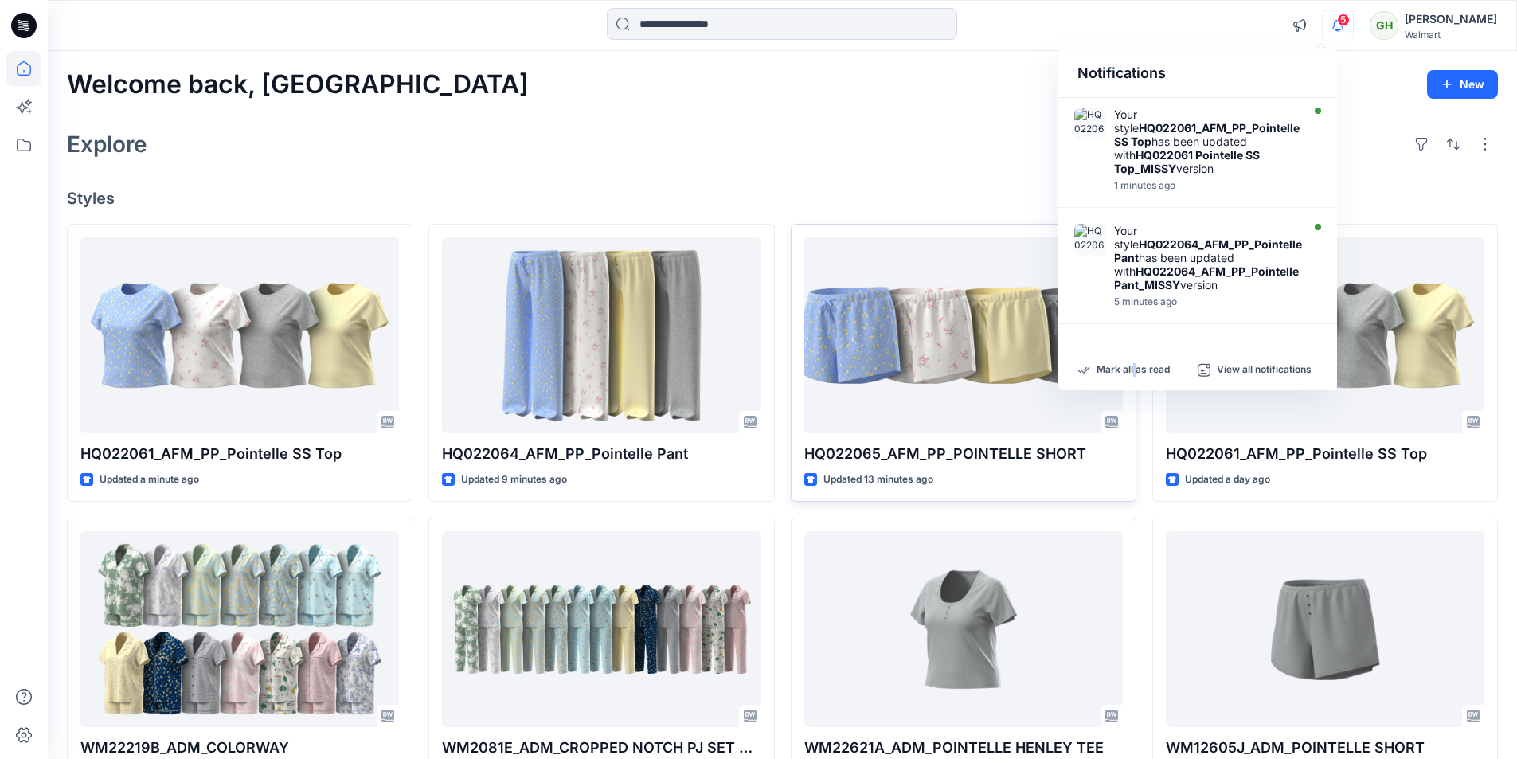
drag, startPoint x: 1134, startPoint y: 369, endPoint x: 1041, endPoint y: 310, distance: 110.2
click at [1135, 369] on p "Mark all as read" at bounding box center [1132, 370] width 73 height 14
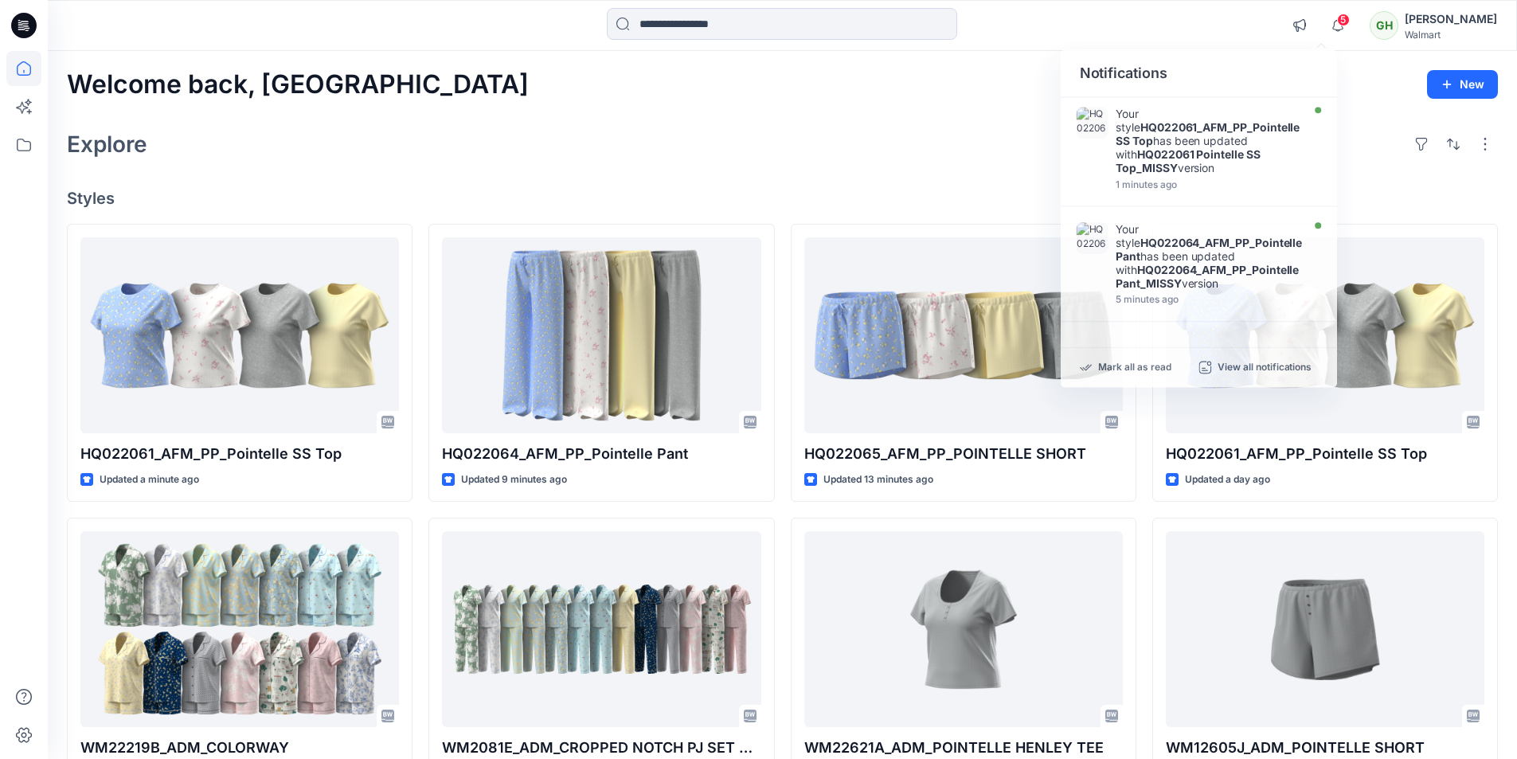
click at [776, 134] on div "Explore" at bounding box center [782, 144] width 1431 height 38
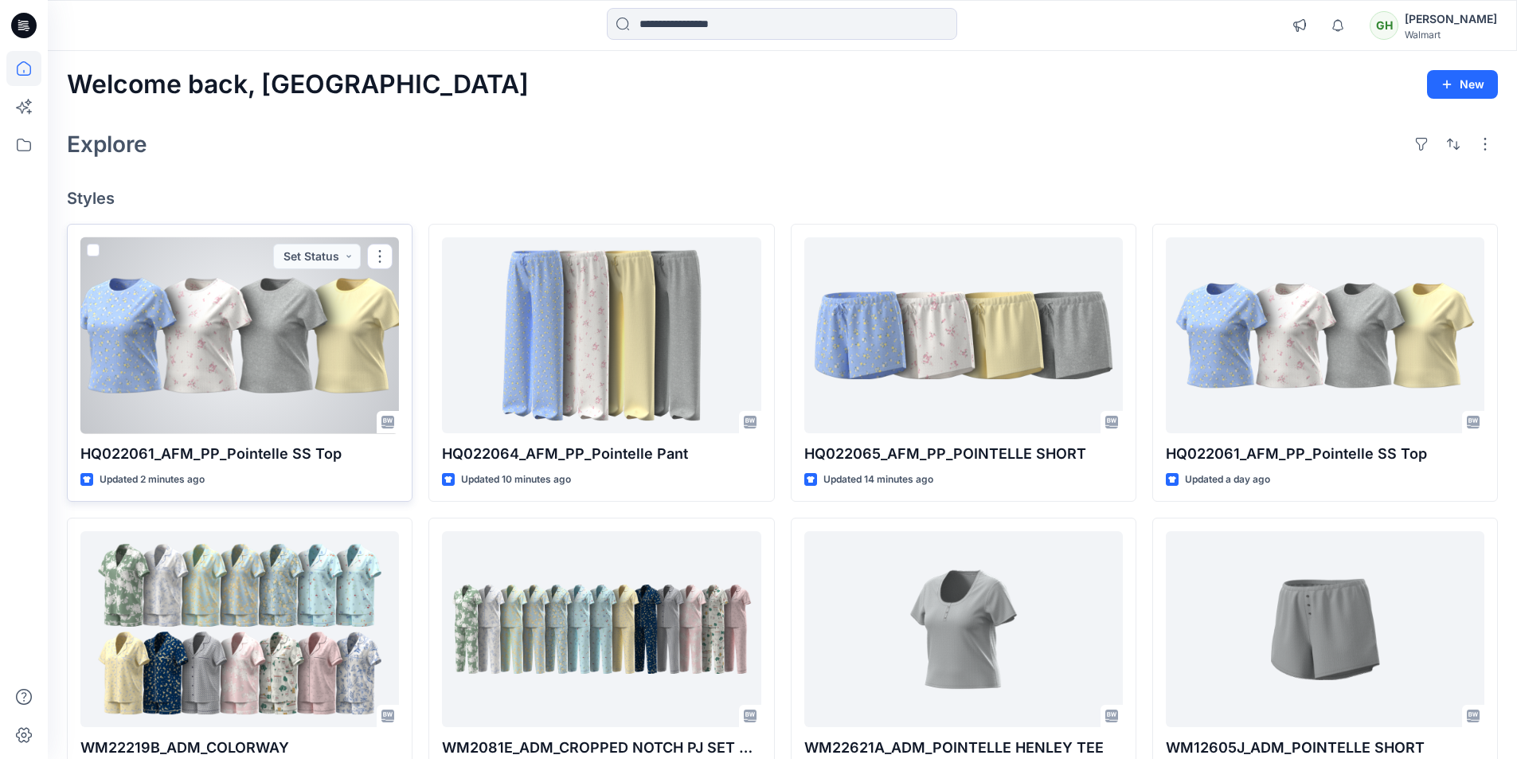
click at [244, 343] on div at bounding box center [239, 335] width 318 height 197
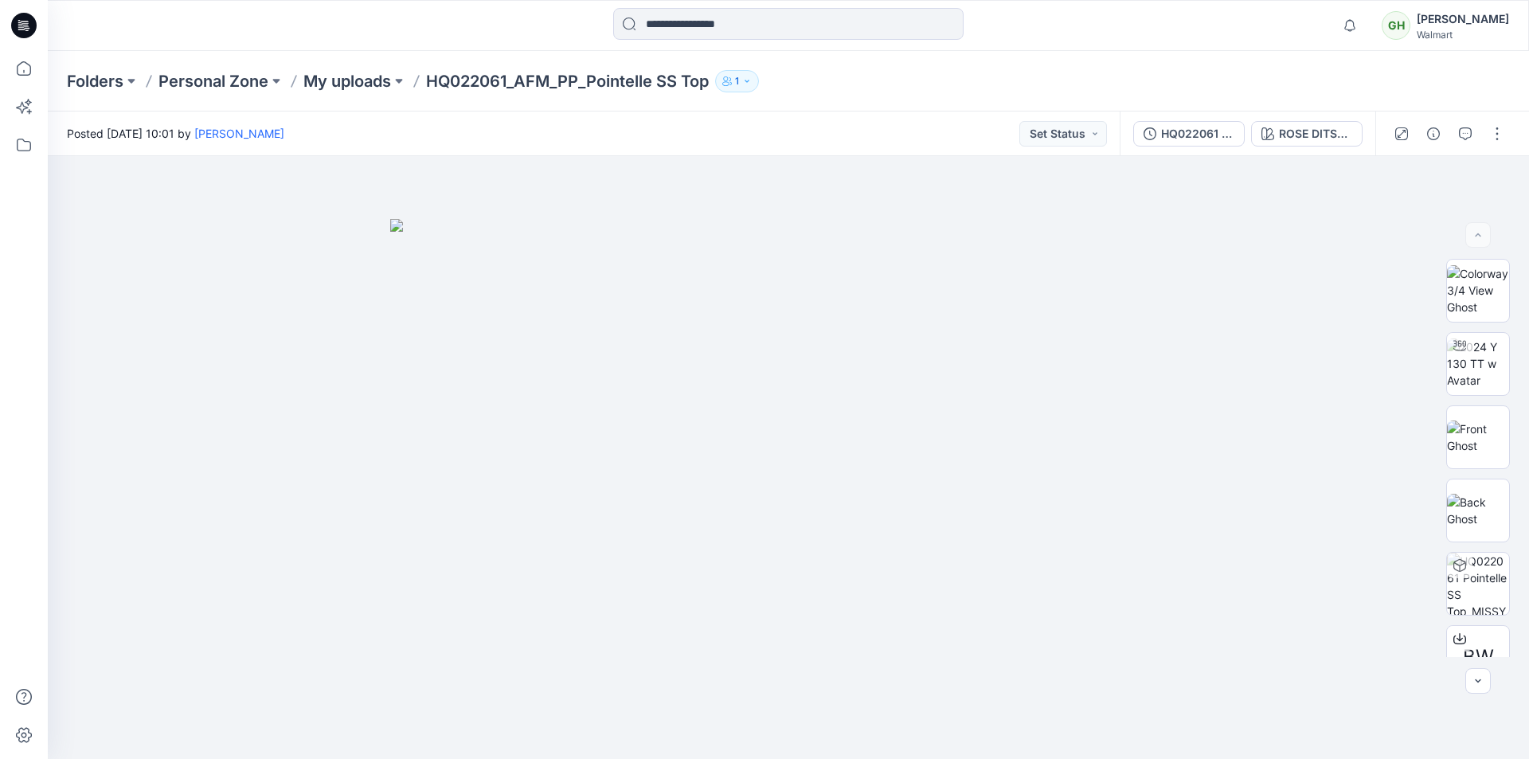
click at [23, 32] on icon at bounding box center [23, 25] width 25 height 25
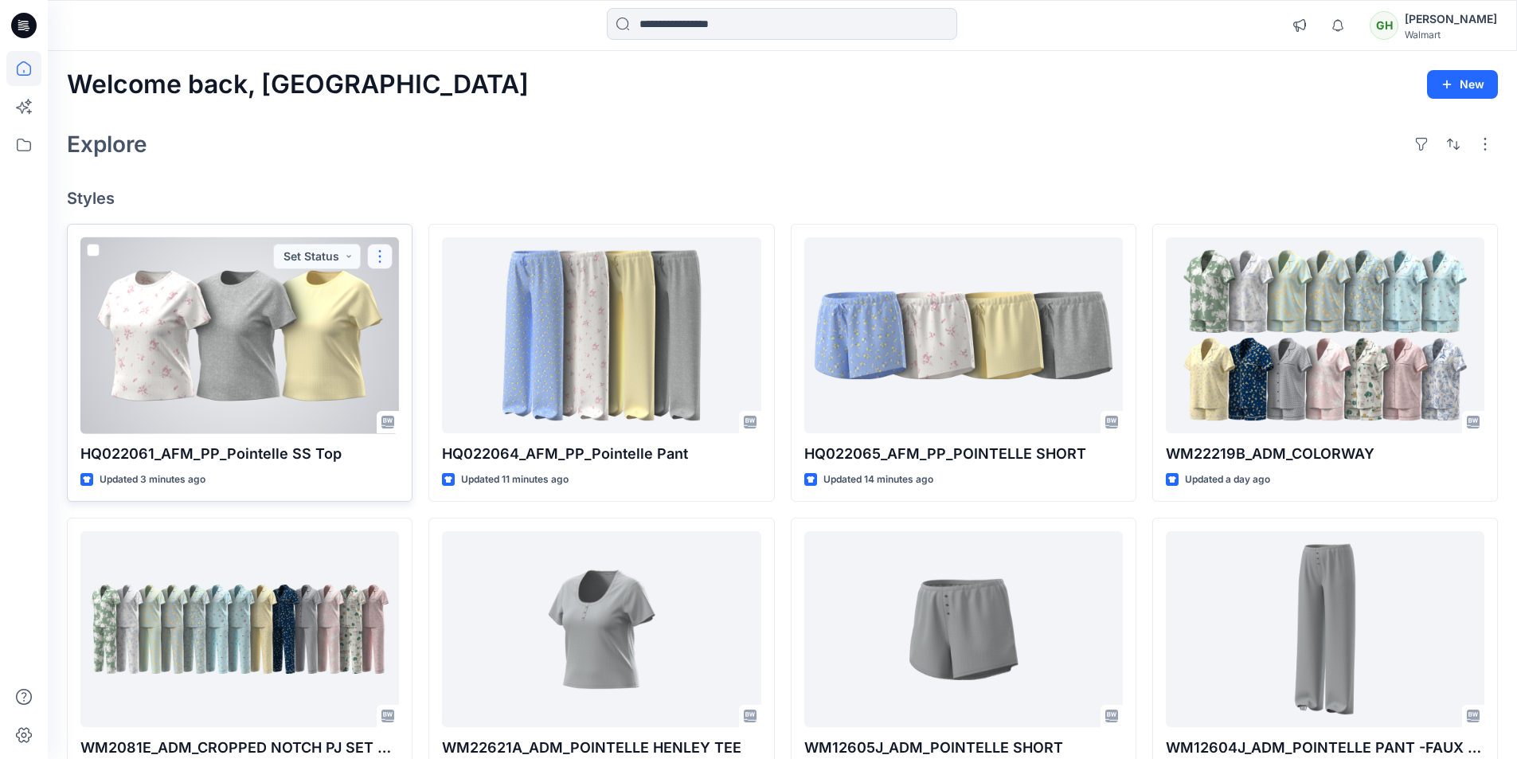
click at [387, 260] on button "button" at bounding box center [379, 256] width 25 height 25
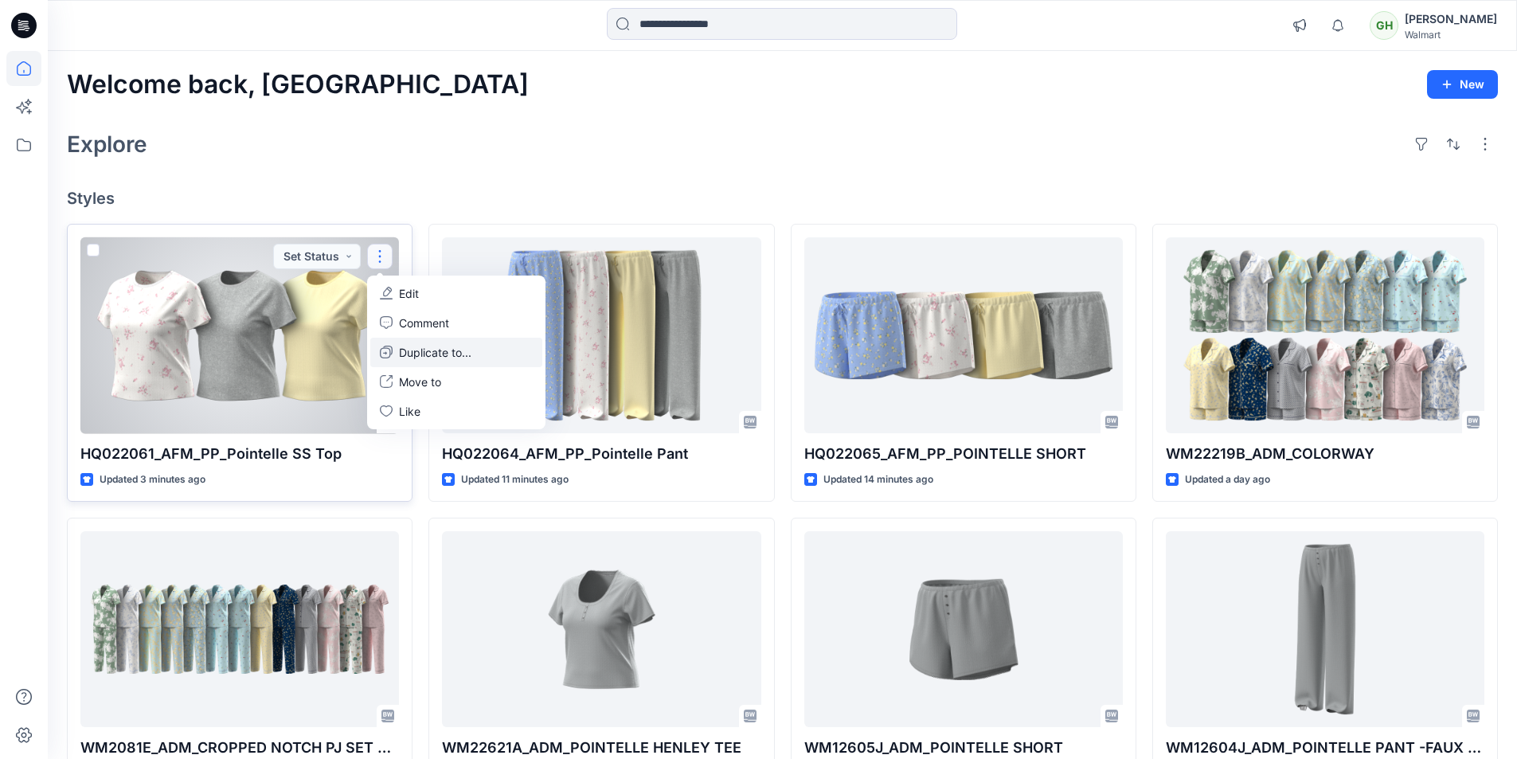
click at [424, 356] on p "Duplicate to..." at bounding box center [435, 352] width 72 height 17
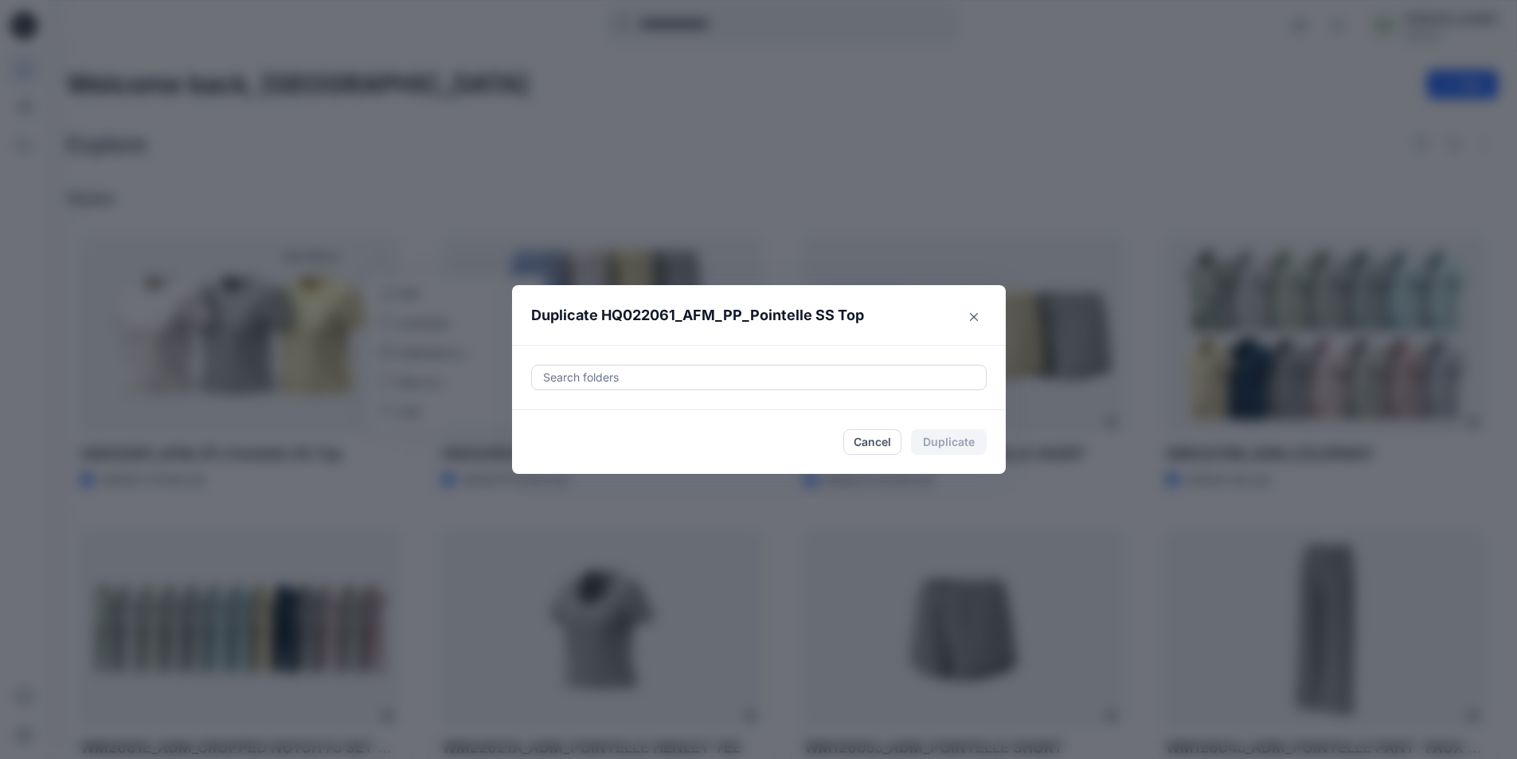
click at [557, 373] on div at bounding box center [758, 377] width 435 height 19
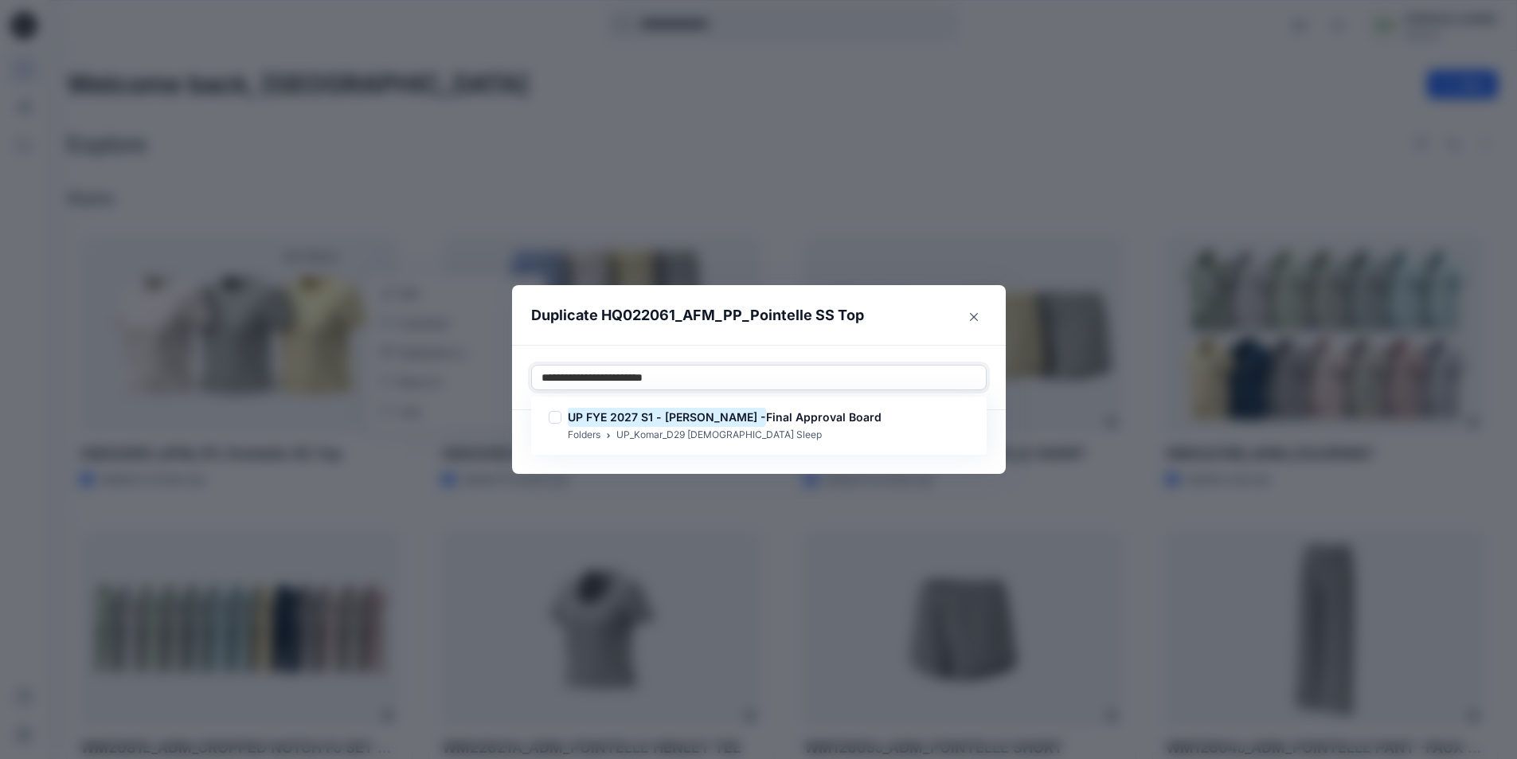
type input "**********"
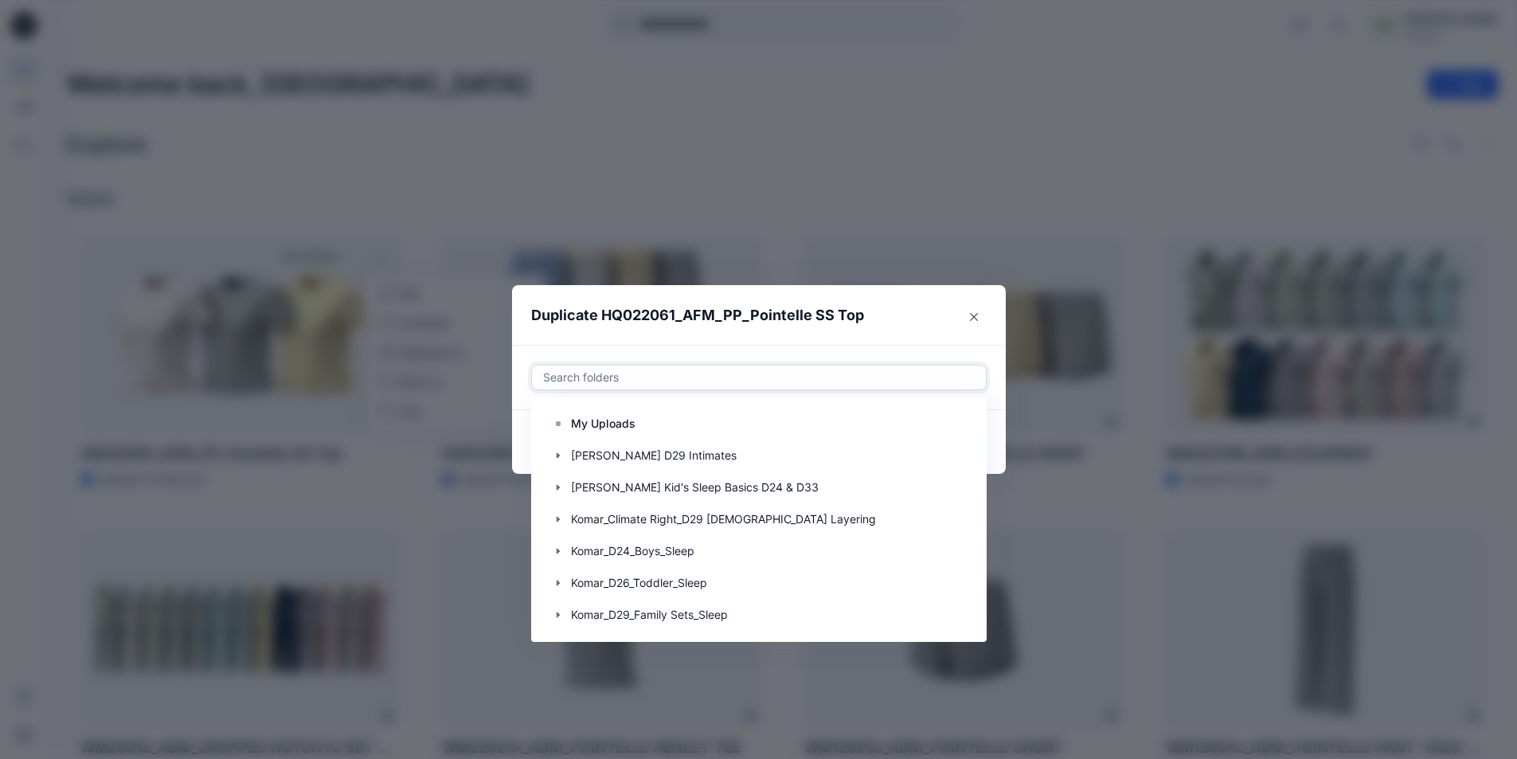
click at [622, 377] on div at bounding box center [758, 377] width 435 height 19
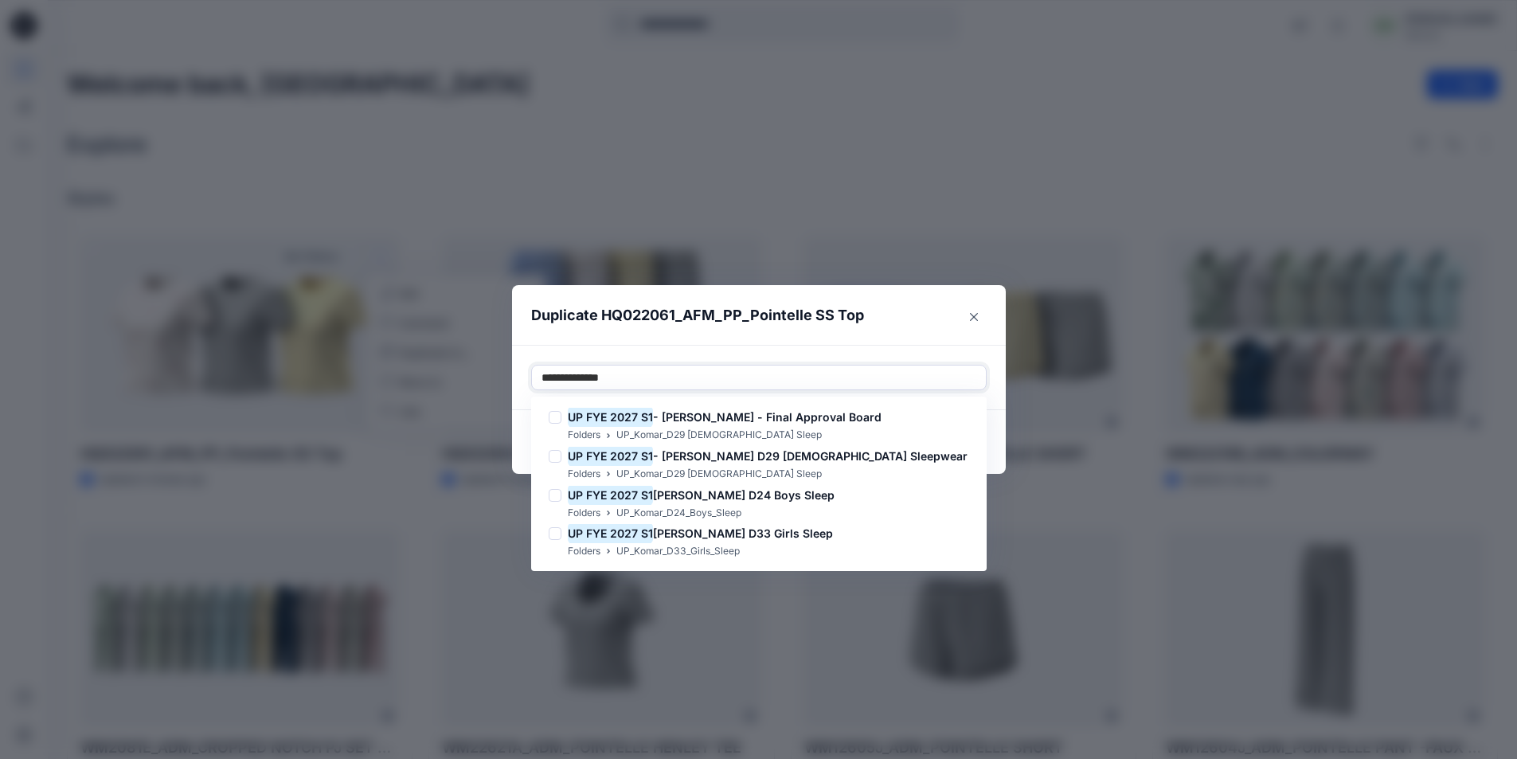
type input "**********"
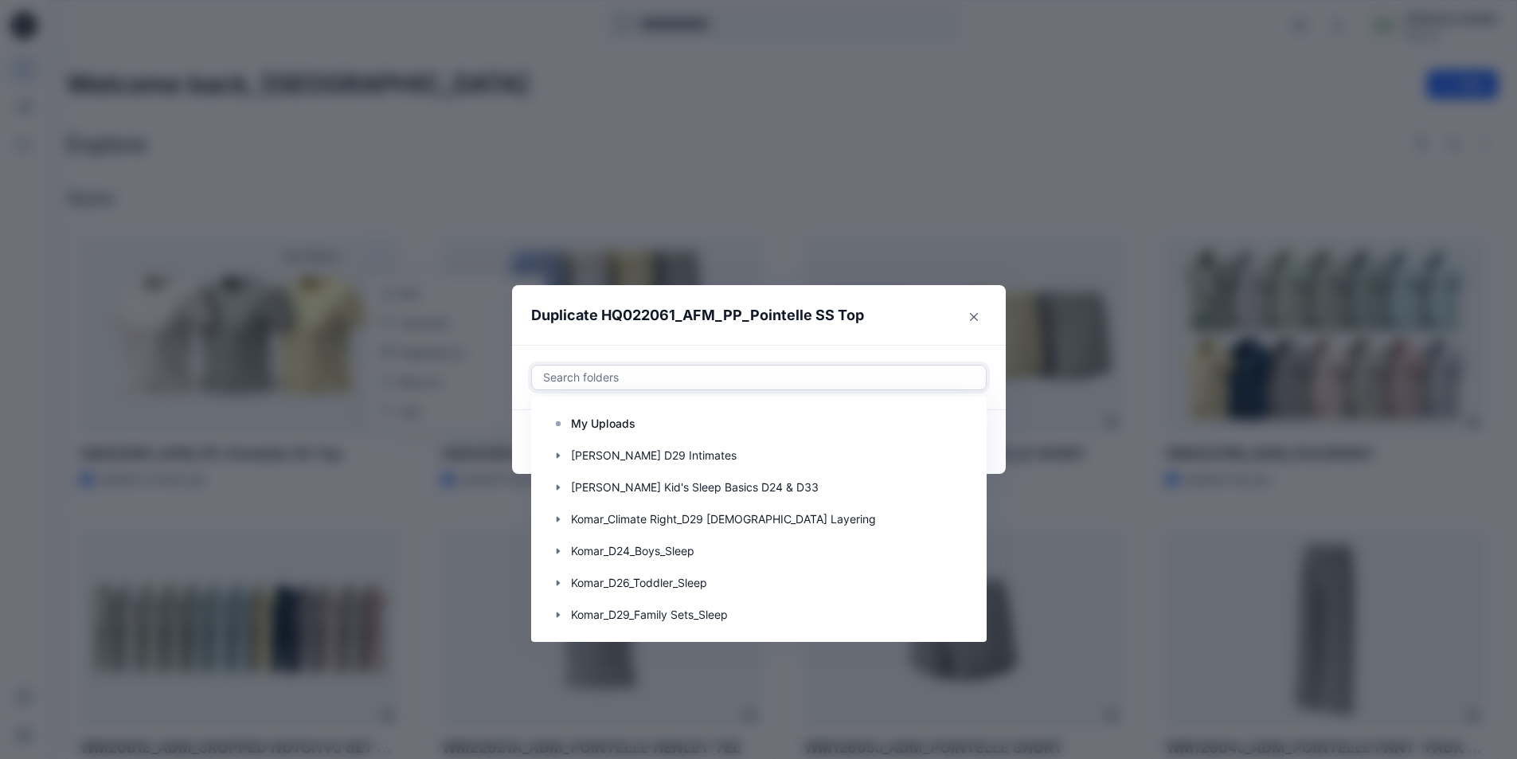
click at [576, 375] on div at bounding box center [758, 377] width 435 height 19
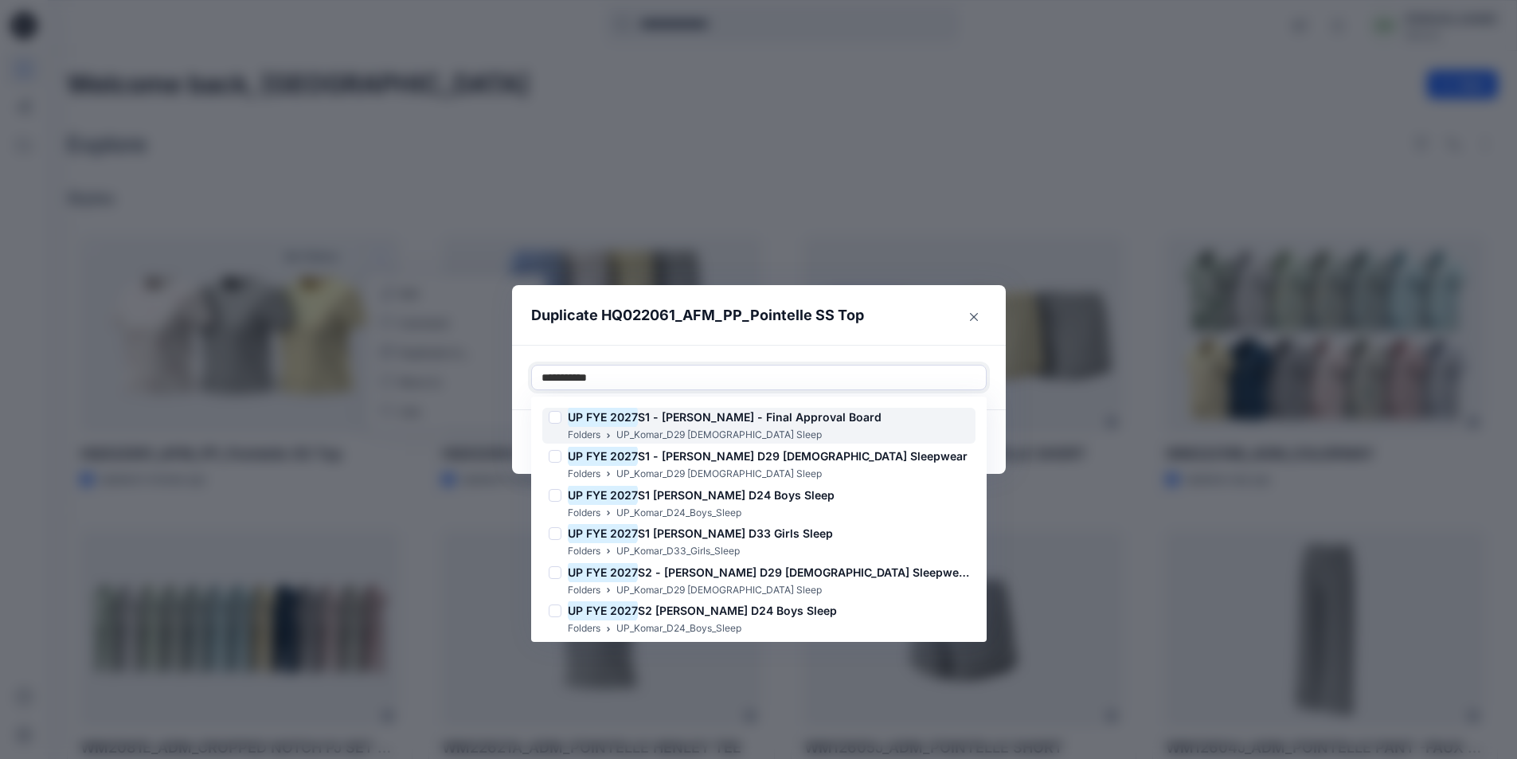
click at [614, 421] on mark "UP FYE 2027" at bounding box center [603, 416] width 70 height 21
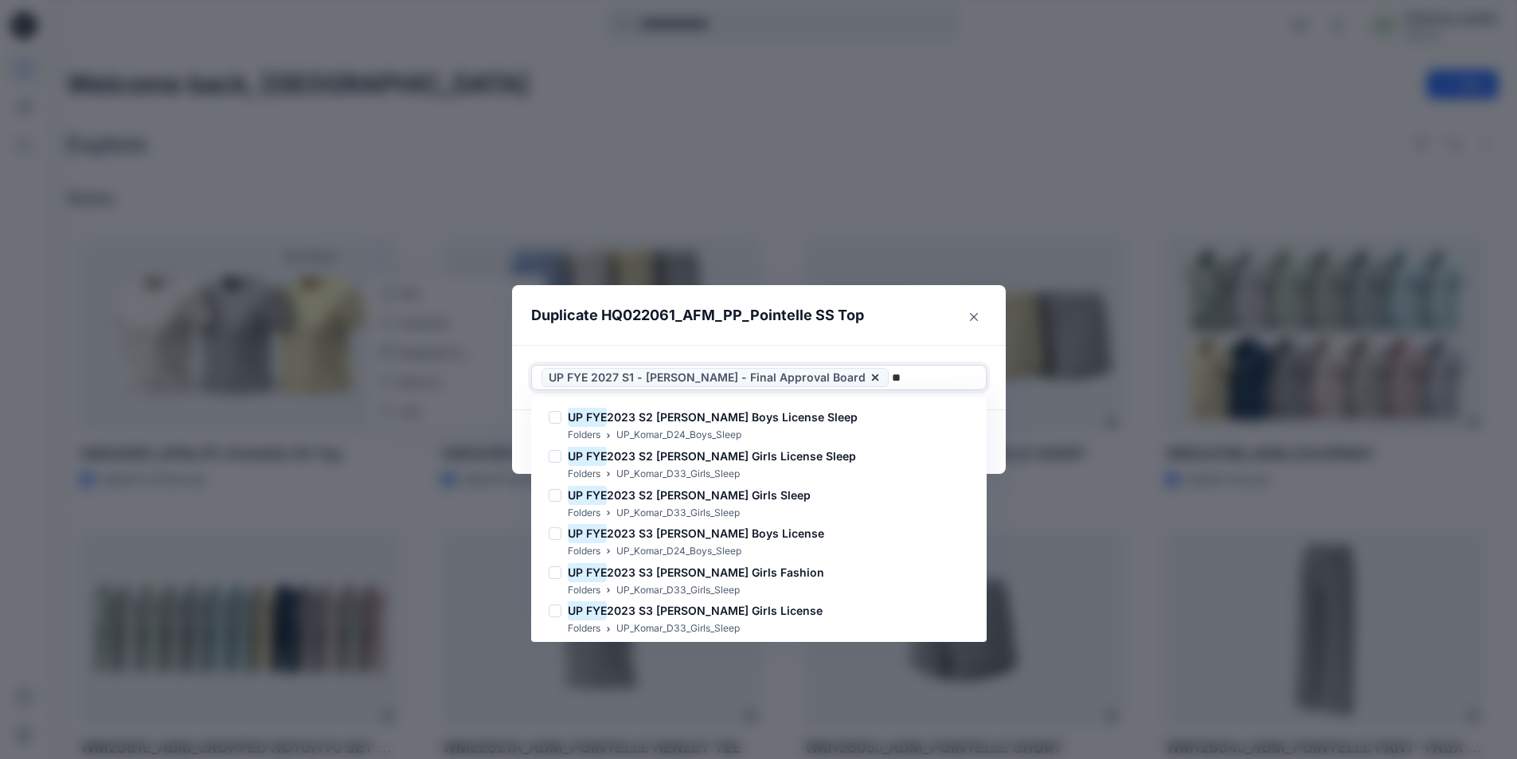
type input "*"
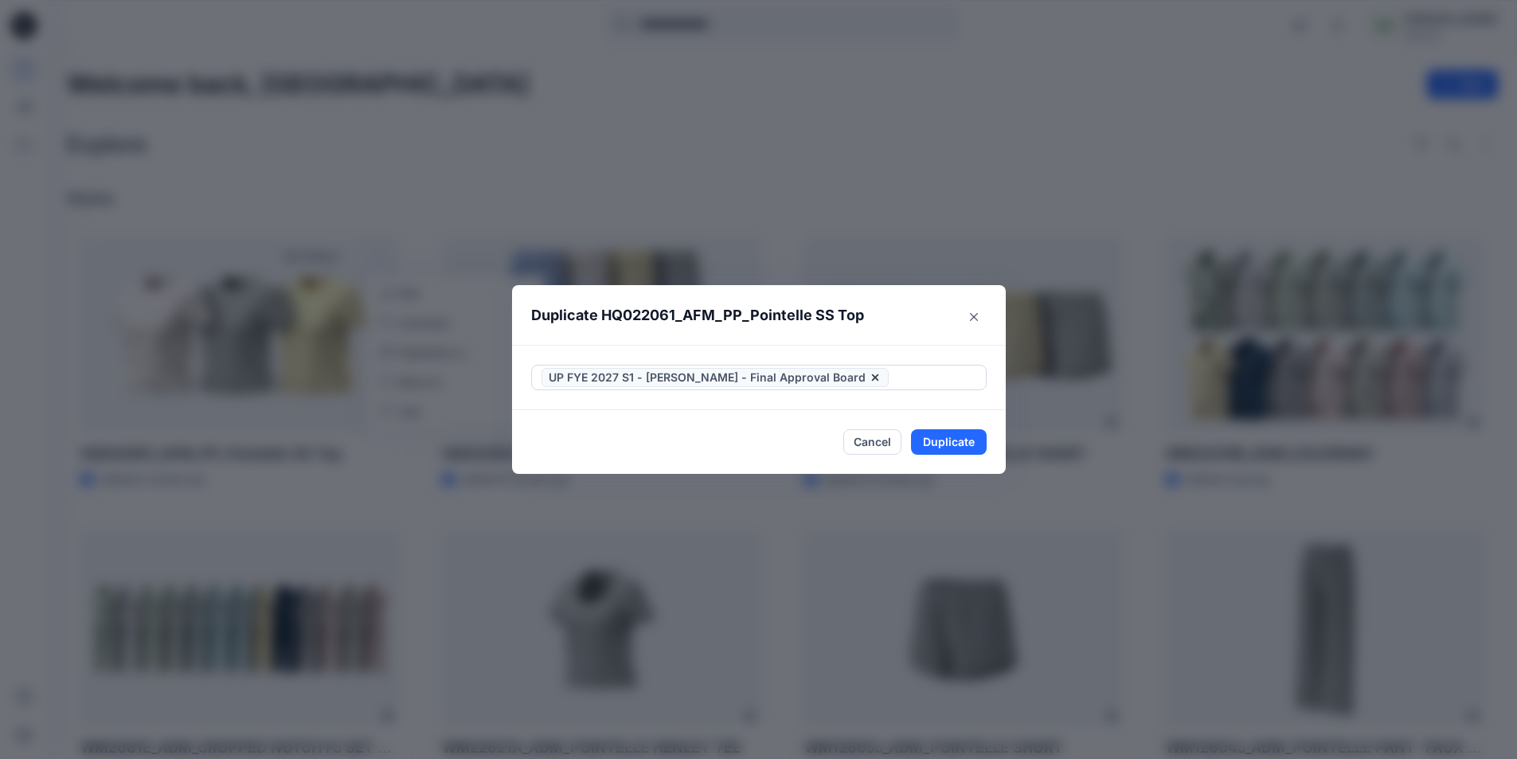
click at [753, 353] on div "UP FYE 2027 S1 - Komar - Final Approval Board" at bounding box center [759, 377] width 494 height 65
click at [949, 443] on button "Duplicate" at bounding box center [949, 441] width 76 height 25
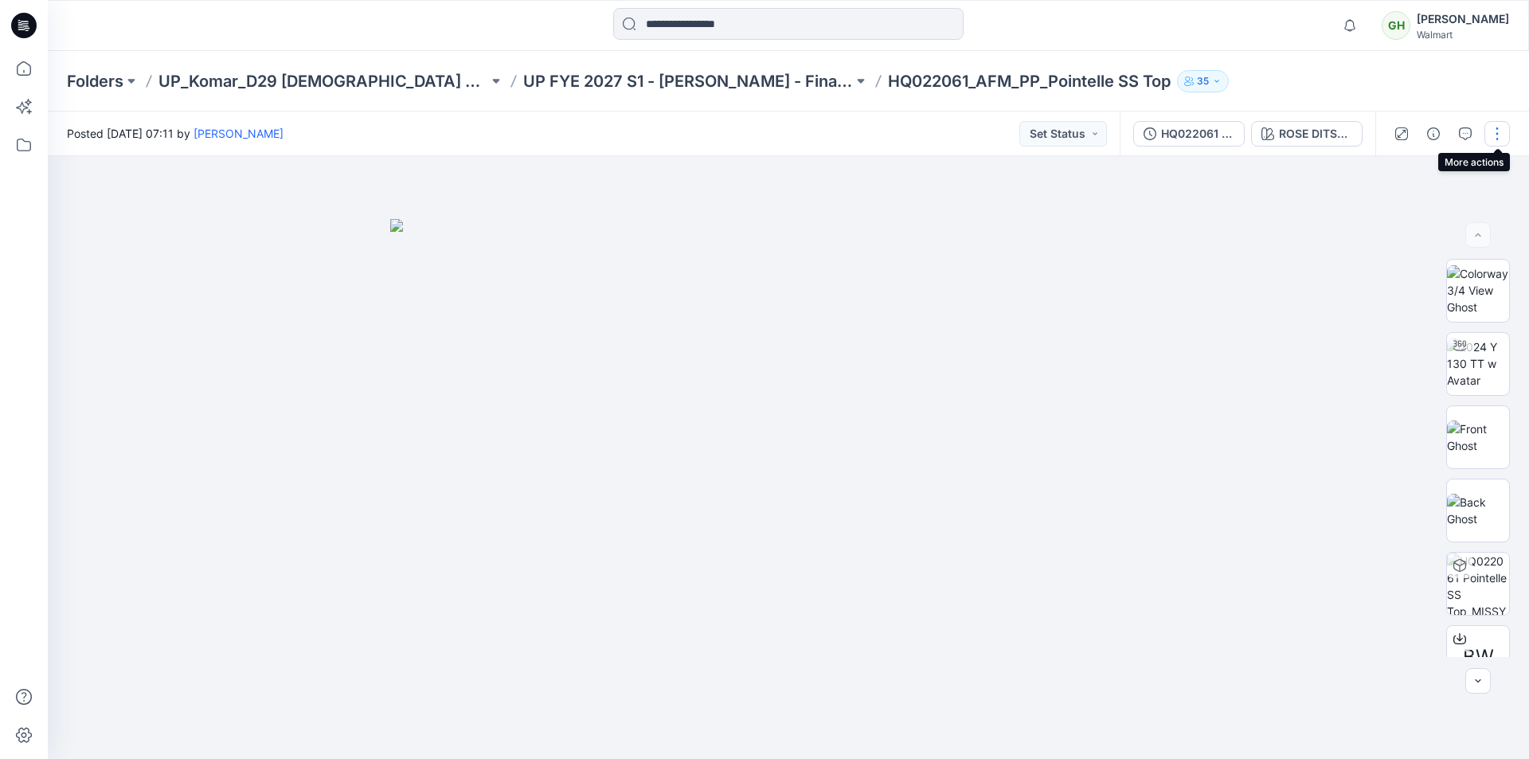
click at [1496, 138] on button "button" at bounding box center [1496, 133] width 25 height 25
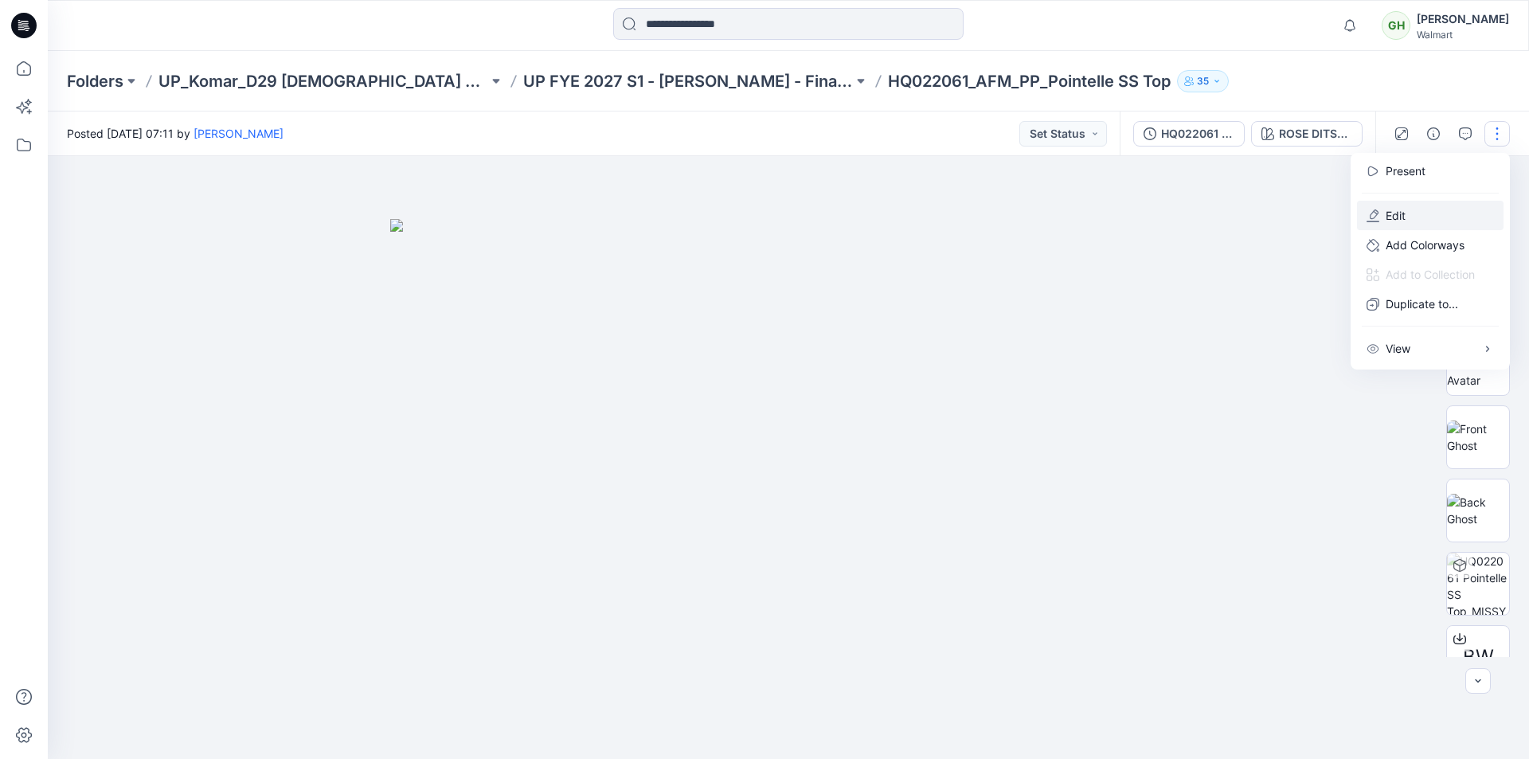
click at [1401, 215] on p "Edit" at bounding box center [1395, 215] width 20 height 17
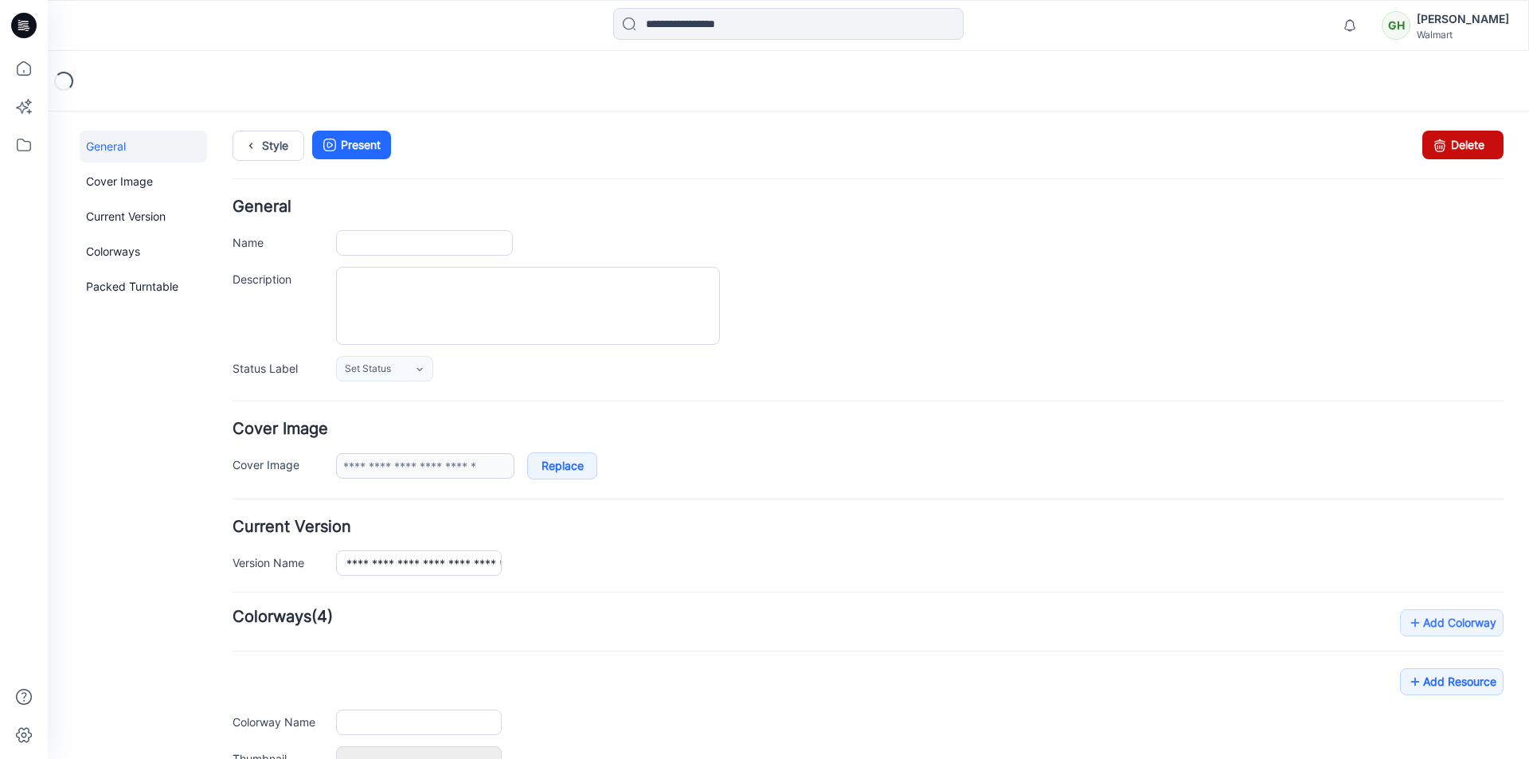
type input "**********"
click at [1461, 148] on link "Delete" at bounding box center [1462, 145] width 81 height 29
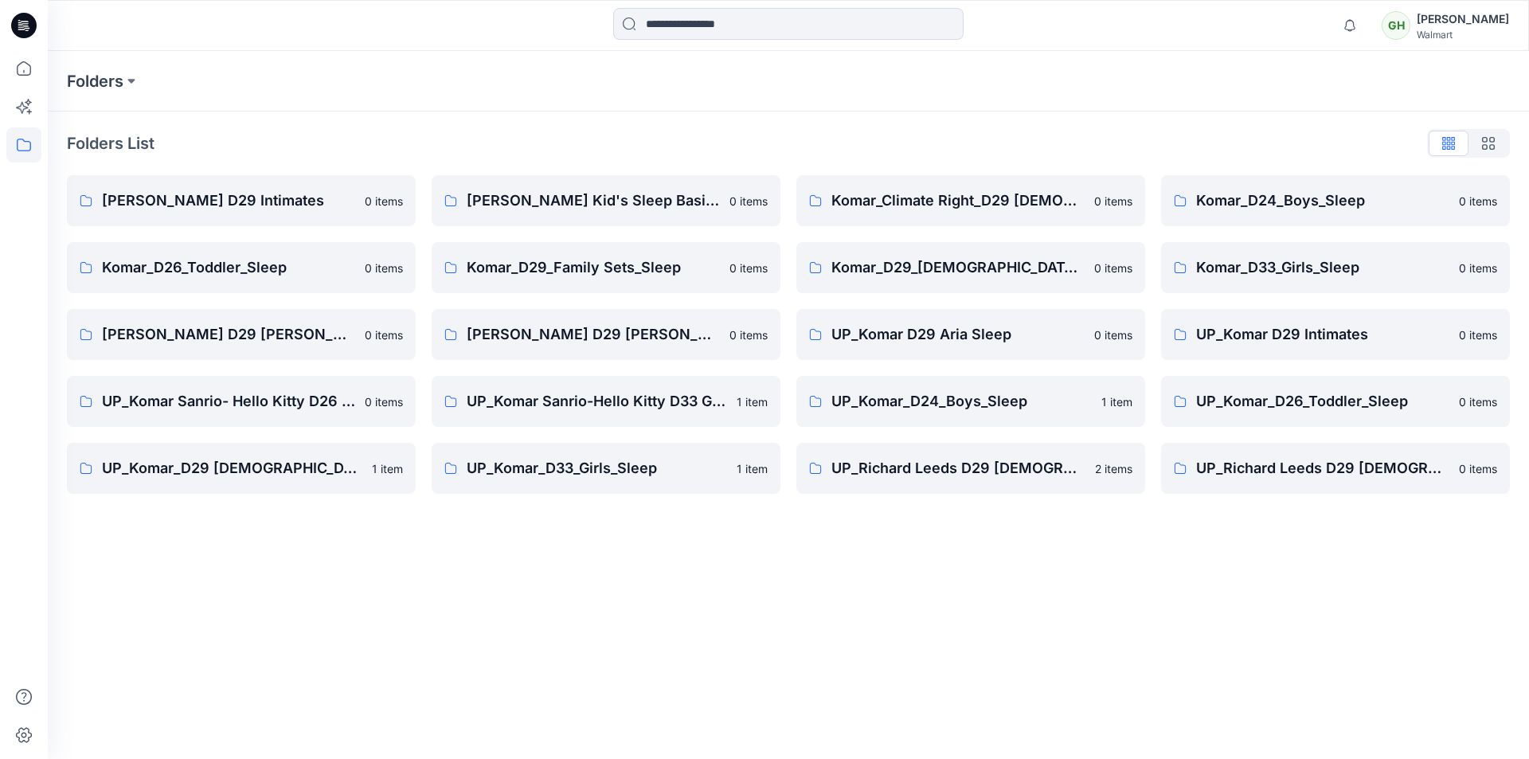
click at [30, 24] on icon at bounding box center [23, 25] width 25 height 25
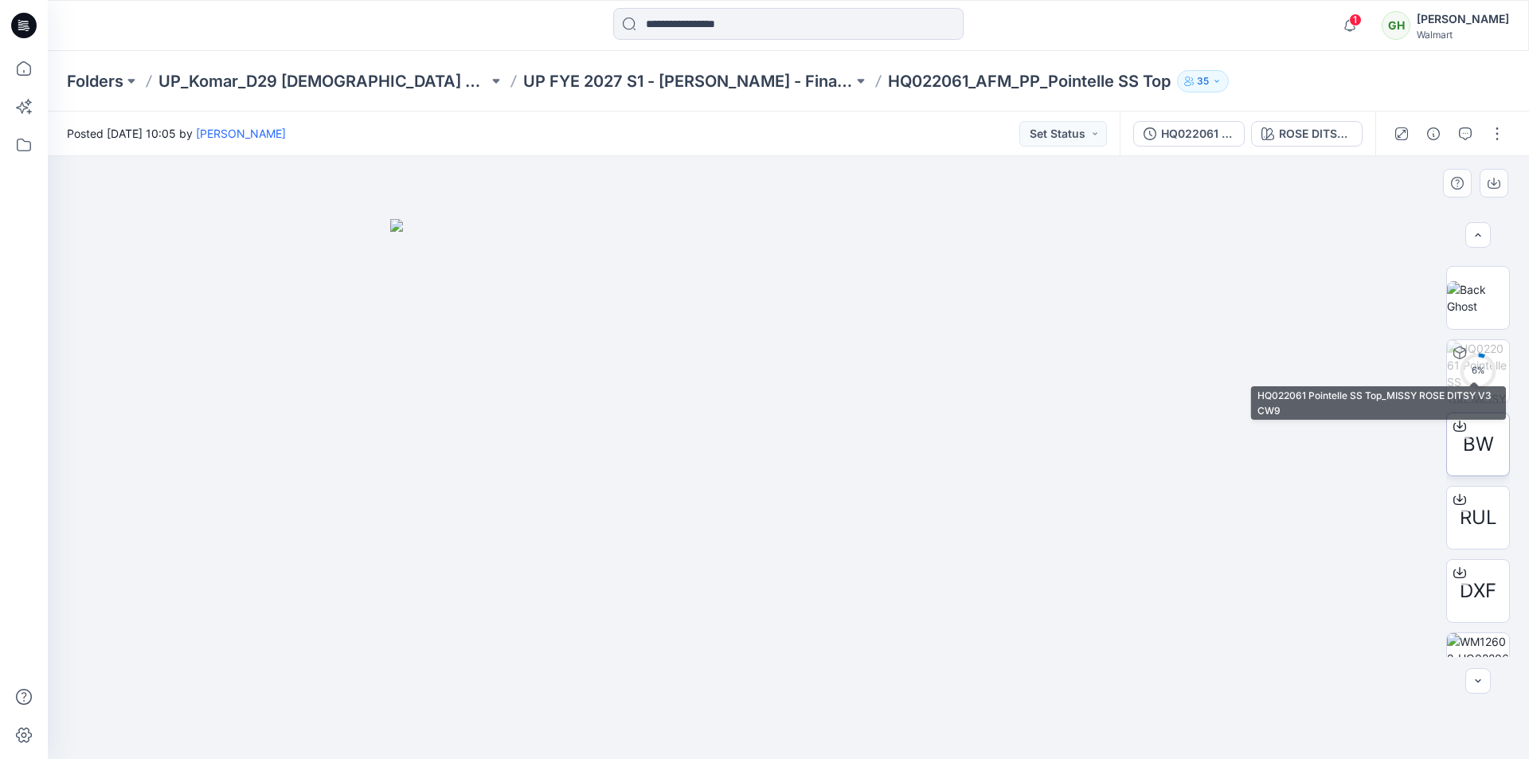
scroll to position [239, 0]
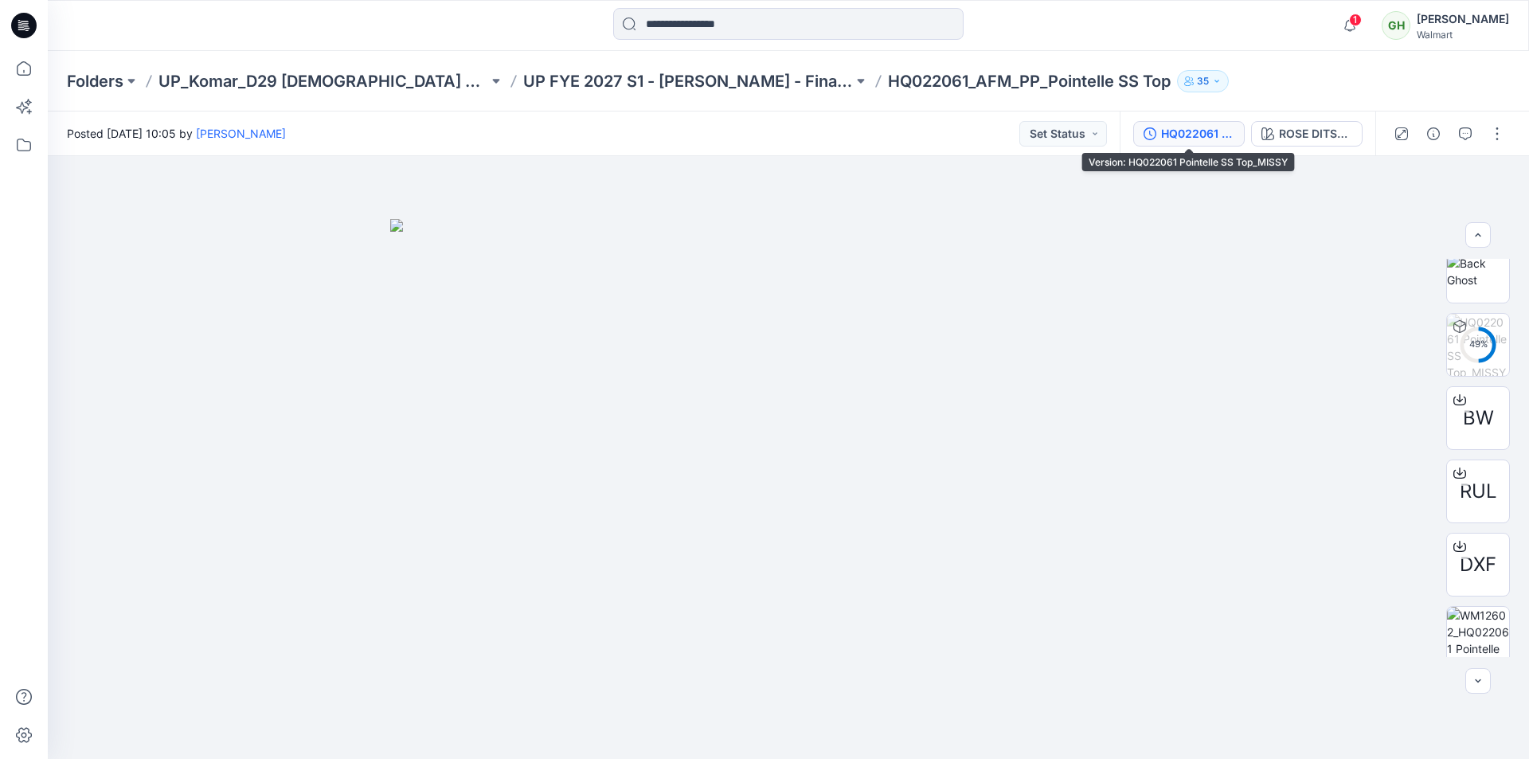
click at [1174, 144] on button "HQ022061 Pointelle SS Top_MISSY" at bounding box center [1188, 133] width 111 height 25
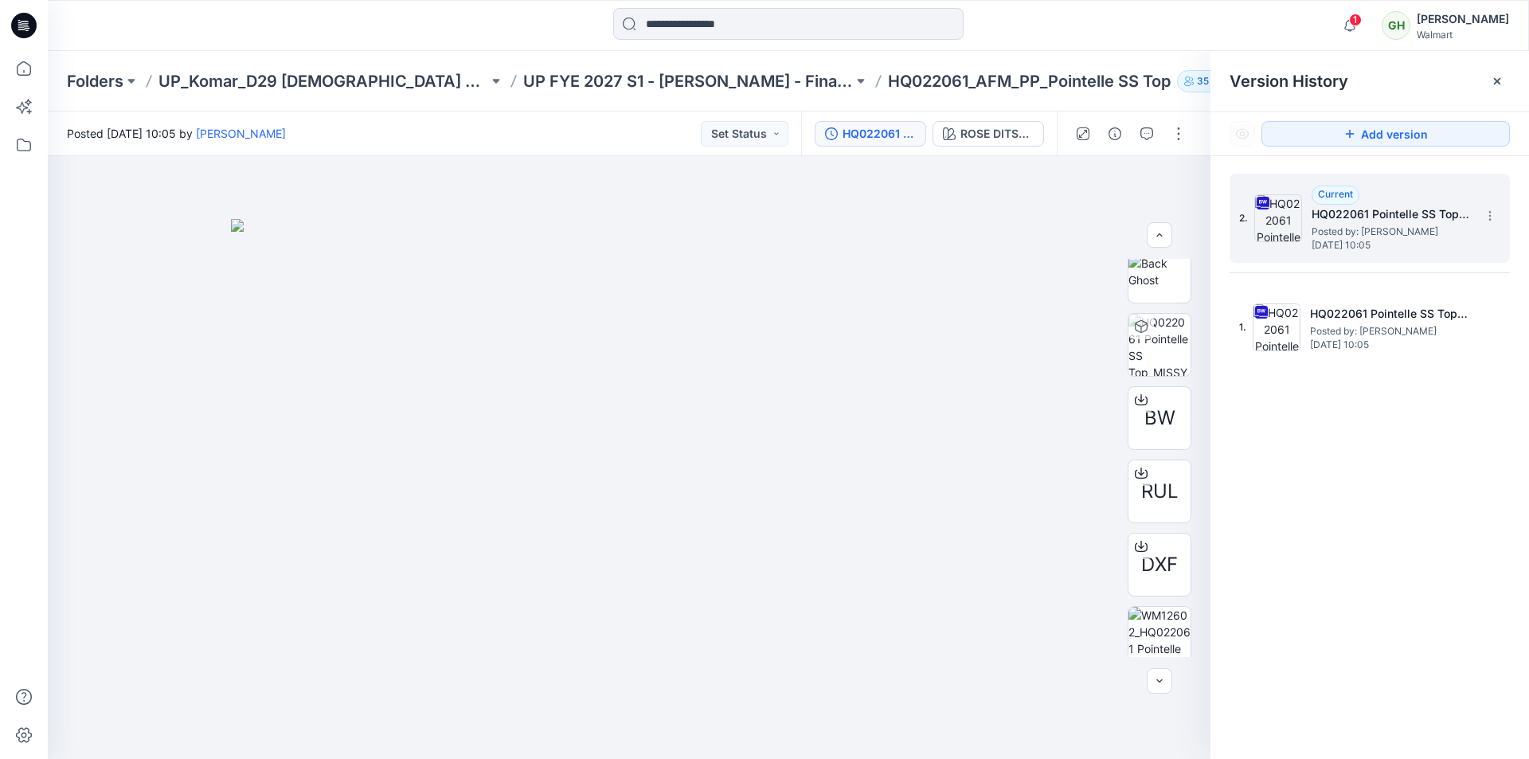
click at [1365, 241] on span "Wednesday, August 13, 2025 10:05" at bounding box center [1390, 245] width 159 height 11
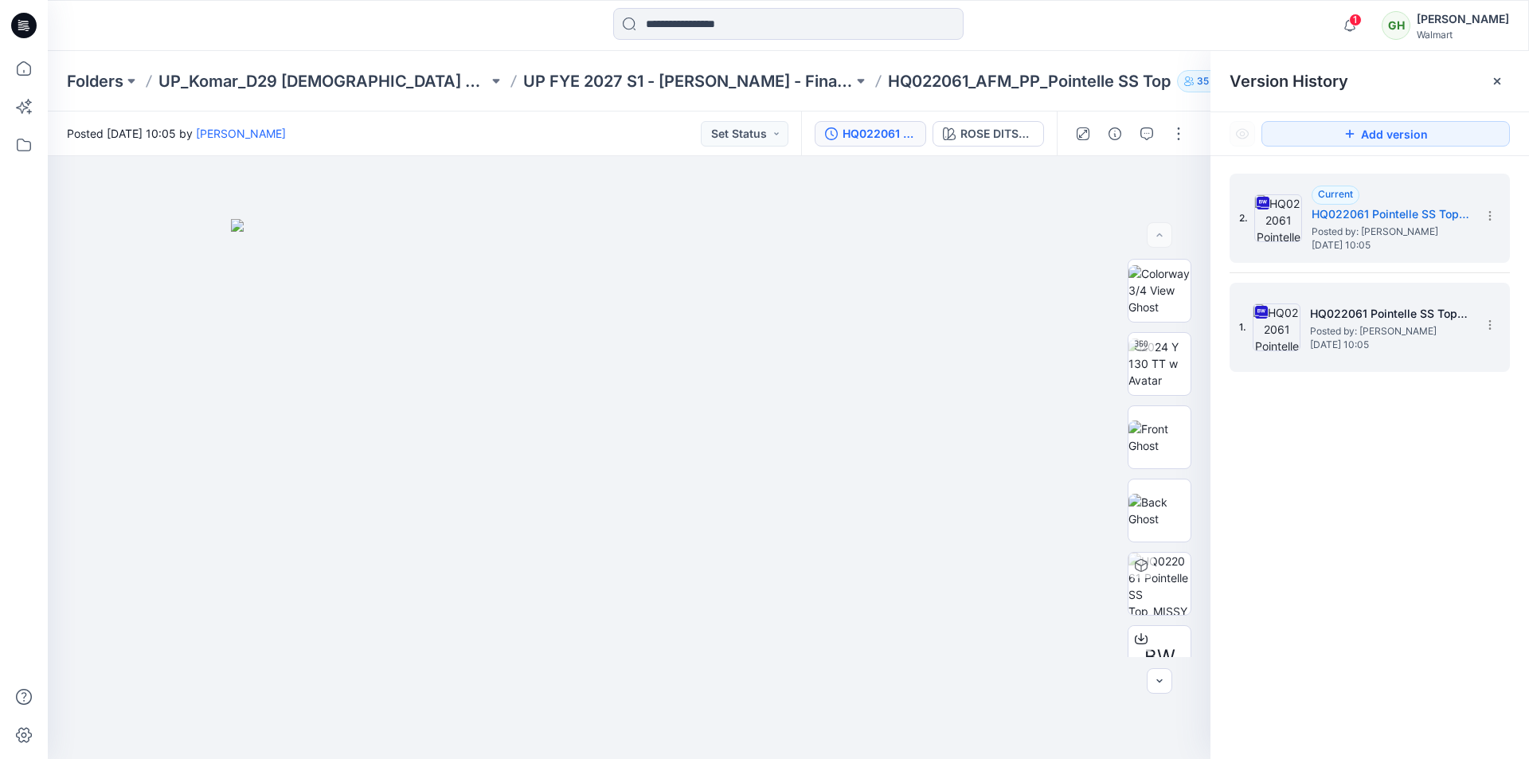
click at [1387, 341] on span "Wednesday, August 13, 2025 10:05" at bounding box center [1389, 344] width 159 height 11
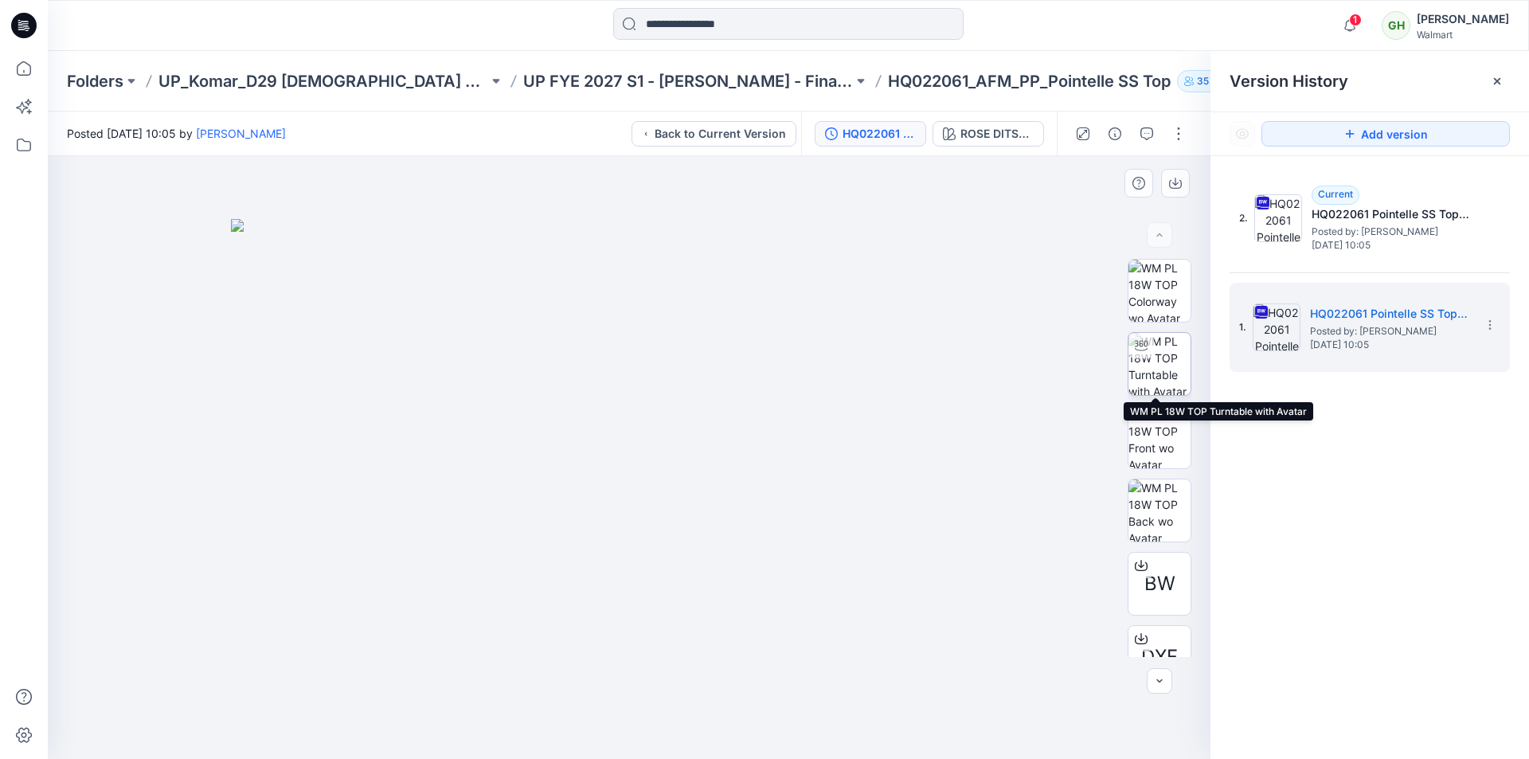
click at [1161, 358] on img at bounding box center [1159, 364] width 62 height 62
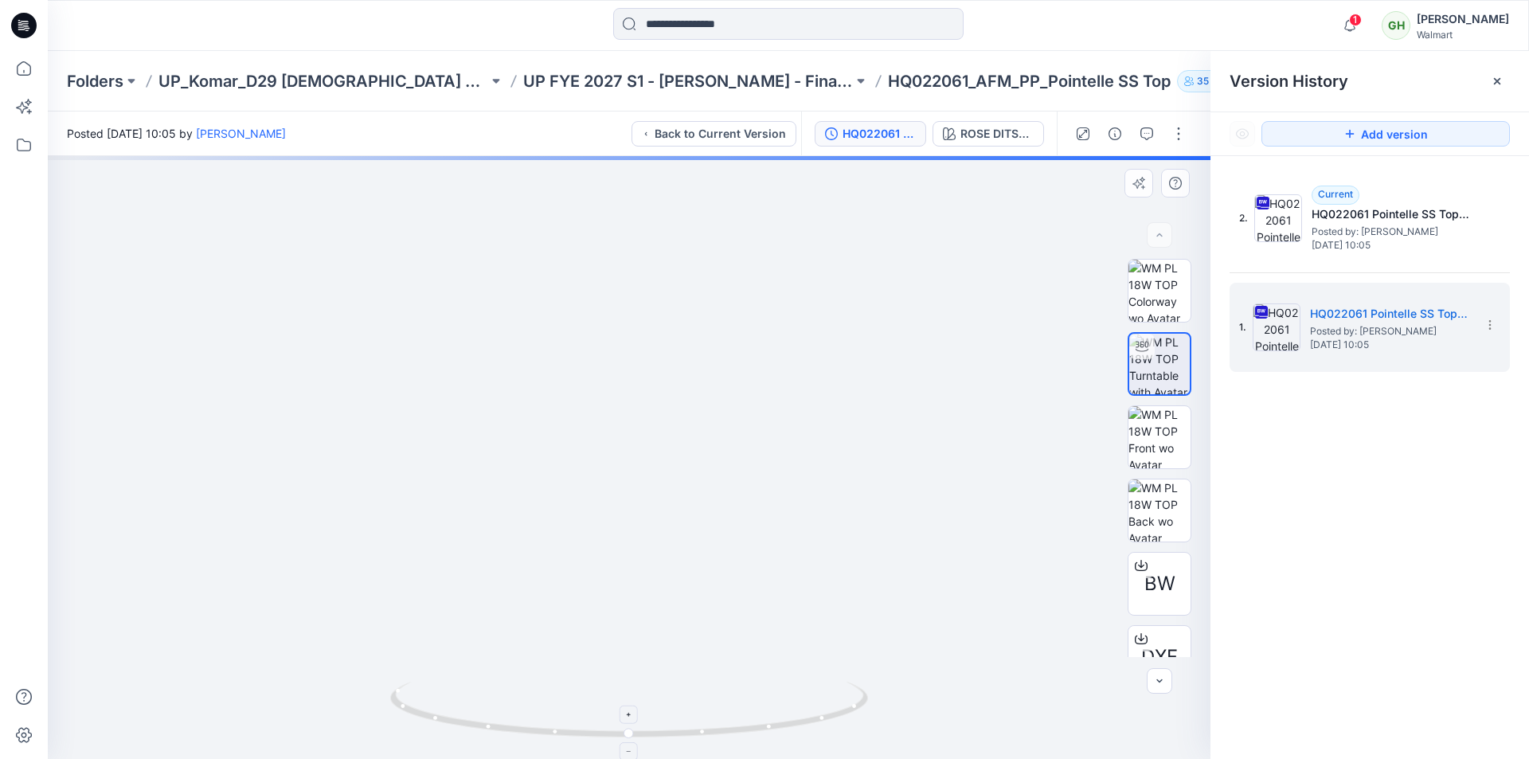
drag, startPoint x: 677, startPoint y: 345, endPoint x: 752, endPoint y: 702, distance: 365.4
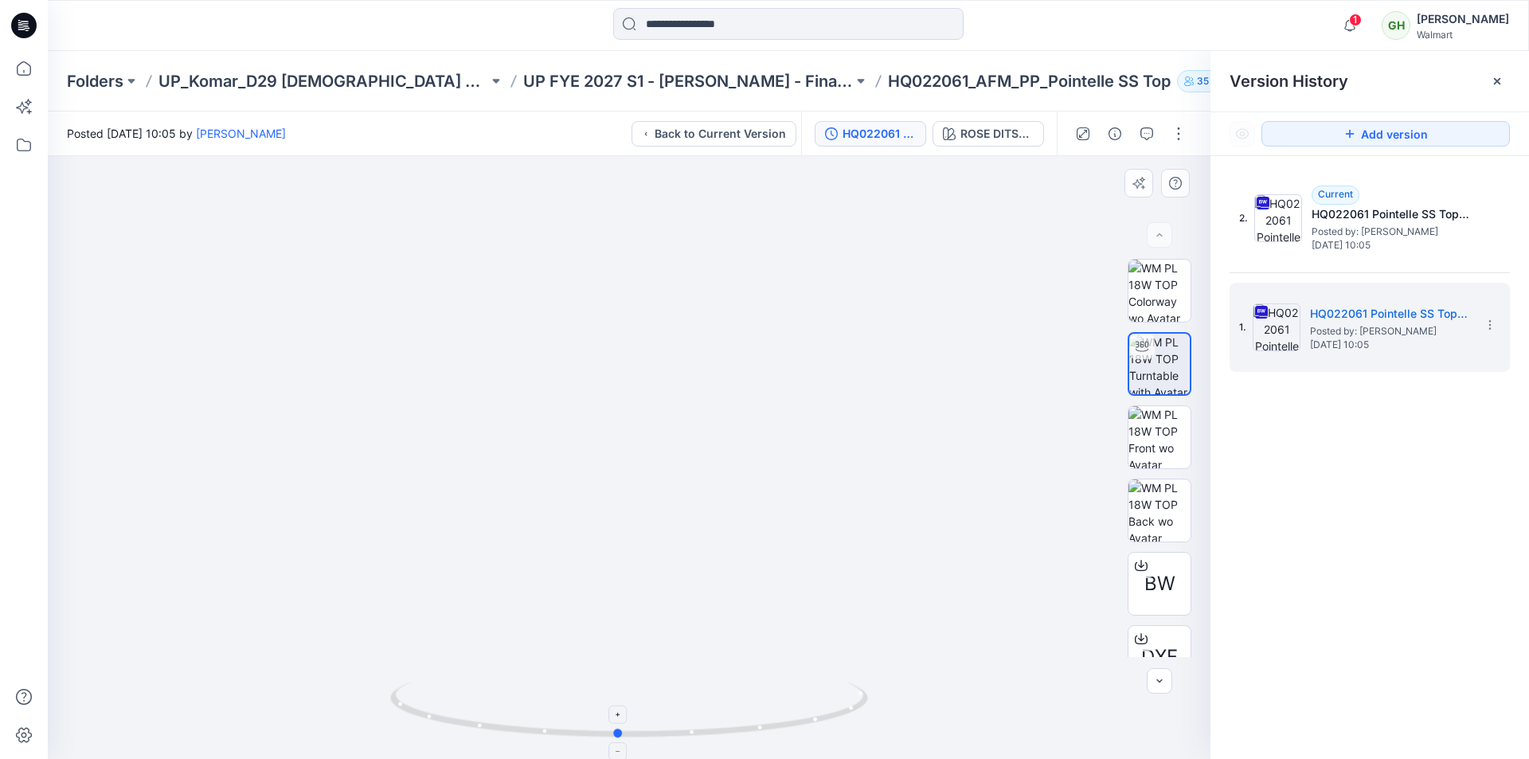
drag, startPoint x: 812, startPoint y: 724, endPoint x: 760, endPoint y: 706, distance: 55.4
click at [800, 714] on icon at bounding box center [631, 712] width 482 height 60
click at [20, 27] on icon at bounding box center [21, 26] width 6 height 1
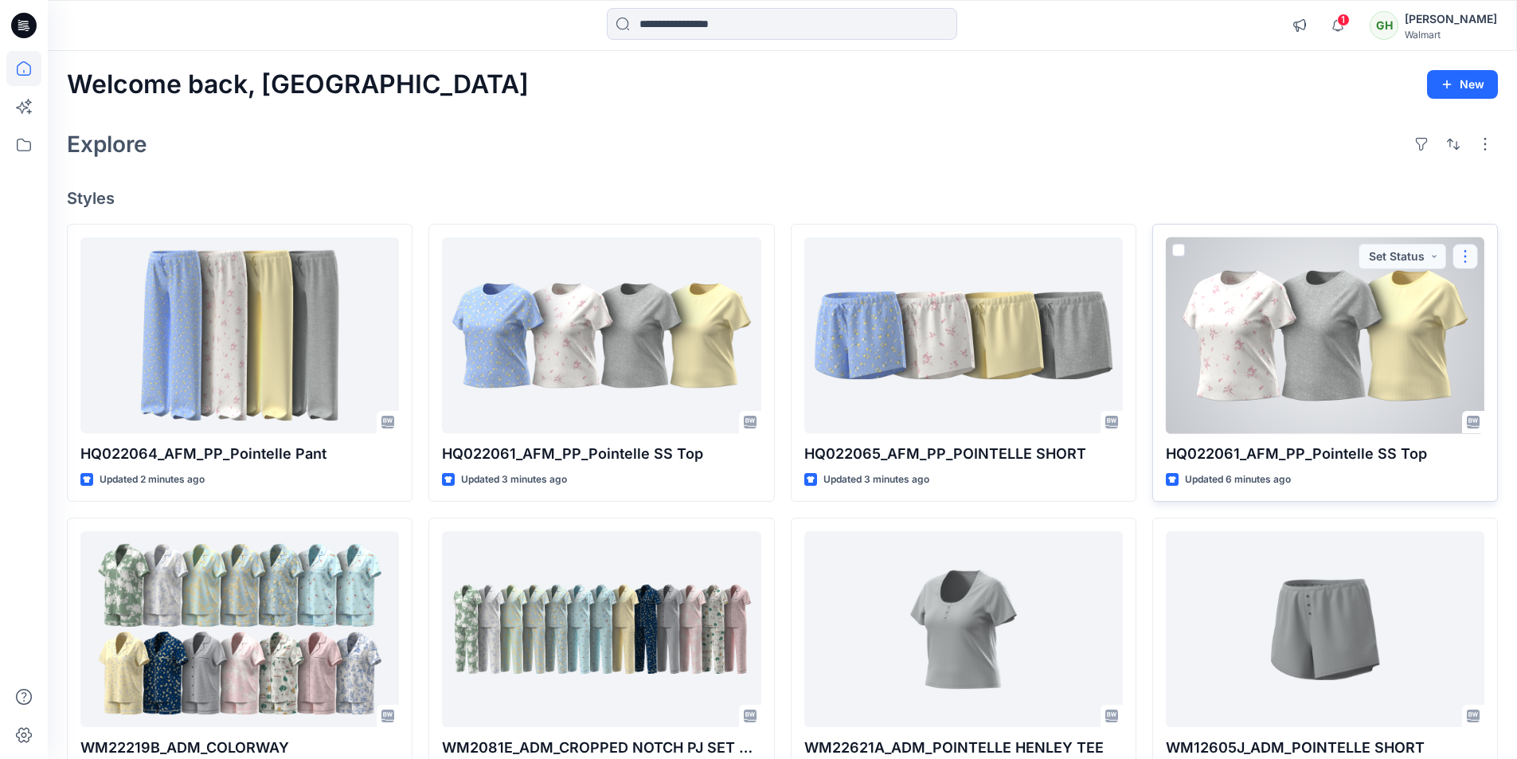
click at [1458, 260] on button "button" at bounding box center [1464, 256] width 25 height 25
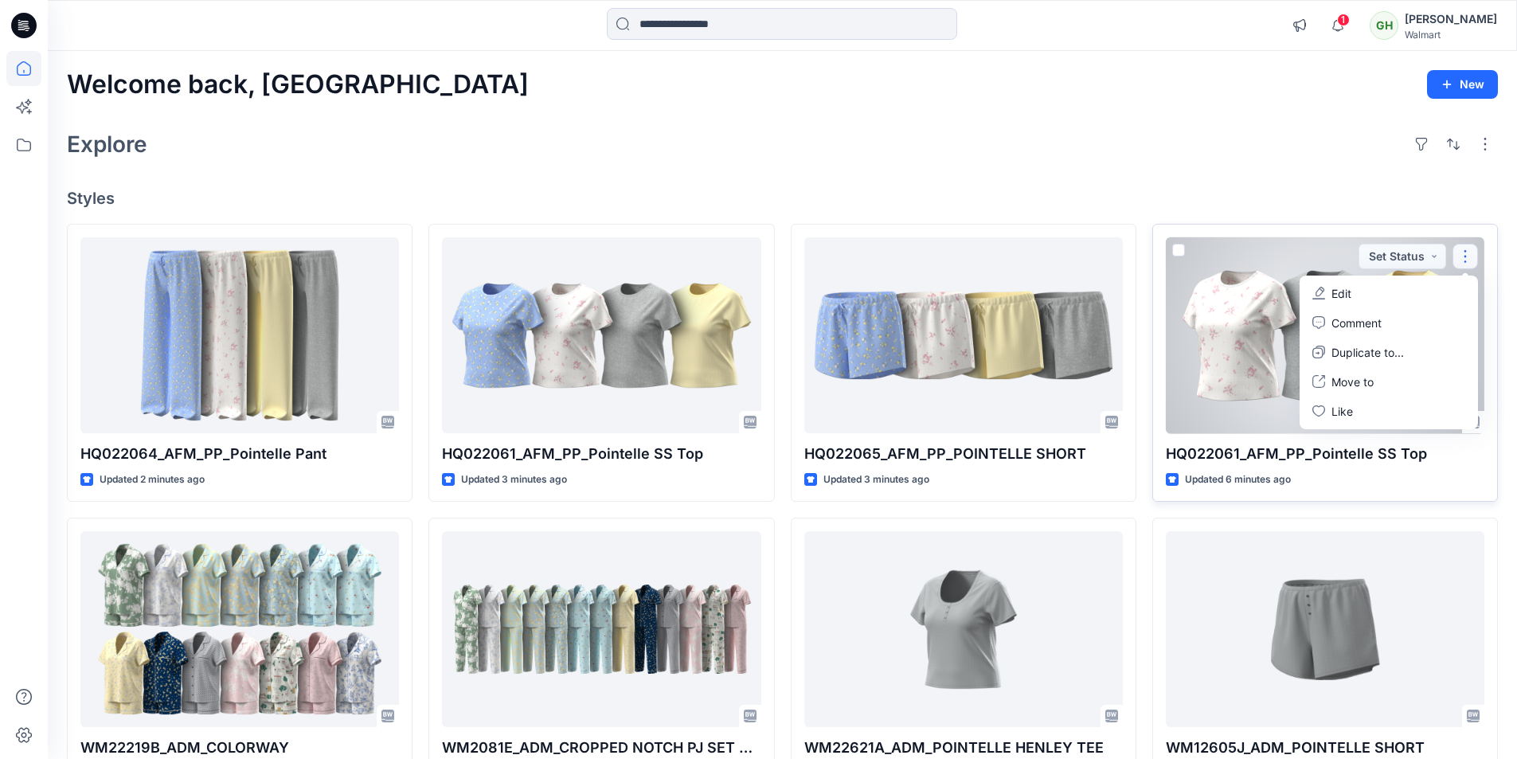
click at [1344, 296] on p "Edit" at bounding box center [1341, 293] width 20 height 17
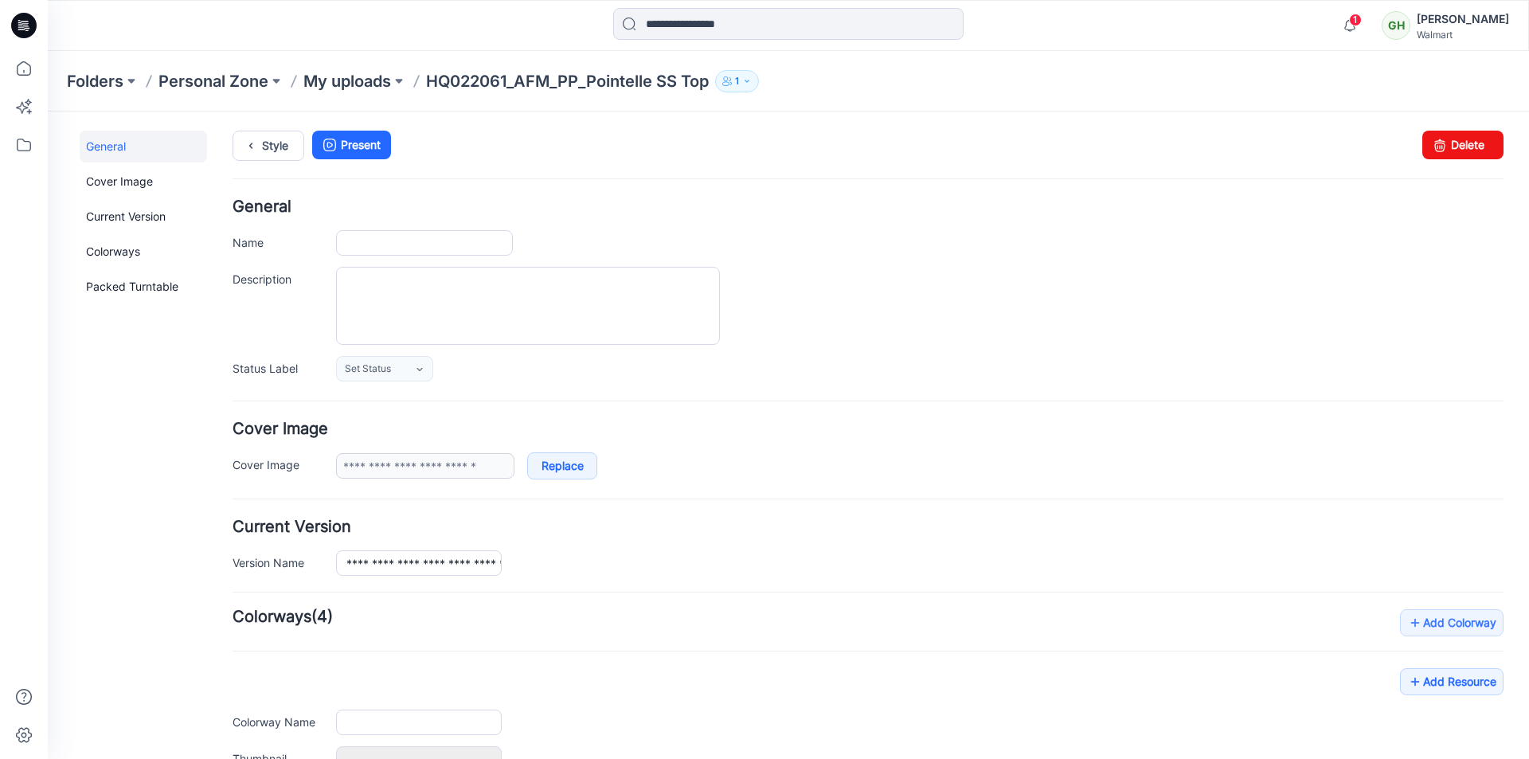
type input "**********"
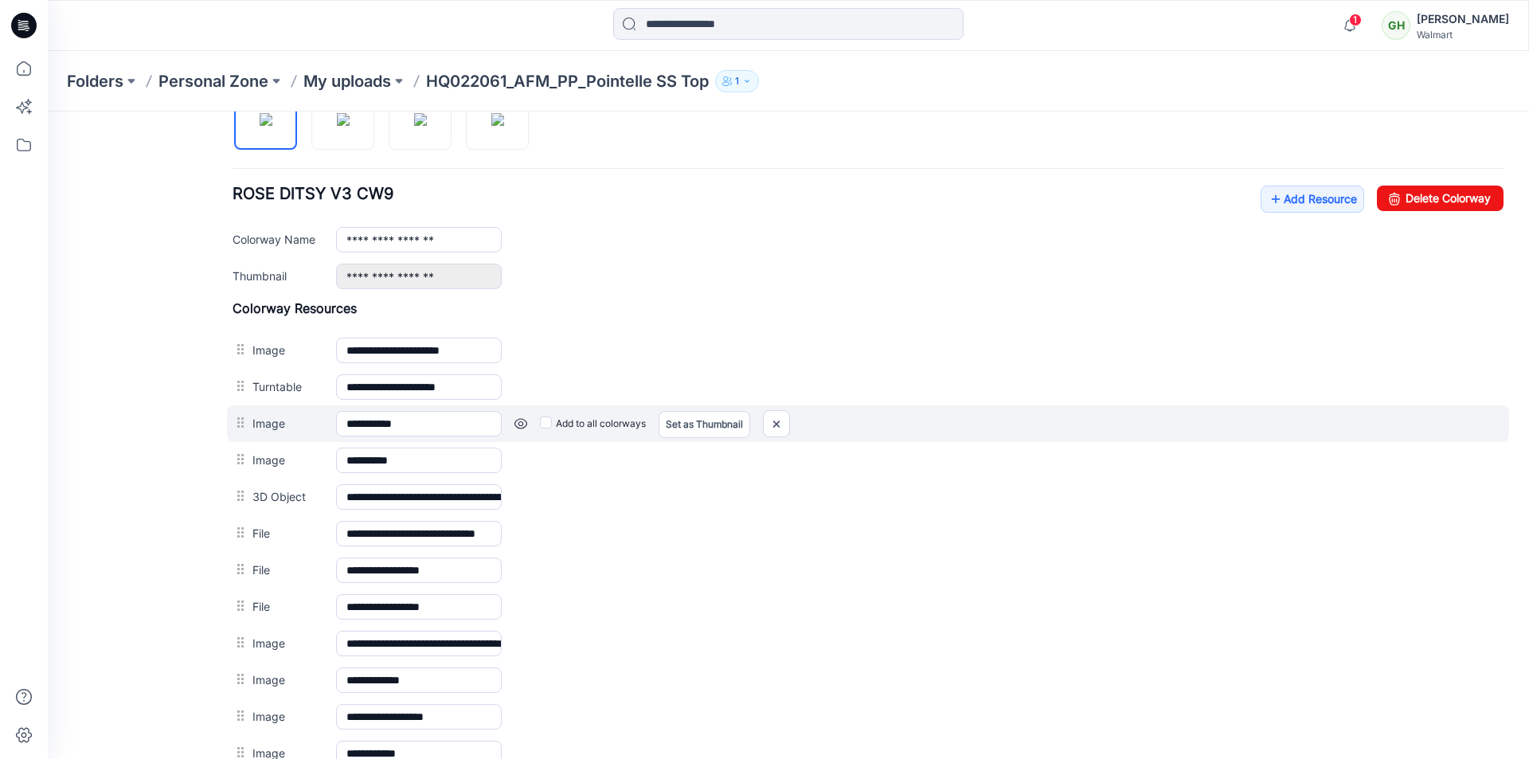
scroll to position [557, 0]
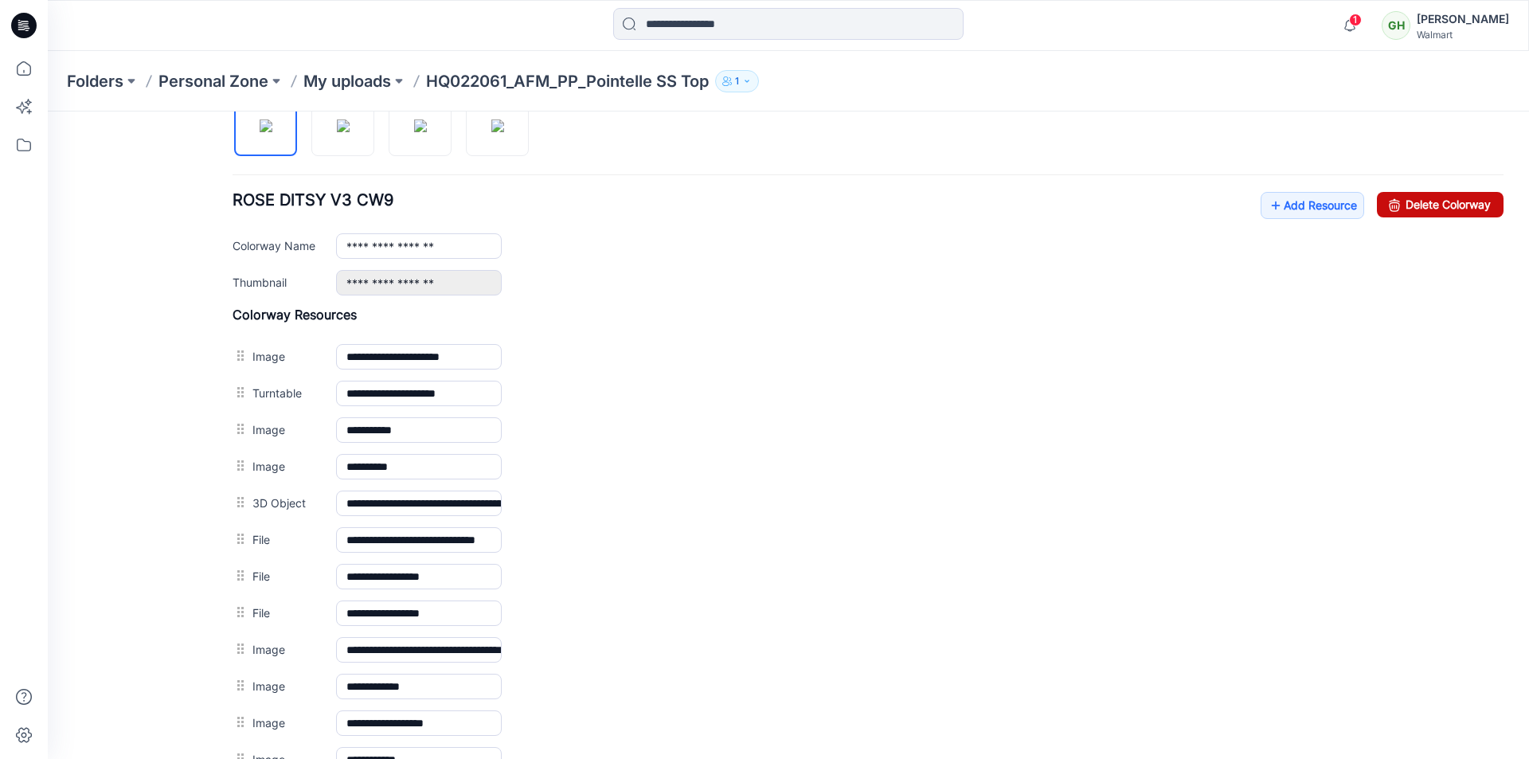
drag, startPoint x: 1418, startPoint y: 208, endPoint x: 890, endPoint y: 201, distance: 527.9
click at [1418, 208] on link "Delete Colorway" at bounding box center [1440, 204] width 127 height 25
type input "**********"
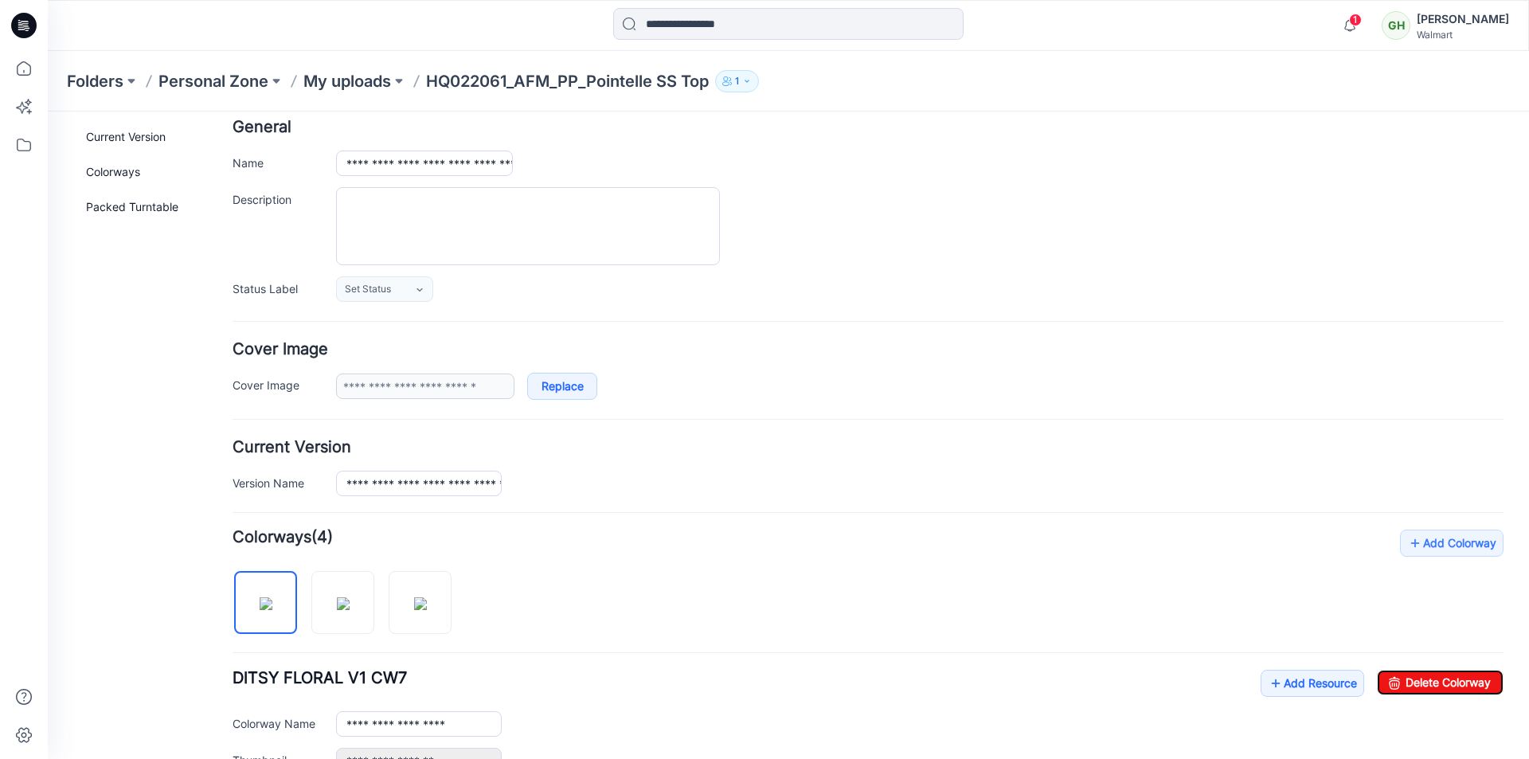
scroll to position [0, 0]
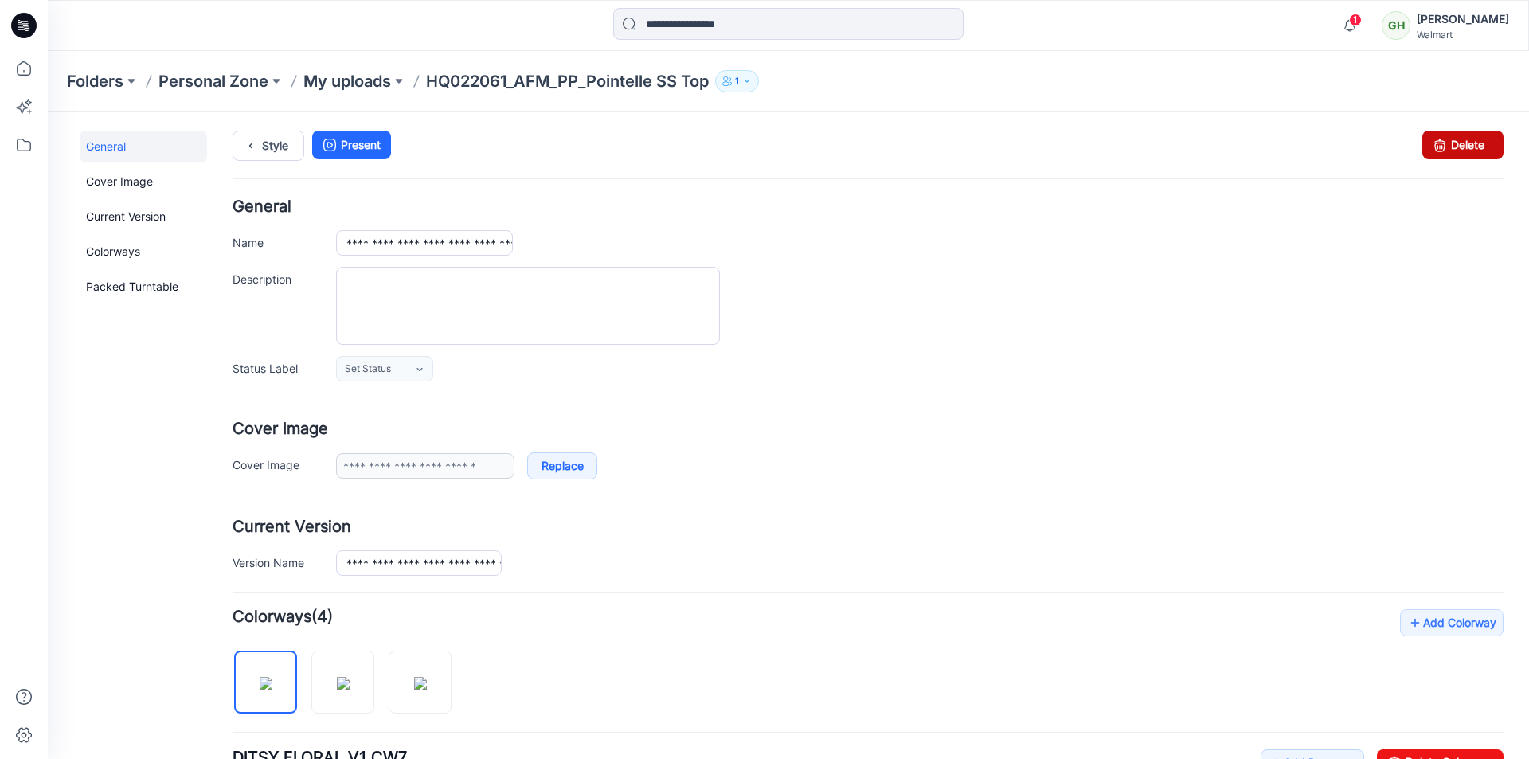
click at [1443, 152] on link "Delete" at bounding box center [1462, 145] width 81 height 29
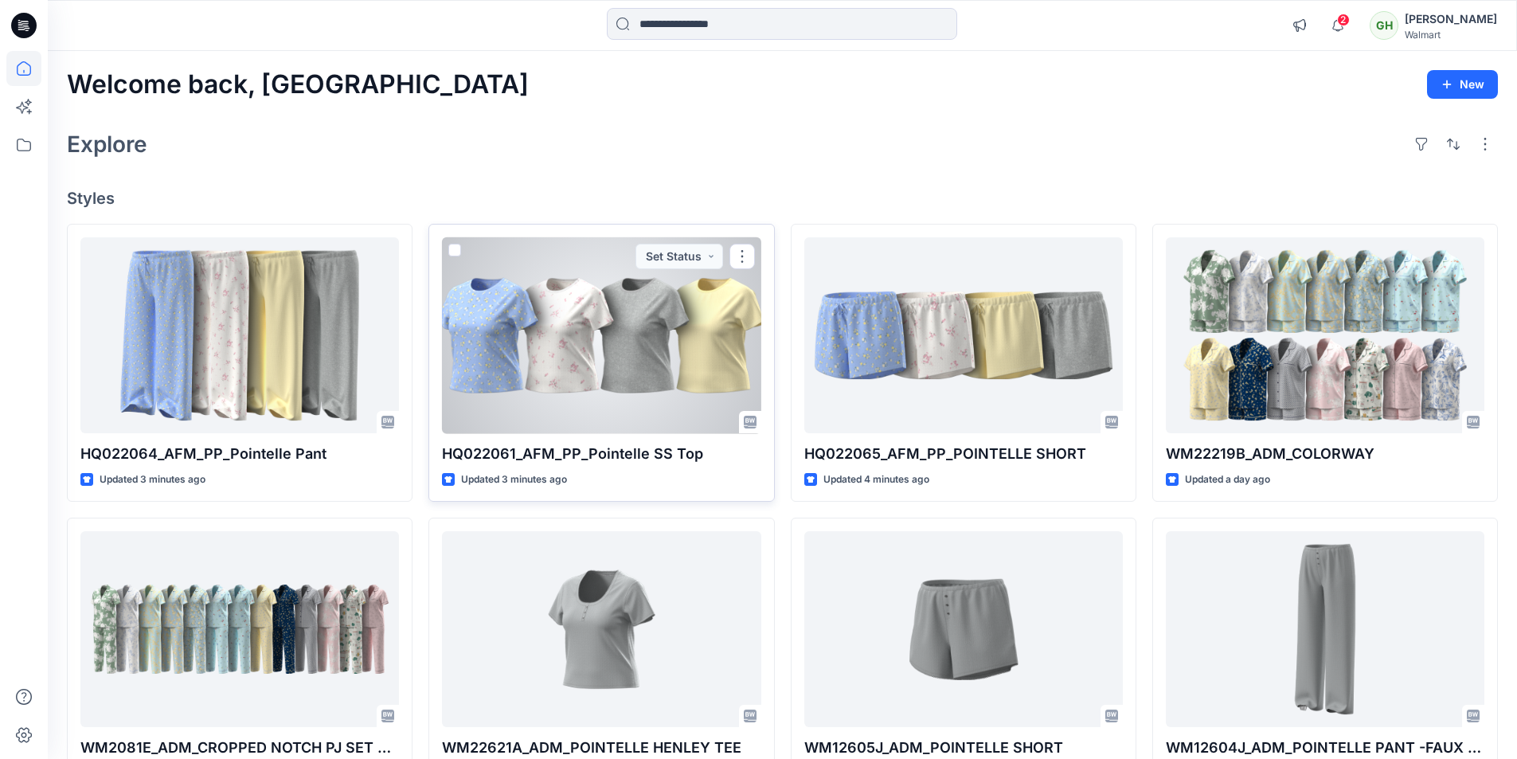
click at [603, 376] on div at bounding box center [601, 335] width 318 height 197
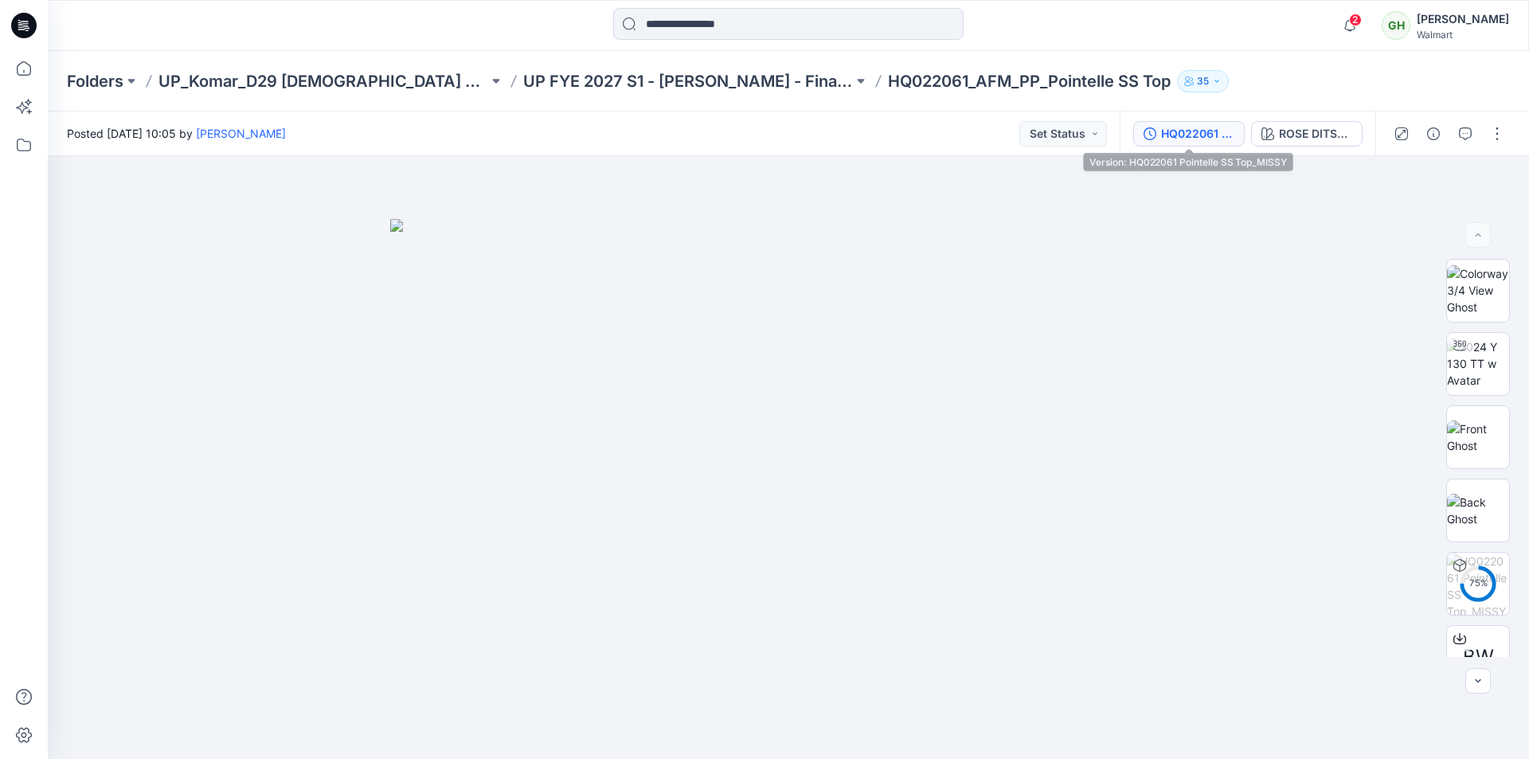
click at [1201, 135] on div "HQ022061 Pointelle SS Top_MISSY" at bounding box center [1197, 134] width 73 height 18
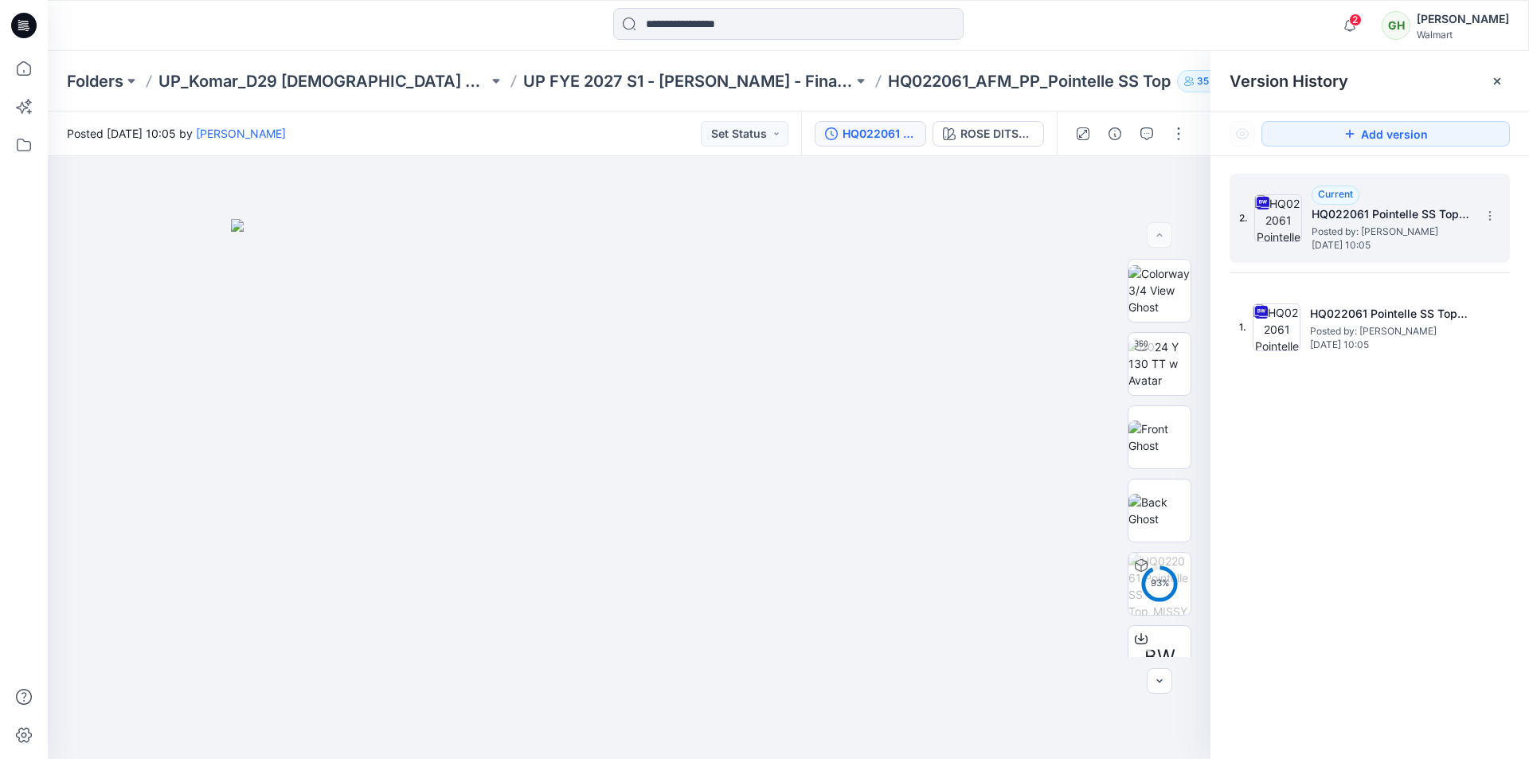
click at [1345, 230] on span "Posted by: [PERSON_NAME]" at bounding box center [1390, 232] width 159 height 16
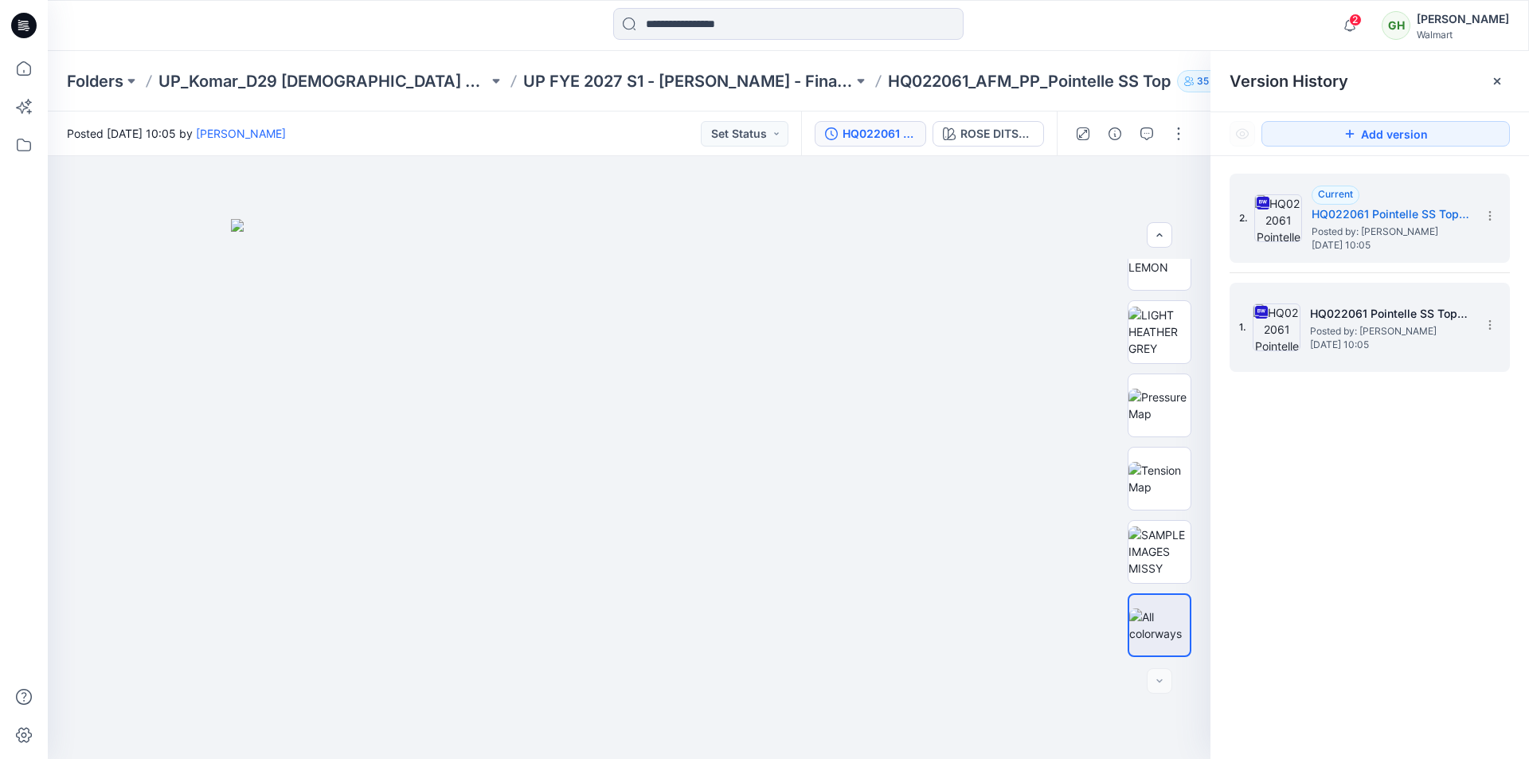
click at [1348, 328] on span "Posted by: [PERSON_NAME]" at bounding box center [1389, 331] width 159 height 16
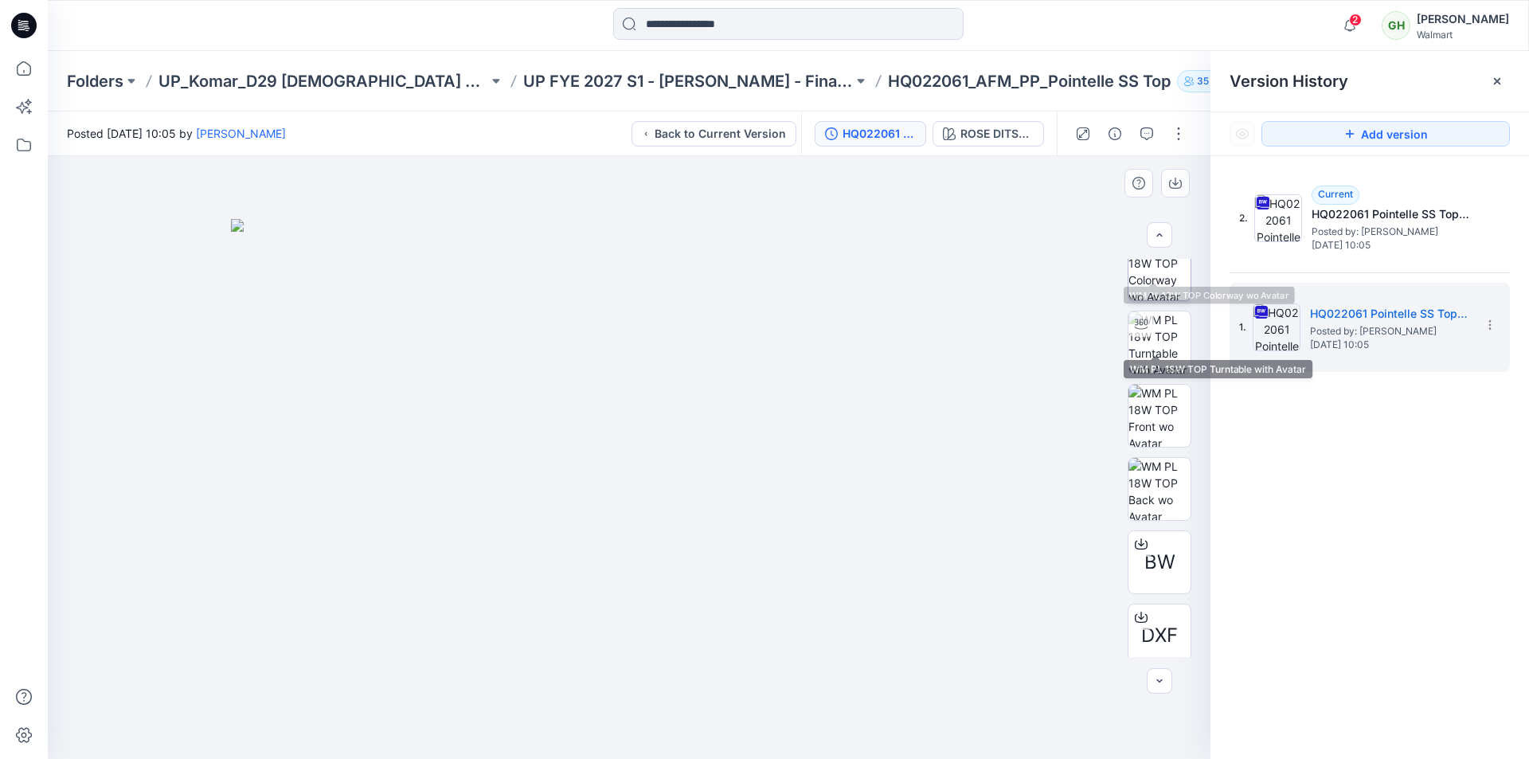
scroll to position [0, 0]
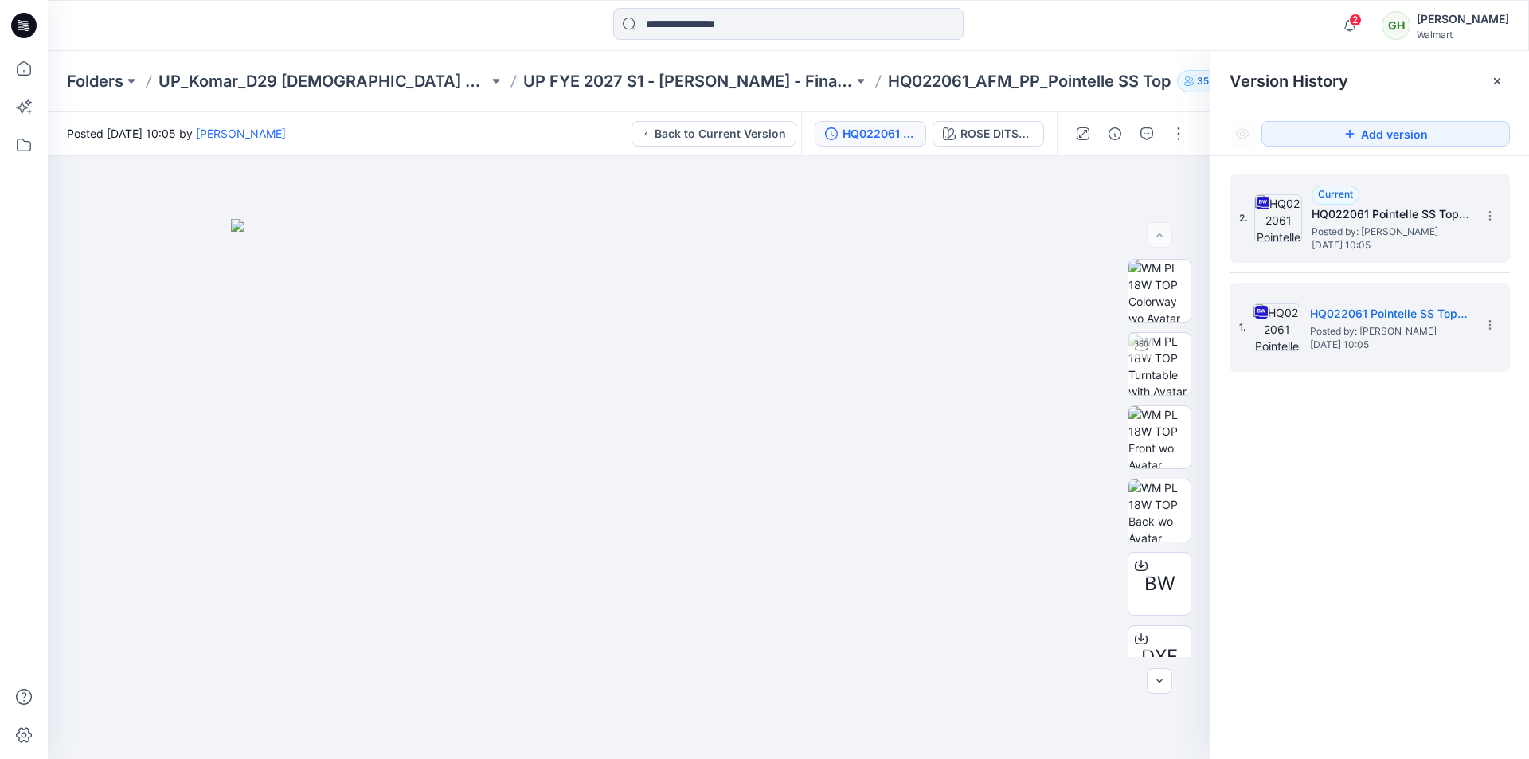
click at [1368, 236] on span "Posted by: [PERSON_NAME]" at bounding box center [1390, 232] width 159 height 16
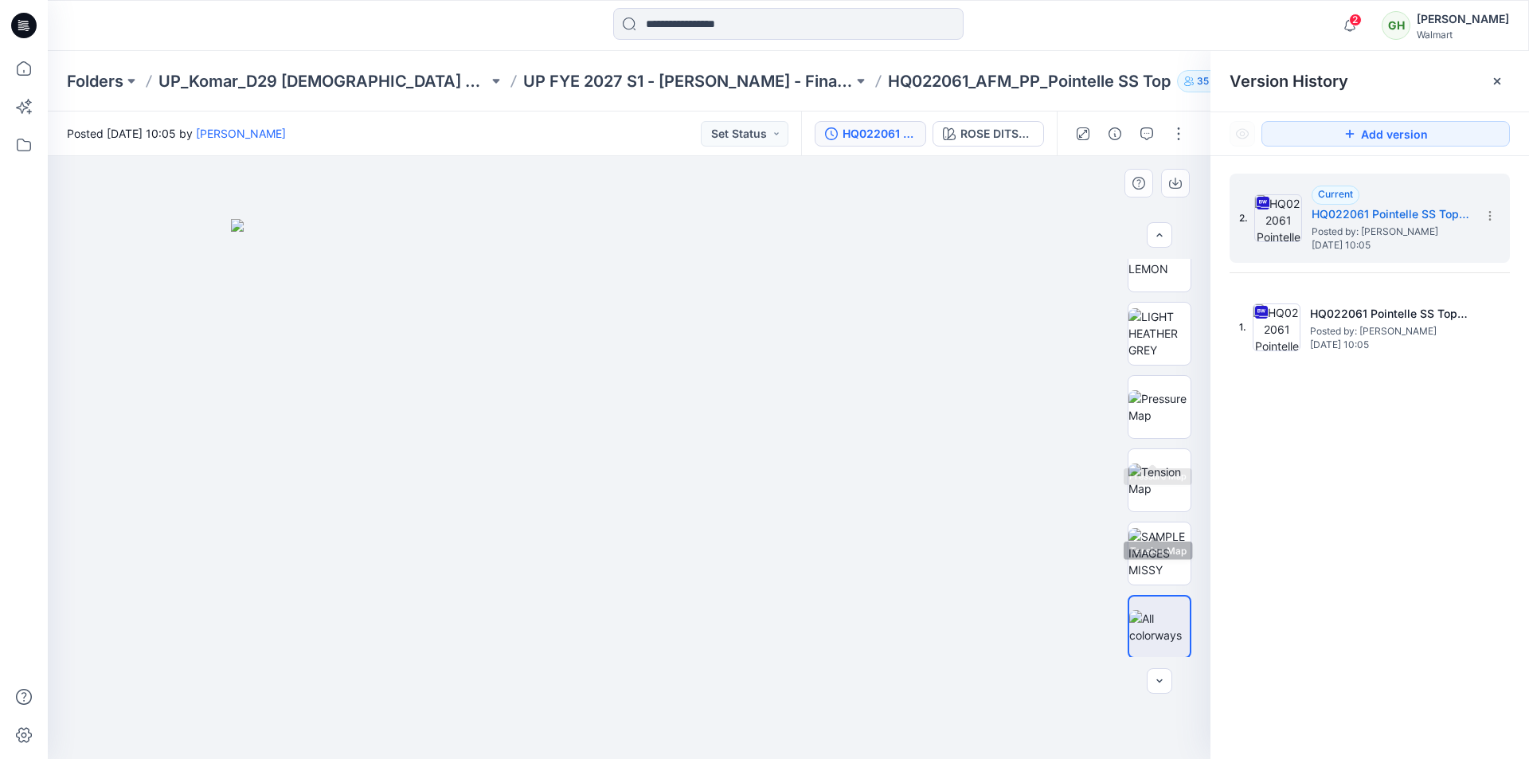
scroll to position [838, 0]
click at [1156, 471] on img at bounding box center [1159, 478] width 62 height 33
drag, startPoint x: 296, startPoint y: 449, endPoint x: 569, endPoint y: 479, distance: 274.8
drag, startPoint x: 958, startPoint y: 450, endPoint x: 737, endPoint y: 443, distance: 220.6
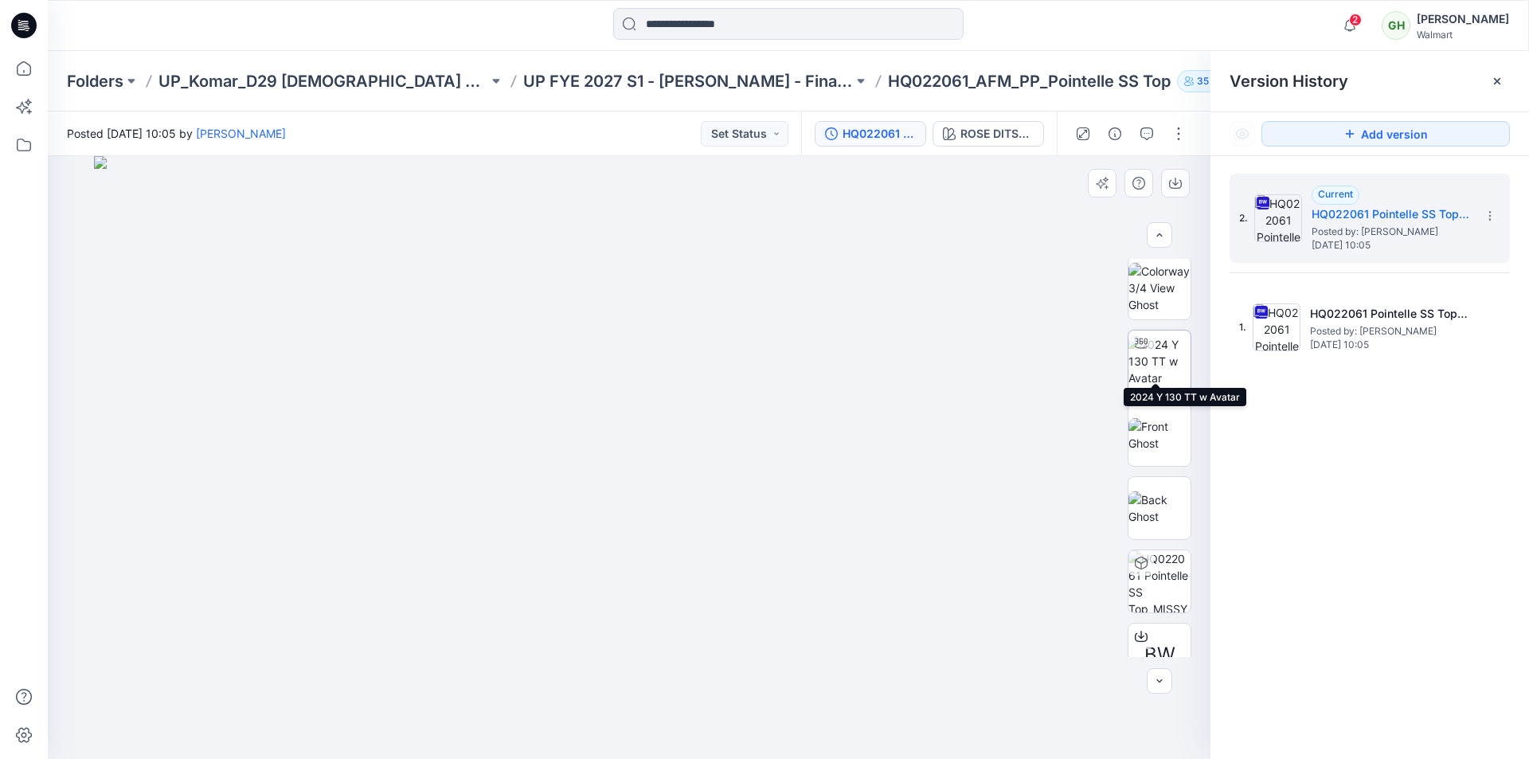
scroll to position [0, 0]
click at [1156, 342] on img at bounding box center [1159, 363] width 62 height 50
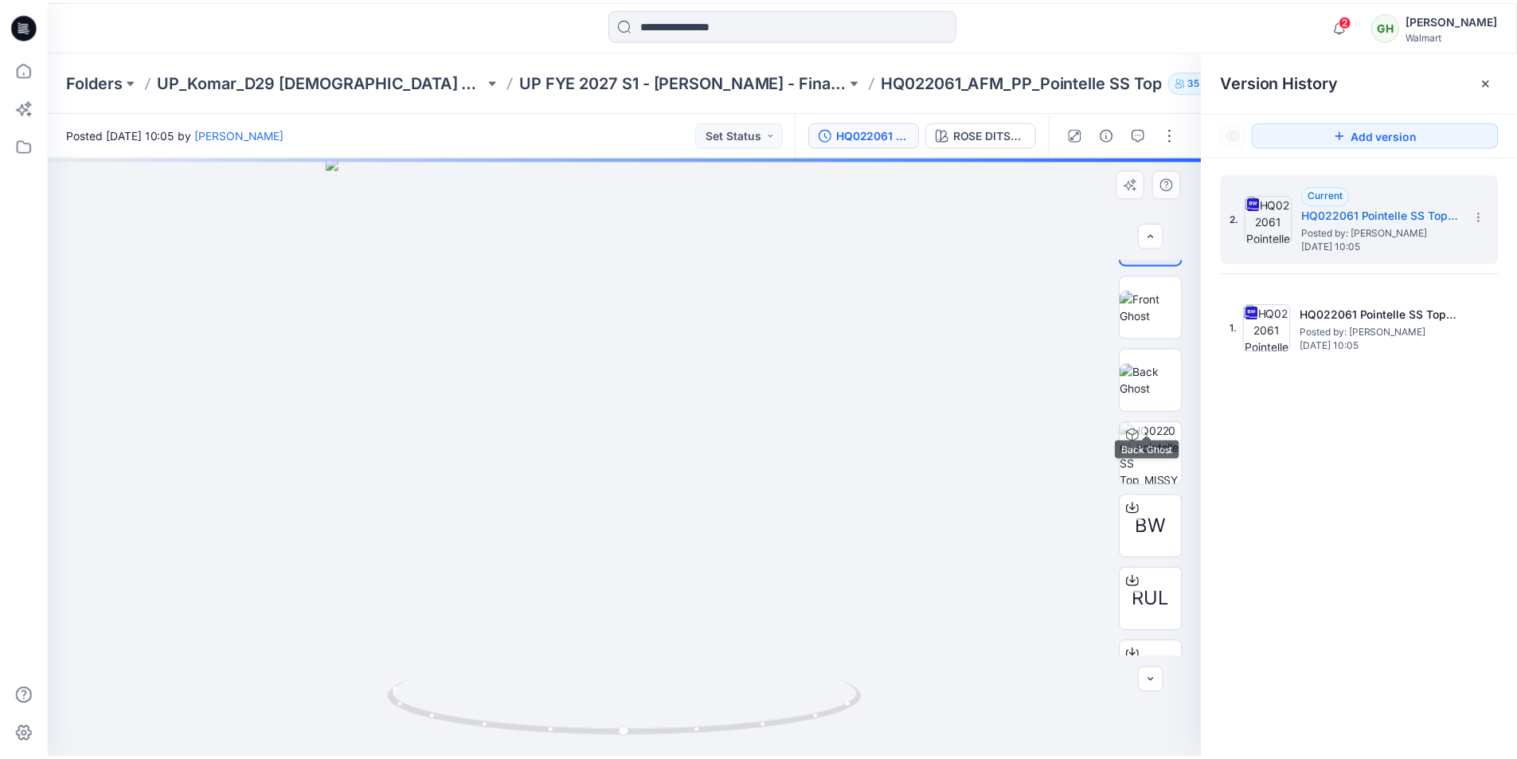
scroll to position [159, 0]
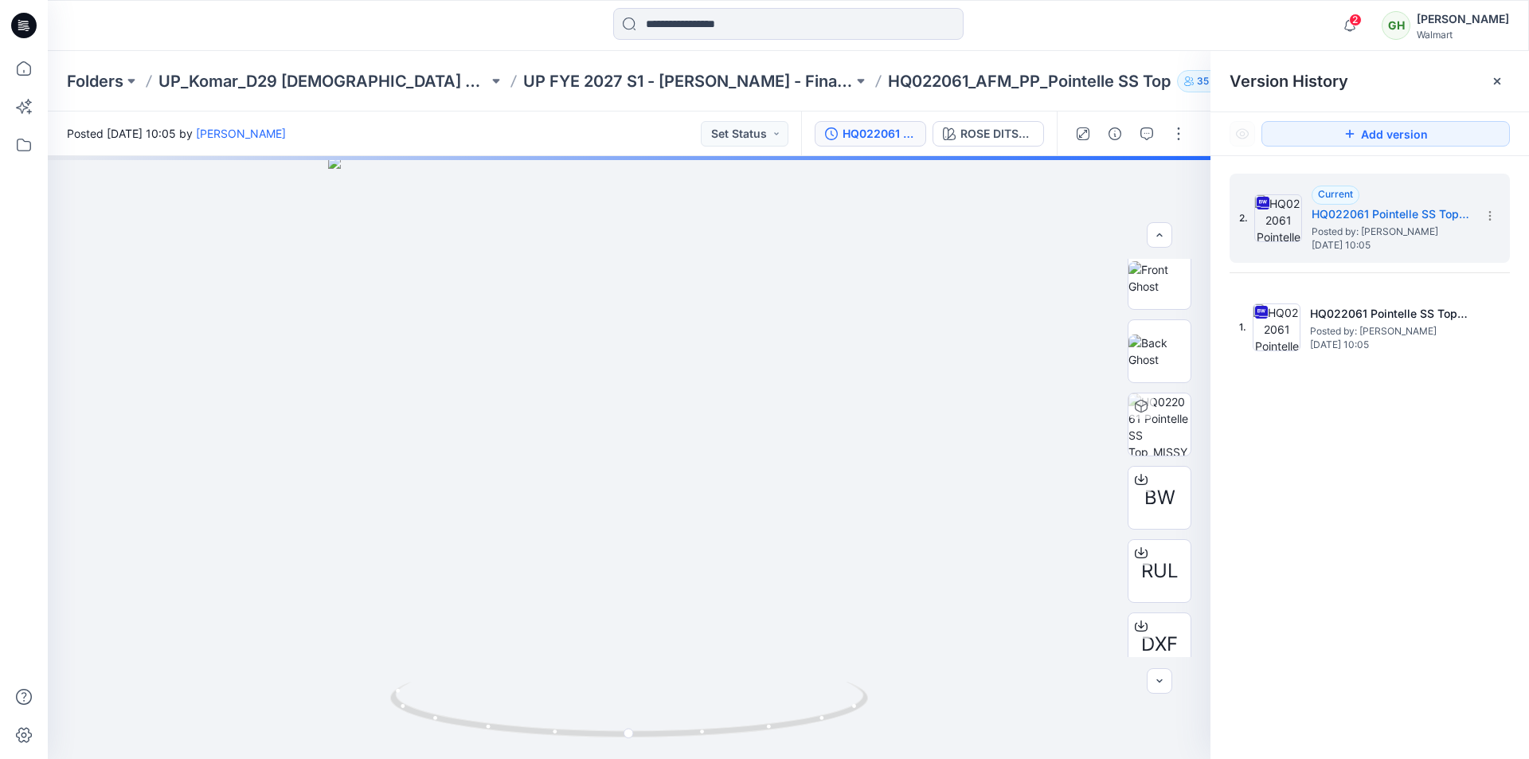
click at [28, 31] on icon at bounding box center [23, 25] width 25 height 25
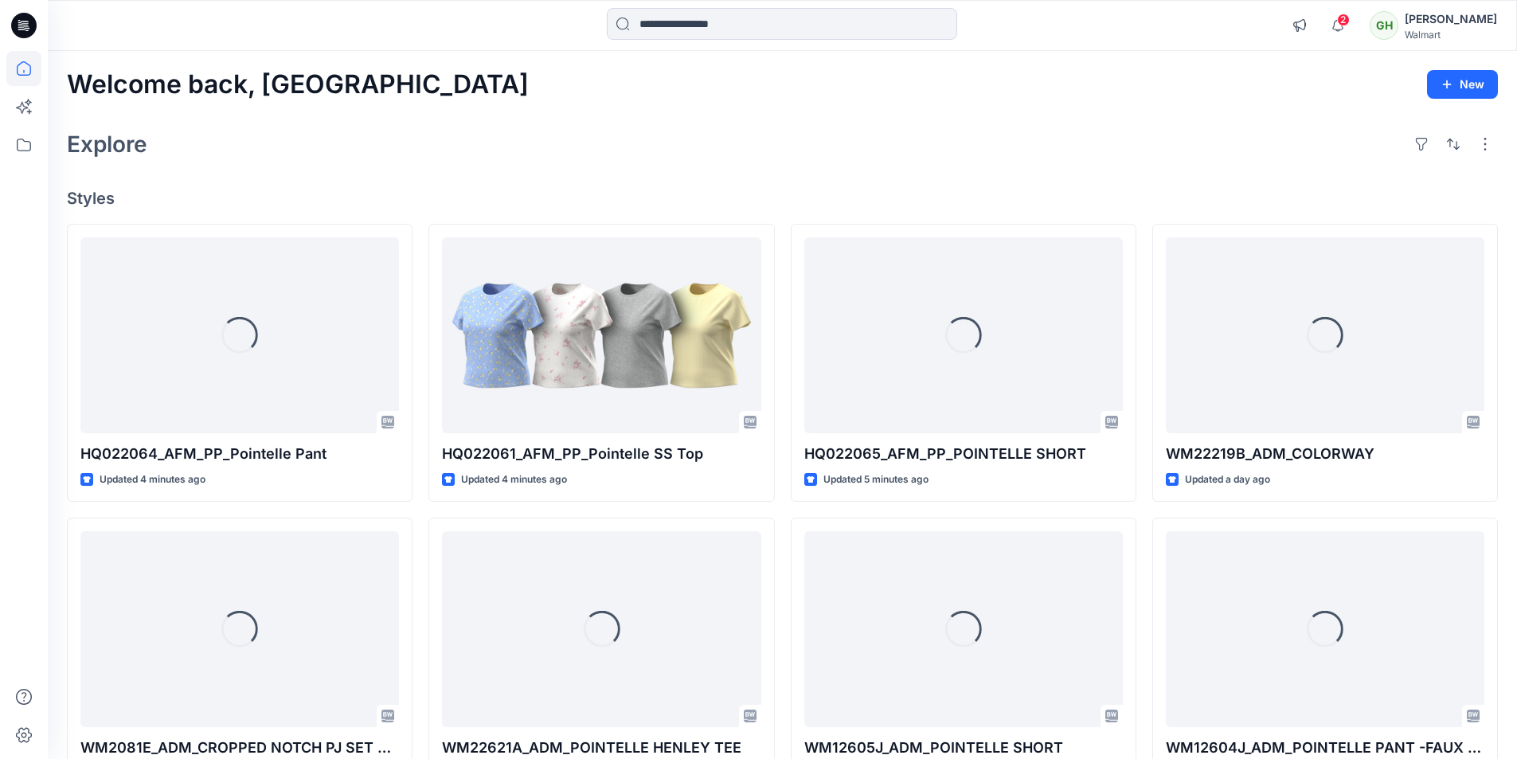
click at [881, 172] on div "Welcome back, Gayan New Explore Styles Loading... HQ022064_AFM_PP_Pointelle Pan…" at bounding box center [782, 608] width 1469 height 1115
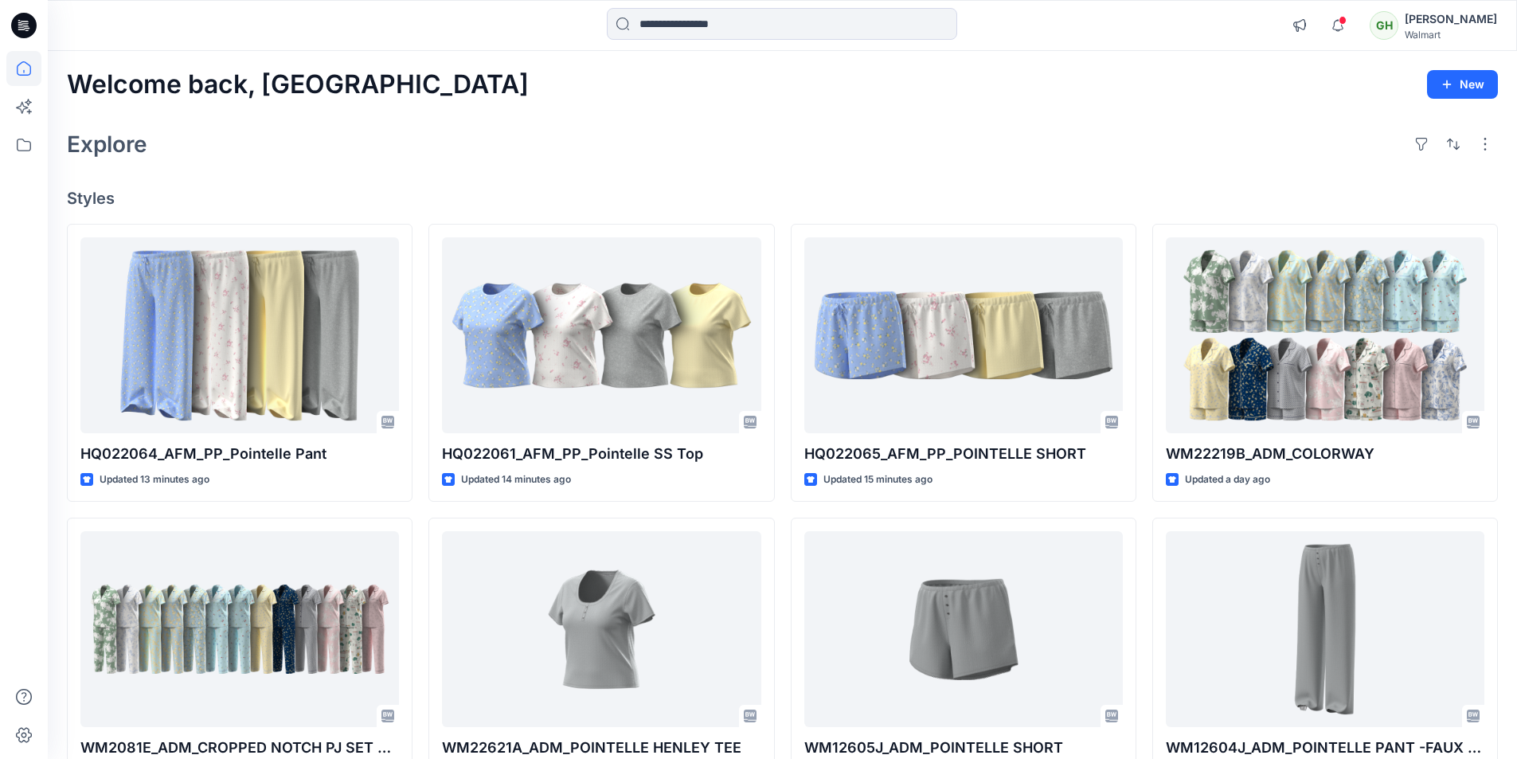
click at [23, 27] on icon at bounding box center [21, 26] width 6 height 1
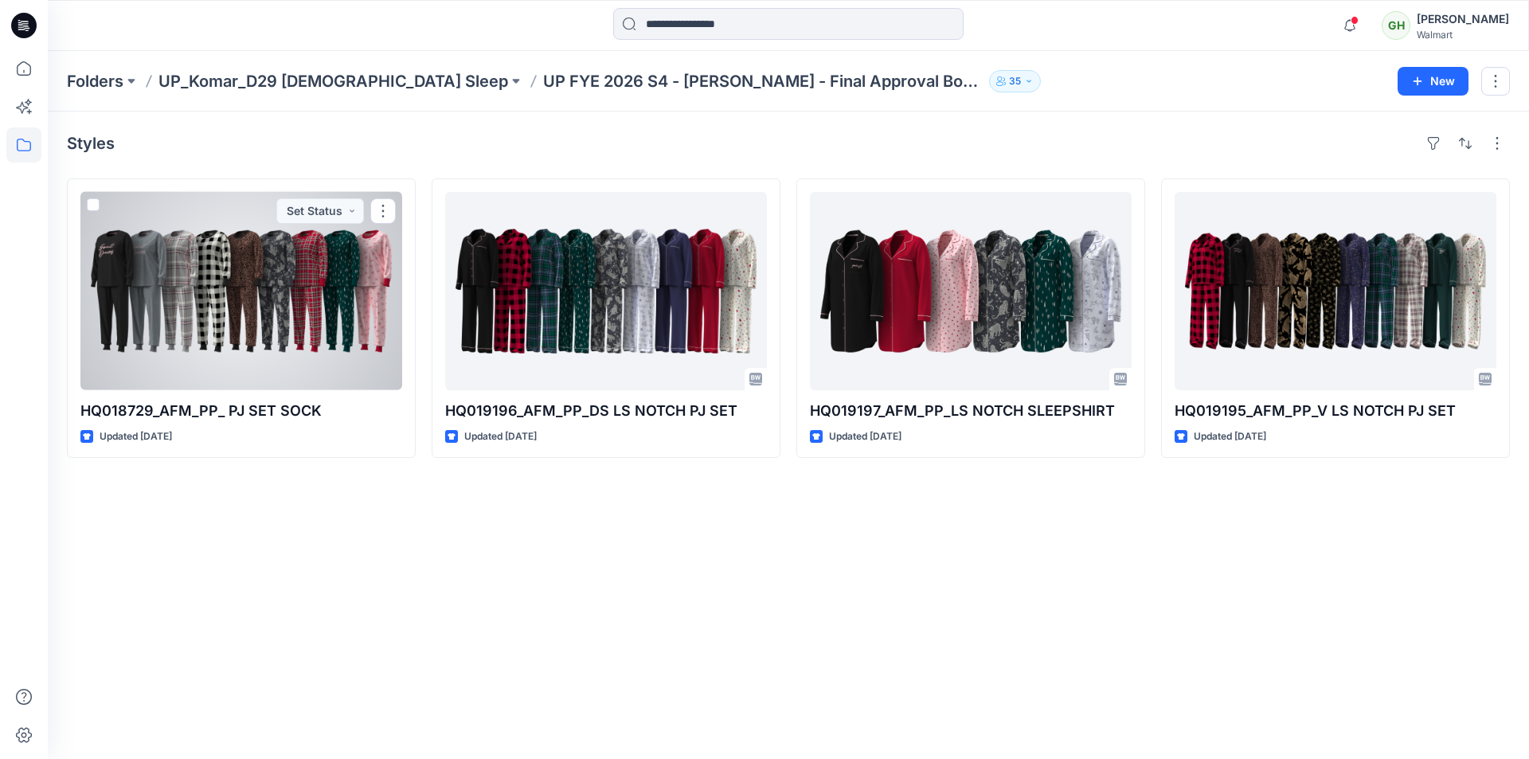
drag, startPoint x: 270, startPoint y: 321, endPoint x: 321, endPoint y: 313, distance: 51.6
click at [272, 319] on div at bounding box center [241, 291] width 322 height 198
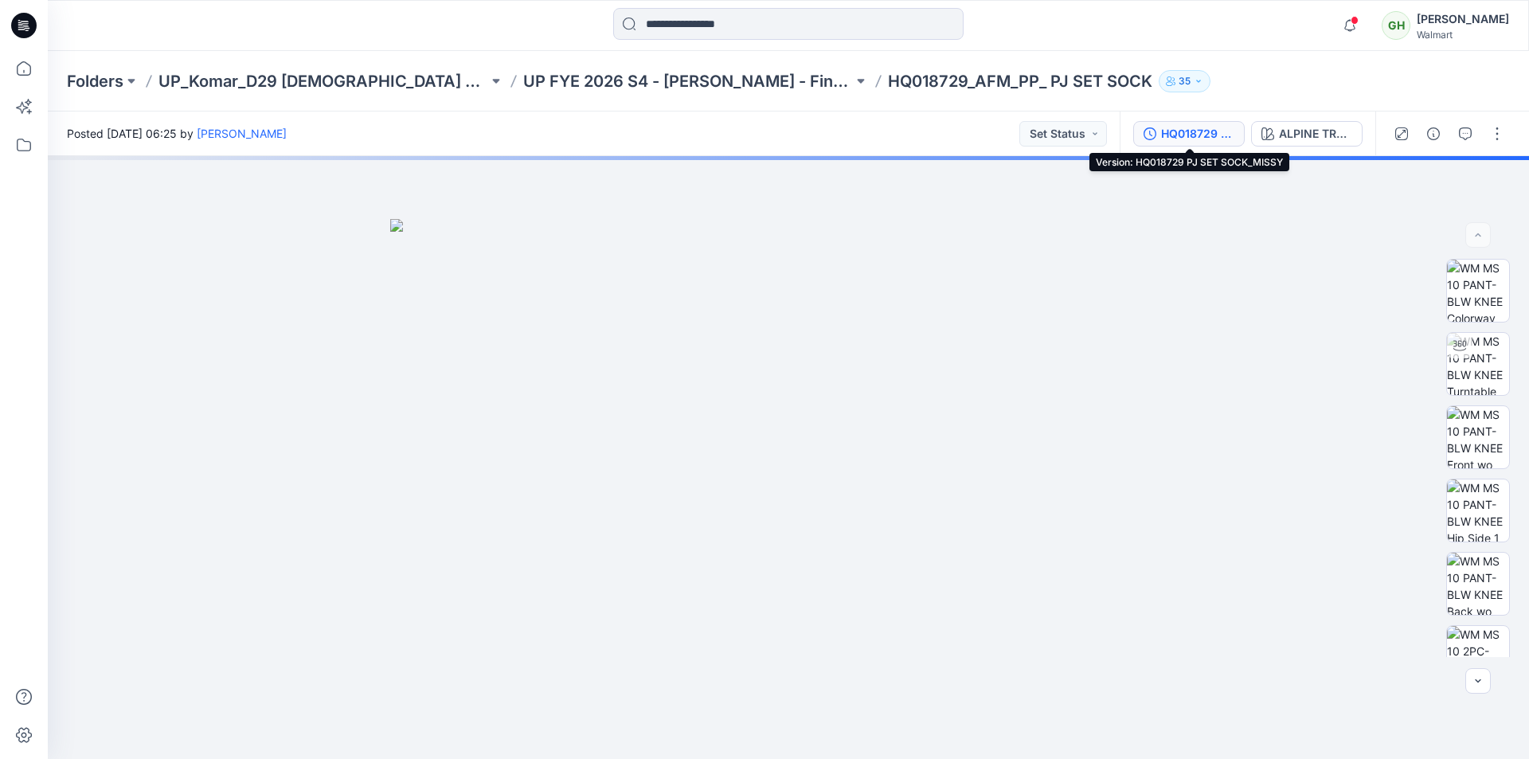
click at [1205, 137] on div "HQ018729 PJ SET SOCK_MISSY" at bounding box center [1197, 134] width 73 height 18
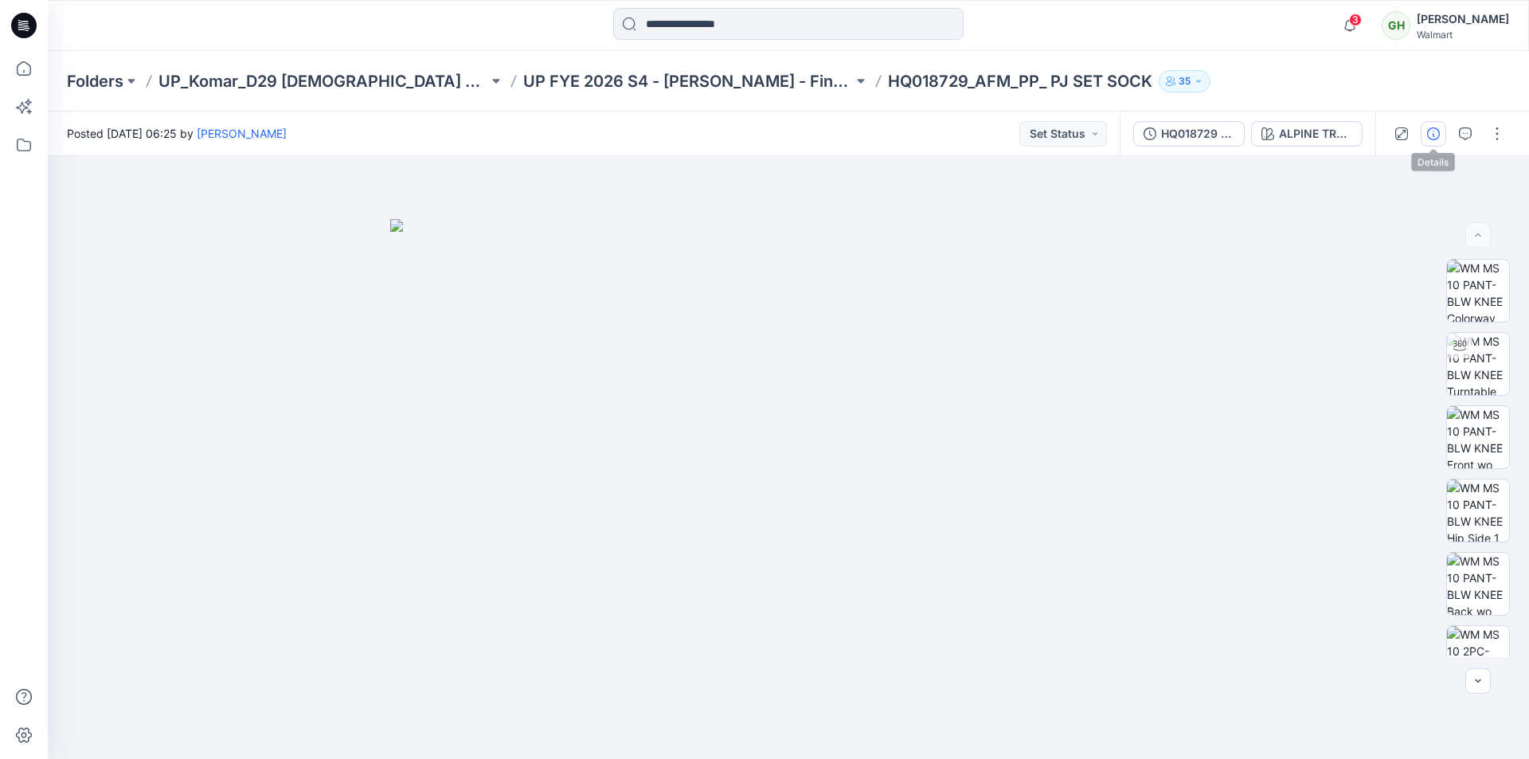
click at [1438, 139] on icon "button" at bounding box center [1433, 133] width 13 height 13
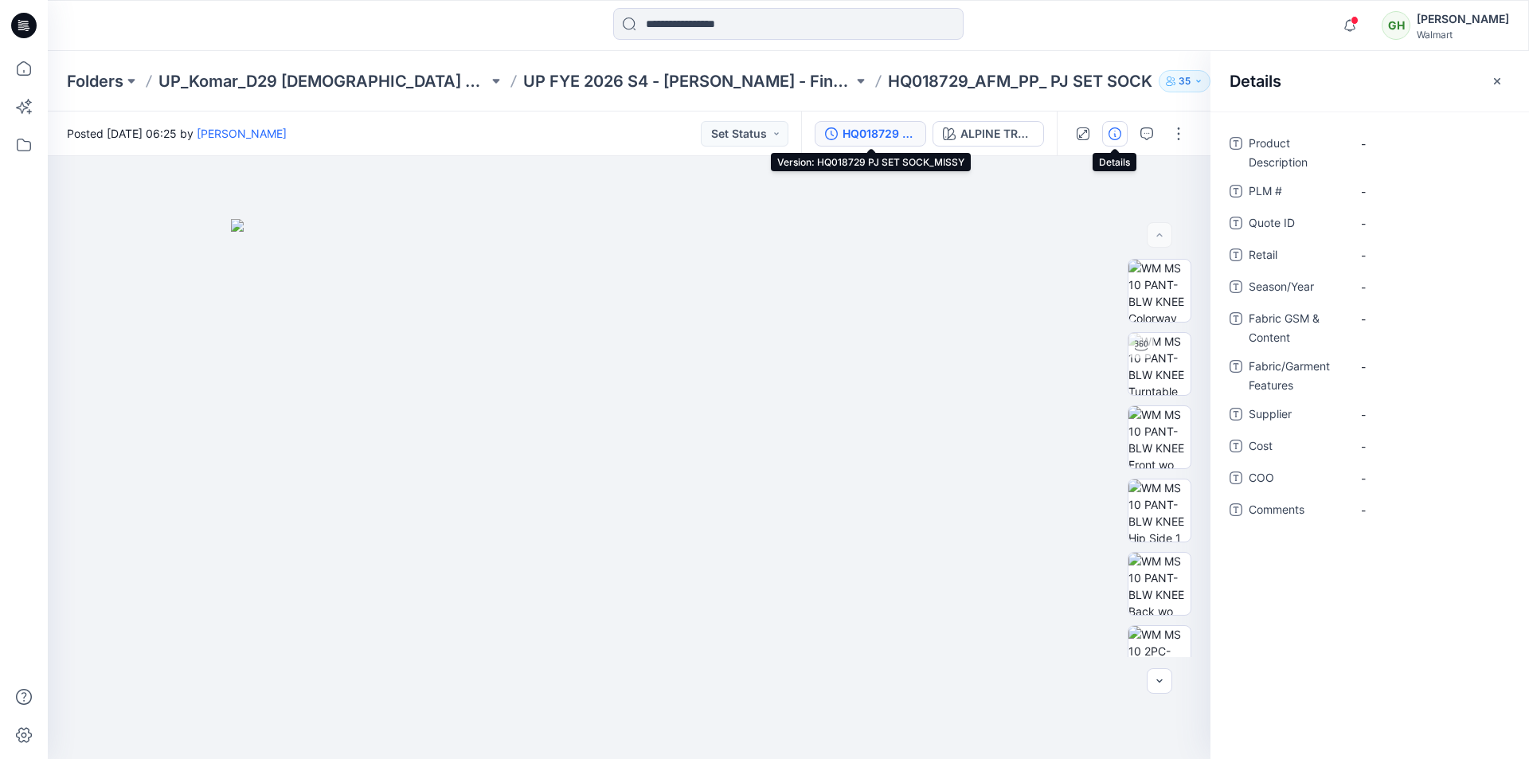
click at [884, 132] on div "HQ018729 PJ SET SOCK_MISSY" at bounding box center [878, 134] width 73 height 18
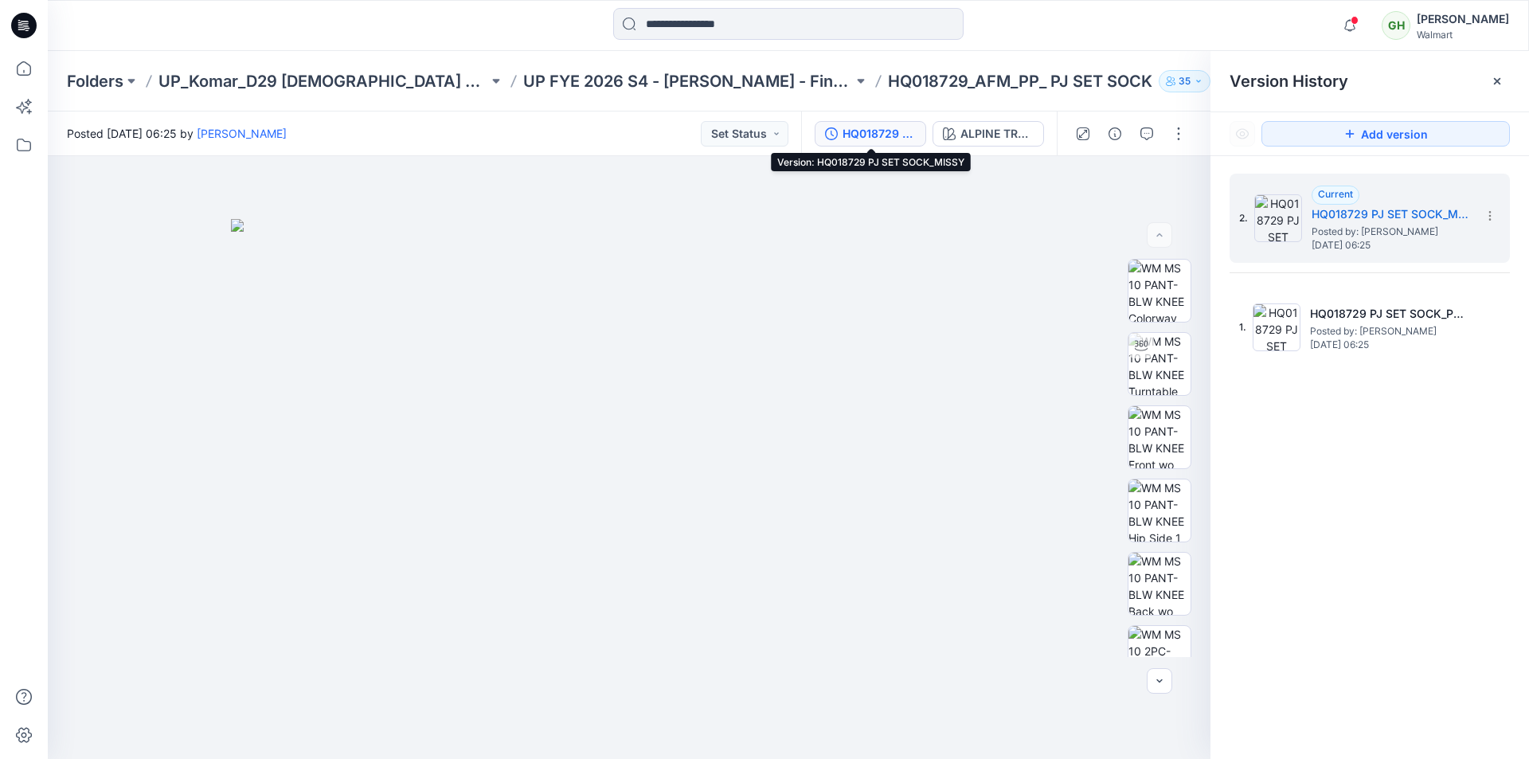
click at [1037, 32] on div at bounding box center [788, 25] width 740 height 35
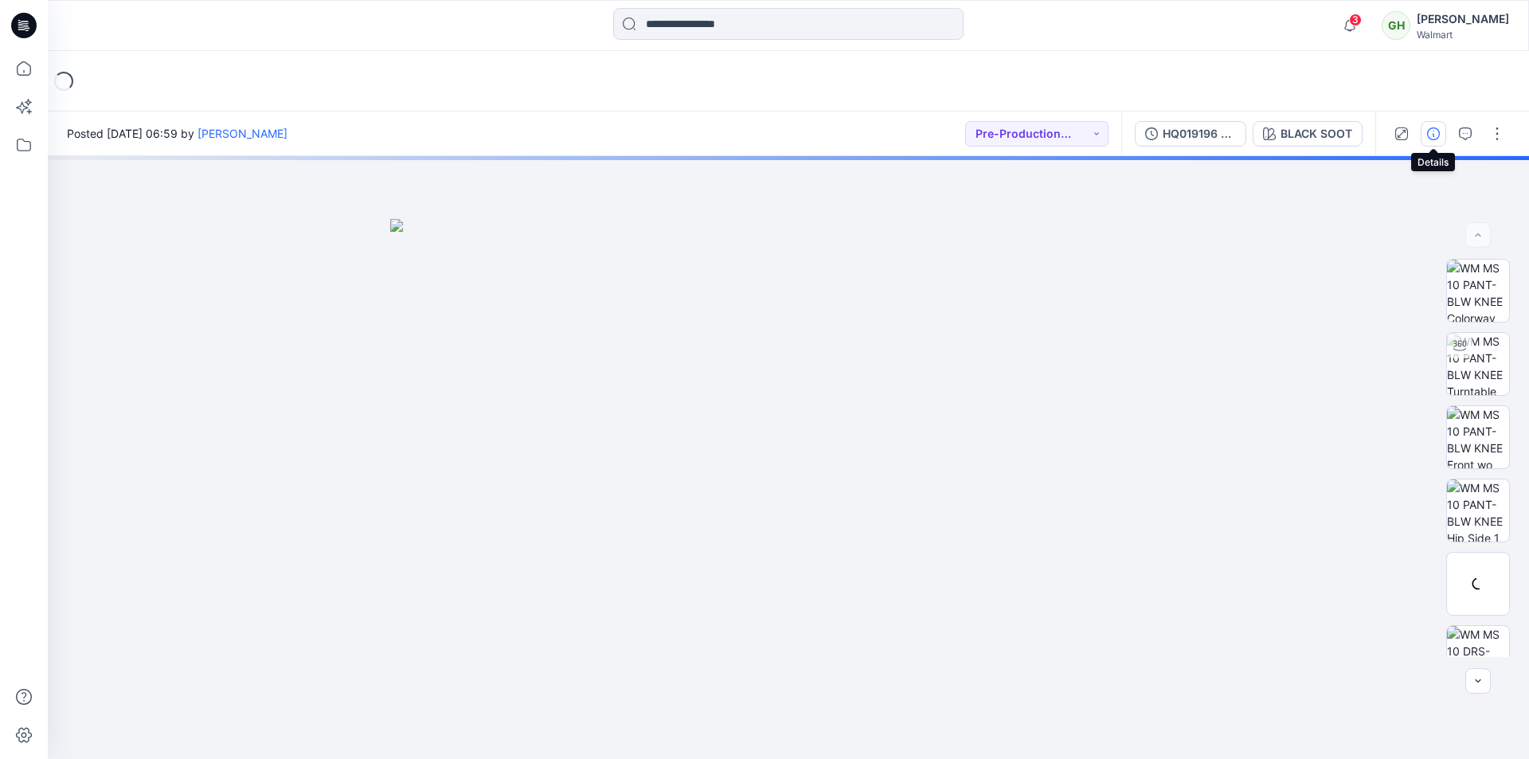
click at [1433, 137] on icon "button" at bounding box center [1433, 133] width 13 height 13
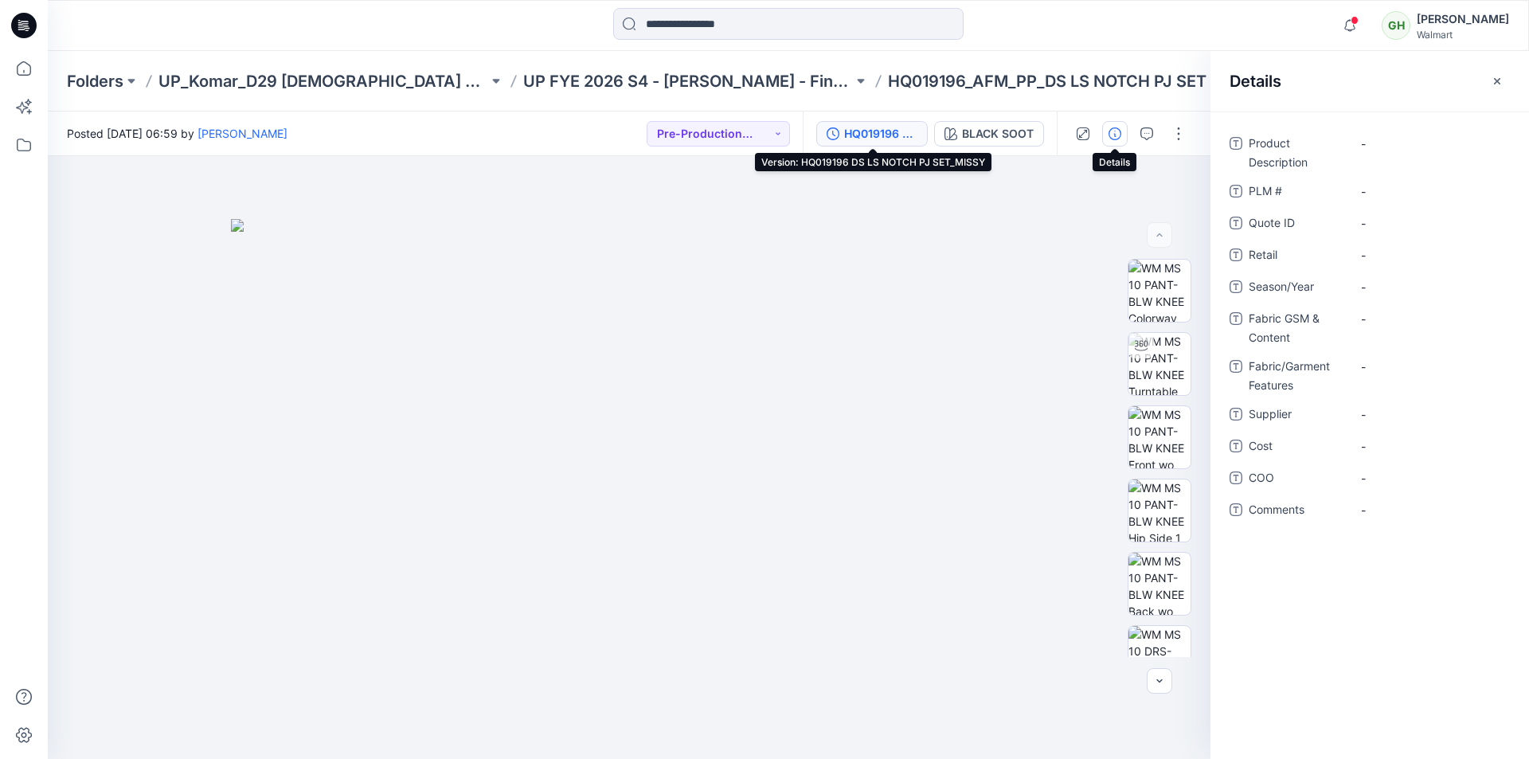
click at [877, 137] on div "HQ019196 DS LS NOTCH PJ SET_MISSY" at bounding box center [880, 134] width 73 height 18
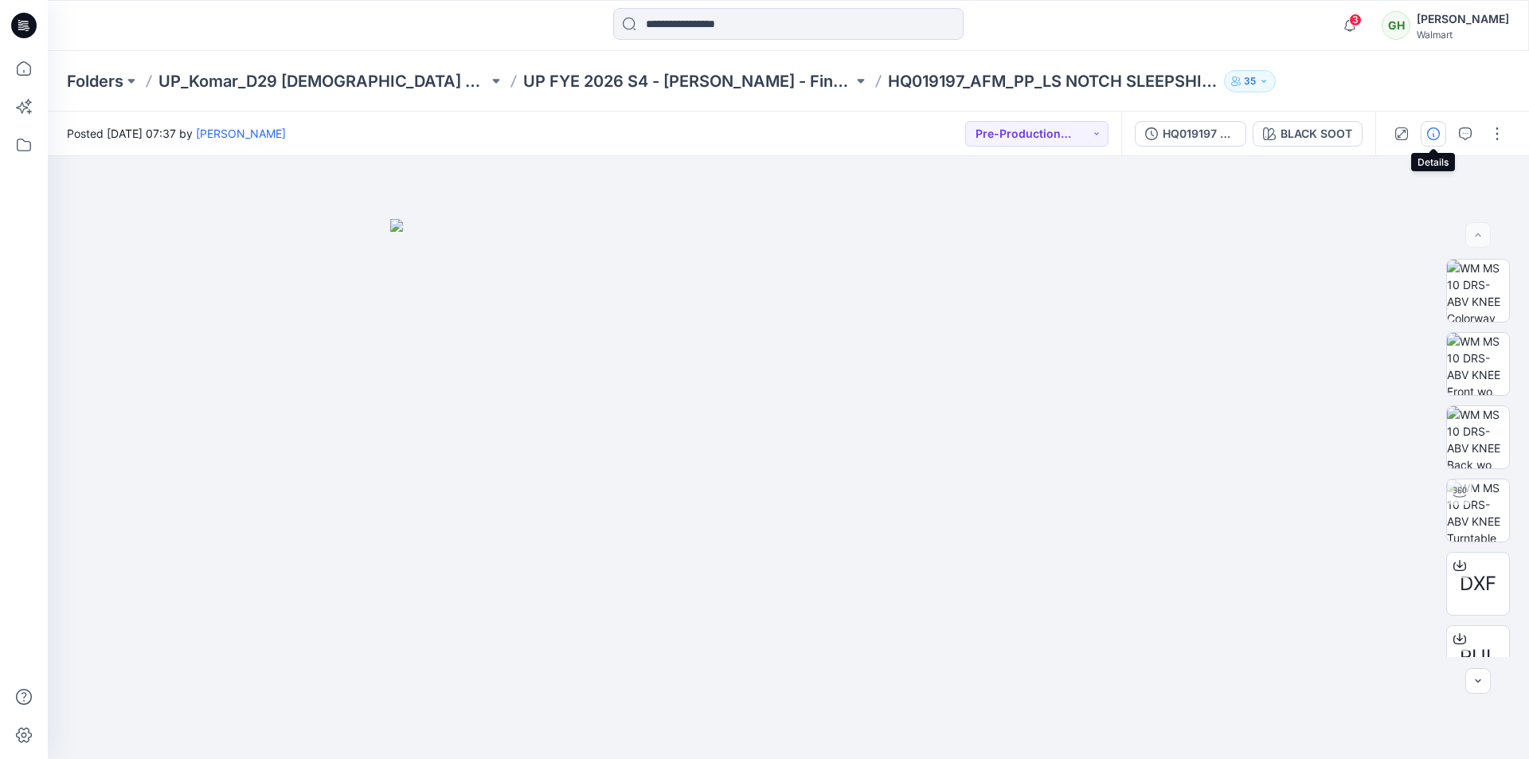
click at [1428, 134] on icon "button" at bounding box center [1433, 133] width 13 height 13
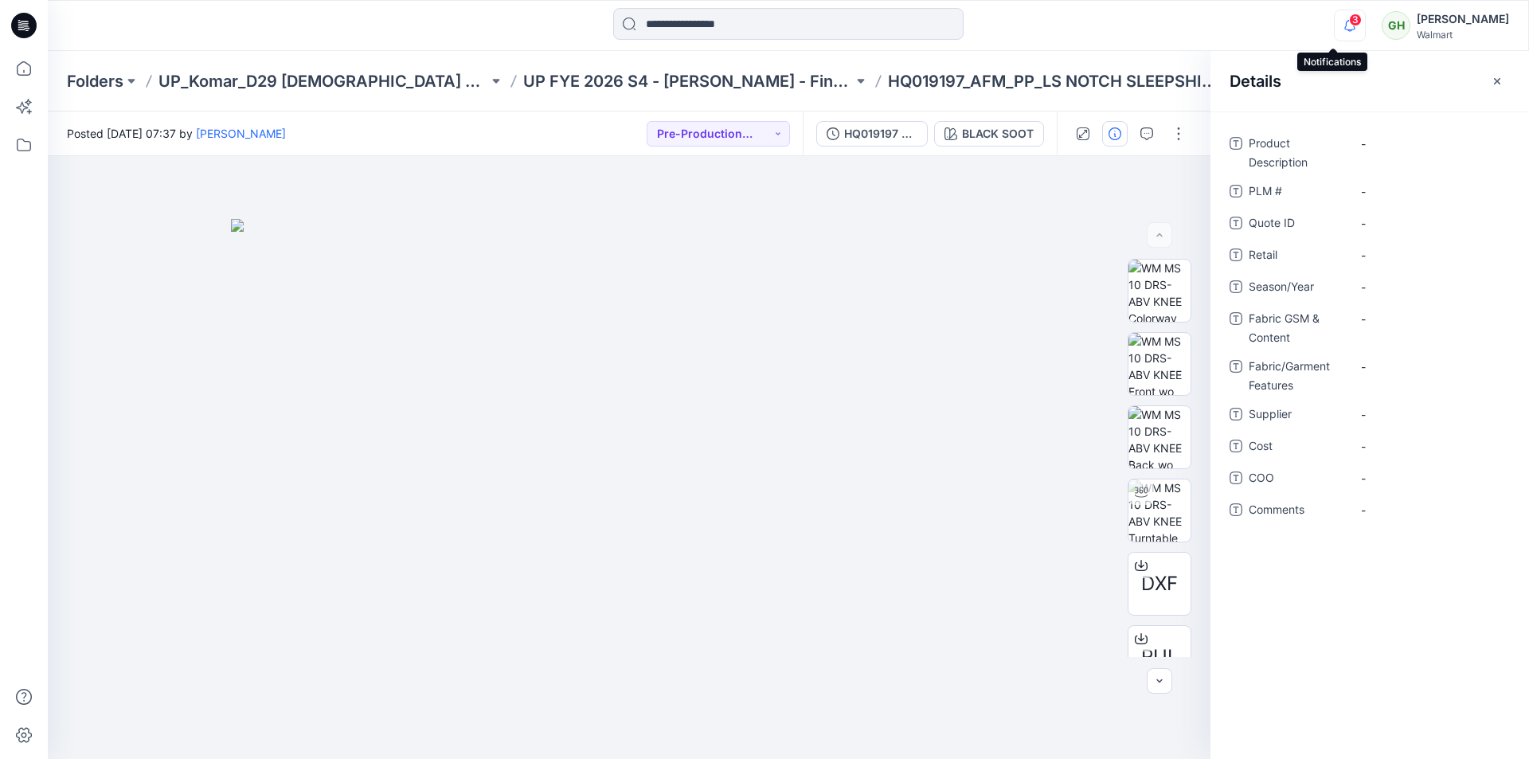
click at [1334, 24] on icon "button" at bounding box center [1349, 26] width 30 height 32
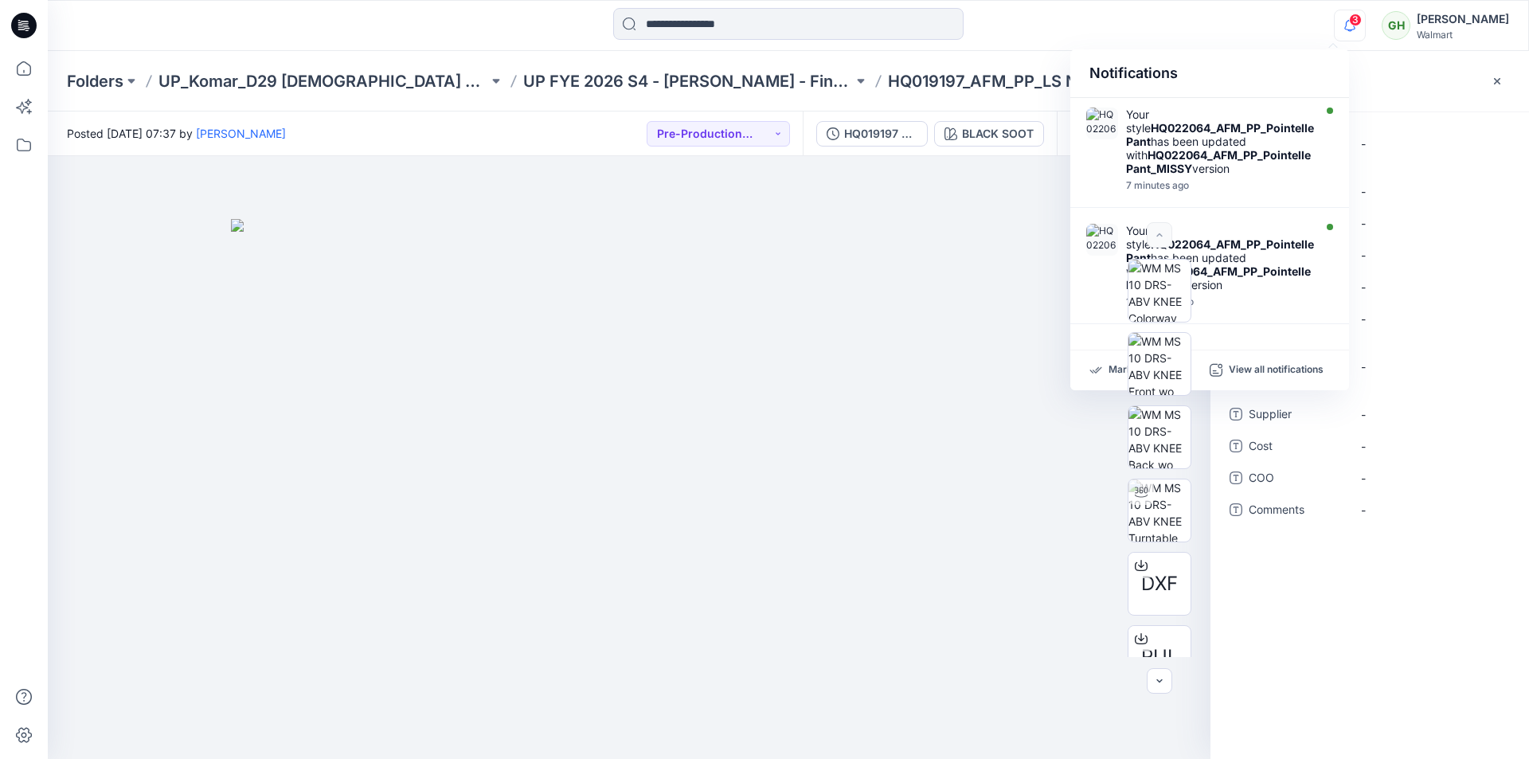
click at [1111, 376] on div "DXF RUL" at bounding box center [1159, 458] width 102 height 398
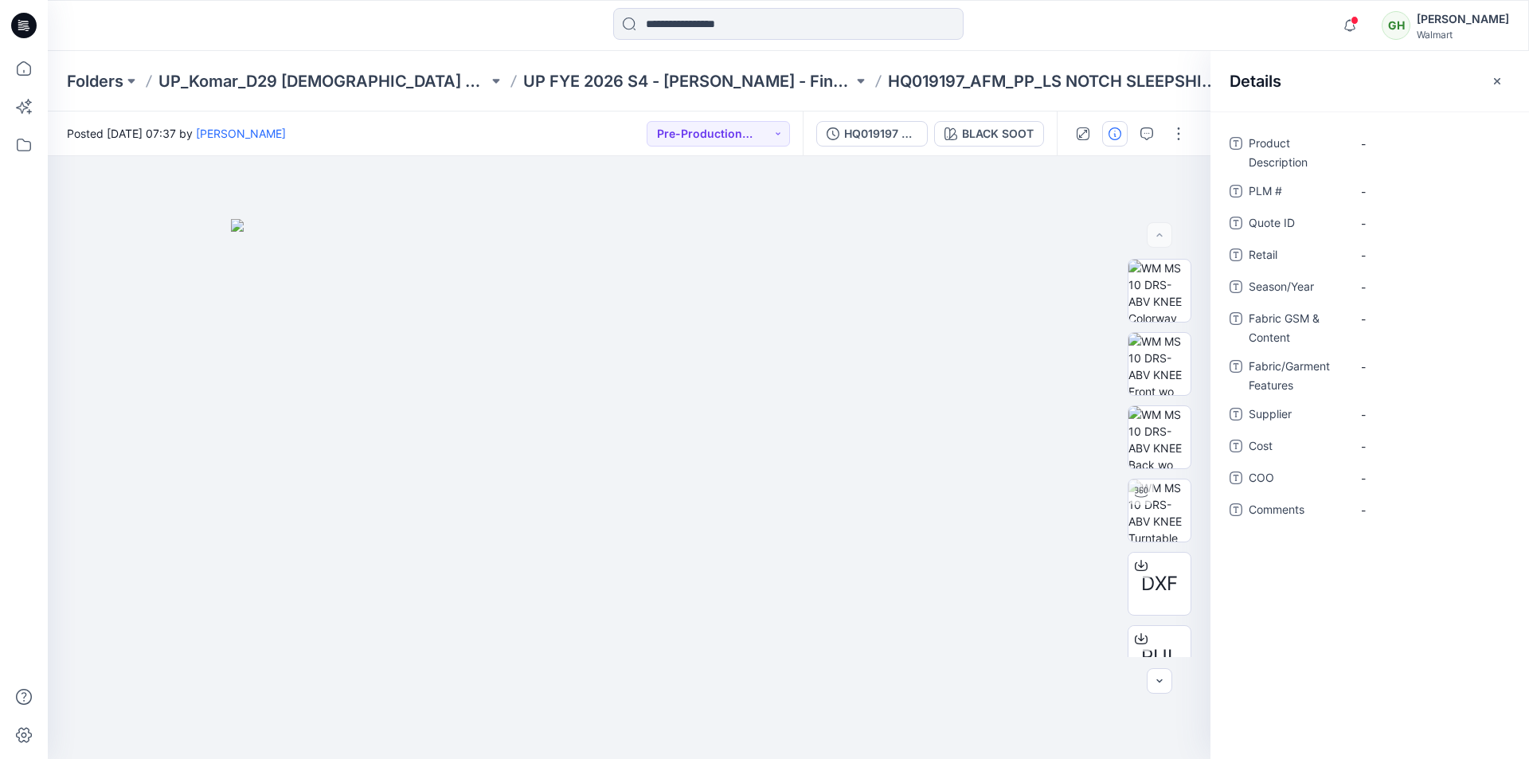
drag, startPoint x: 1101, startPoint y: 38, endPoint x: 1047, endPoint y: 49, distance: 55.1
click at [1096, 40] on div at bounding box center [788, 25] width 740 height 35
click at [14, 29] on icon at bounding box center [23, 25] width 25 height 25
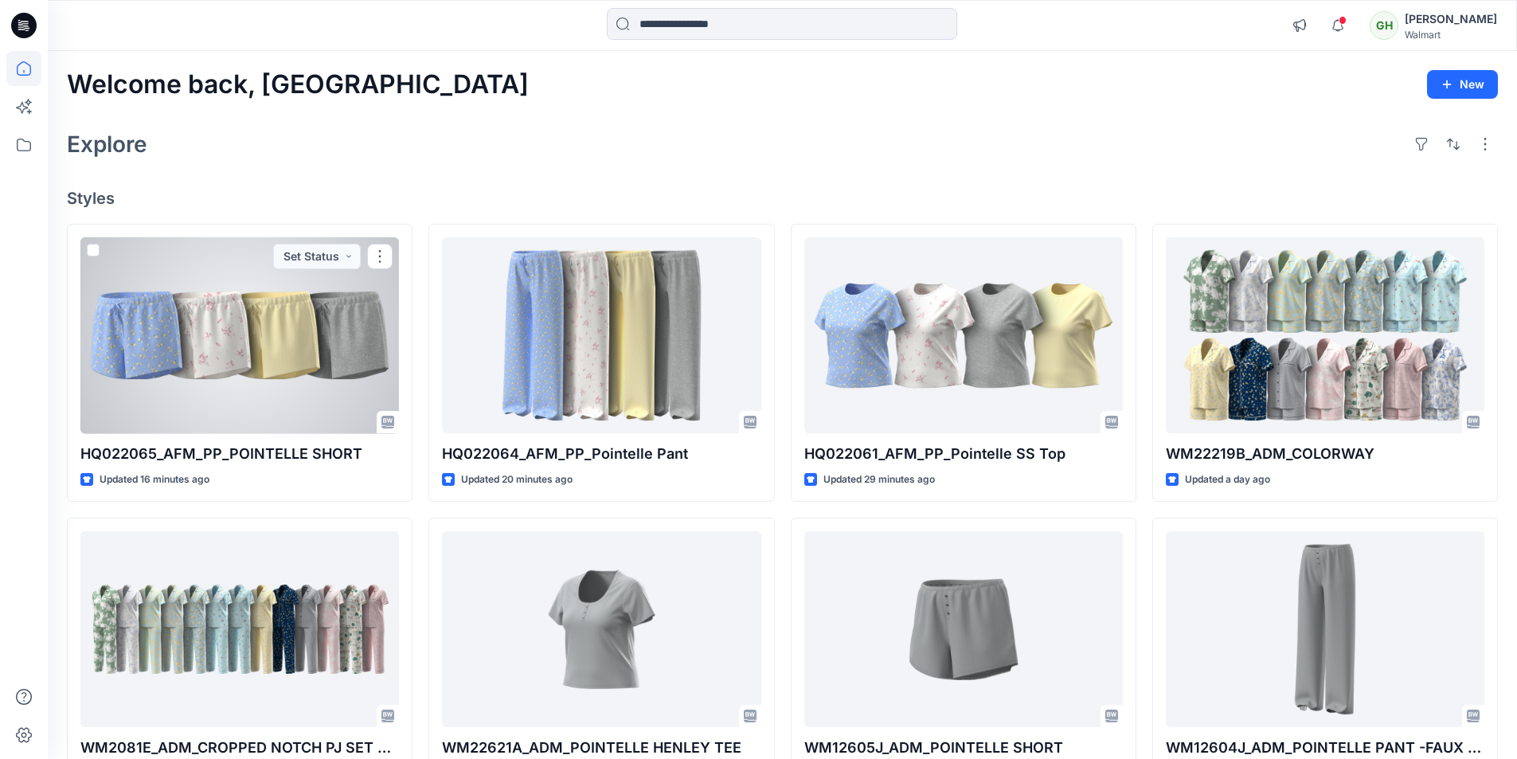
click at [220, 373] on div at bounding box center [239, 335] width 318 height 197
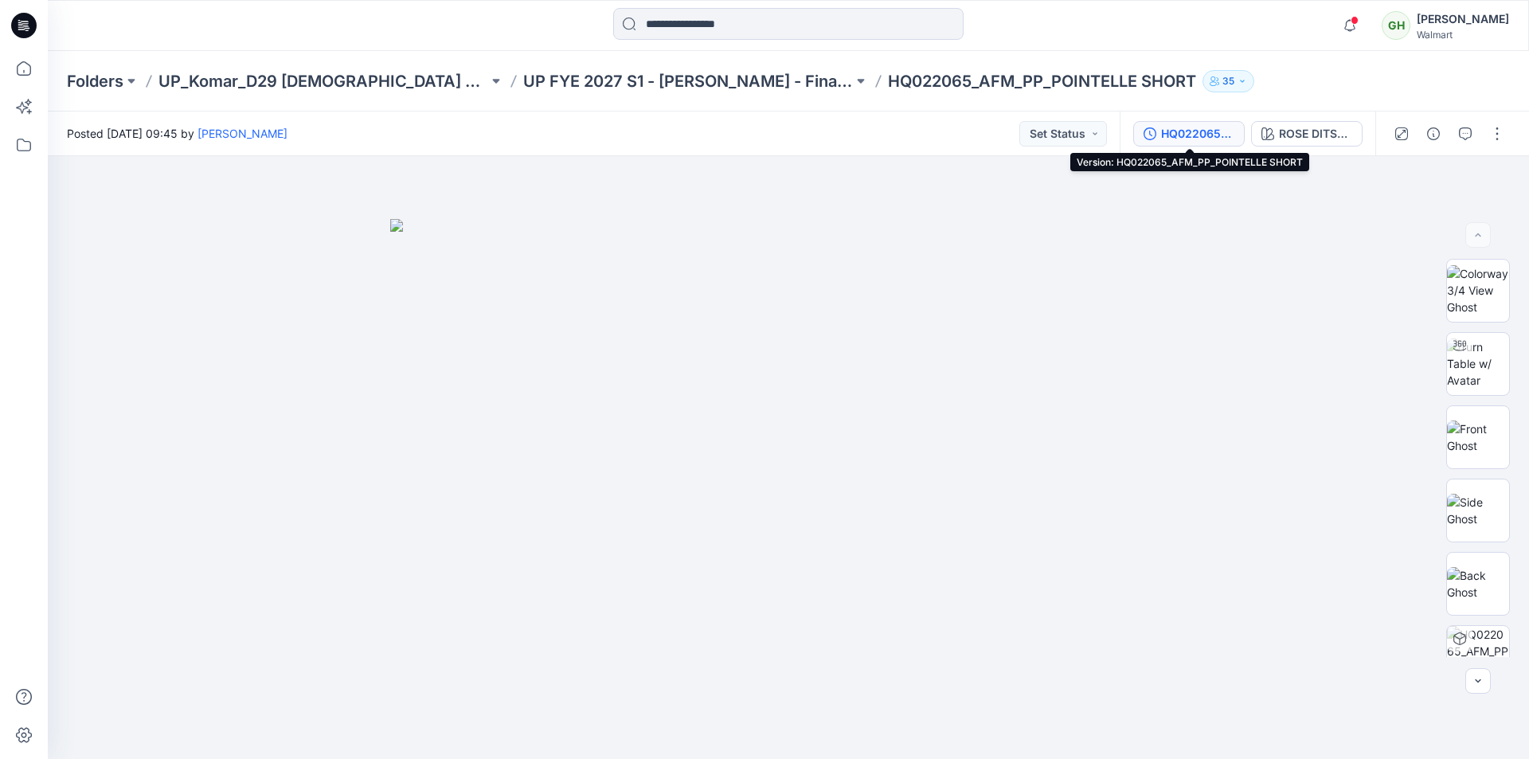
click at [1185, 136] on div "HQ022065_AFM_PP_POINTELLE SHORT" at bounding box center [1197, 134] width 73 height 18
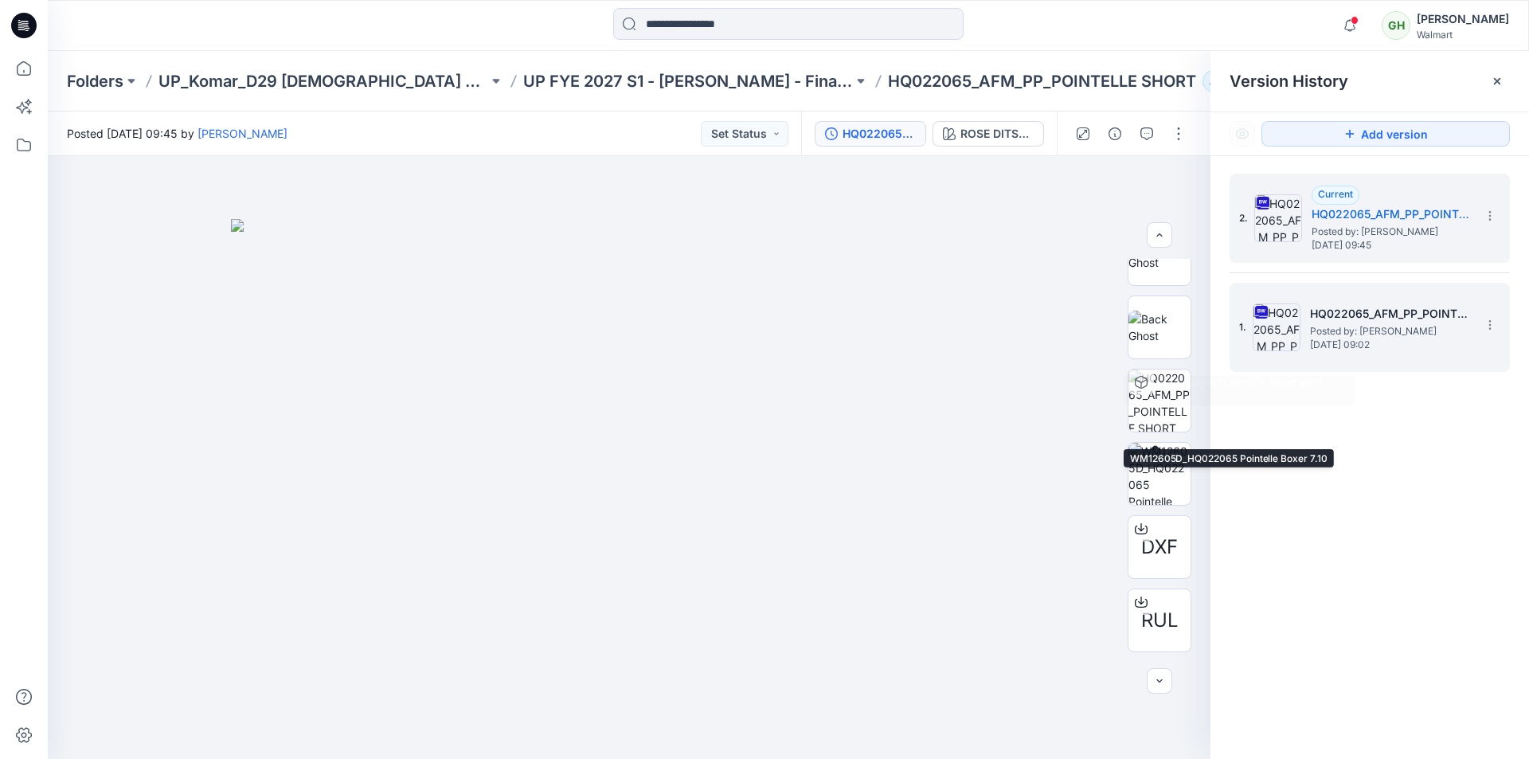
scroll to position [201, 0]
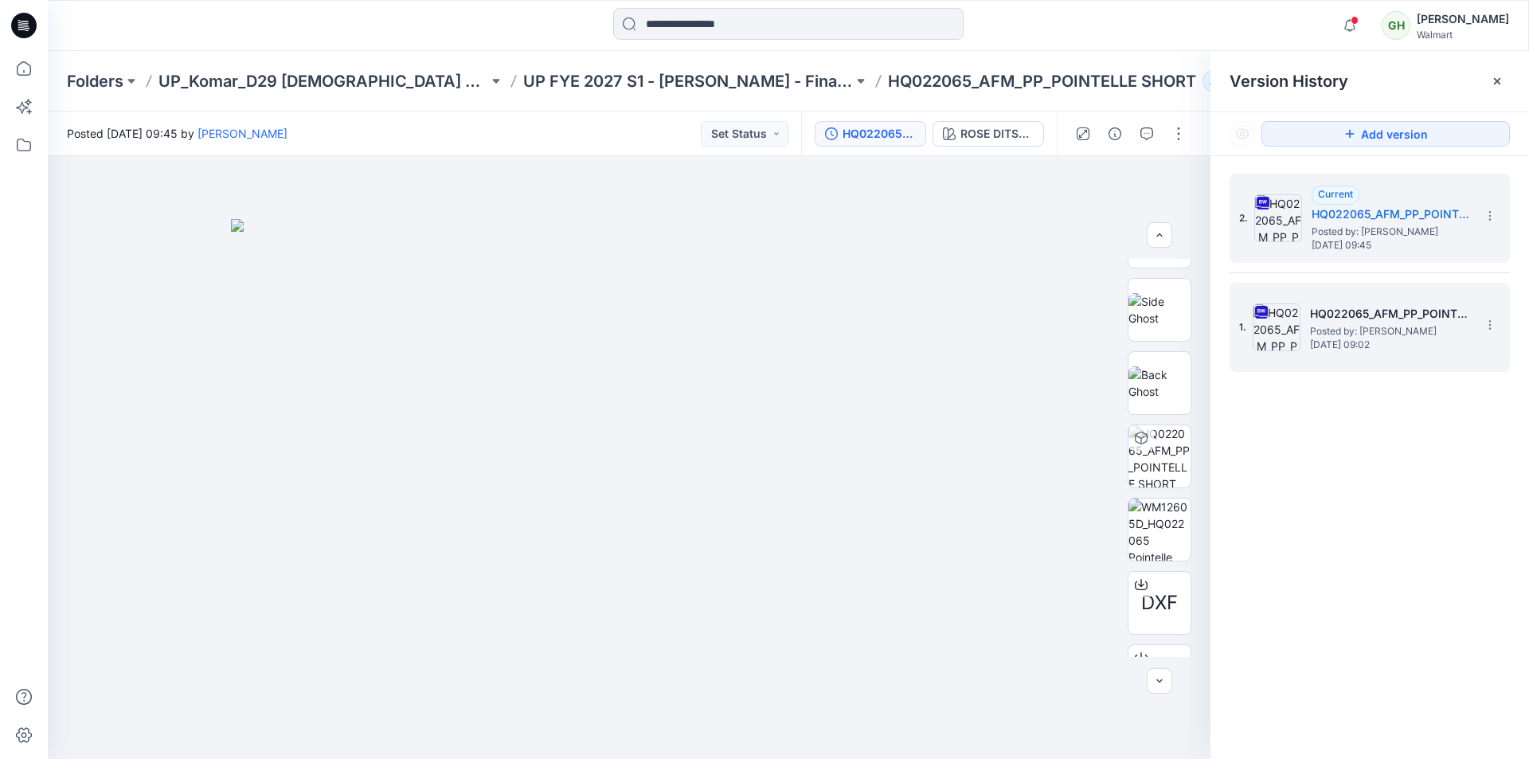
drag, startPoint x: 1345, startPoint y: 325, endPoint x: 1328, endPoint y: 327, distance: 16.9
click at [1346, 325] on span "Posted by: [PERSON_NAME]" at bounding box center [1389, 331] width 159 height 16
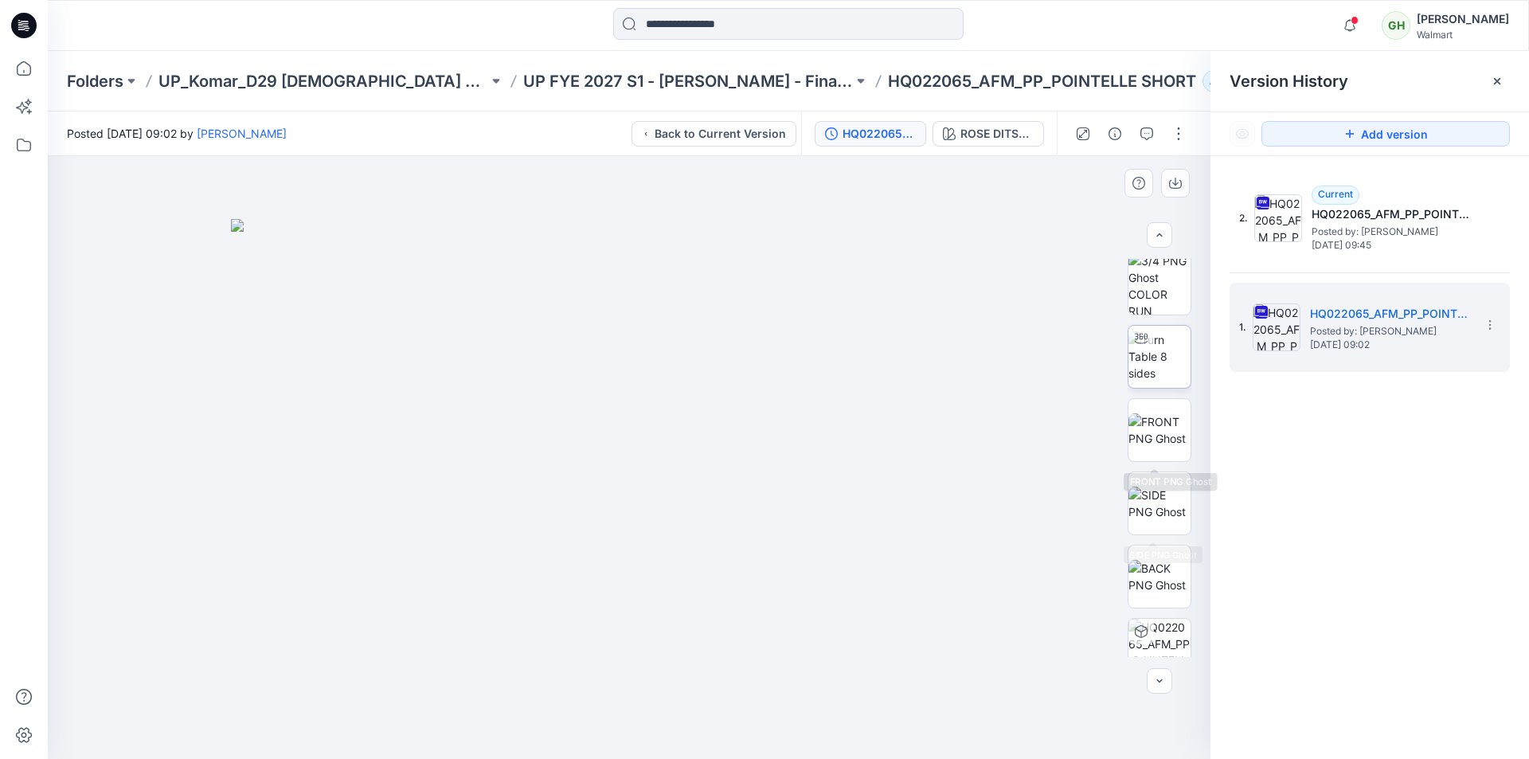
scroll to position [0, 0]
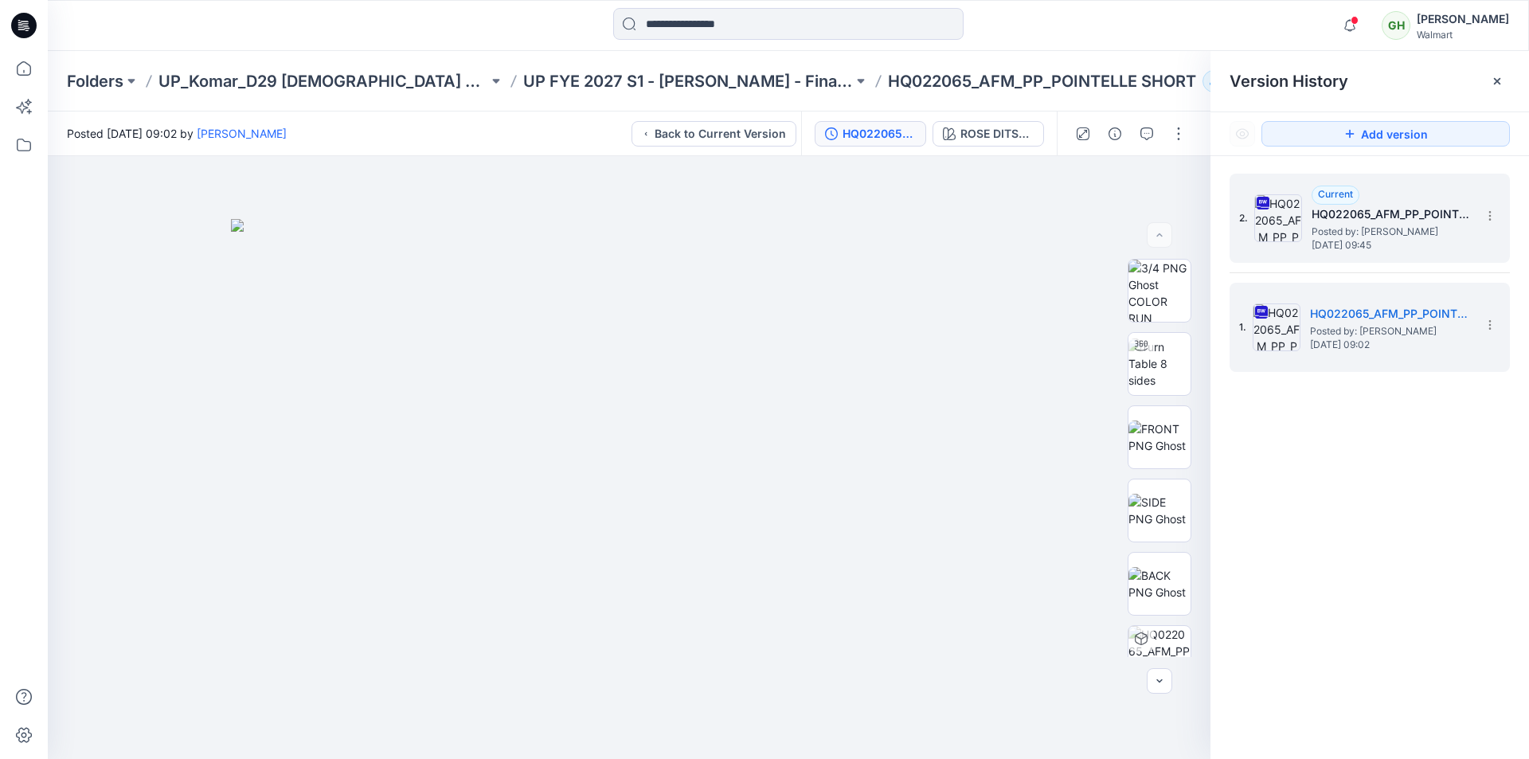
click at [1314, 242] on span "[DATE] 09:45" at bounding box center [1390, 245] width 159 height 11
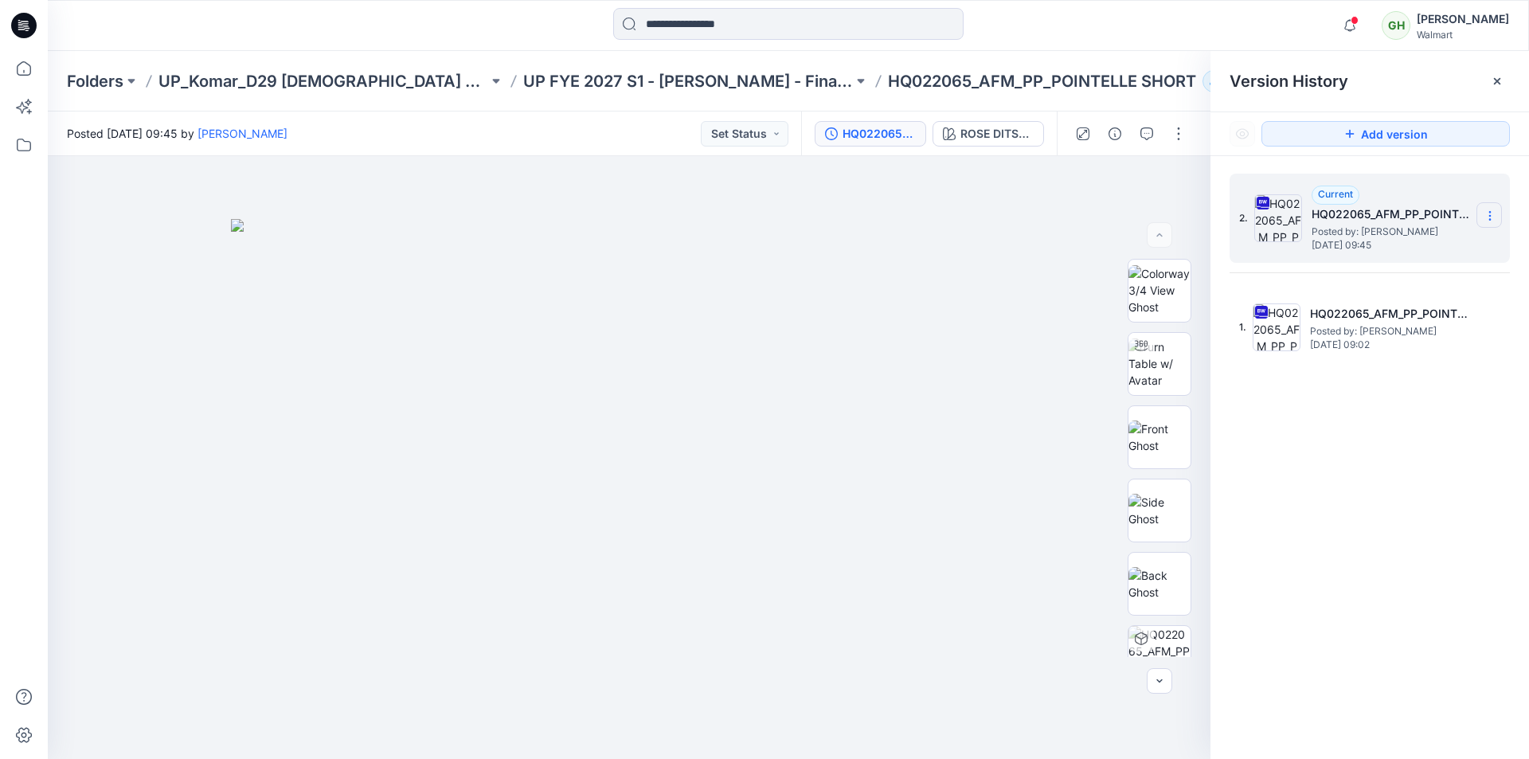
click at [1489, 219] on icon at bounding box center [1489, 215] width 13 height 13
click at [1389, 254] on span "Download Source BW File" at bounding box center [1408, 246] width 133 height 19
click at [1491, 211] on icon at bounding box center [1489, 215] width 13 height 13
click at [1389, 311] on span "Rename Version" at bounding box center [1383, 310] width 83 height 19
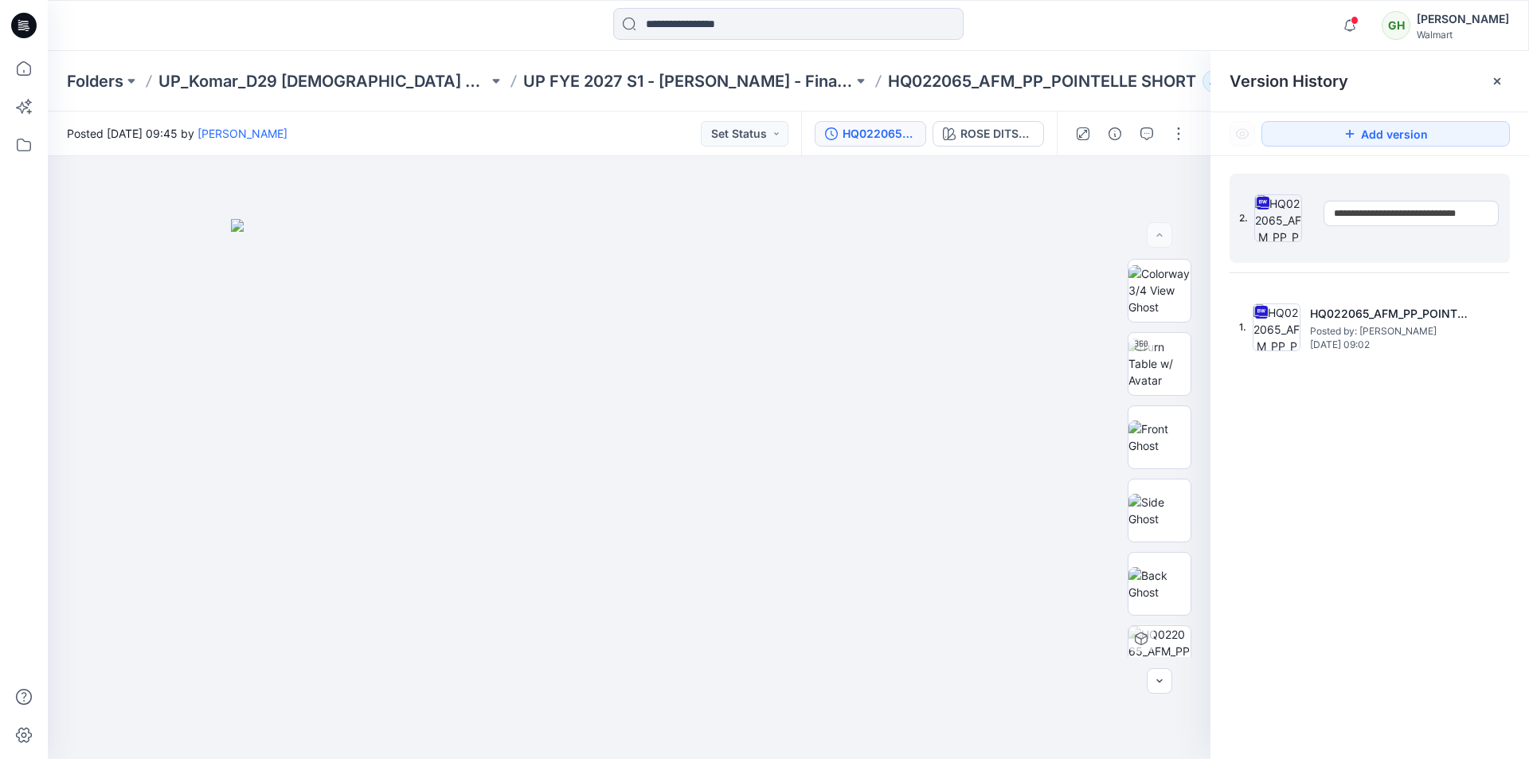
click at [1487, 221] on input "**********" at bounding box center [1410, 213] width 175 height 25
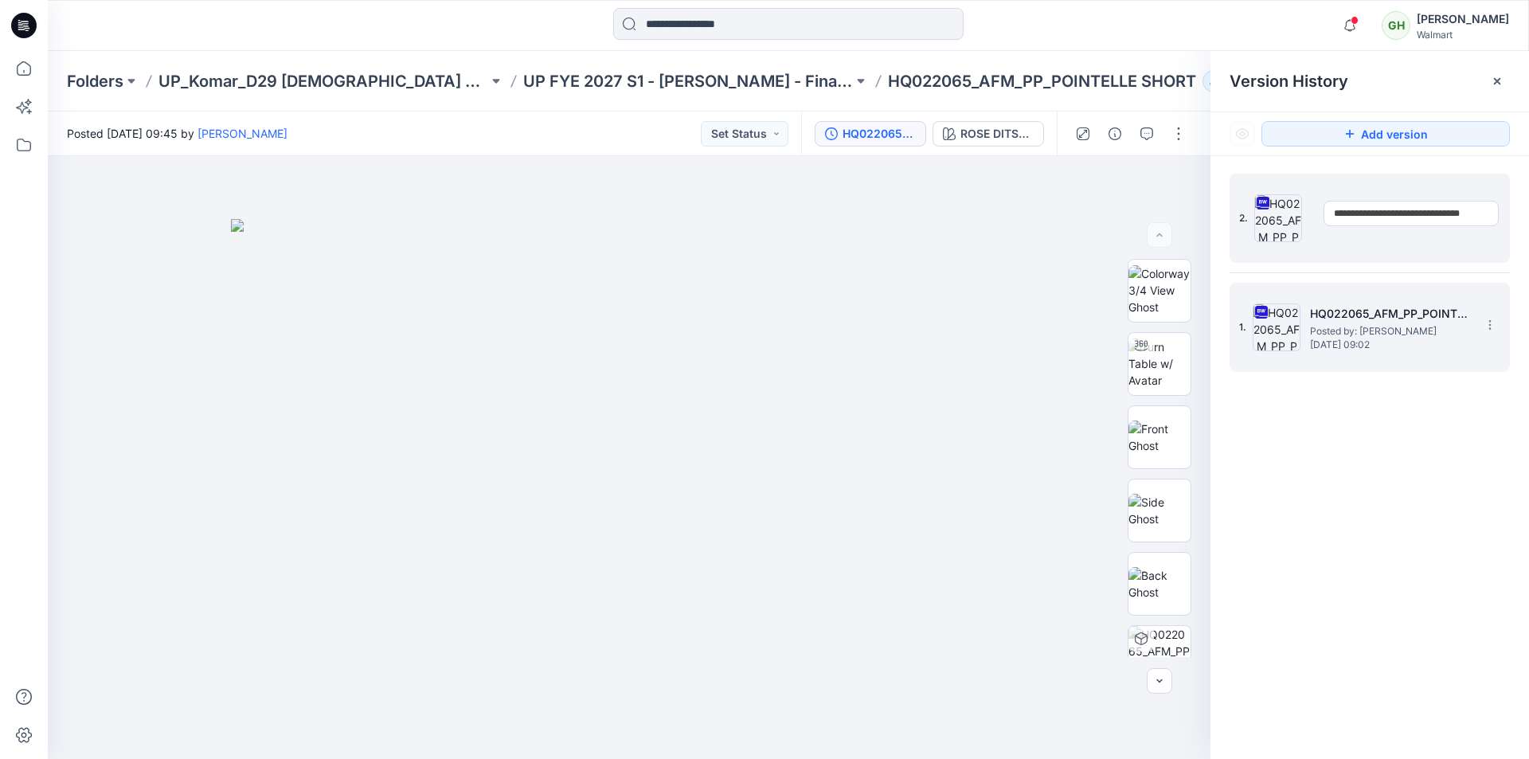
scroll to position [0, 31]
type input "**********"
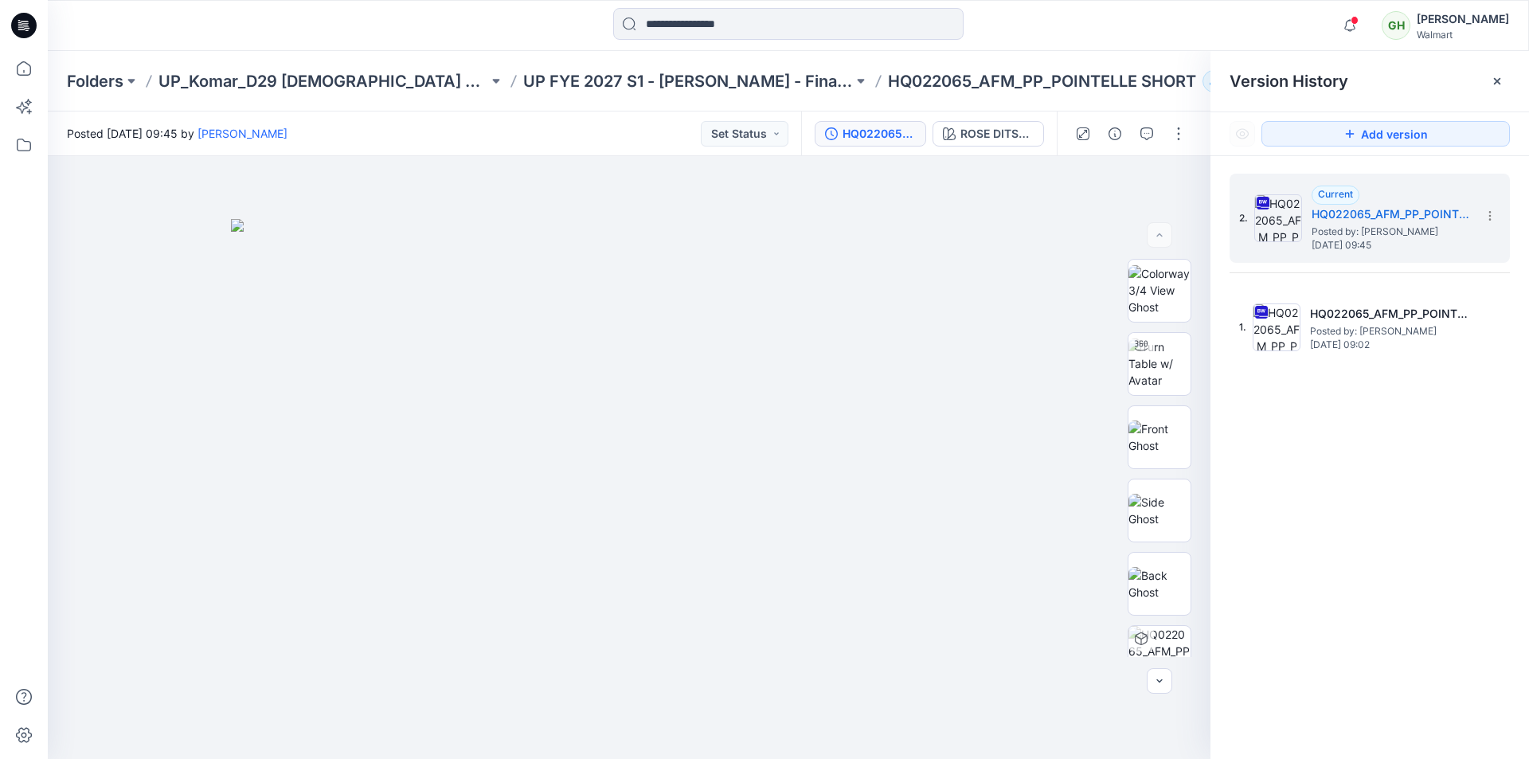
click at [1442, 98] on div "Version History" at bounding box center [1369, 81] width 318 height 61
click at [1183, 136] on button "button" at bounding box center [1178, 133] width 25 height 25
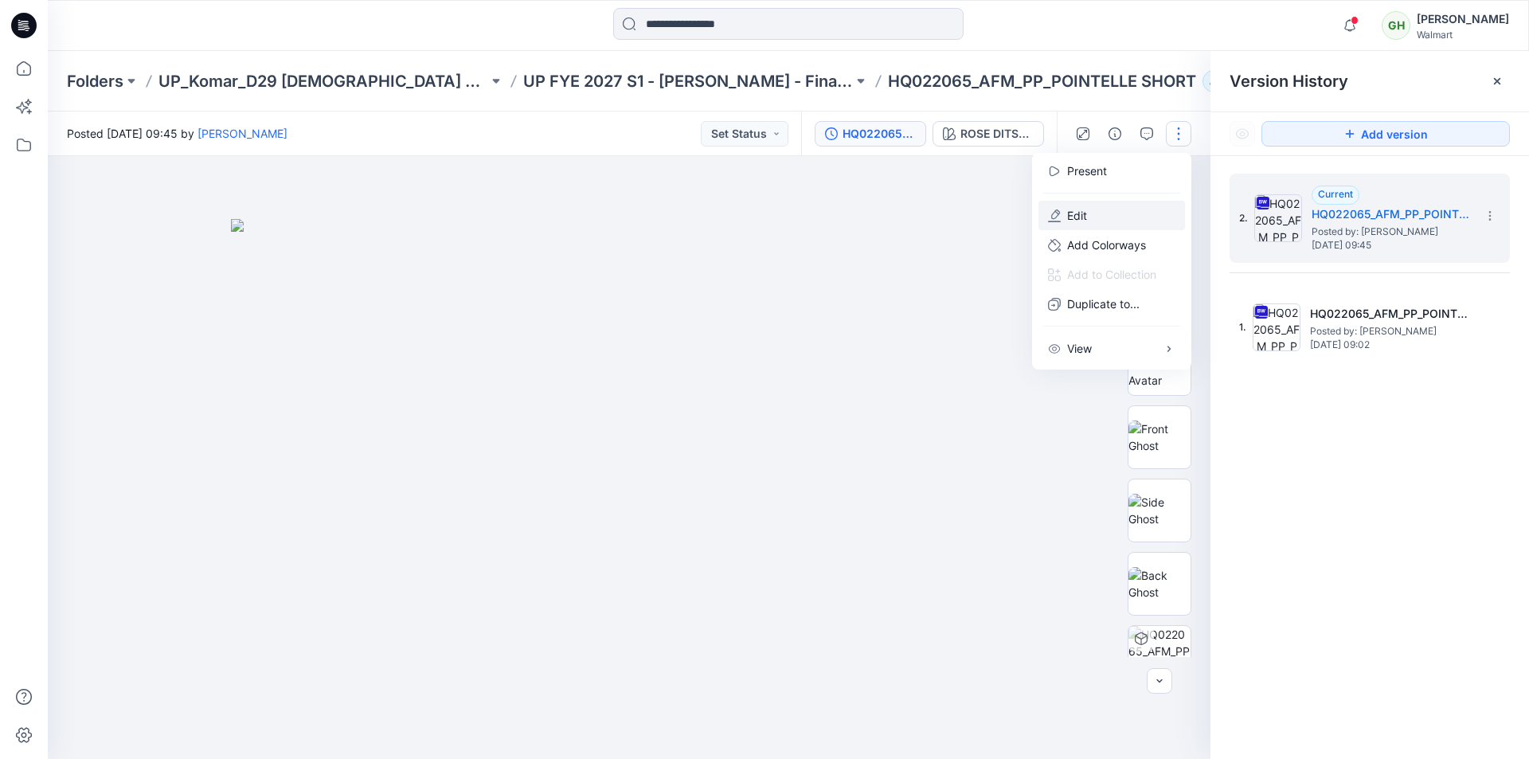
click at [1073, 215] on p "Edit" at bounding box center [1077, 215] width 20 height 17
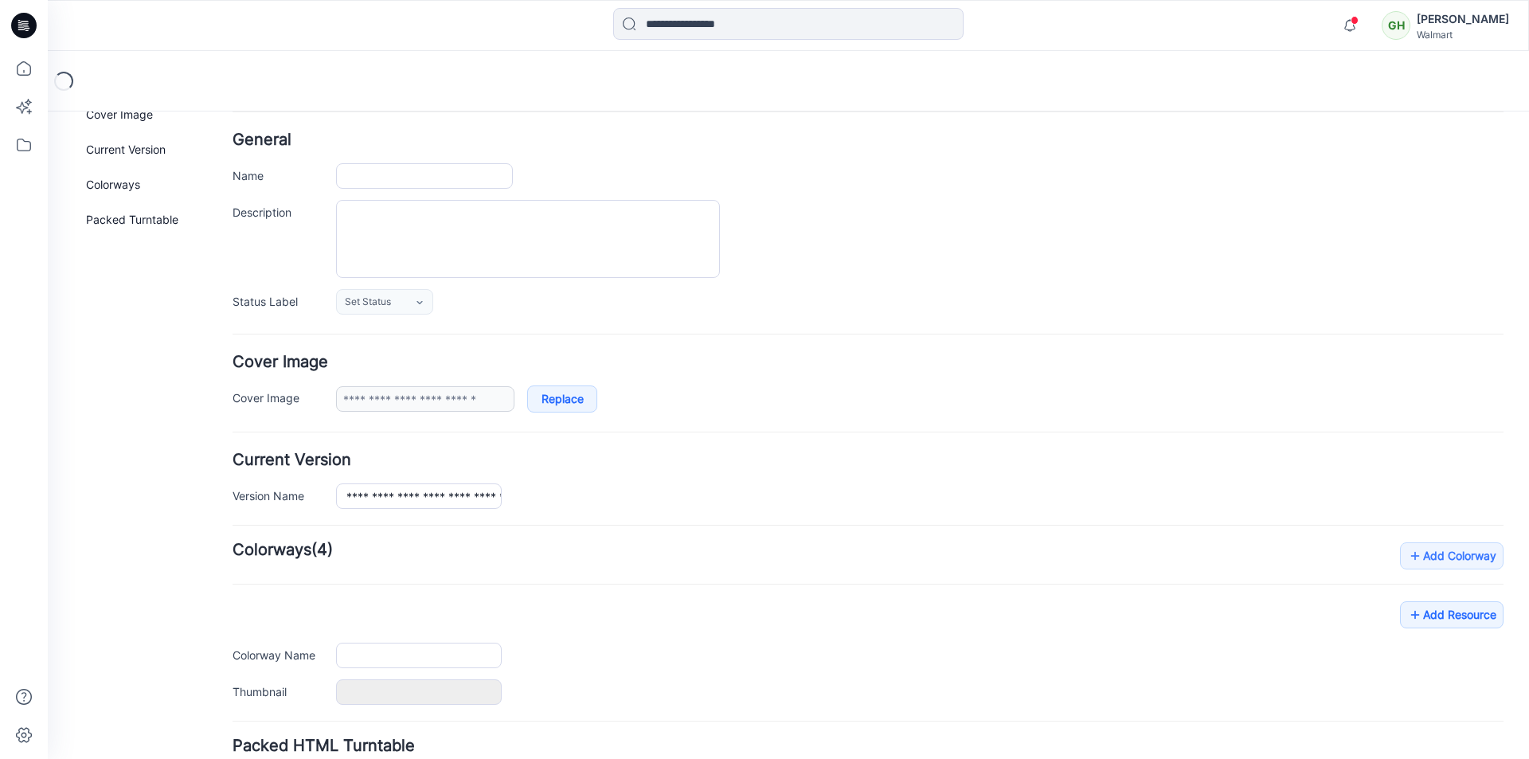
scroll to position [159, 0]
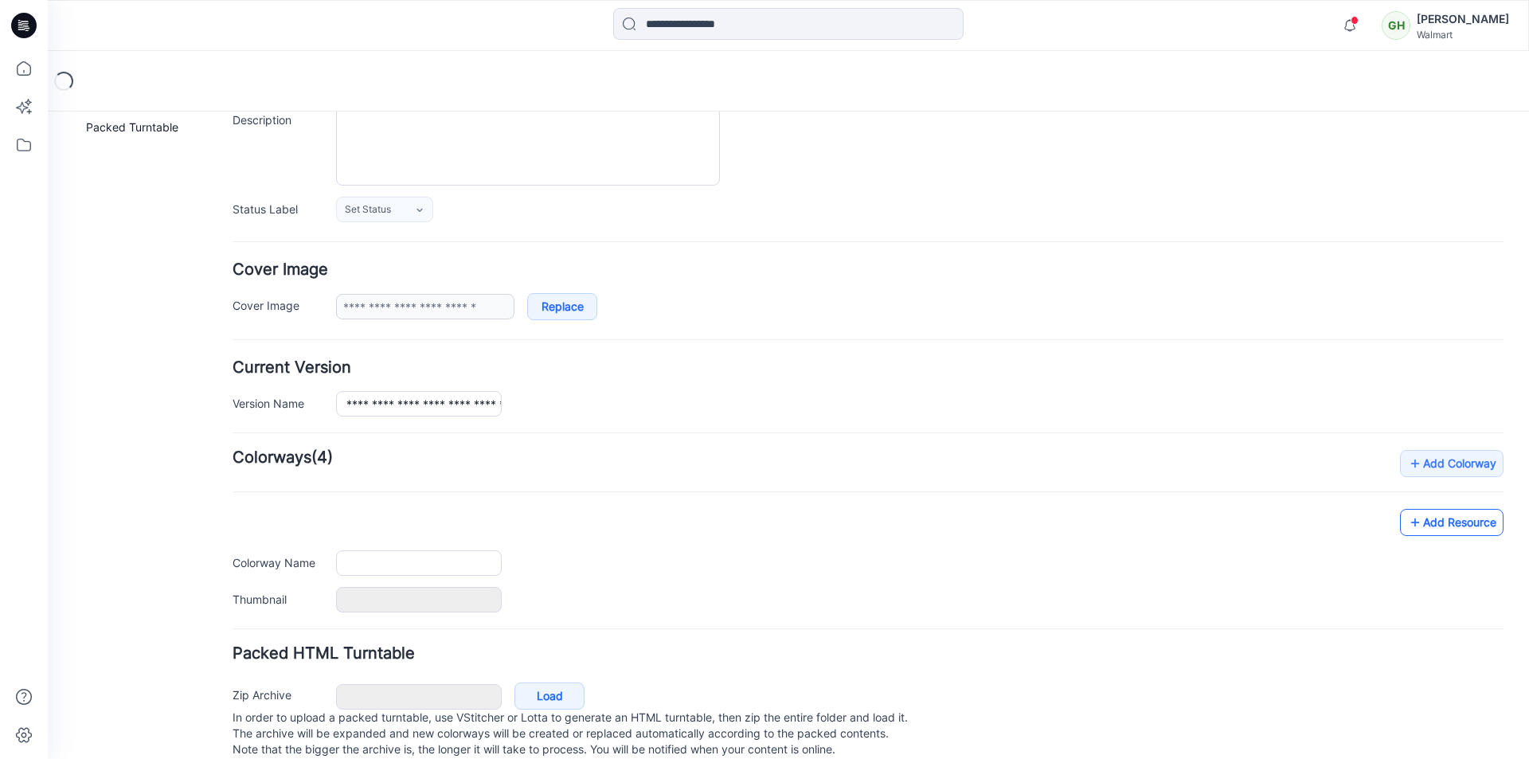
click at [1451, 529] on link "Add Resource" at bounding box center [1452, 522] width 104 height 27
type input "**********"
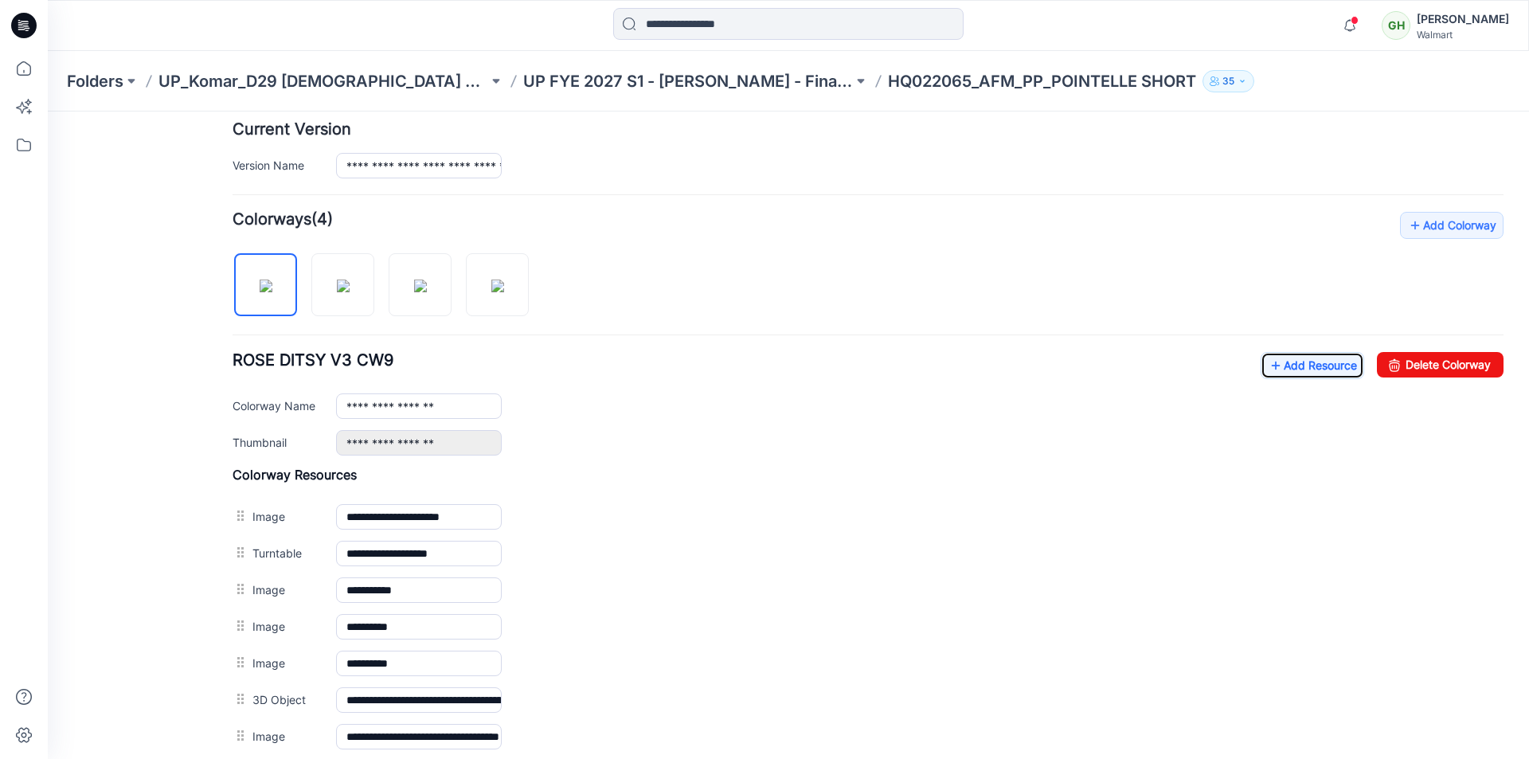
scroll to position [398, 0]
click at [1289, 365] on link "Add Resource" at bounding box center [1312, 364] width 104 height 27
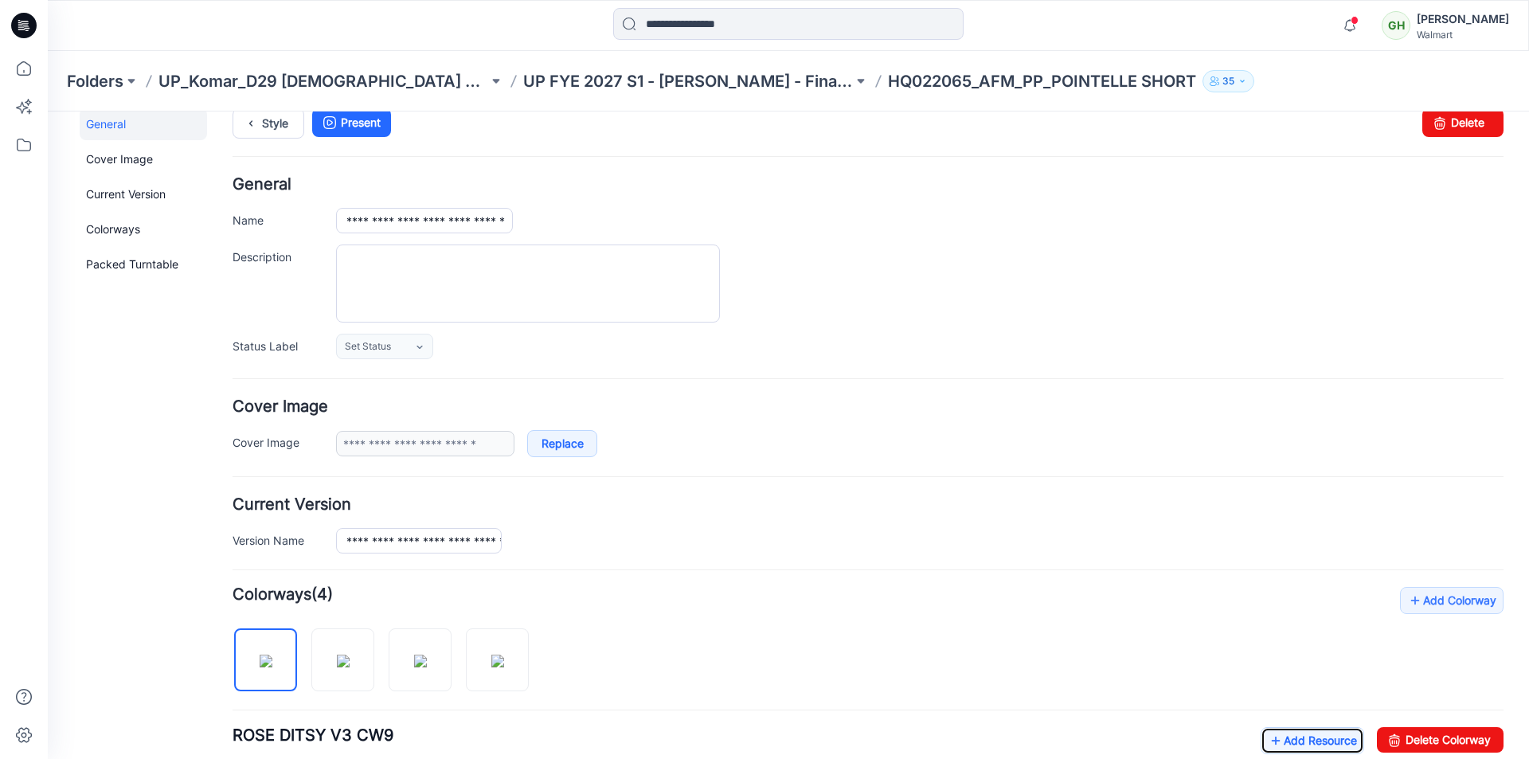
scroll to position [0, 0]
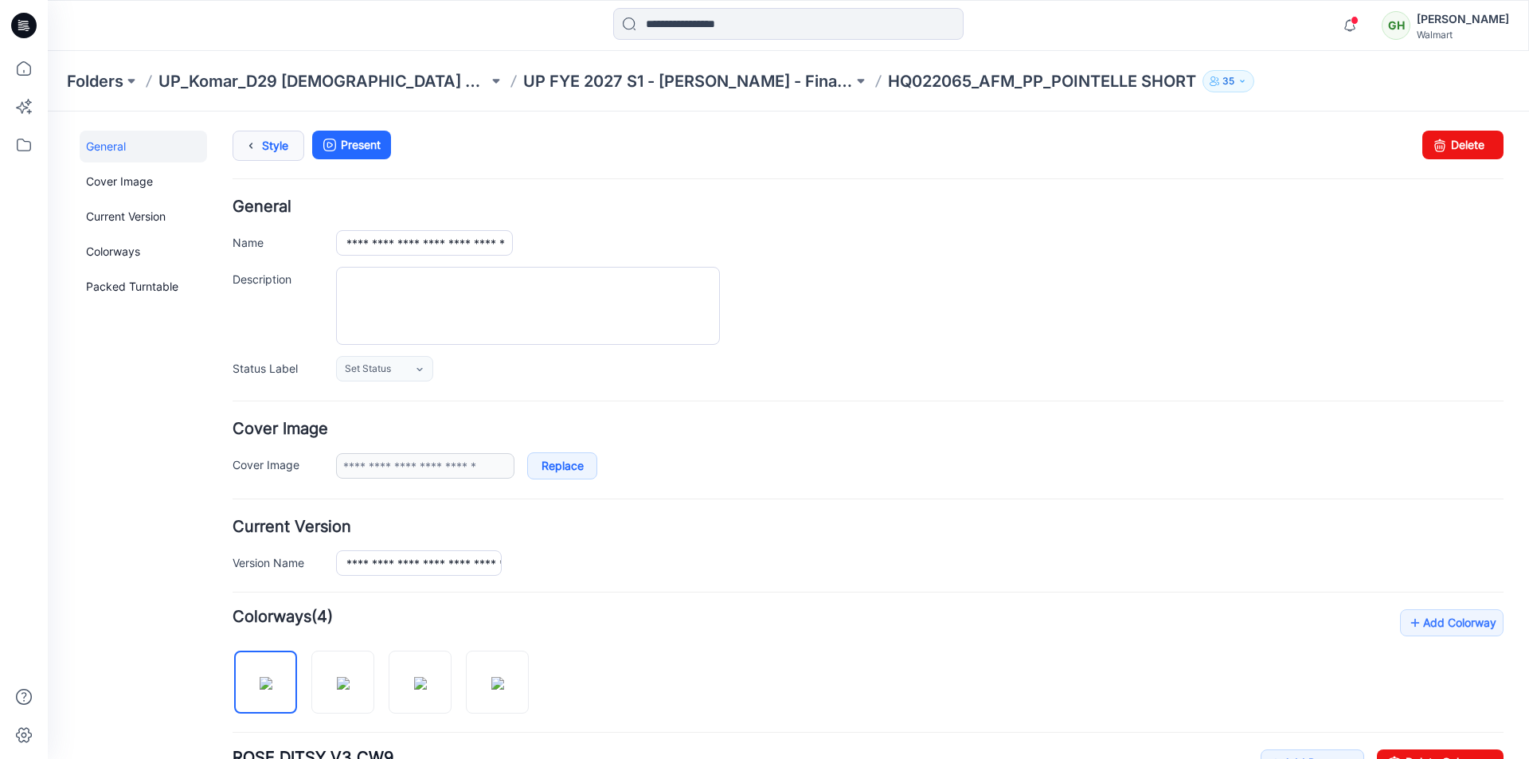
click at [275, 150] on link "Style" at bounding box center [268, 146] width 72 height 30
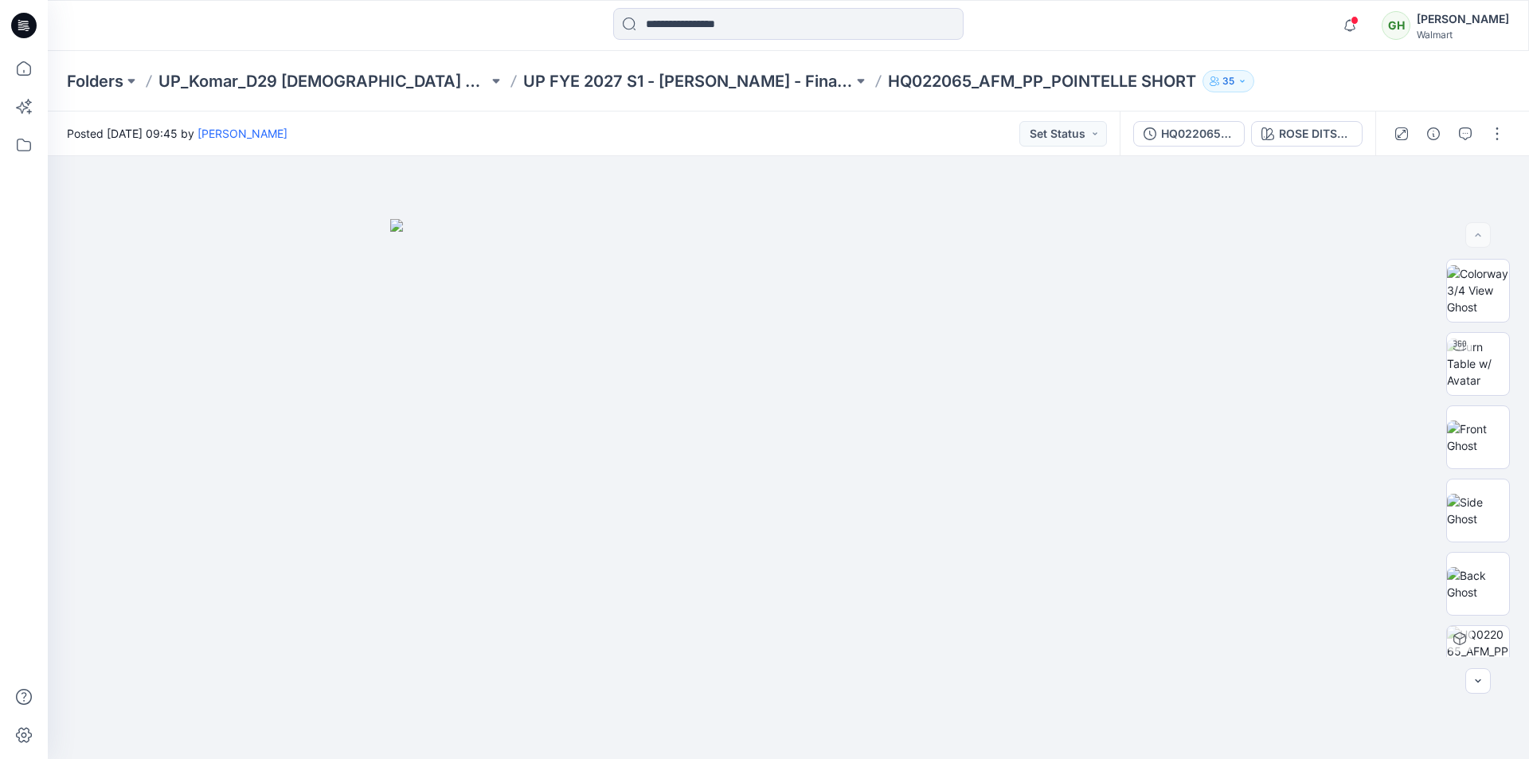
click at [21, 25] on icon at bounding box center [23, 25] width 25 height 25
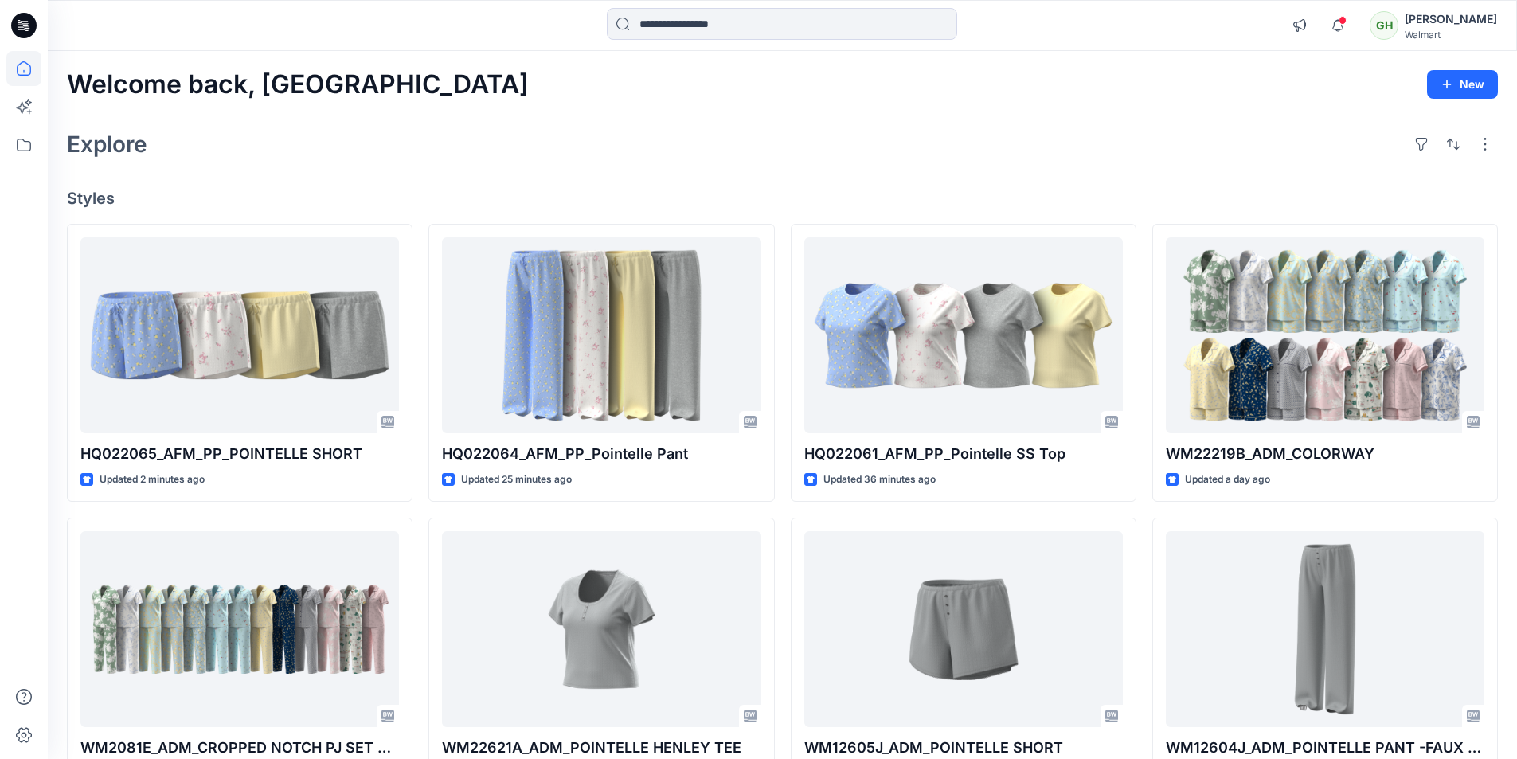
click at [1146, 197] on h4 "Styles" at bounding box center [782, 198] width 1431 height 19
click at [459, 88] on div "Welcome back, Gayan New" at bounding box center [782, 84] width 1431 height 29
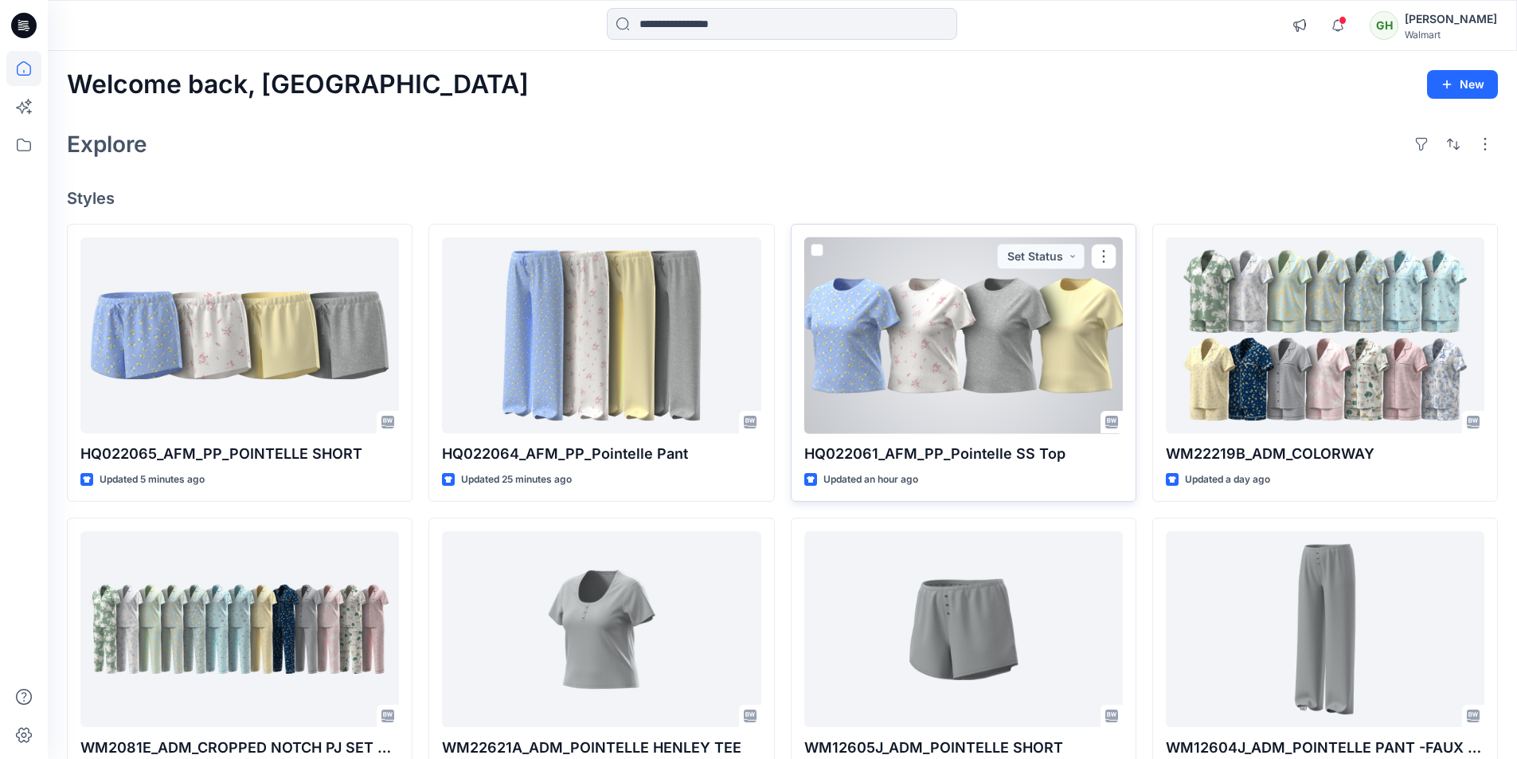
click at [1014, 348] on div at bounding box center [963, 335] width 318 height 197
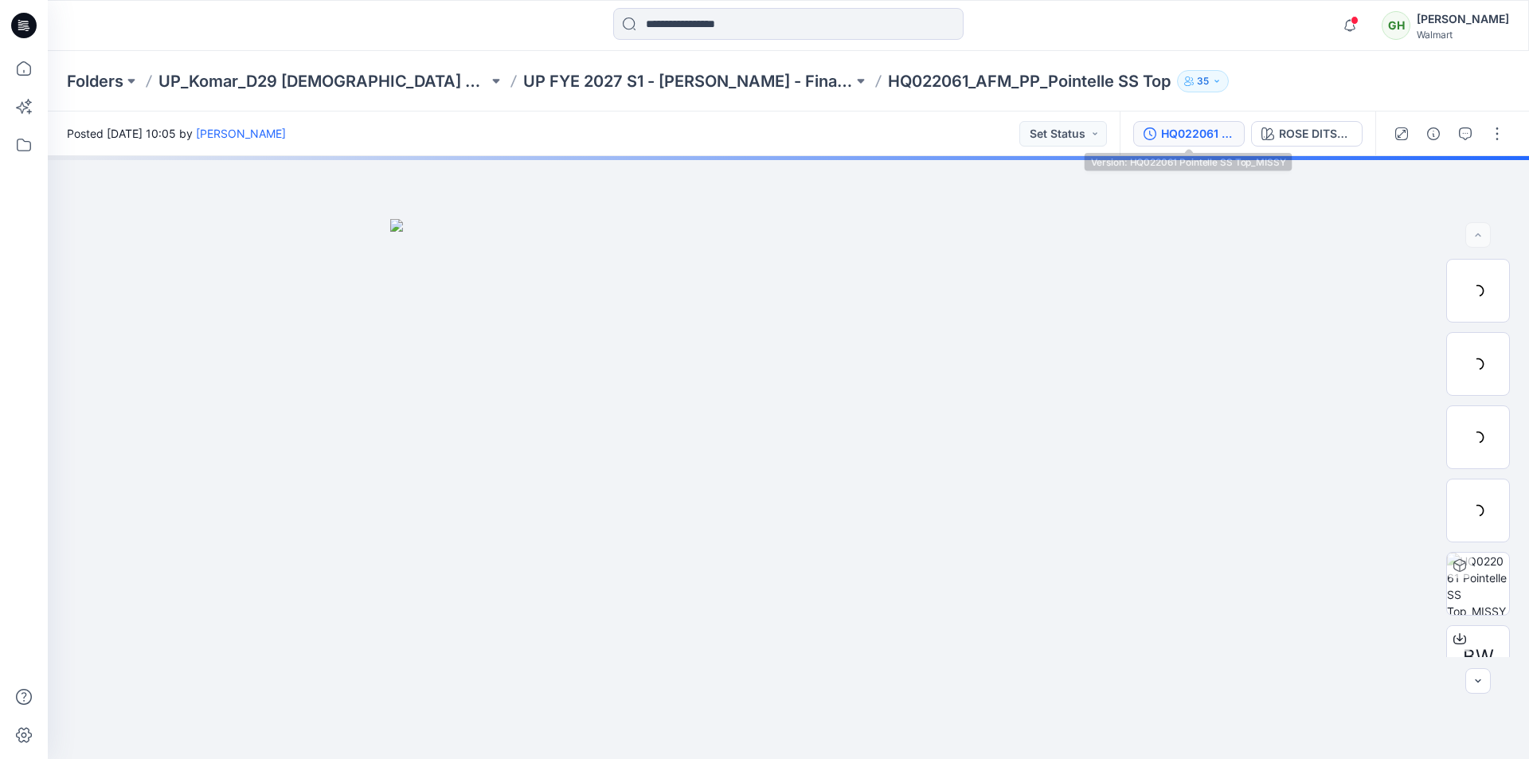
click at [1175, 132] on div "HQ022061 Pointelle SS Top_MISSY" at bounding box center [1197, 134] width 73 height 18
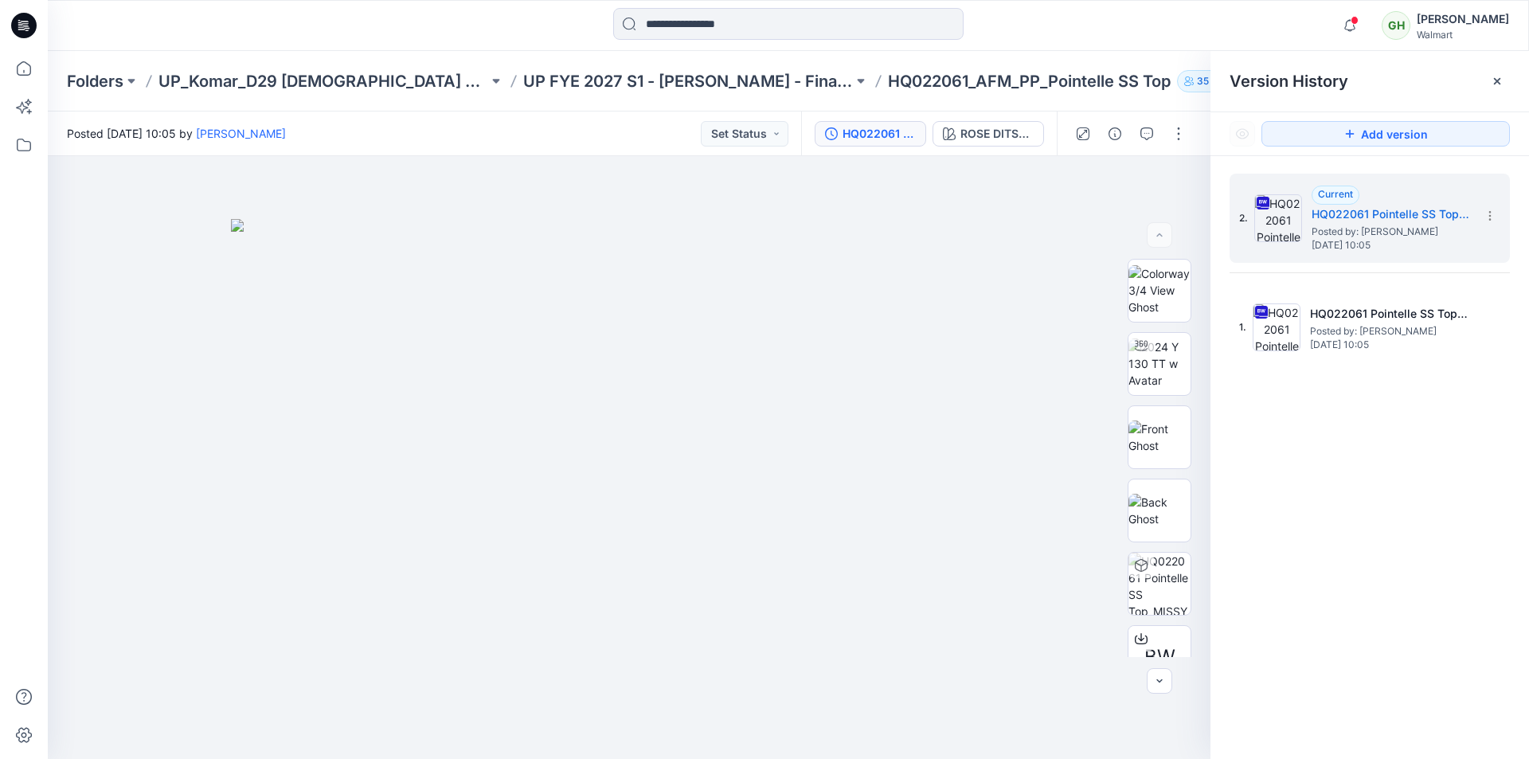
click at [25, 25] on icon at bounding box center [23, 25] width 25 height 25
